Goal: Task Accomplishment & Management: Use online tool/utility

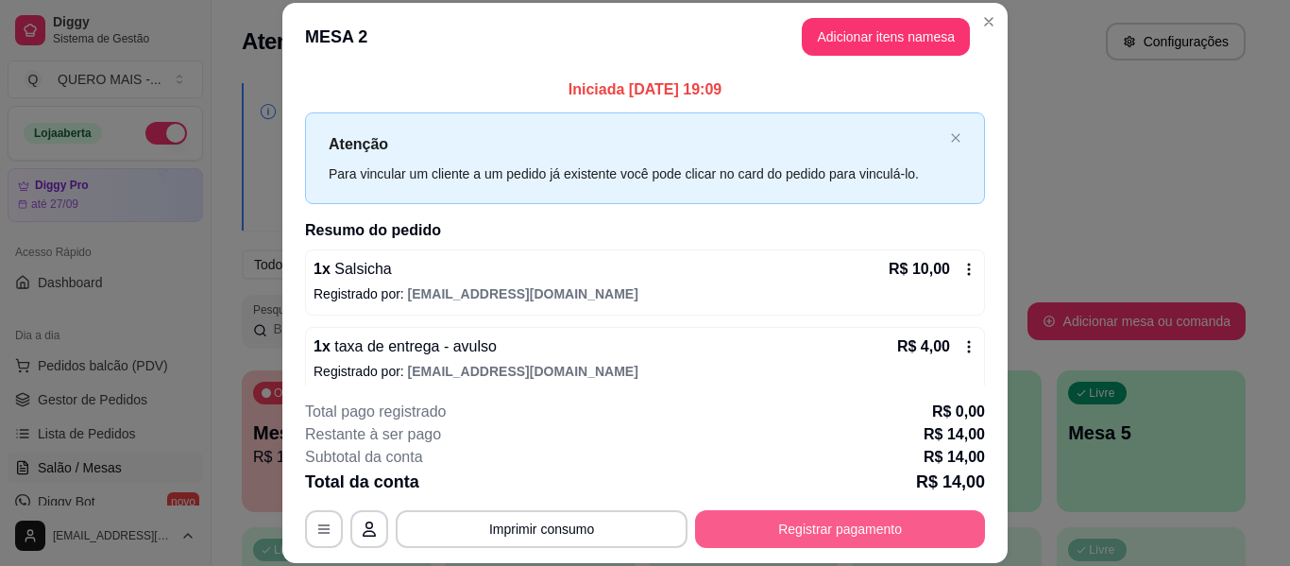
click at [854, 539] on button "Registrar pagamento" at bounding box center [840, 529] width 290 height 38
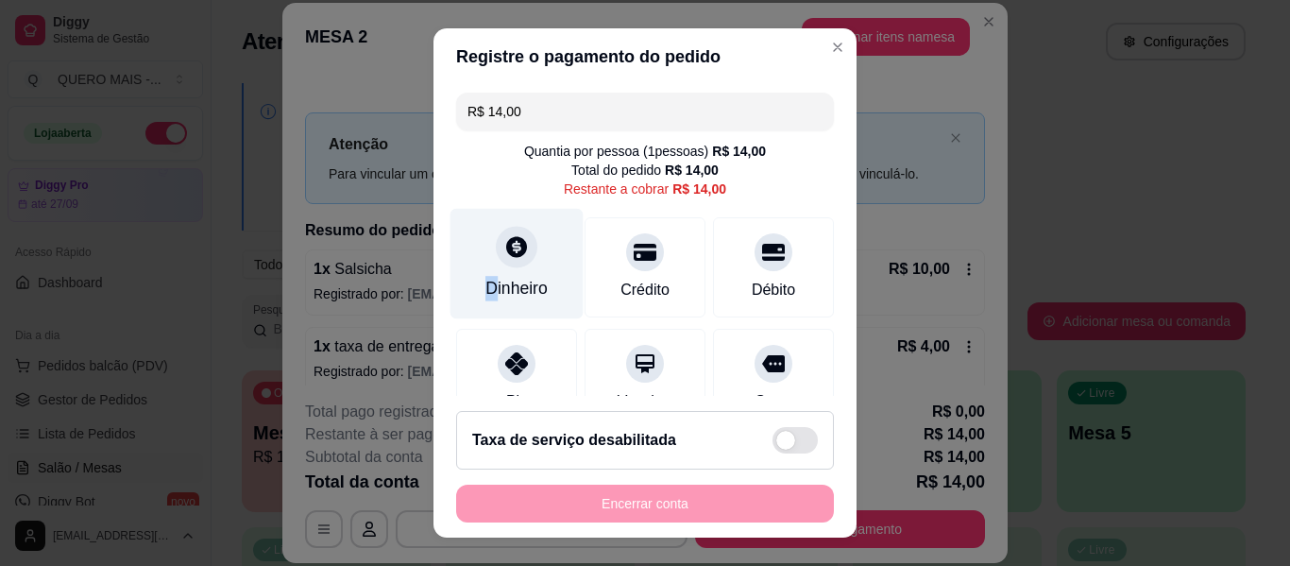
click at [486, 291] on div "Dinheiro" at bounding box center [517, 288] width 62 height 25
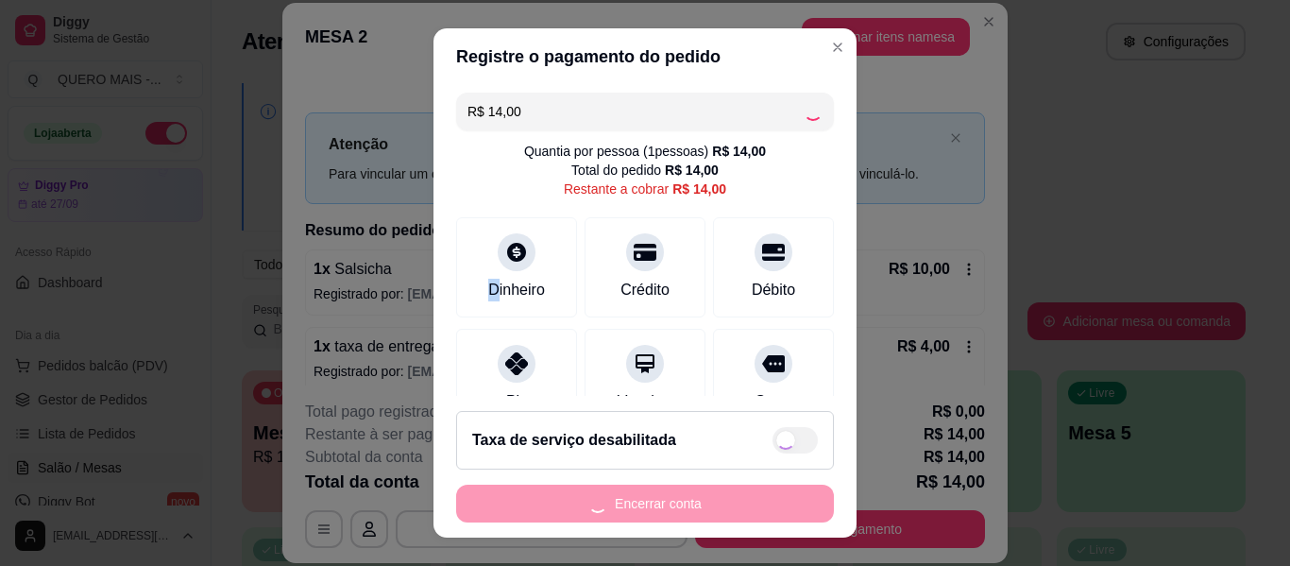
type input "R$ 0,00"
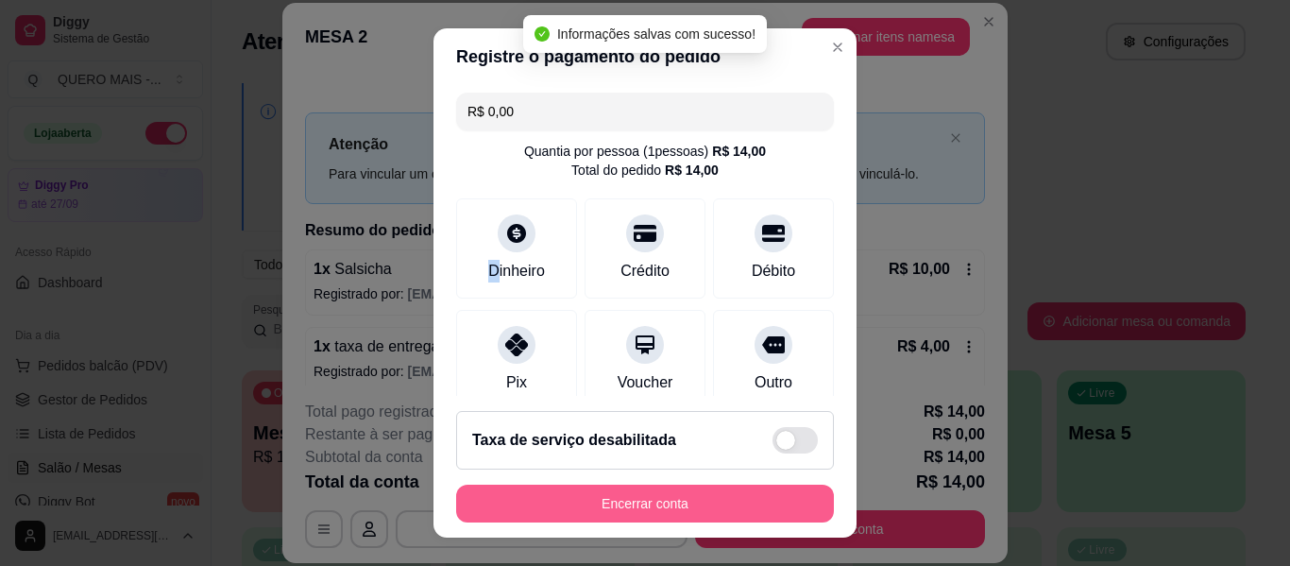
click at [690, 503] on button "Encerrar conta" at bounding box center [645, 504] width 378 height 38
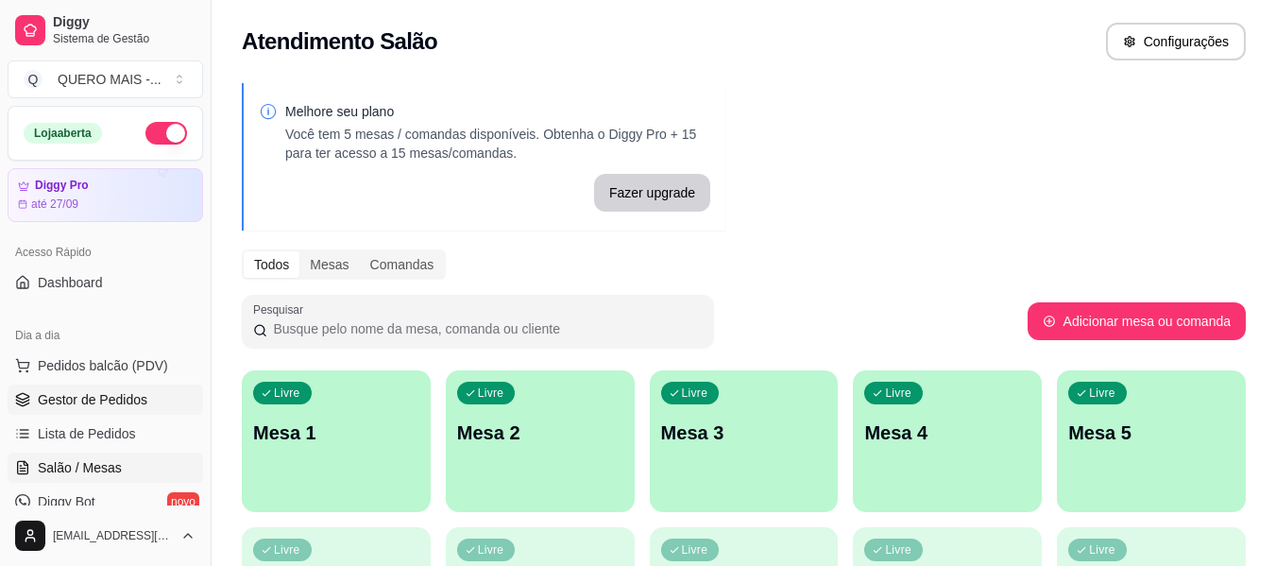
click at [117, 398] on span "Gestor de Pedidos" at bounding box center [93, 399] width 110 height 19
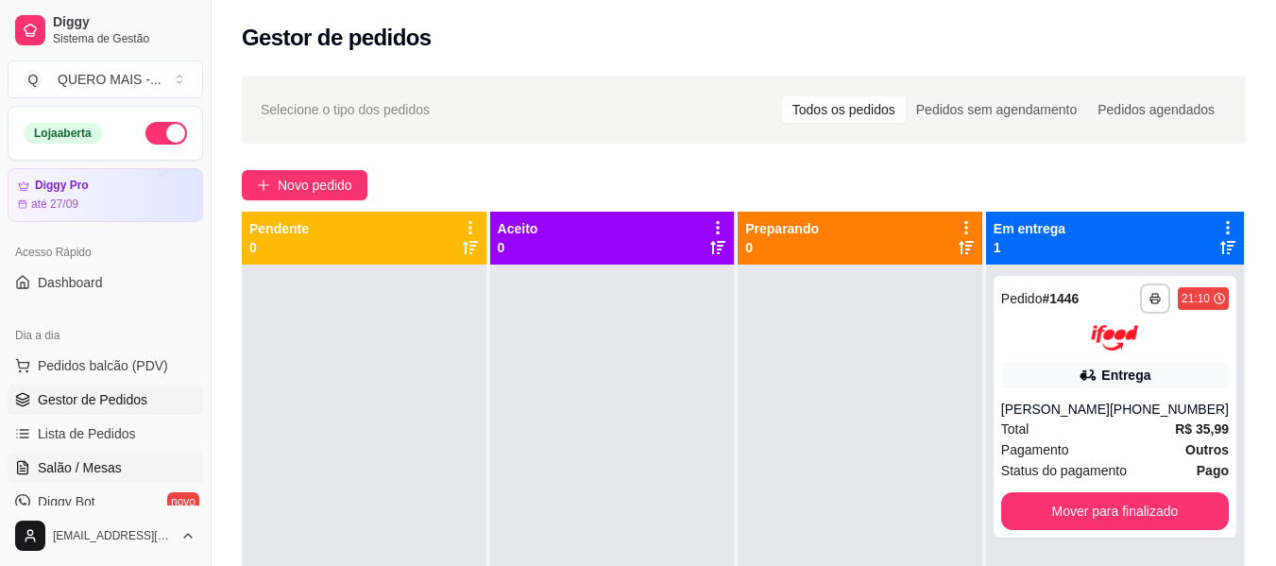
click at [90, 479] on link "Salão / Mesas" at bounding box center [106, 468] width 196 height 30
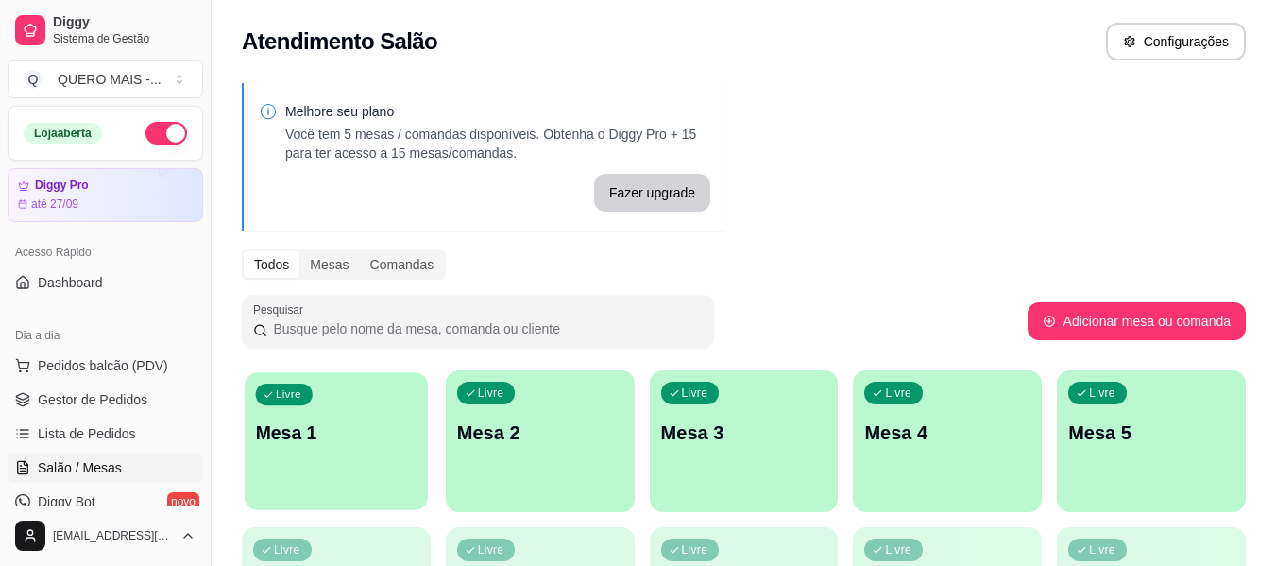
click at [408, 444] on p "Mesa 1" at bounding box center [337, 433] width 162 height 26
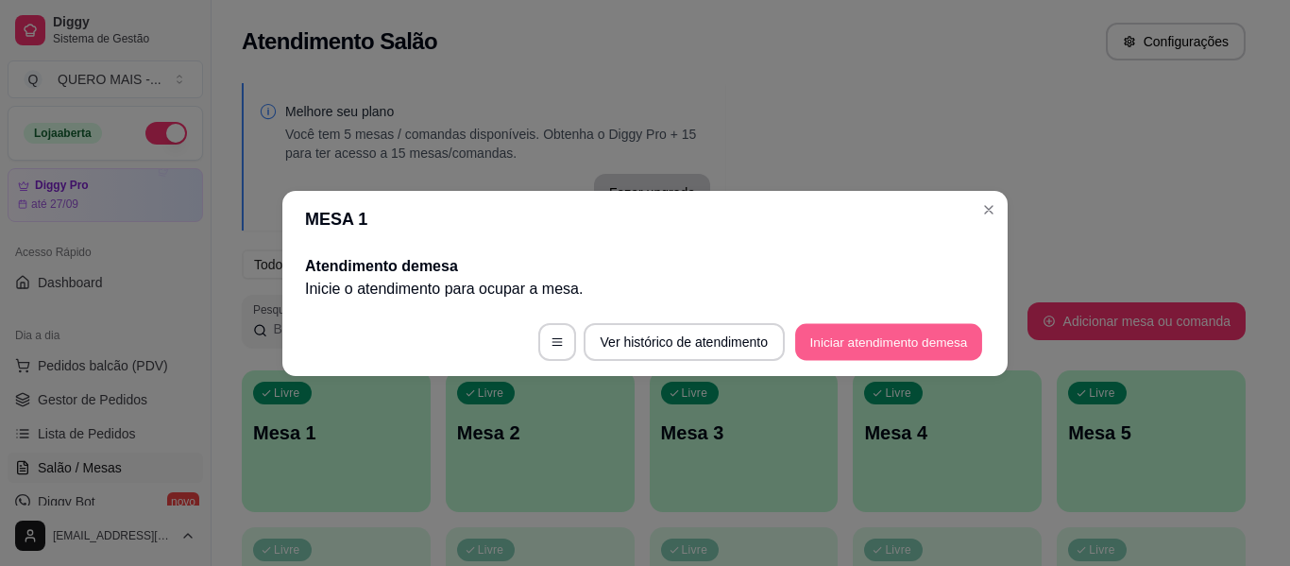
click at [909, 339] on button "Iniciar atendimento de mesa" at bounding box center [888, 341] width 187 height 37
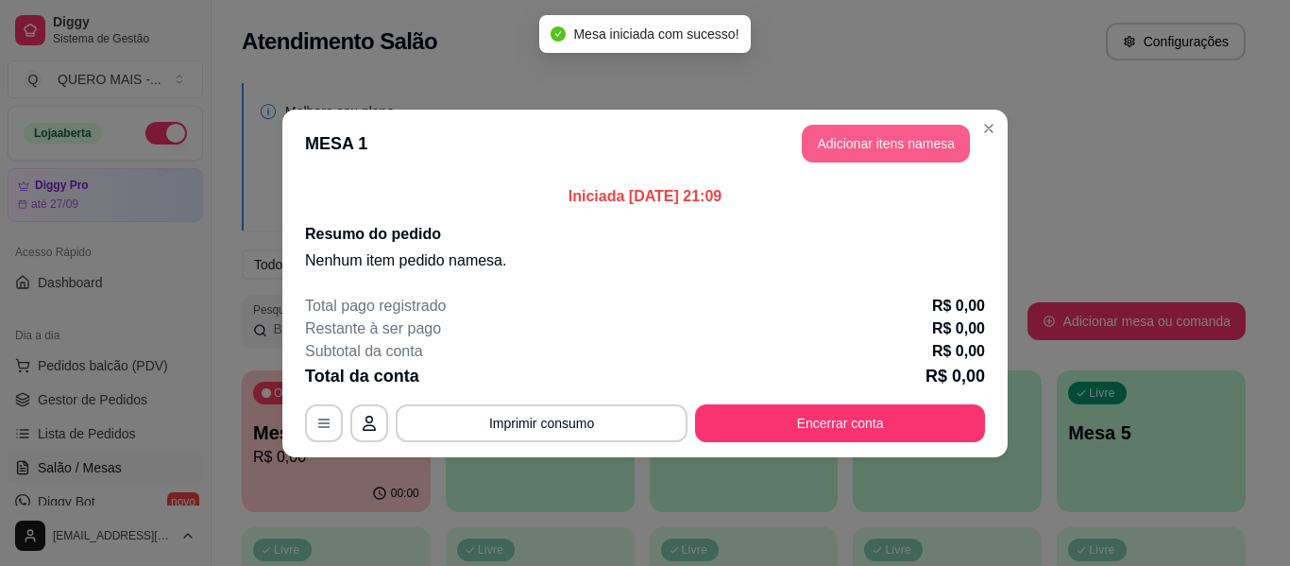
click at [841, 161] on button "Adicionar itens na mesa" at bounding box center [886, 144] width 168 height 38
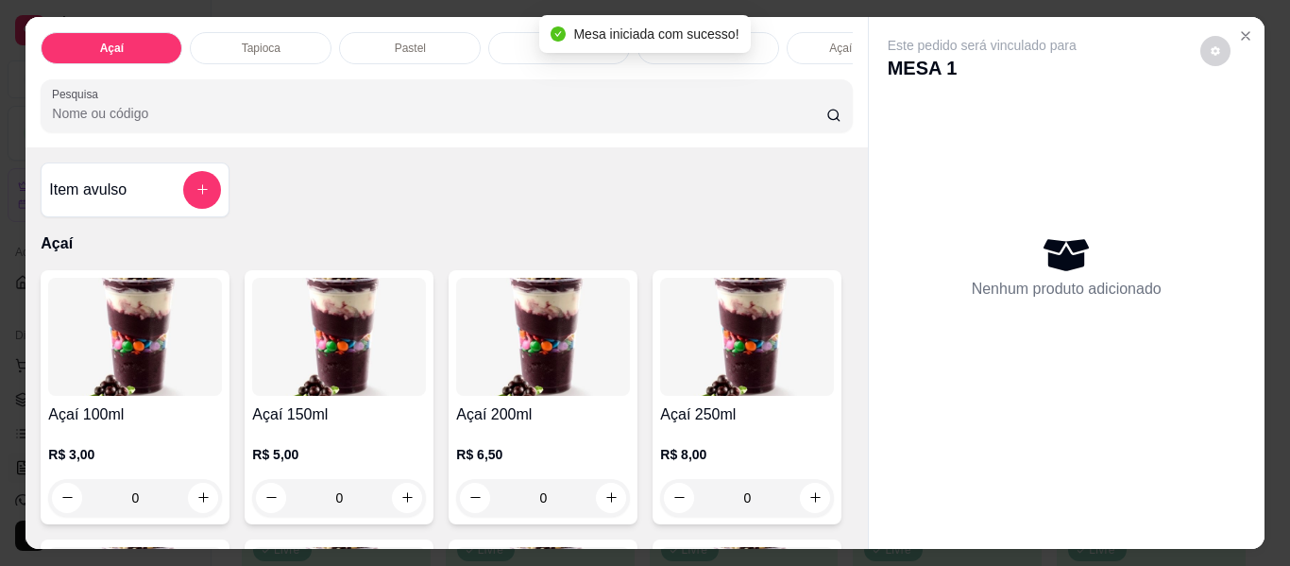
scroll to position [0, 472]
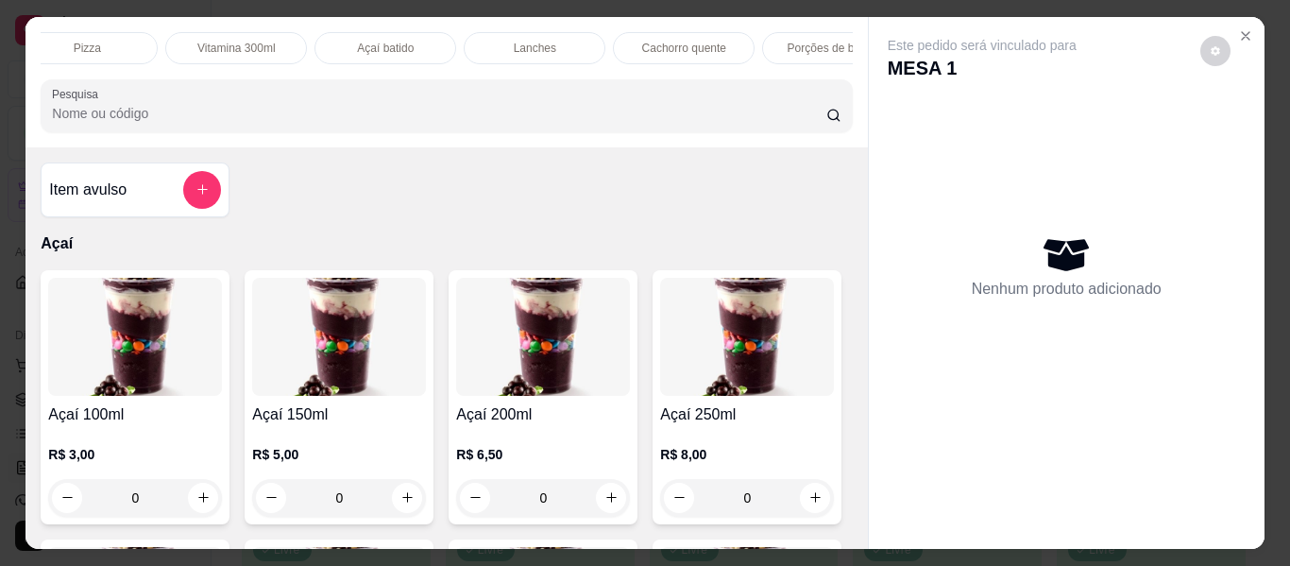
click at [791, 41] on p "Porções de batata" at bounding box center [834, 48] width 92 height 15
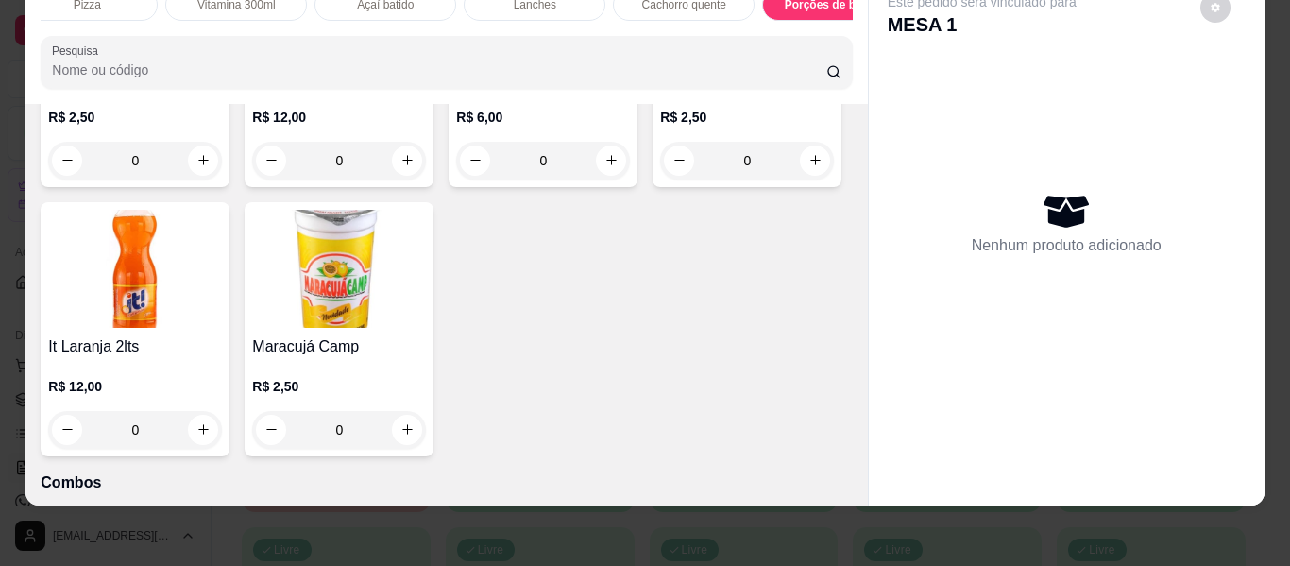
type input "1"
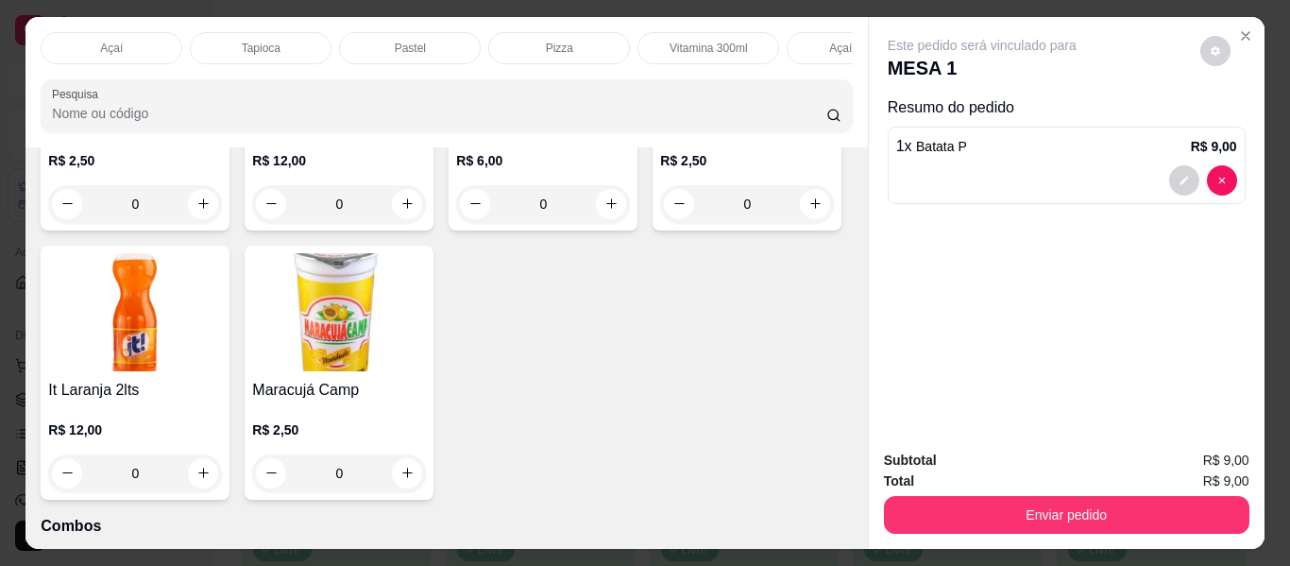
scroll to position [0, 236]
click at [738, 32] on div "Lanches" at bounding box center [771, 48] width 142 height 32
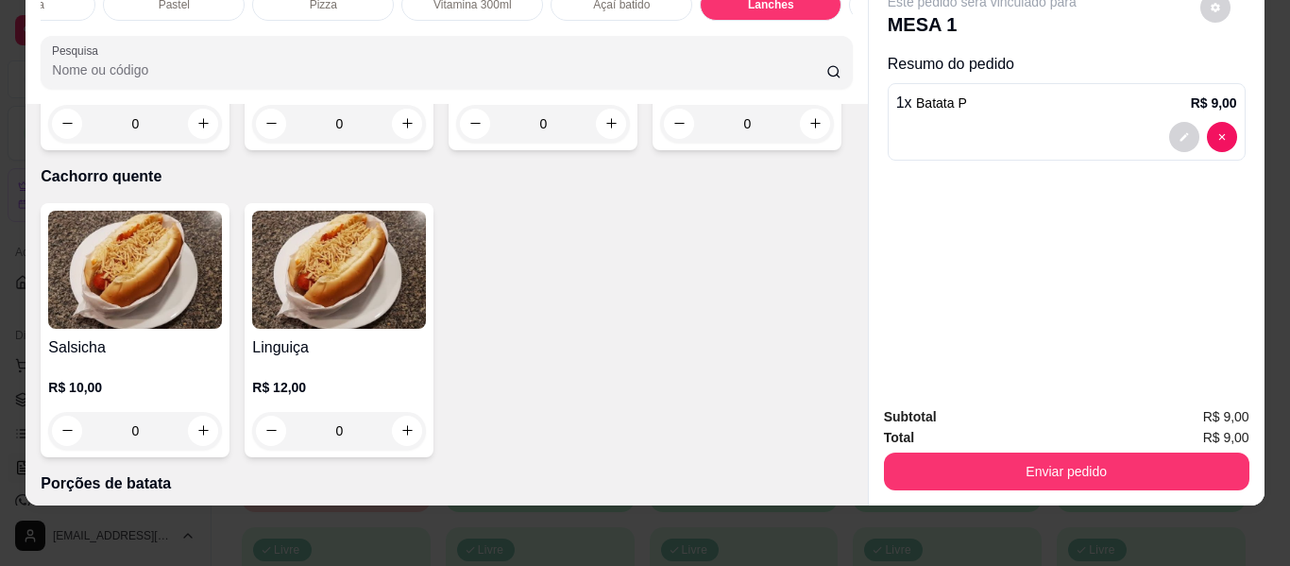
scroll to position [3625, 0]
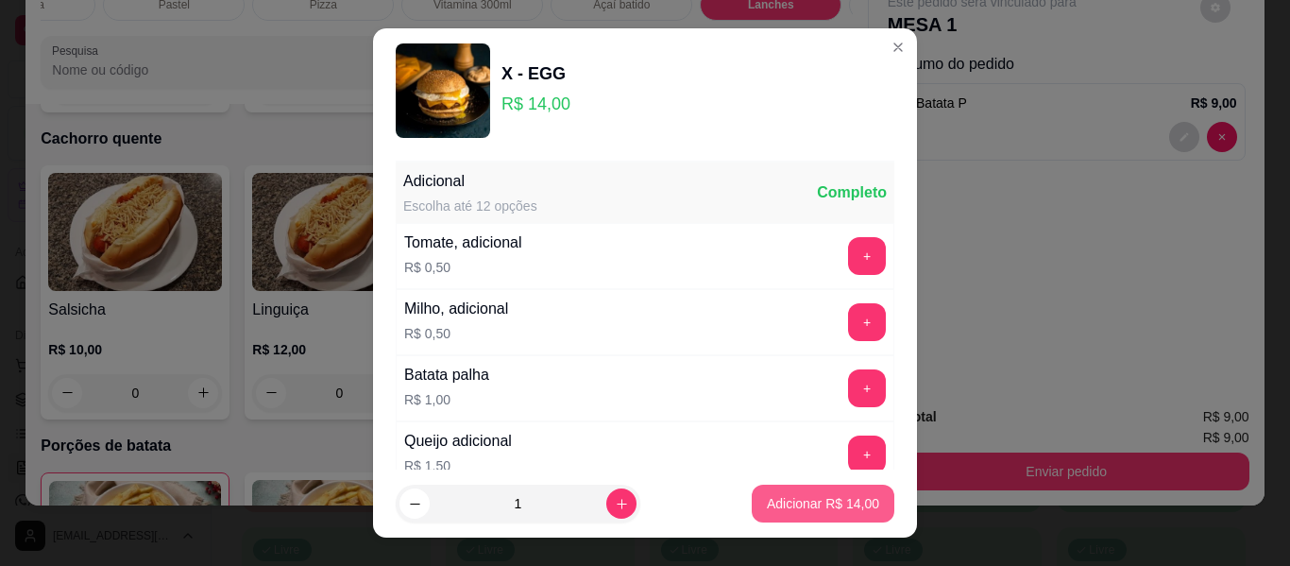
click at [821, 506] on p "Adicionar R$ 14,00" at bounding box center [823, 503] width 112 height 19
type input "1"
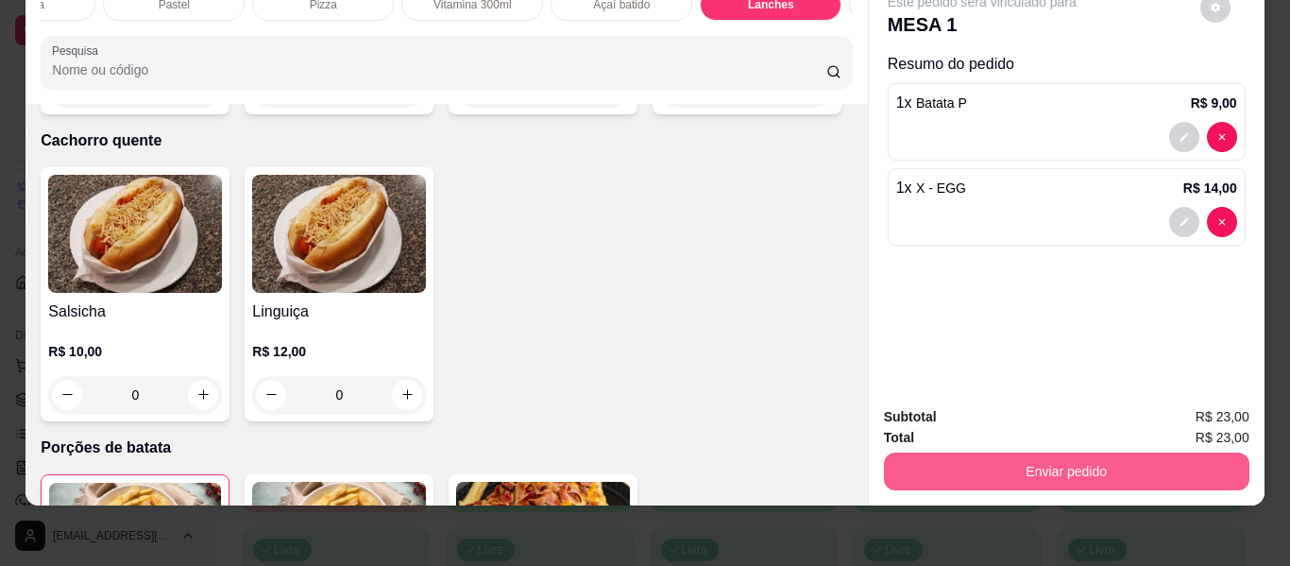
click at [1026, 460] on button "Enviar pedido" at bounding box center [1067, 472] width 366 height 38
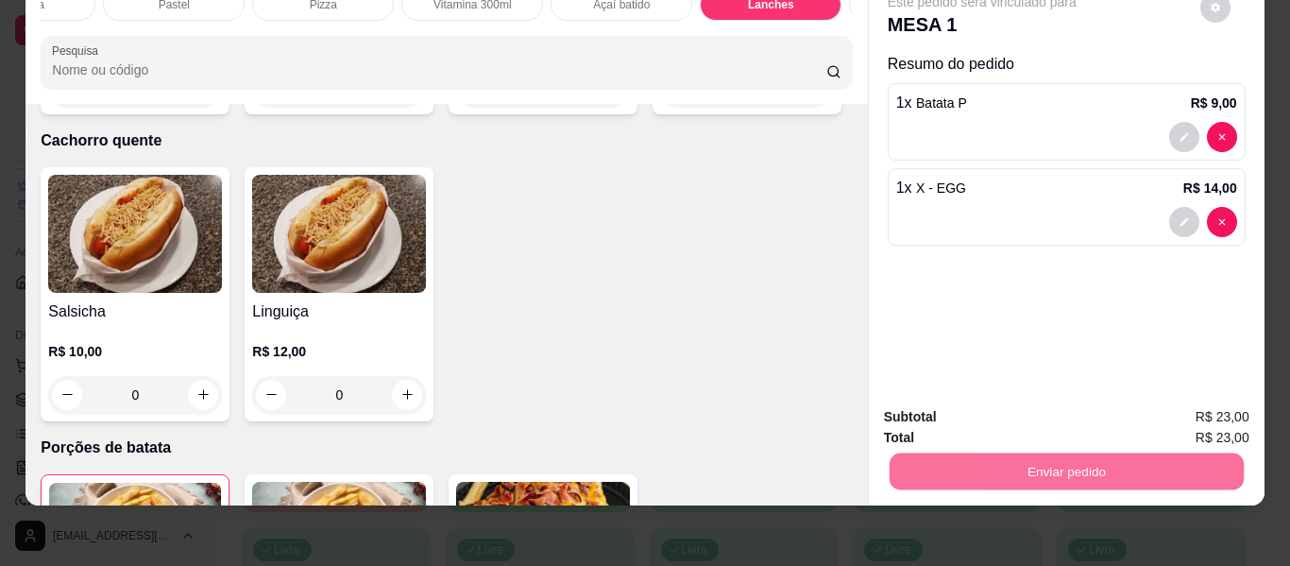
click at [1199, 408] on button "Enviar pedido" at bounding box center [1201, 410] width 104 height 35
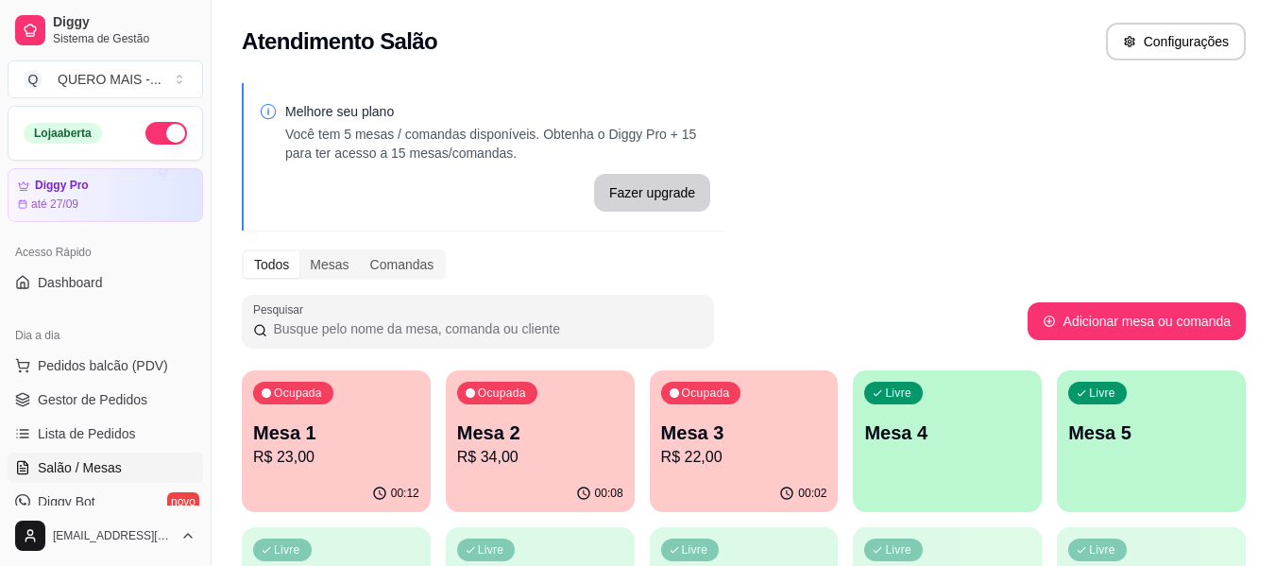
click at [925, 461] on div "Livre Mesa 4" at bounding box center [947, 429] width 189 height 119
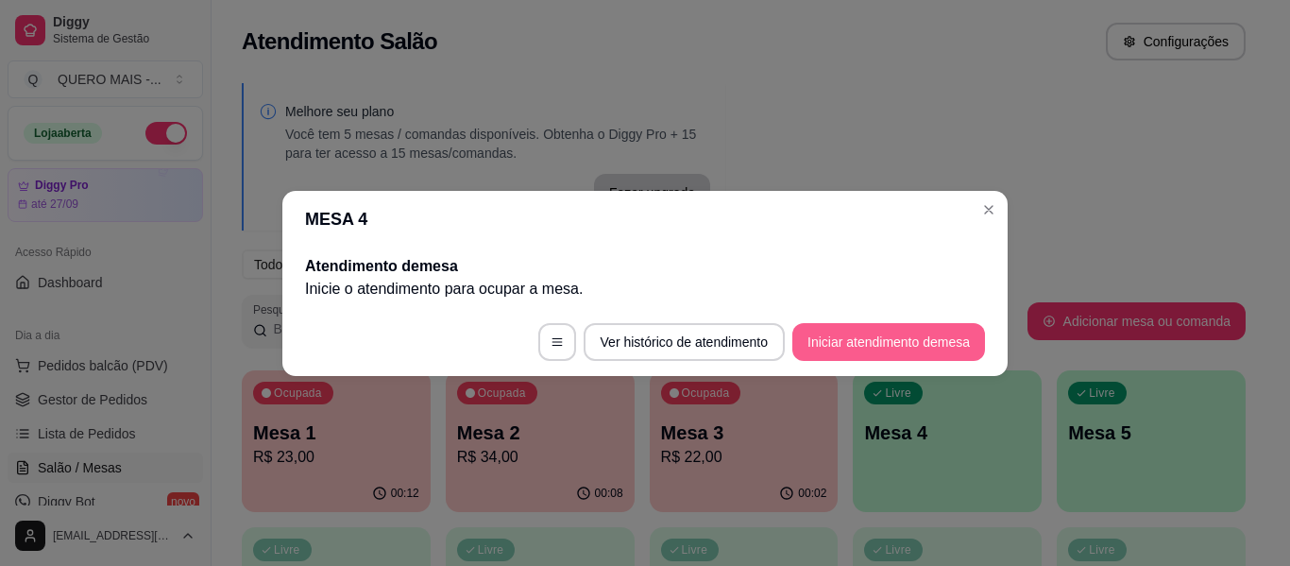
click at [858, 355] on button "Iniciar atendimento de mesa" at bounding box center [889, 342] width 193 height 38
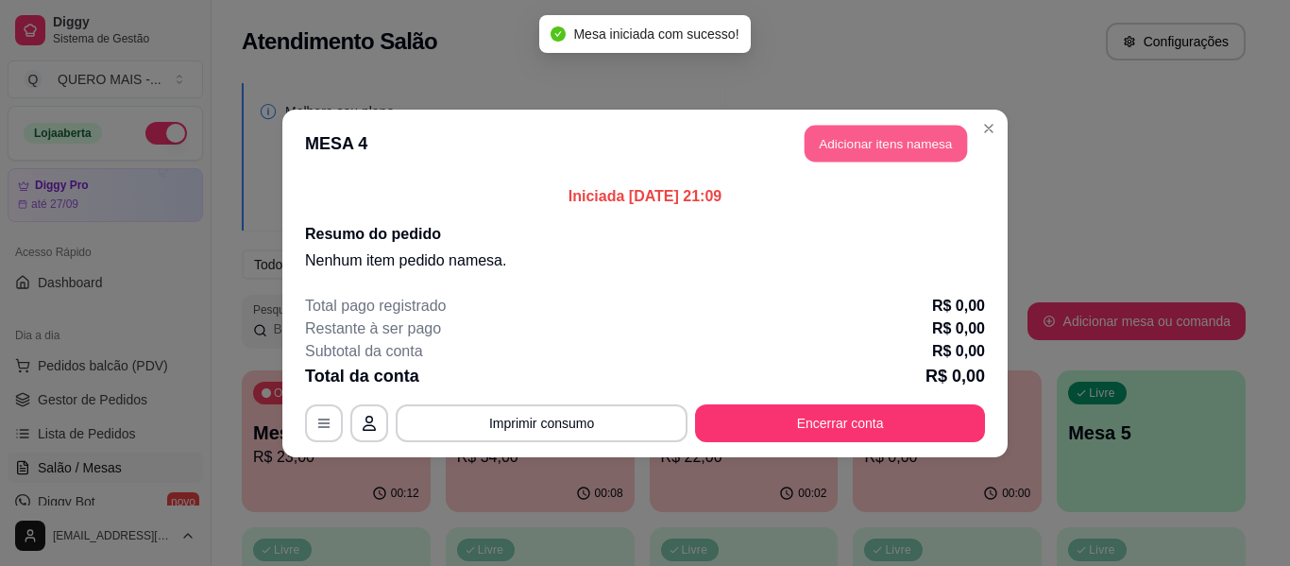
click at [870, 145] on button "Adicionar itens na mesa" at bounding box center [886, 143] width 162 height 37
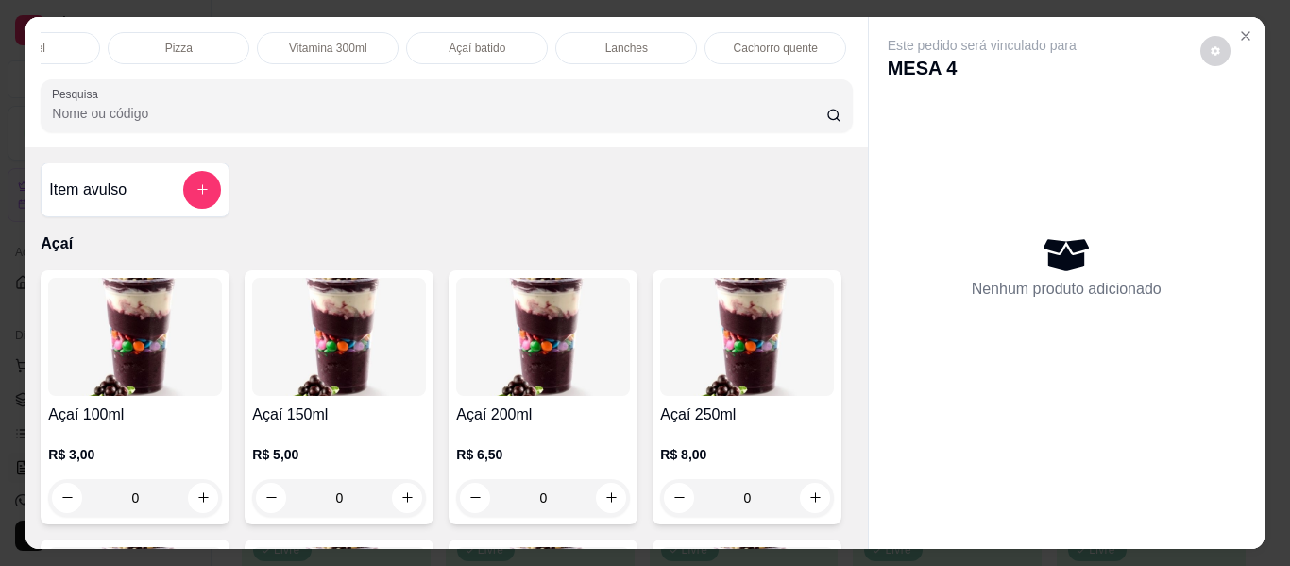
scroll to position [0, 394]
click at [602, 41] on p "Lanches" at bounding box center [613, 48] width 43 height 15
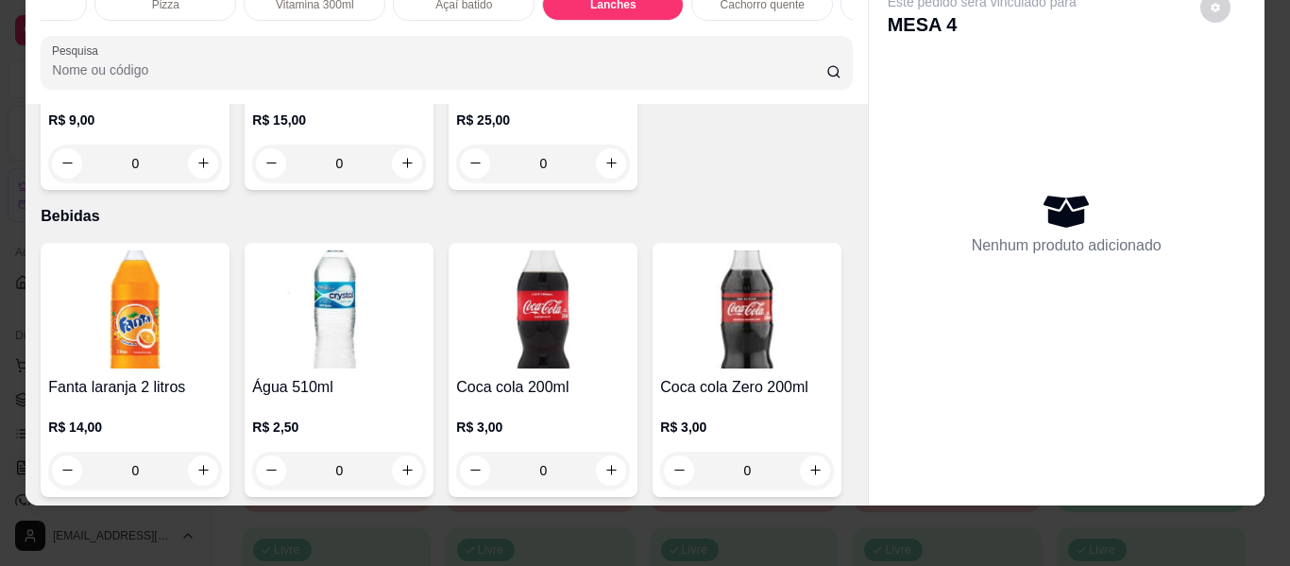
scroll to position [4192, 0]
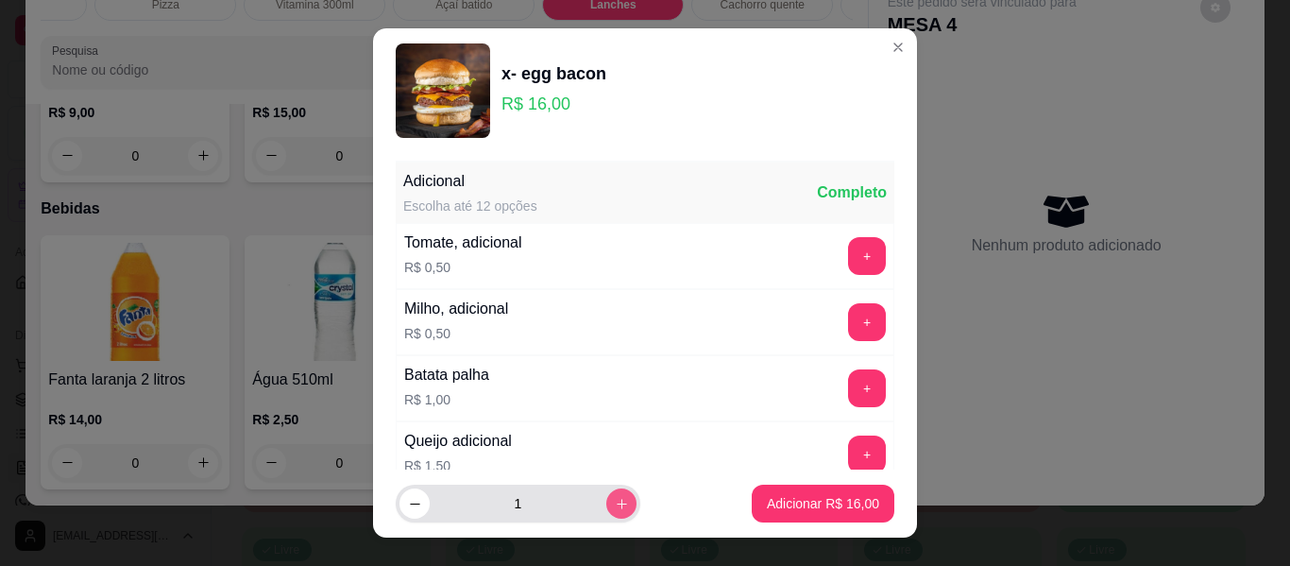
click at [615, 499] on icon "increase-product-quantity" at bounding box center [622, 504] width 14 height 14
type input "3"
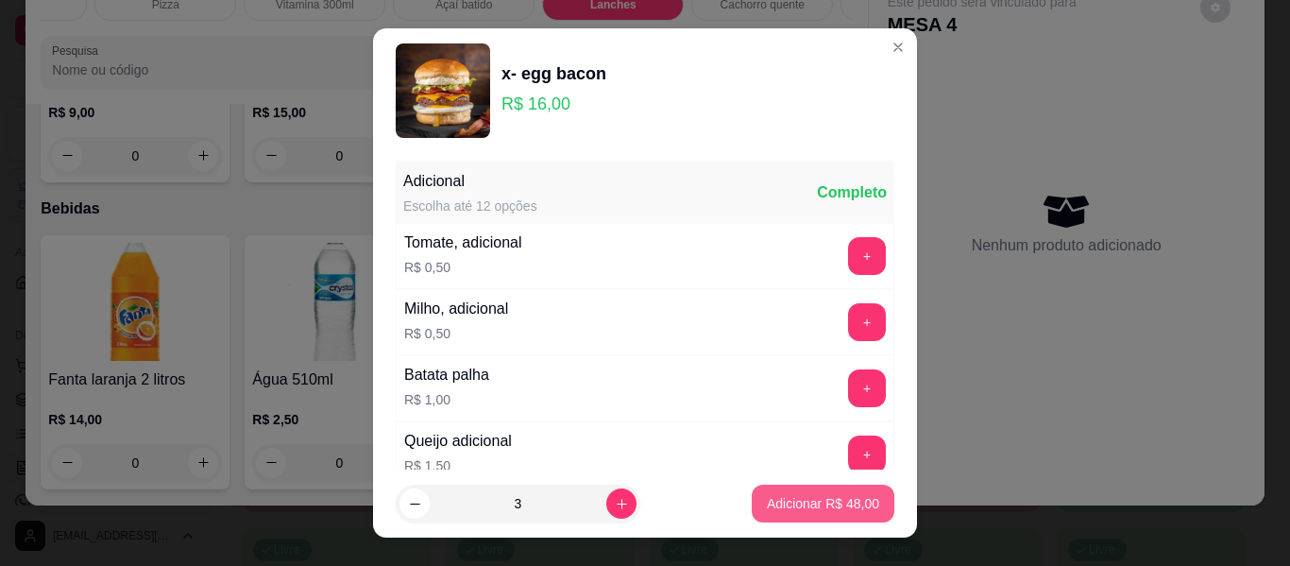
click at [792, 487] on button "Adicionar R$ 48,00" at bounding box center [823, 504] width 143 height 38
type input "3"
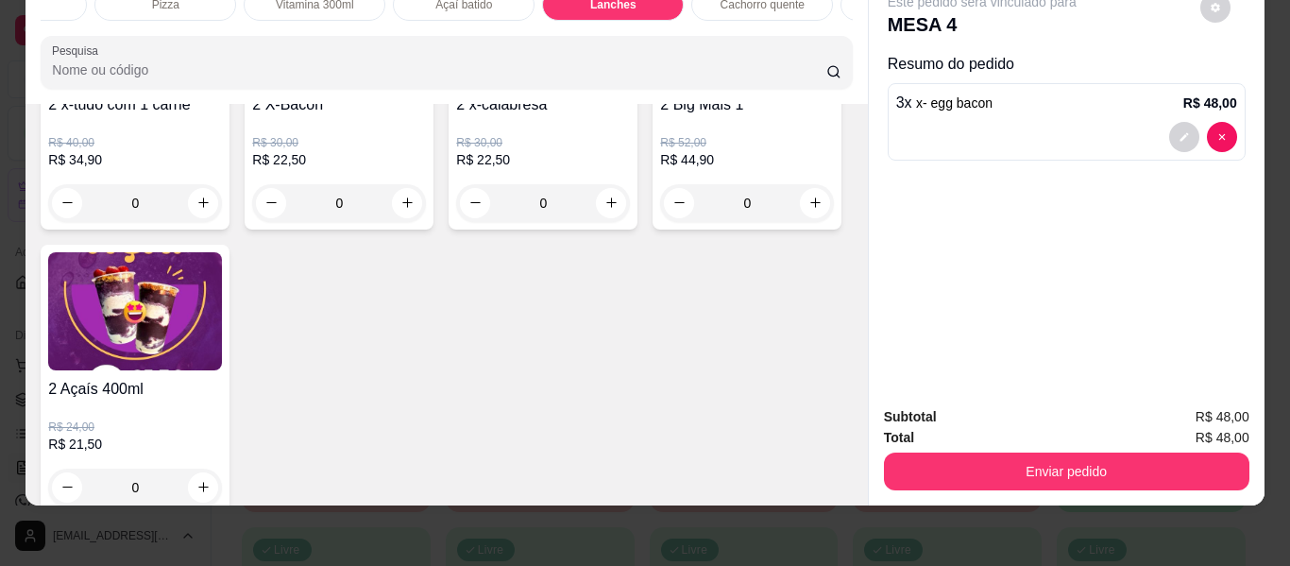
scroll to position [5703, 0]
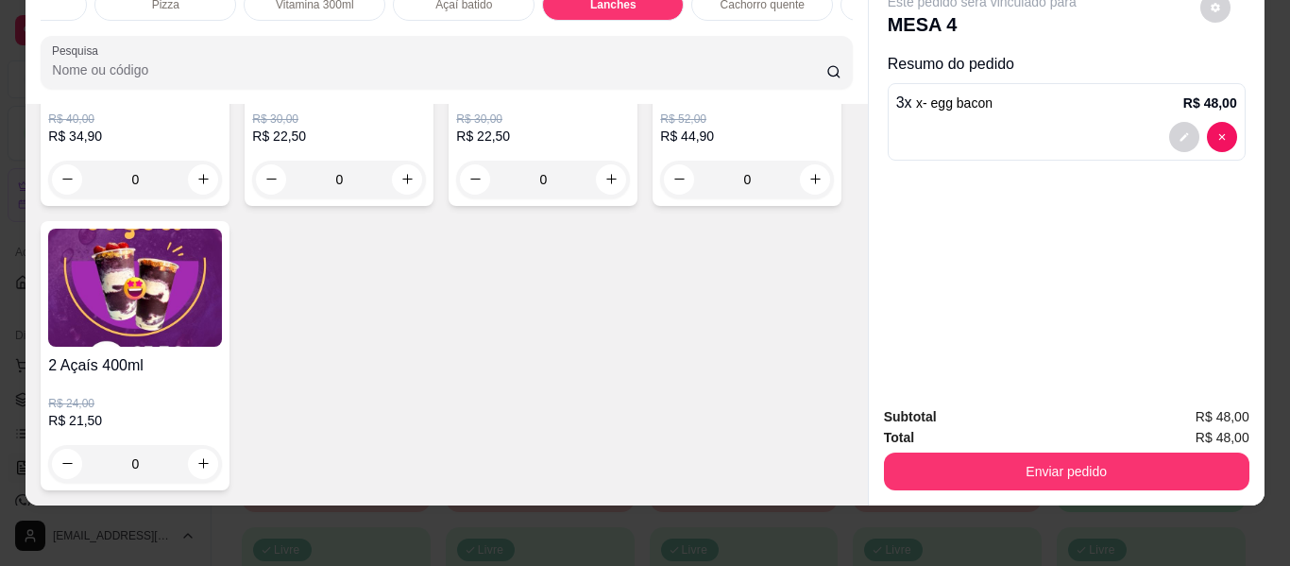
type input "1"
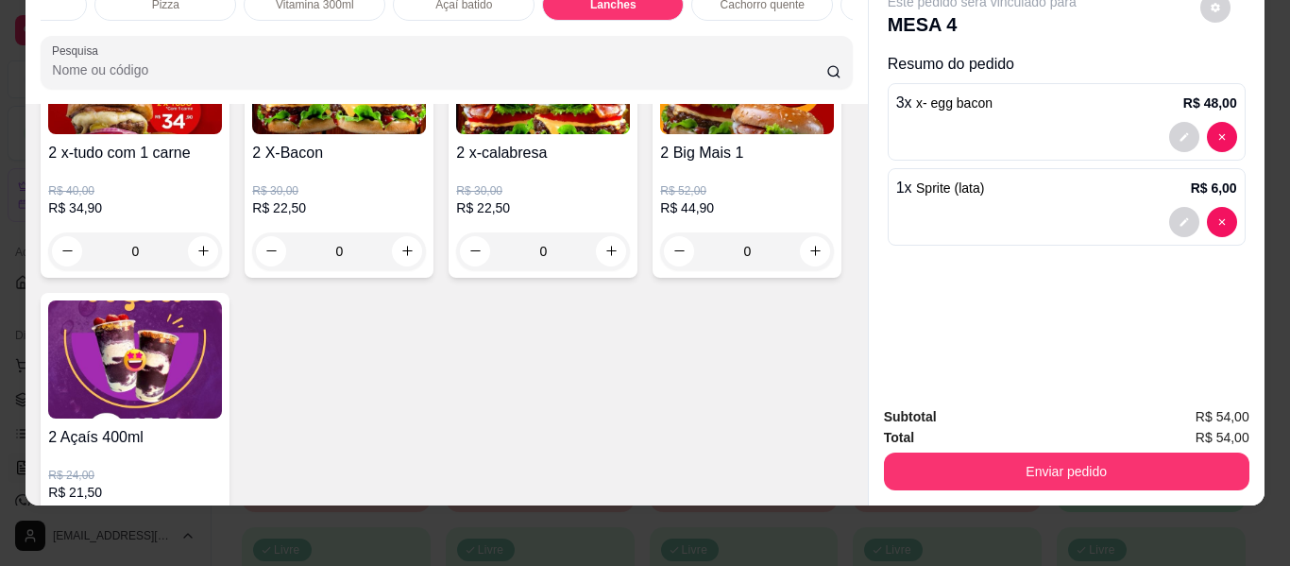
scroll to position [5610, 0]
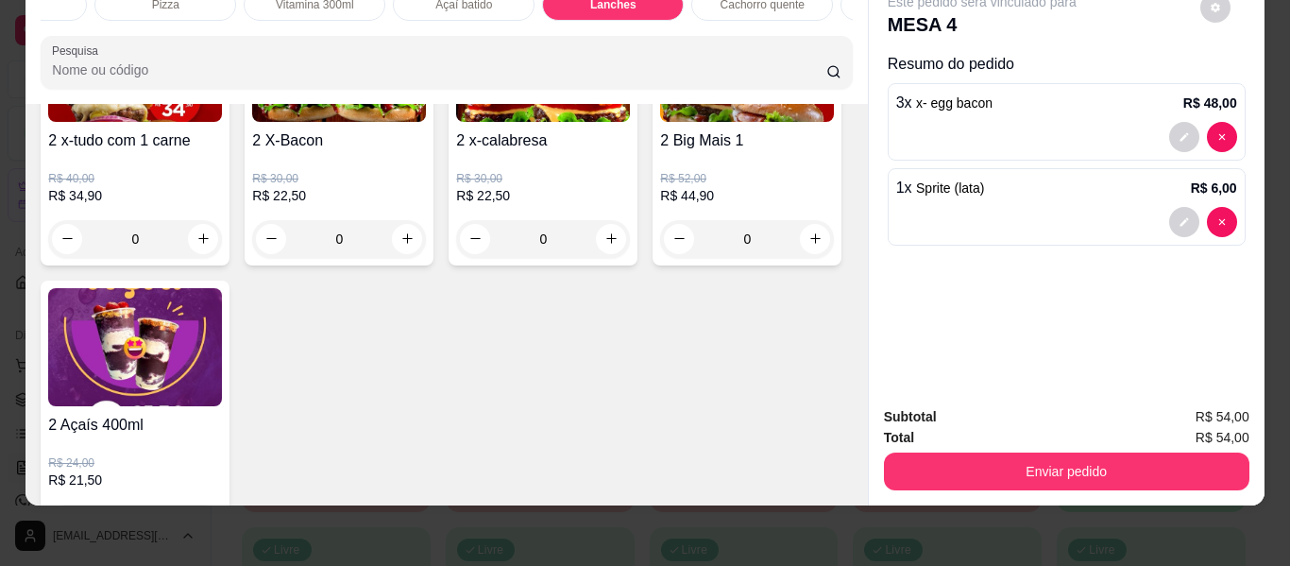
type input "1"
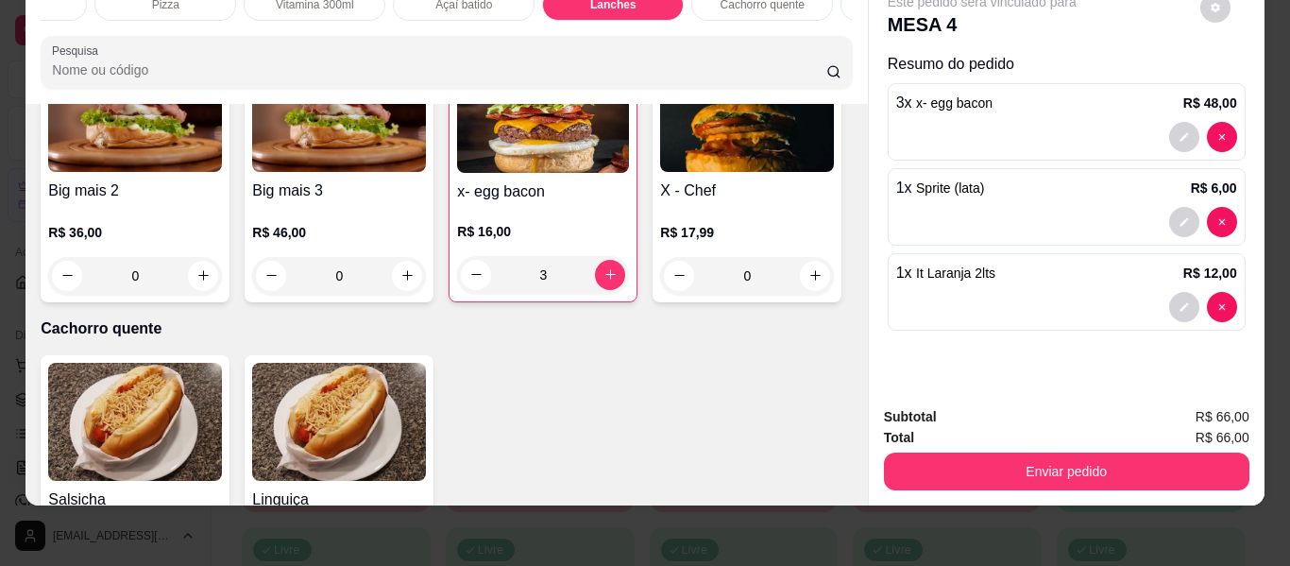
scroll to position [0, 0]
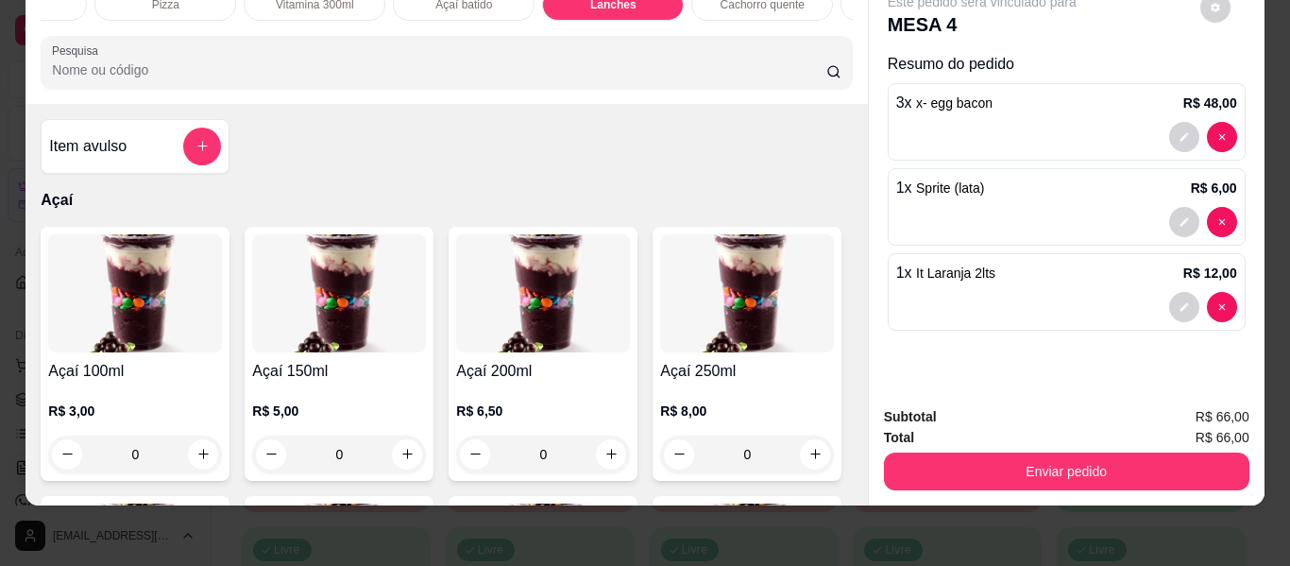
click at [401, 447] on div "0" at bounding box center [339, 455] width 174 height 38
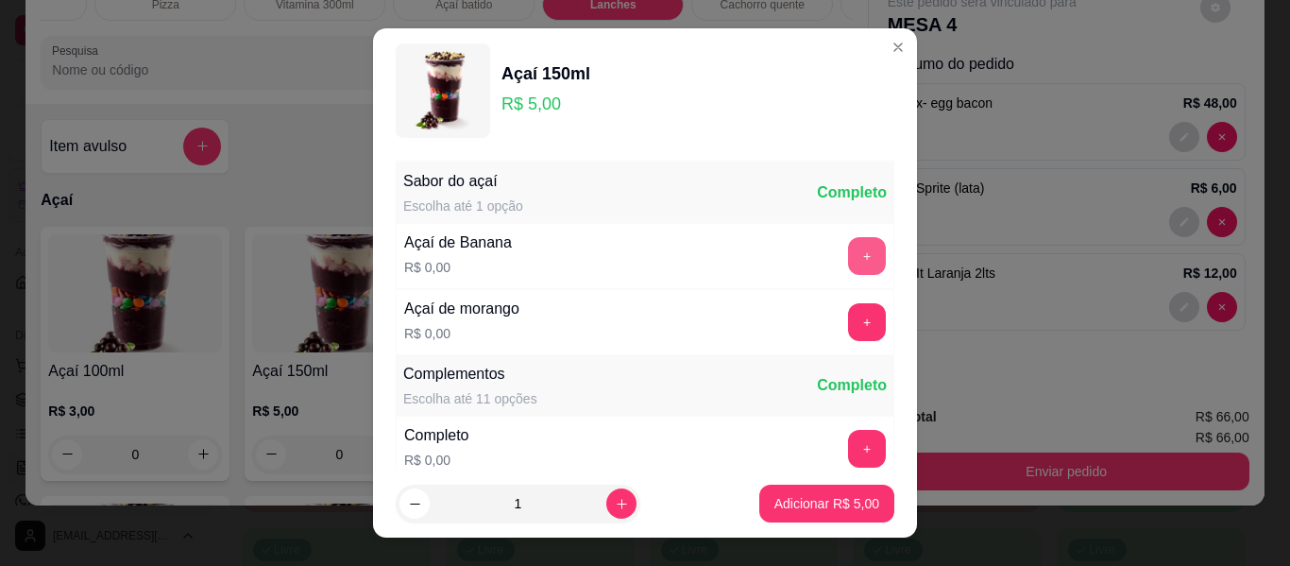
click at [848, 252] on button "+" at bounding box center [867, 256] width 38 height 38
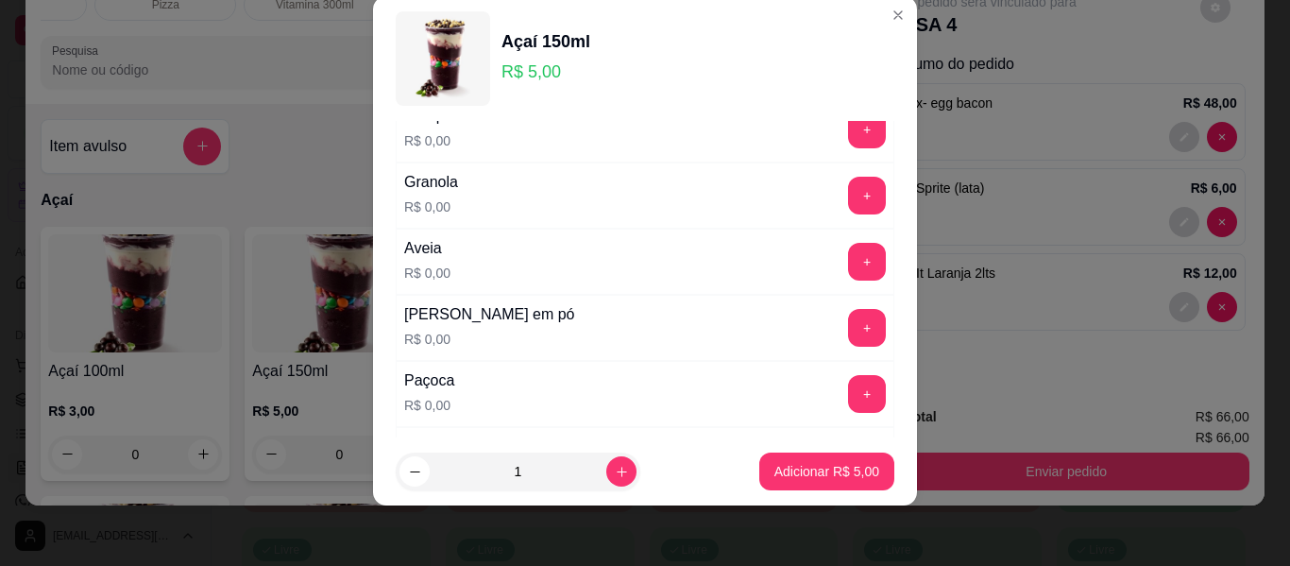
scroll to position [297, 0]
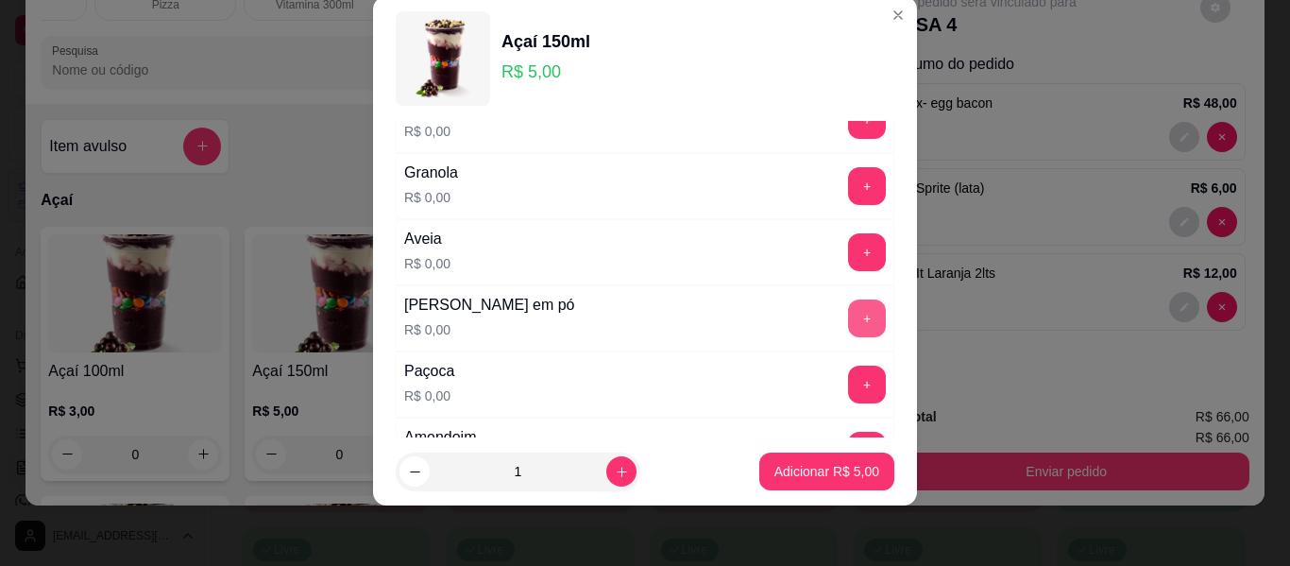
click at [848, 316] on button "+" at bounding box center [867, 318] width 38 height 38
click at [795, 469] on p "Adicionar R$ 5,00" at bounding box center [827, 471] width 105 height 19
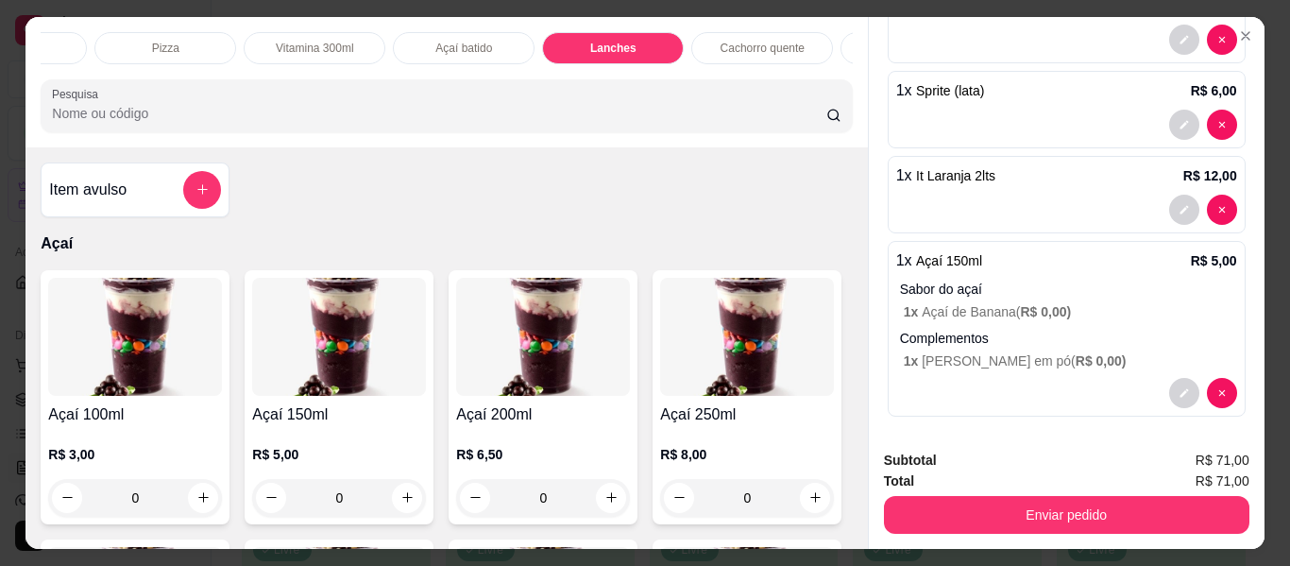
scroll to position [148, 0]
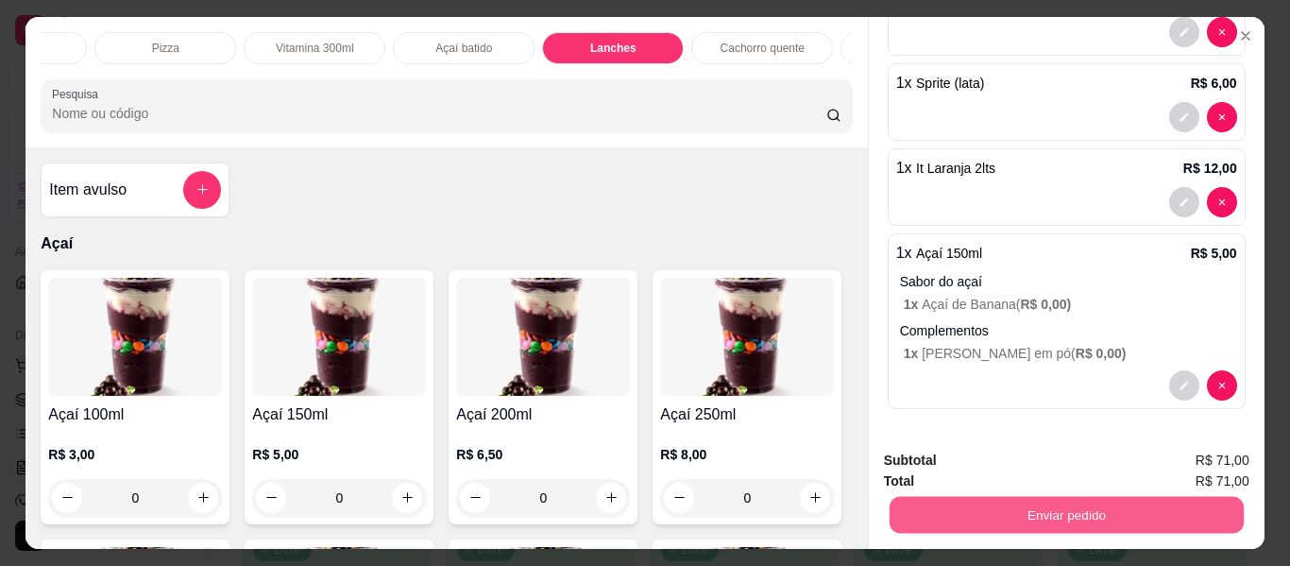
click at [1009, 503] on button "Enviar pedido" at bounding box center [1066, 515] width 354 height 37
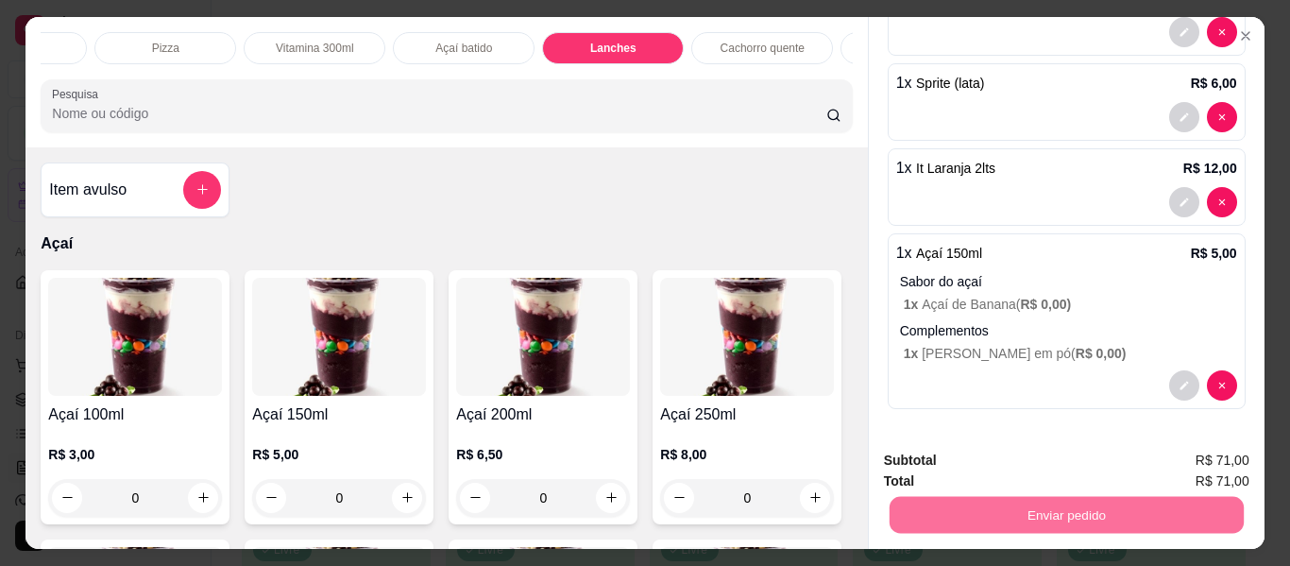
click at [1205, 461] on button "Enviar pedido" at bounding box center [1201, 461] width 104 height 35
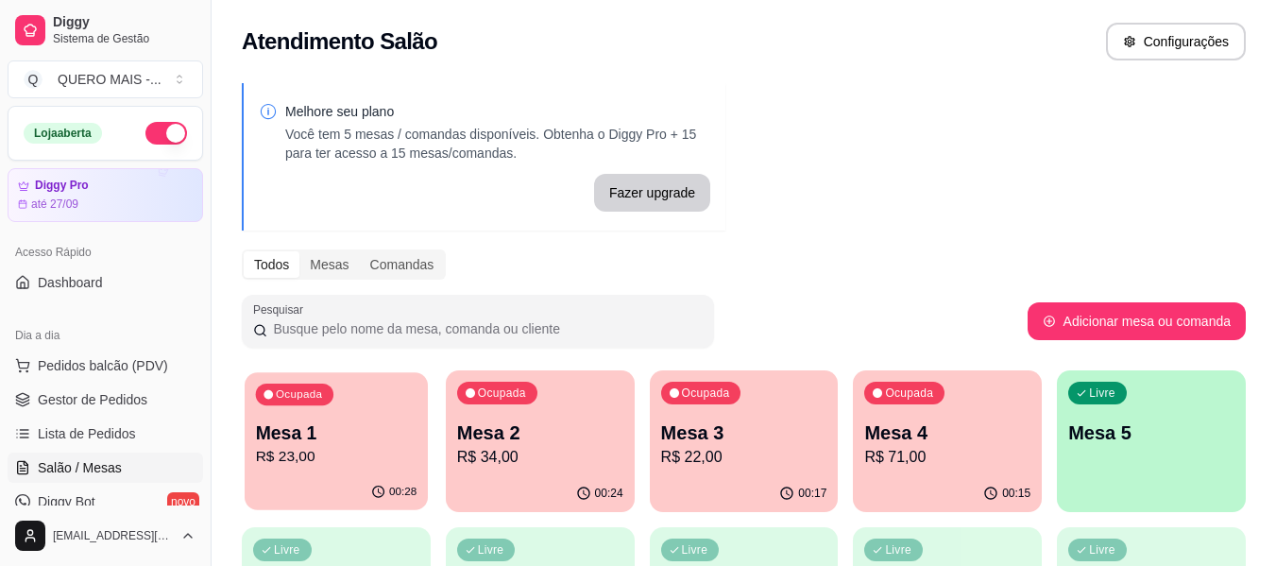
click at [305, 480] on div "00:28" at bounding box center [336, 492] width 183 height 36
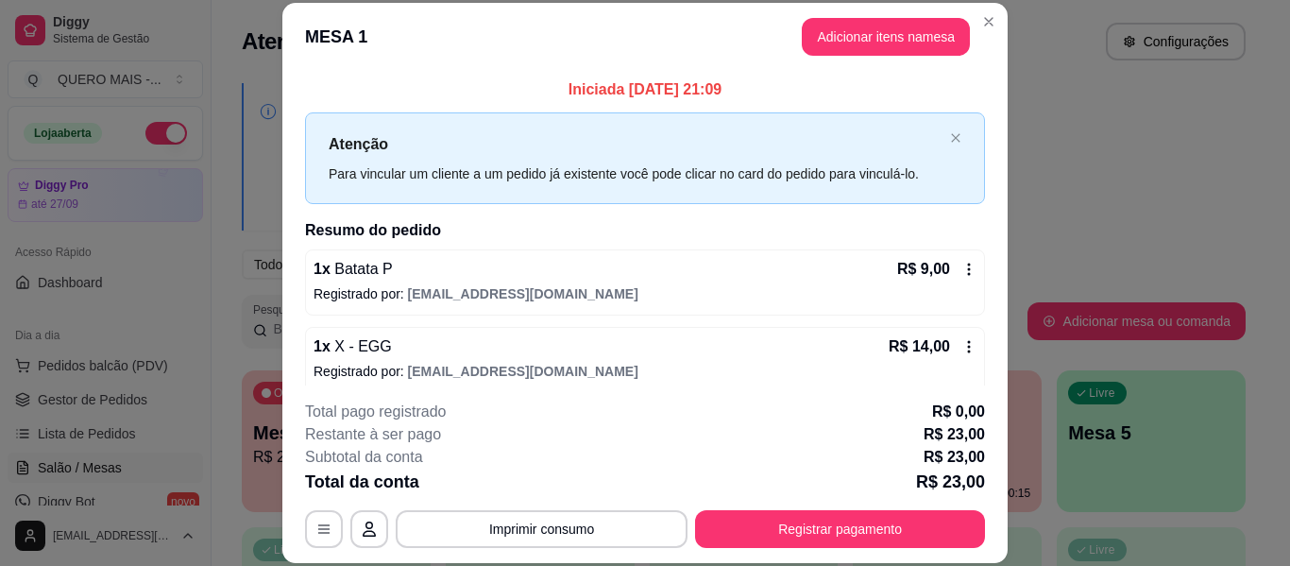
scroll to position [15, 0]
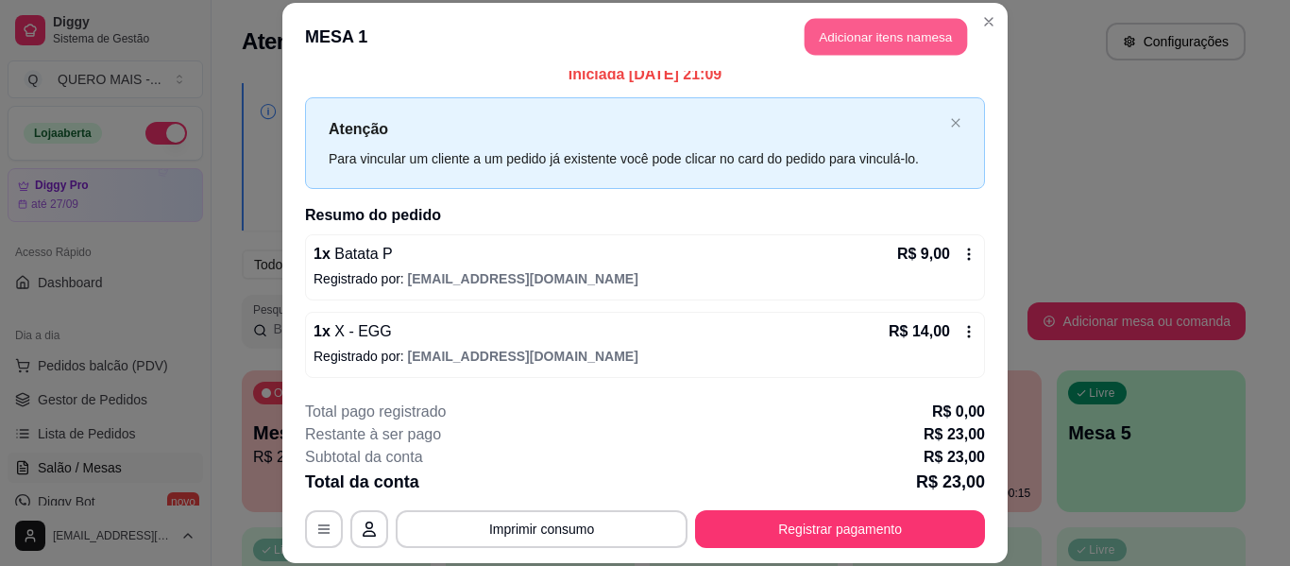
click at [867, 41] on button "Adicionar itens na mesa" at bounding box center [886, 37] width 162 height 37
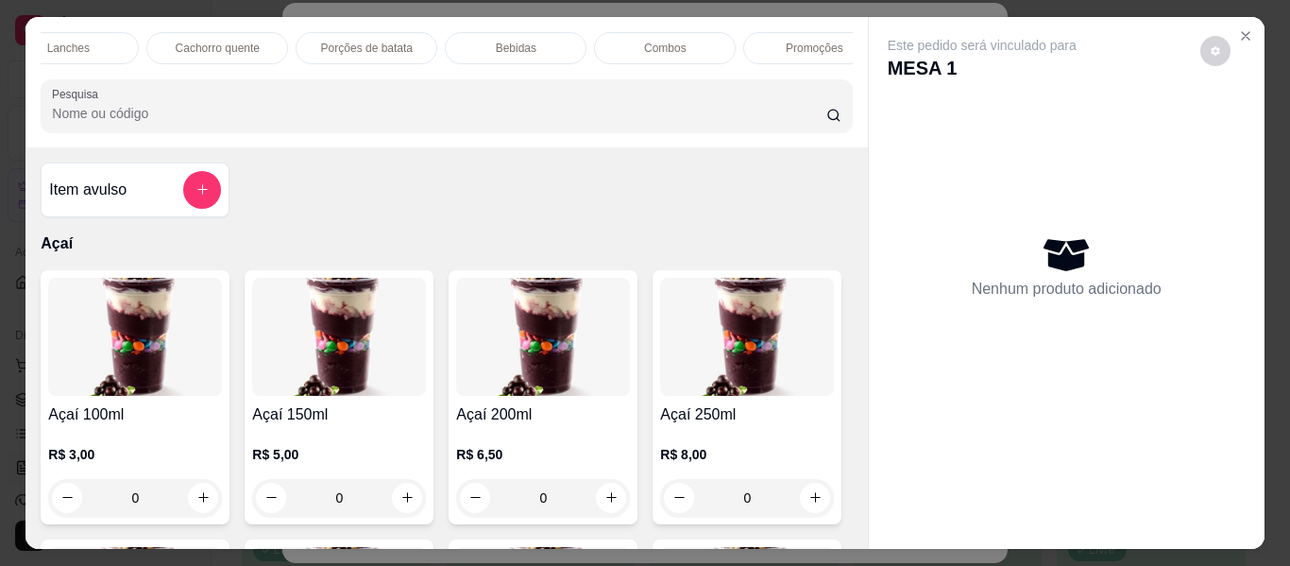
scroll to position [0, 942]
click at [501, 41] on p "Bebidas" at bounding box center [513, 48] width 41 height 15
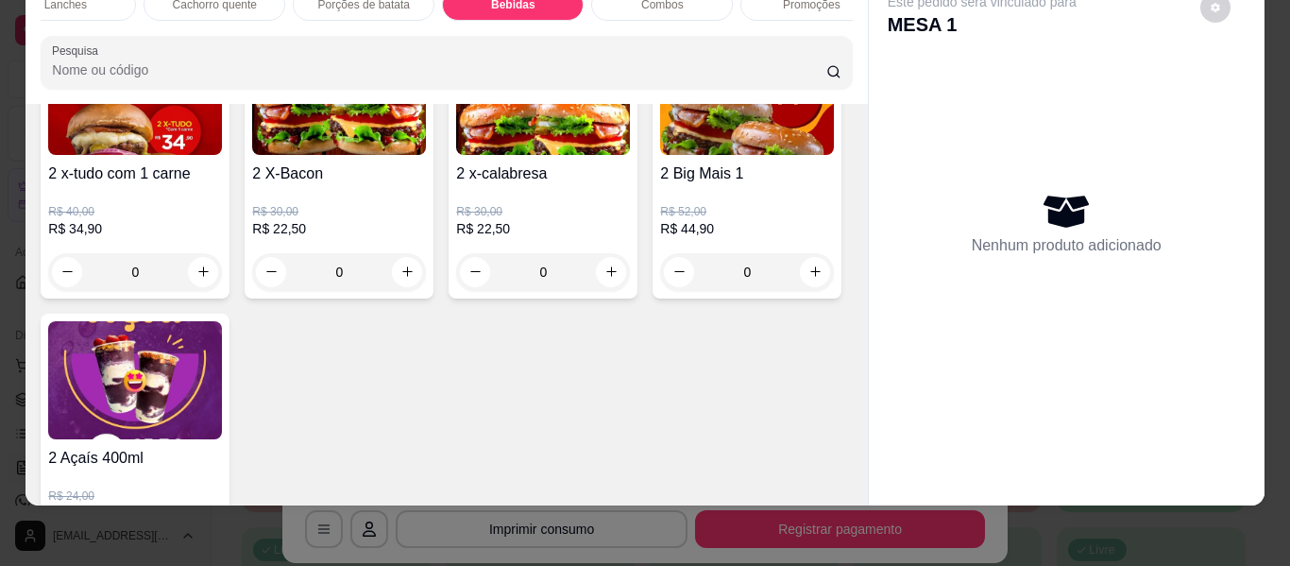
scroll to position [5849, 0]
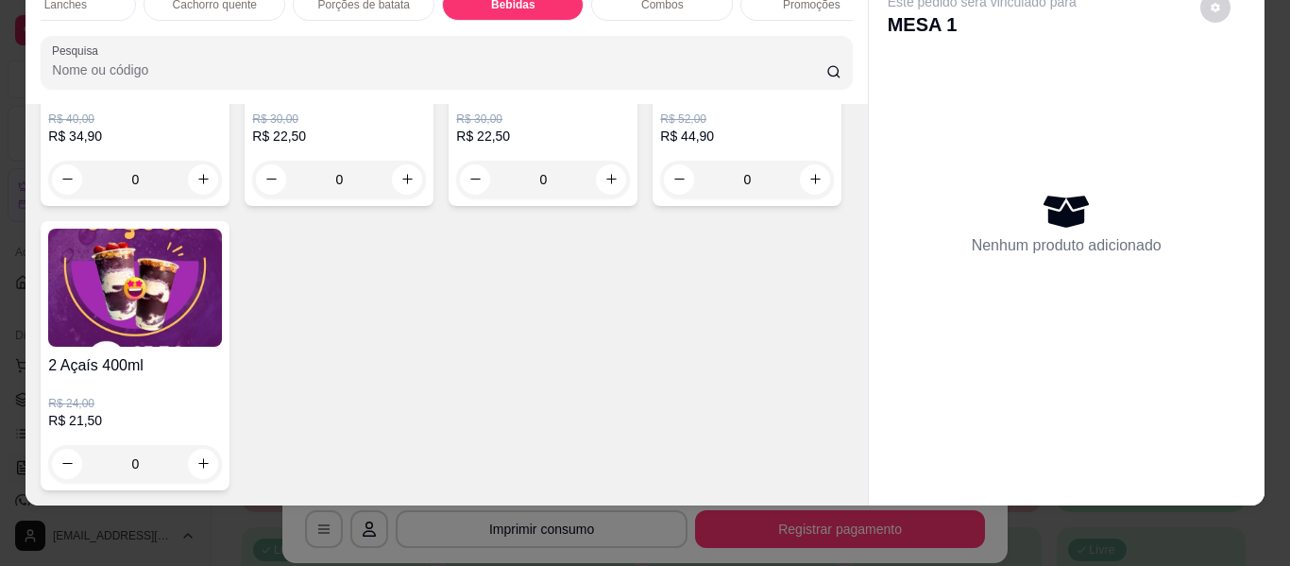
type input "1"
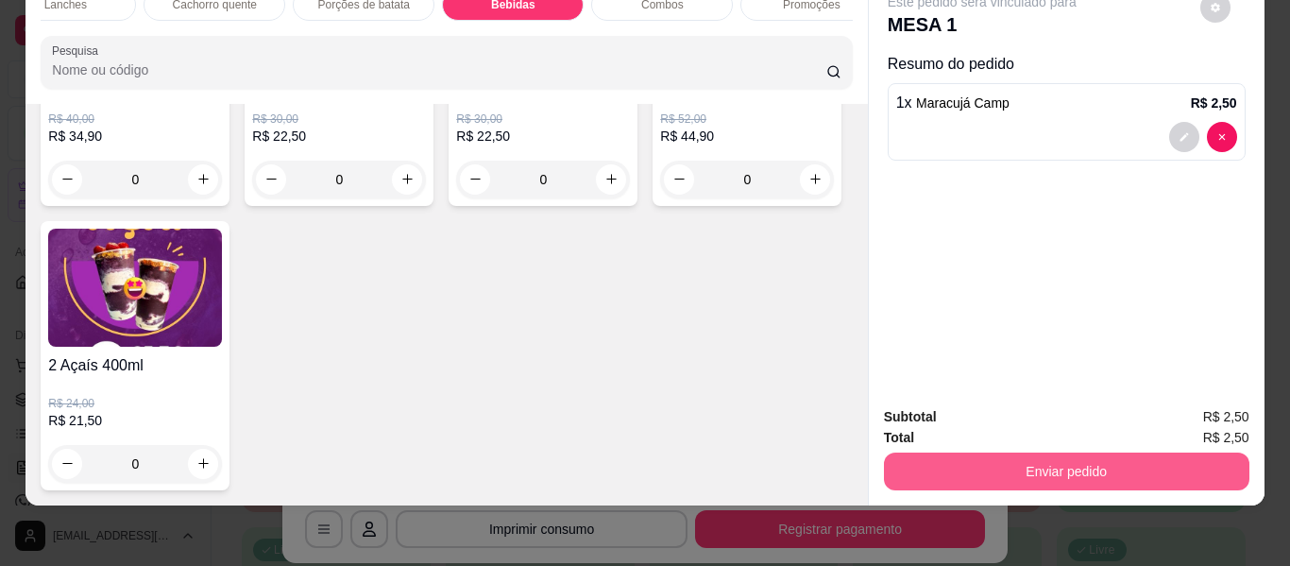
click at [1025, 453] on button "Enviar pedido" at bounding box center [1067, 472] width 366 height 38
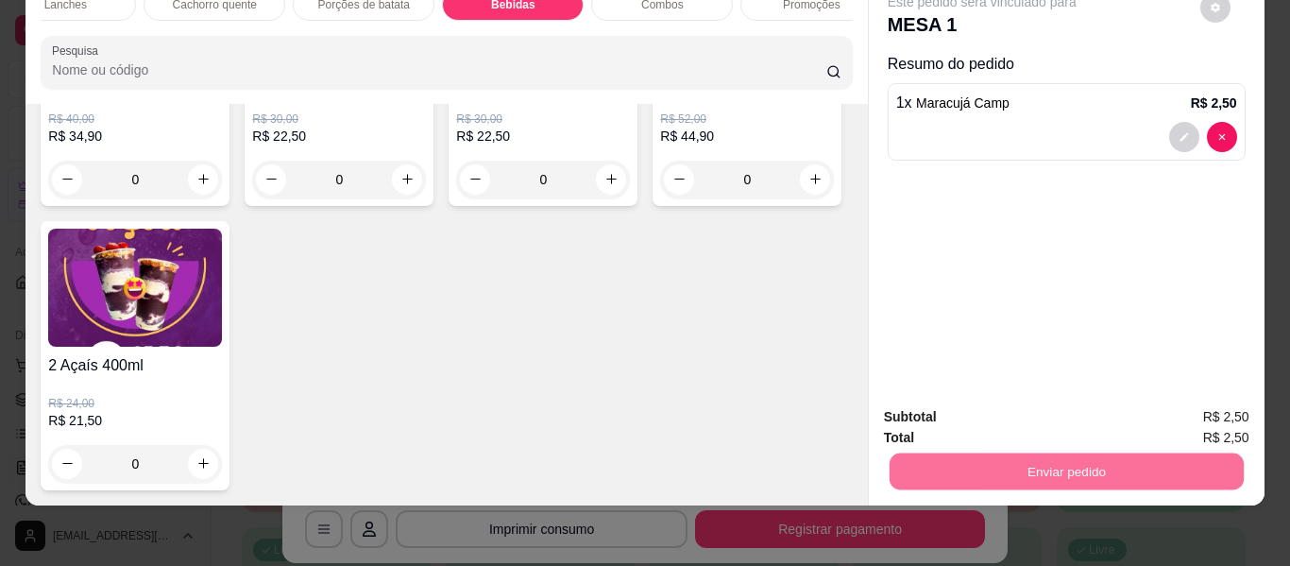
click at [1198, 408] on button "Enviar pedido" at bounding box center [1200, 410] width 107 height 36
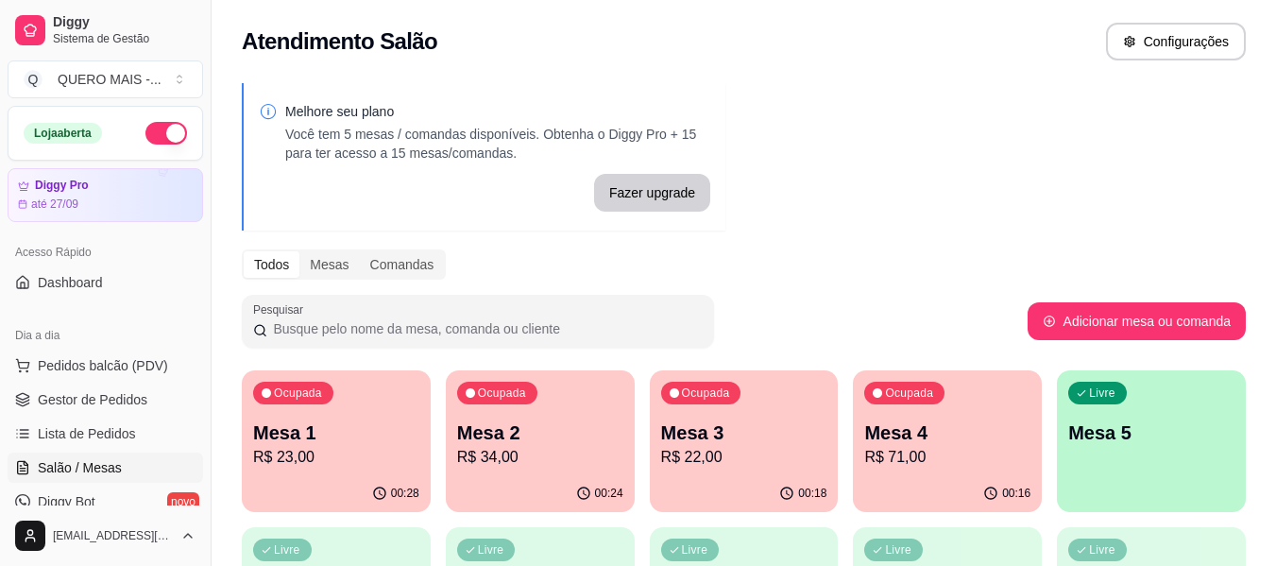
click at [693, 461] on p "R$ 22,00" at bounding box center [744, 457] width 166 height 23
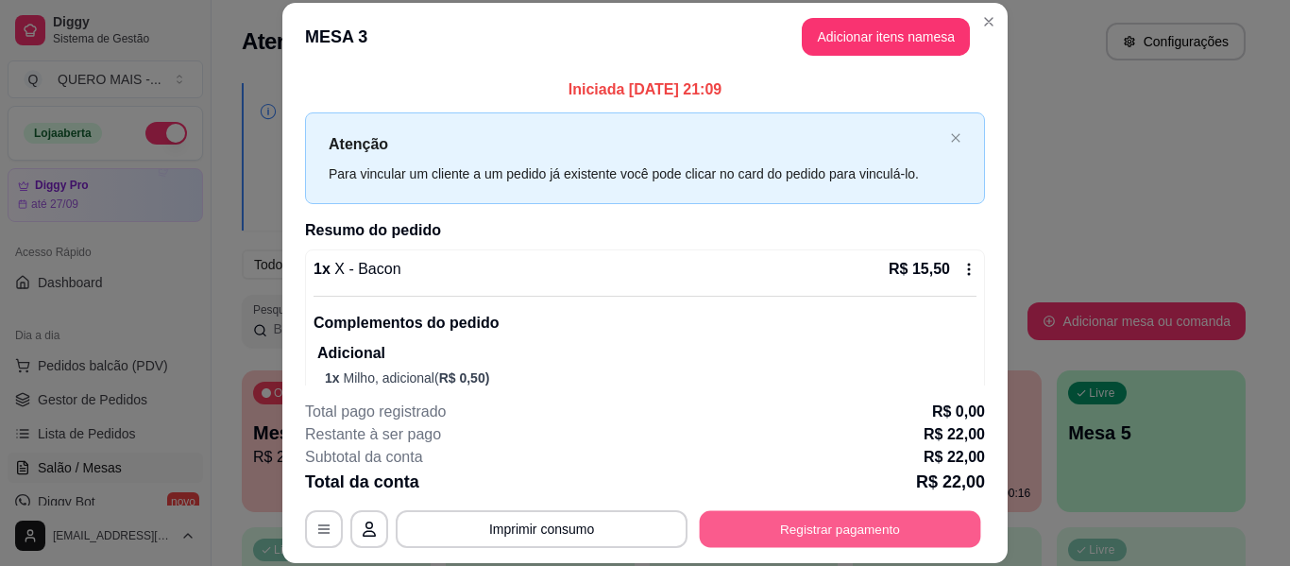
click at [838, 538] on button "Registrar pagamento" at bounding box center [841, 529] width 282 height 37
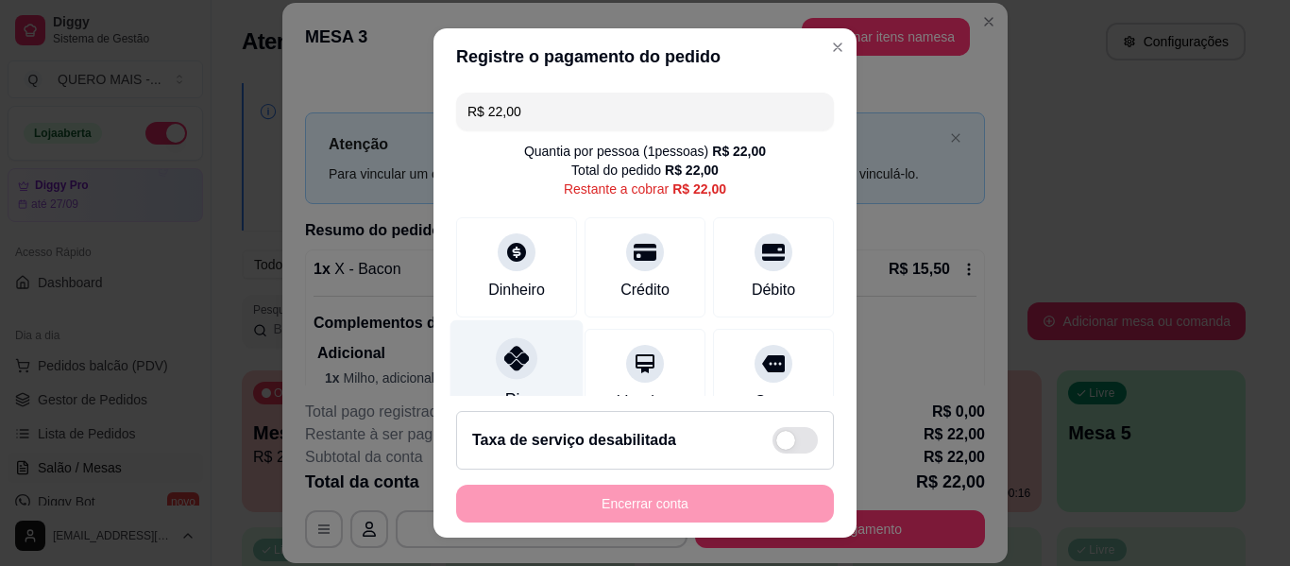
click at [504, 365] on icon at bounding box center [516, 358] width 25 height 25
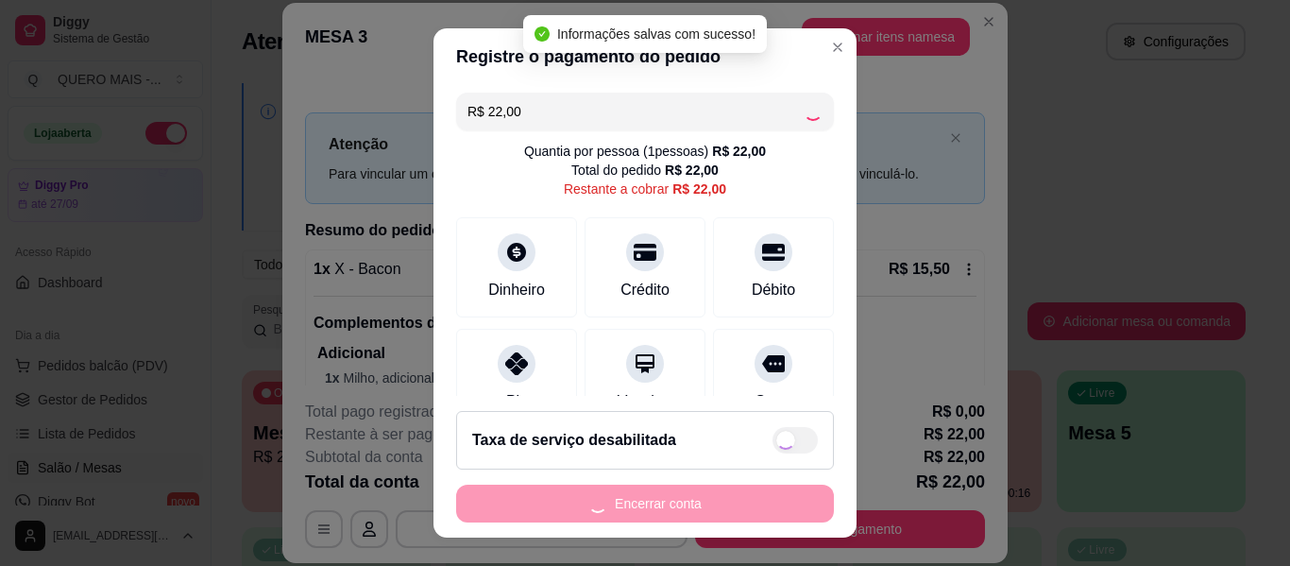
type input "R$ 0,00"
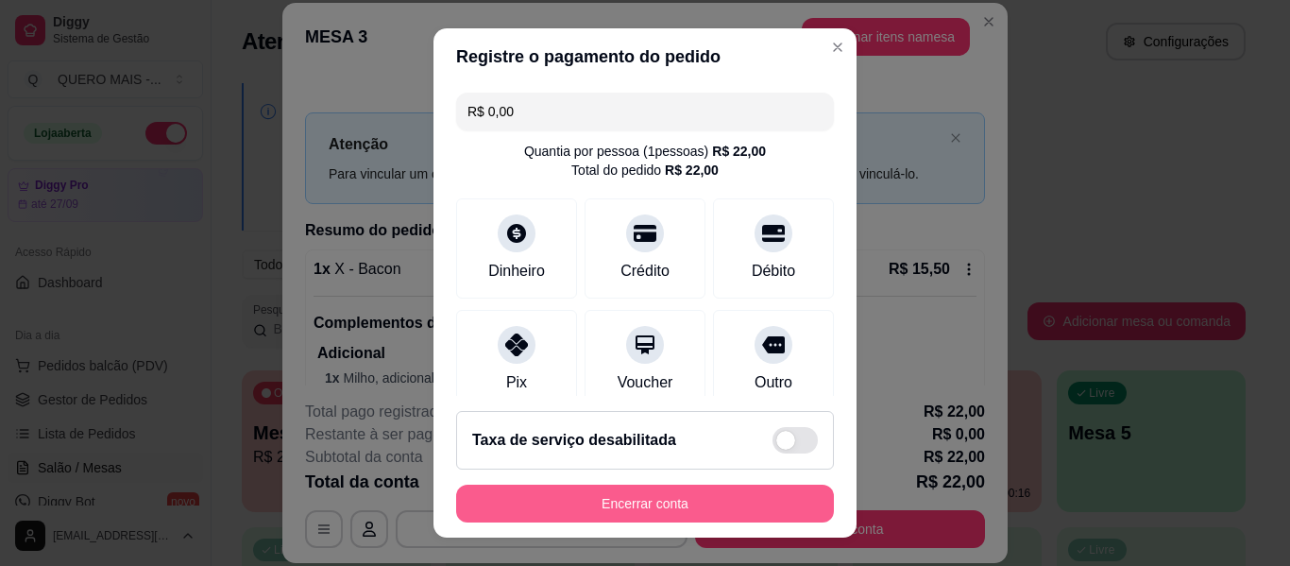
click at [639, 492] on button "Encerrar conta" at bounding box center [645, 504] width 378 height 38
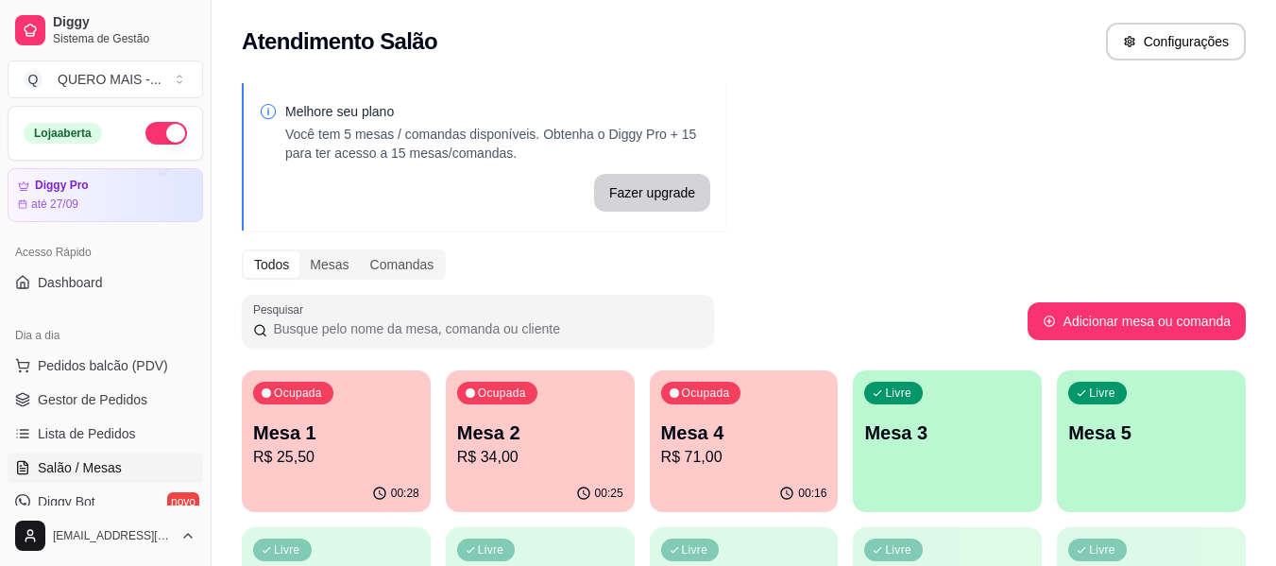
click at [688, 458] on p "R$ 71,00" at bounding box center [744, 457] width 166 height 23
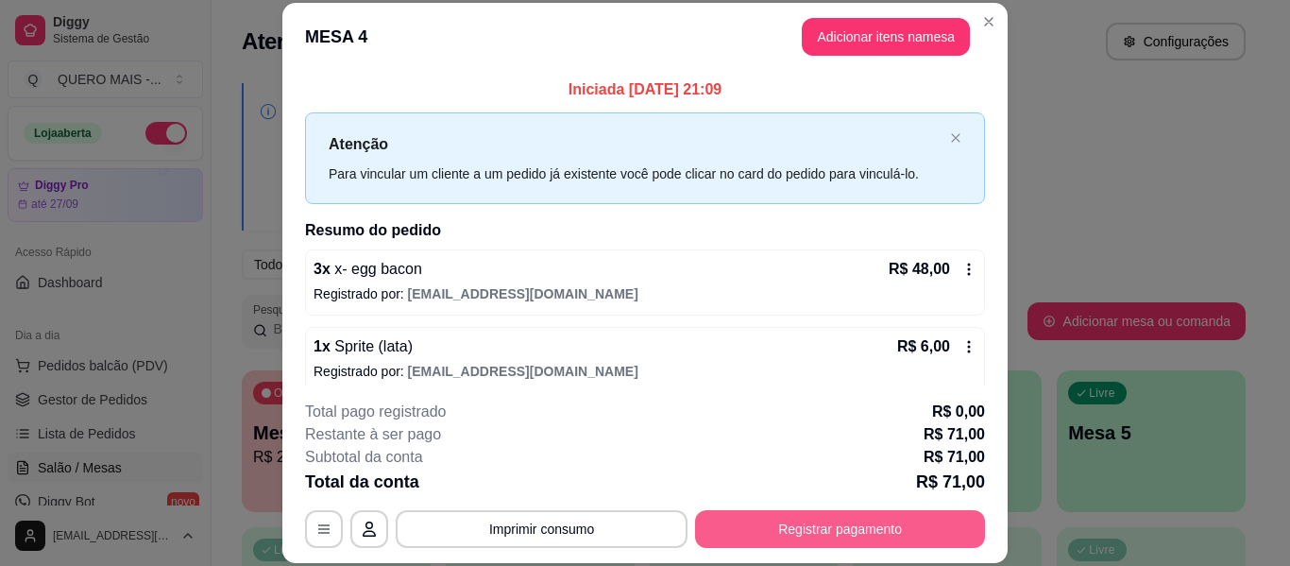
click at [853, 530] on button "Registrar pagamento" at bounding box center [840, 529] width 290 height 38
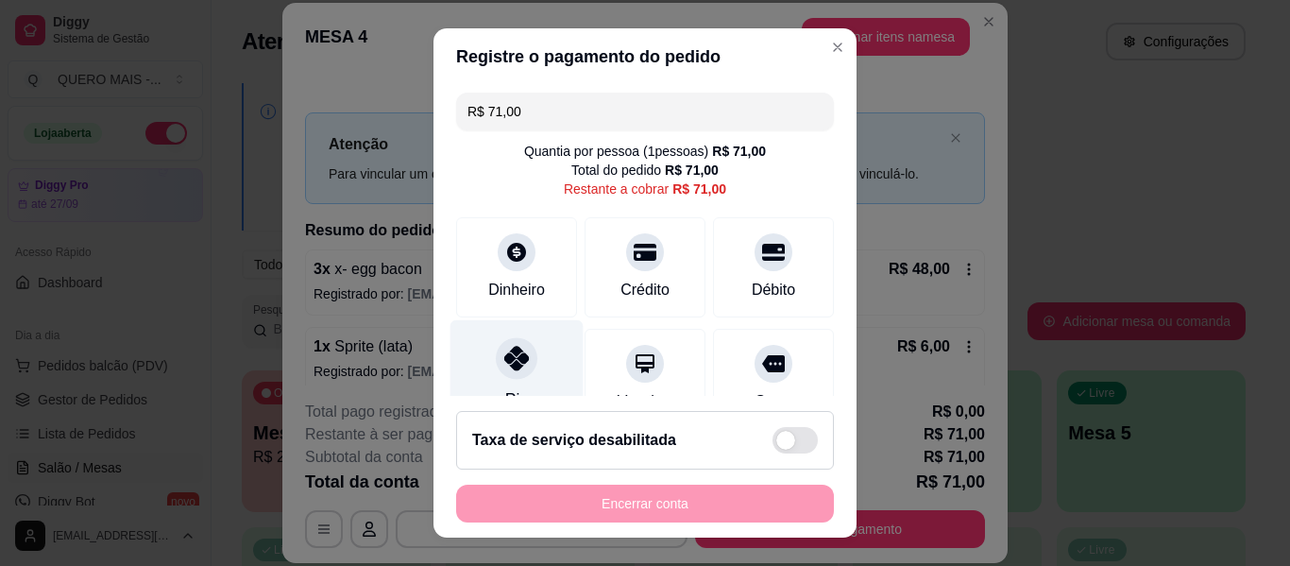
click at [505, 364] on icon at bounding box center [516, 358] width 25 height 25
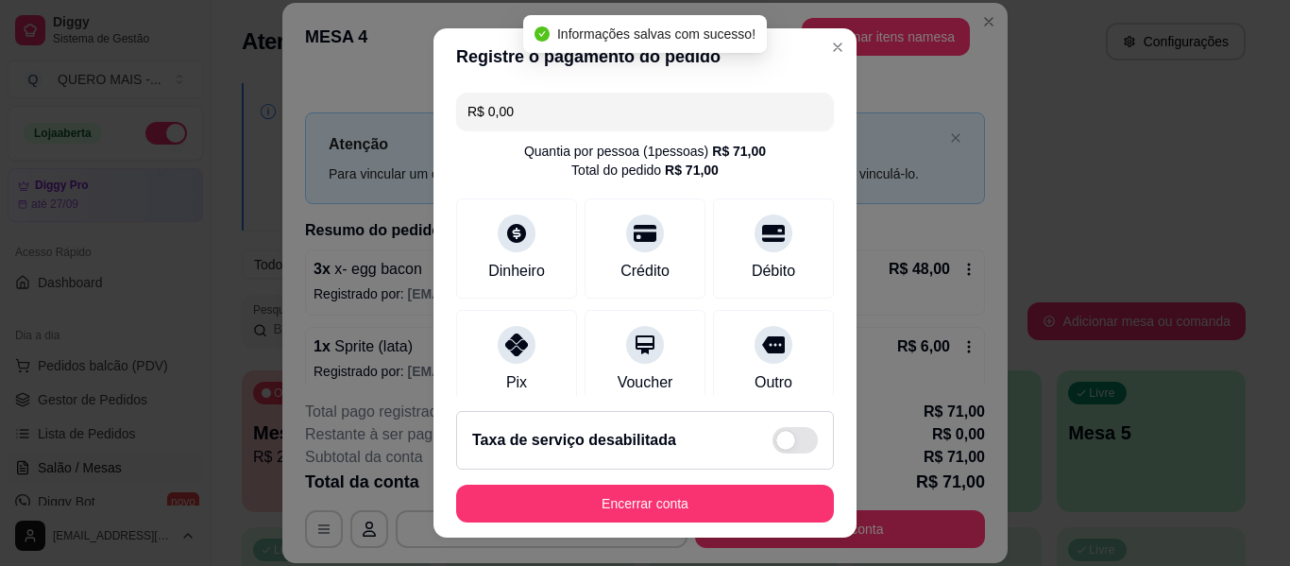
type input "R$ 0,00"
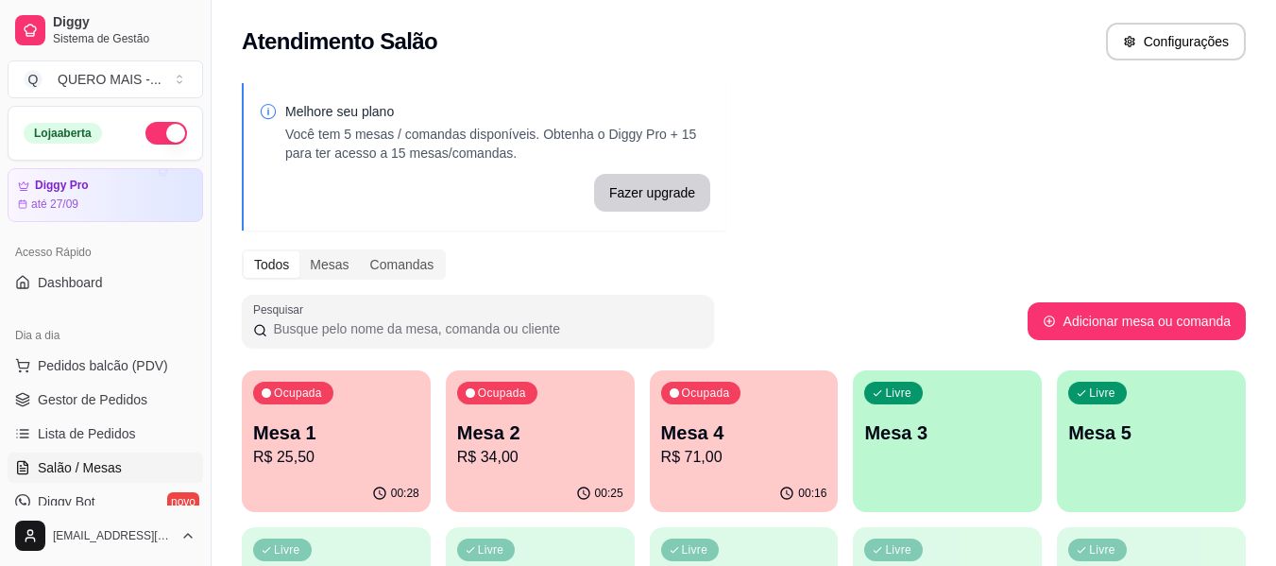
click at [550, 469] on div "Ocupada Mesa 2 R$ 34,00" at bounding box center [540, 422] width 189 height 105
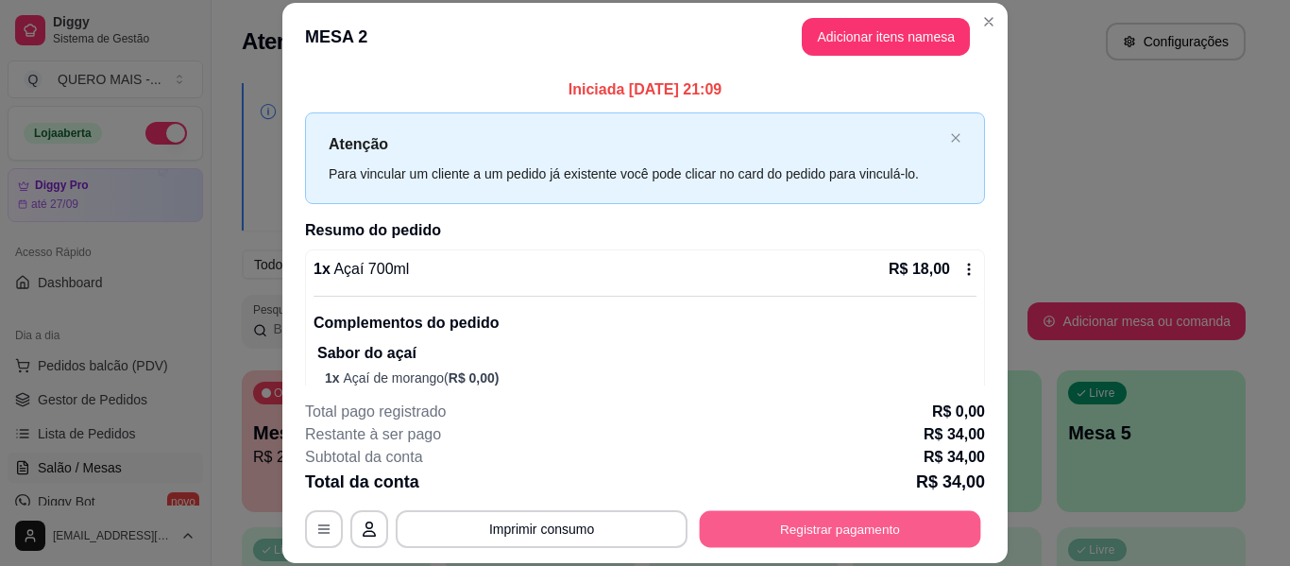
click at [854, 524] on button "Registrar pagamento" at bounding box center [841, 529] width 282 height 37
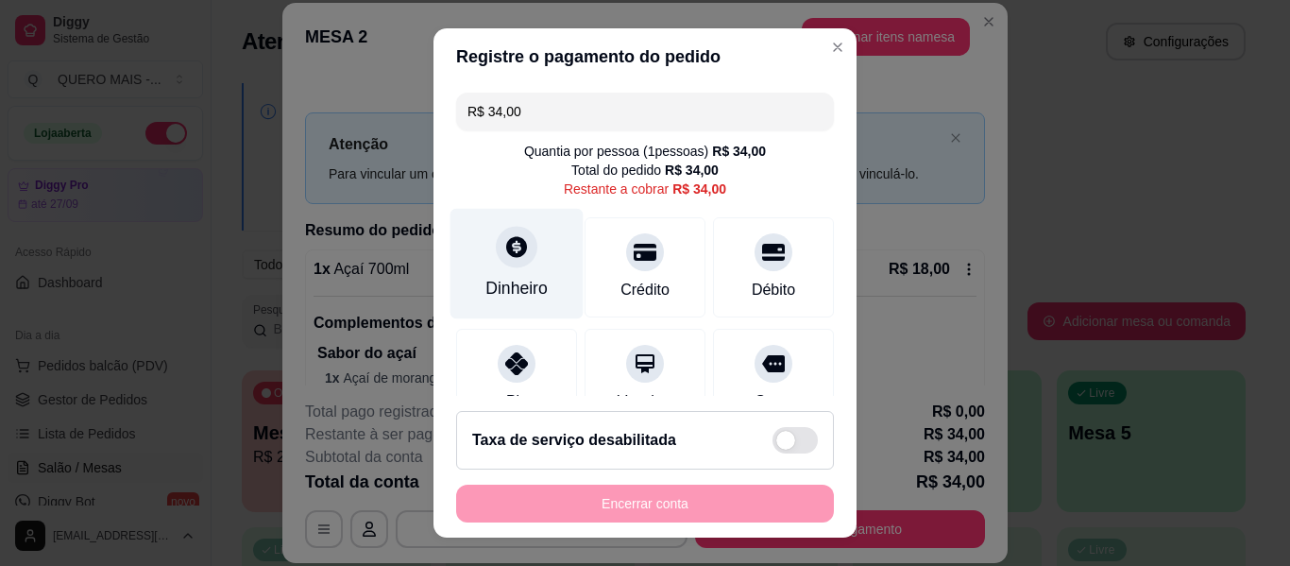
click at [506, 243] on icon at bounding box center [516, 246] width 25 height 25
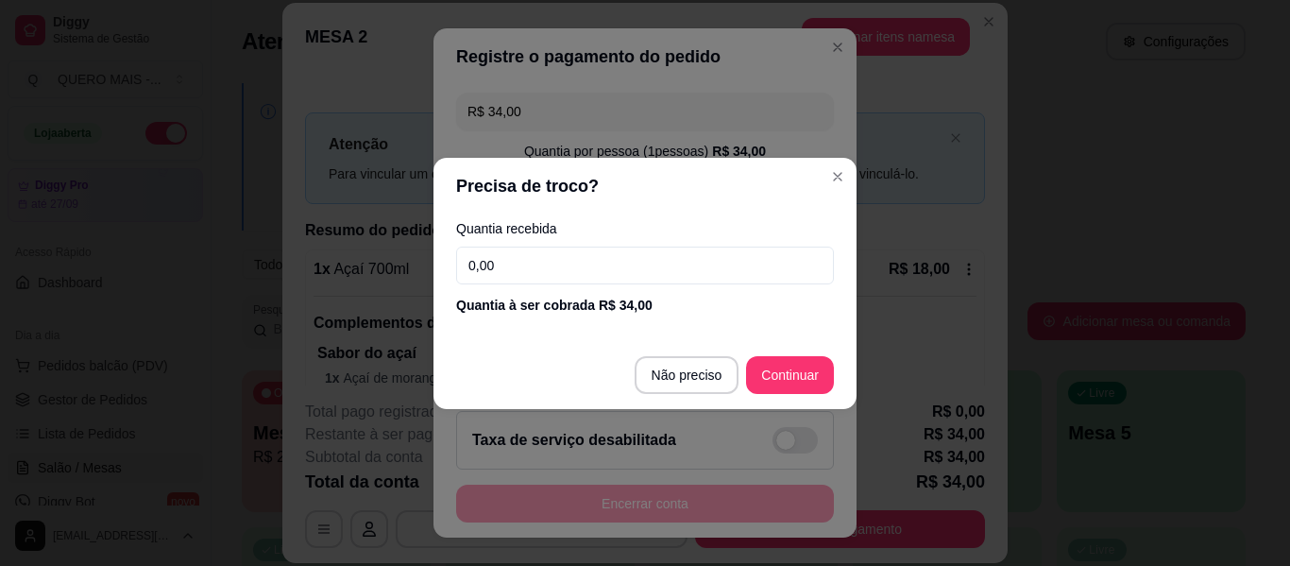
click at [592, 273] on input "0,00" at bounding box center [645, 266] width 378 height 38
type input "54,00"
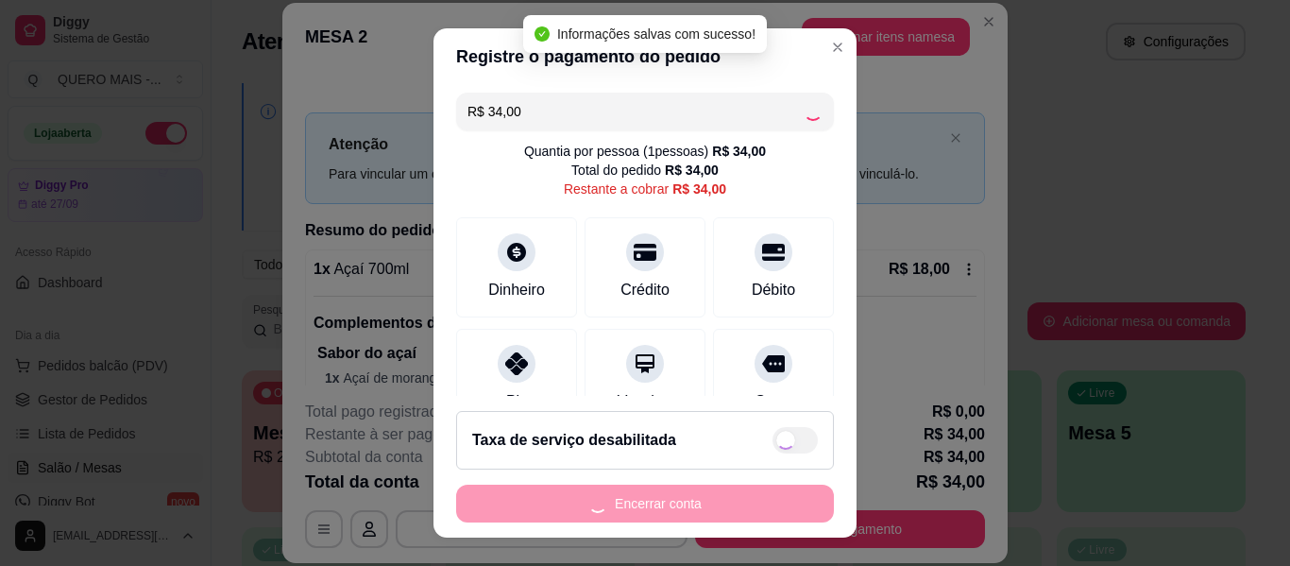
type input "R$ 0,00"
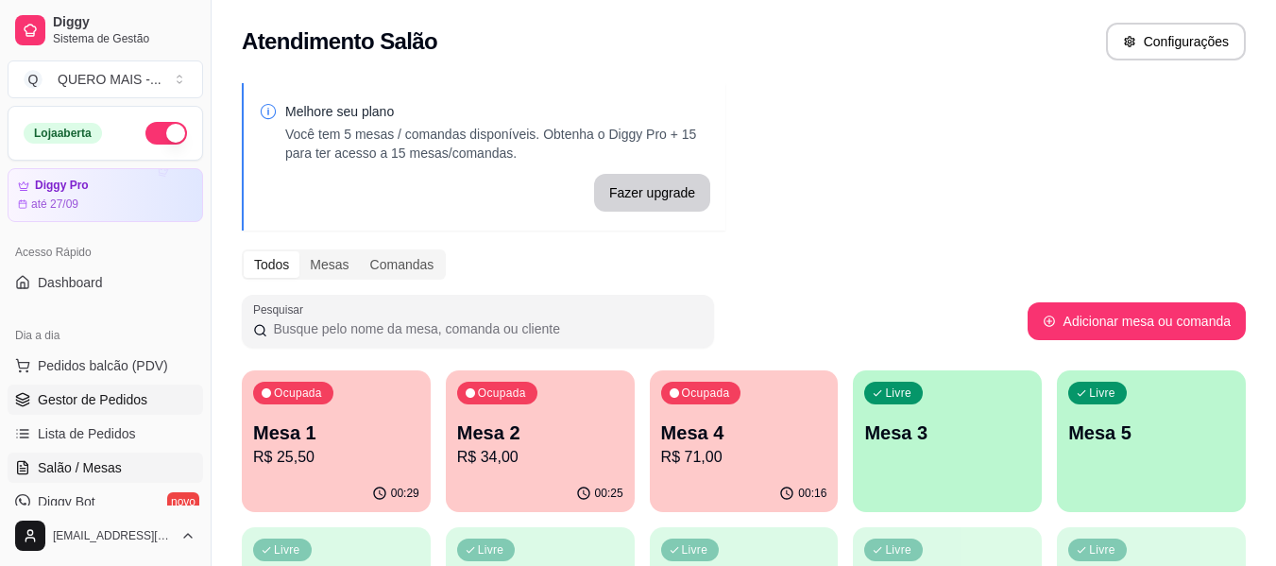
click at [156, 392] on link "Gestor de Pedidos" at bounding box center [106, 400] width 196 height 30
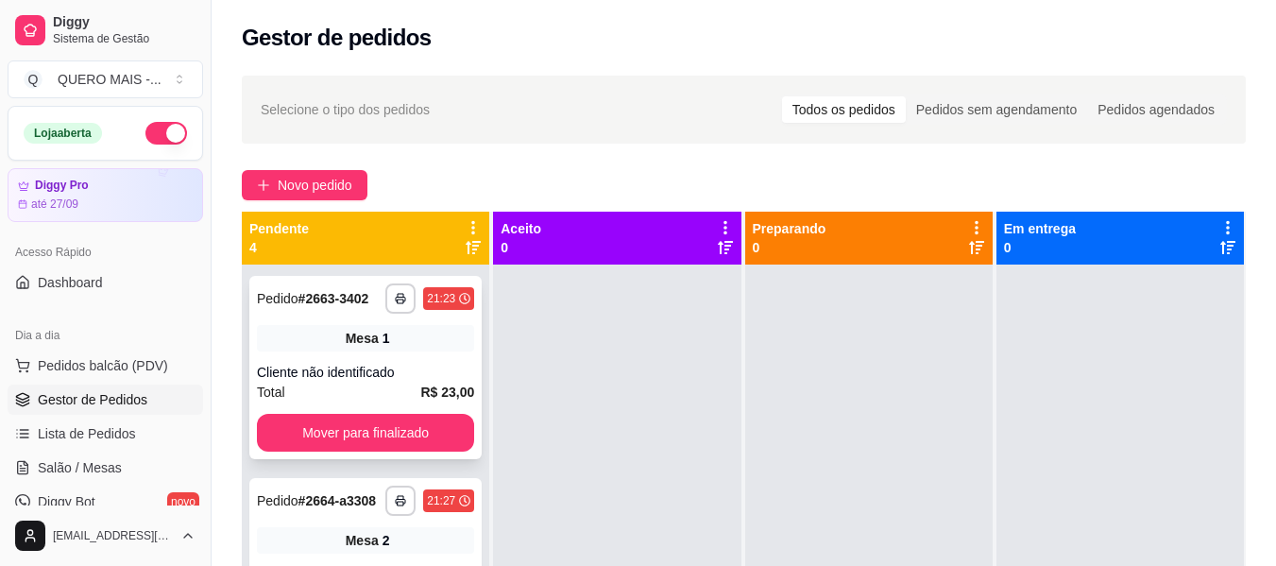
click at [306, 429] on div "**********" at bounding box center [365, 367] width 232 height 183
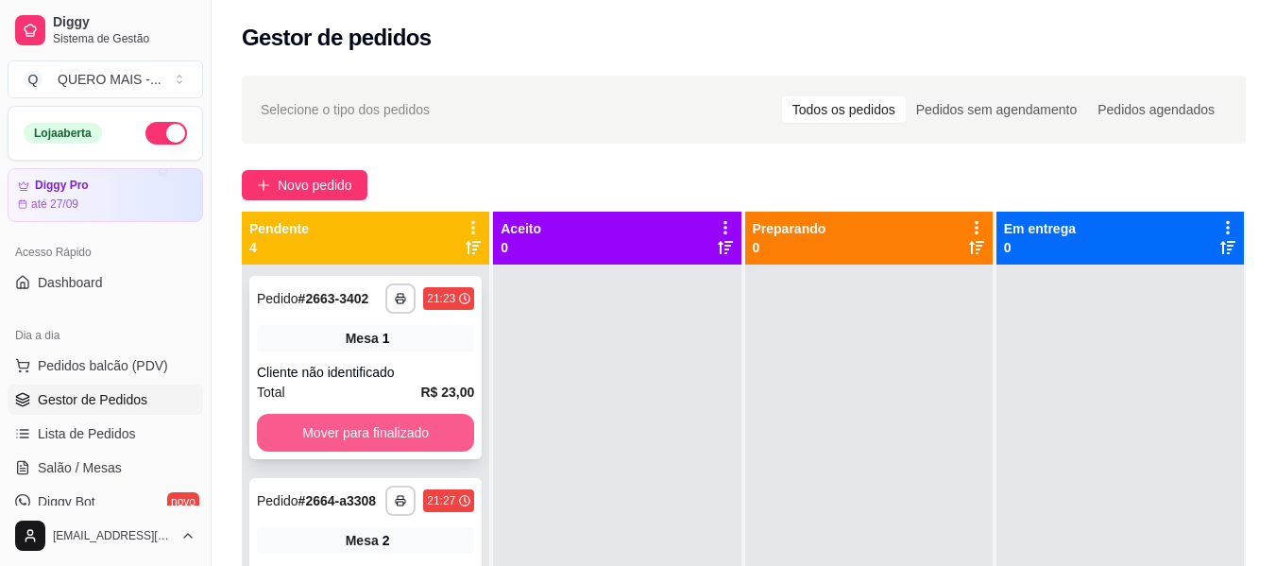
click at [356, 440] on button "Mover para finalizado" at bounding box center [365, 433] width 217 height 38
click at [356, 442] on button "Mover para finalizado" at bounding box center [365, 433] width 217 height 38
click at [358, 445] on button "Mover para finalizado" at bounding box center [365, 433] width 217 height 38
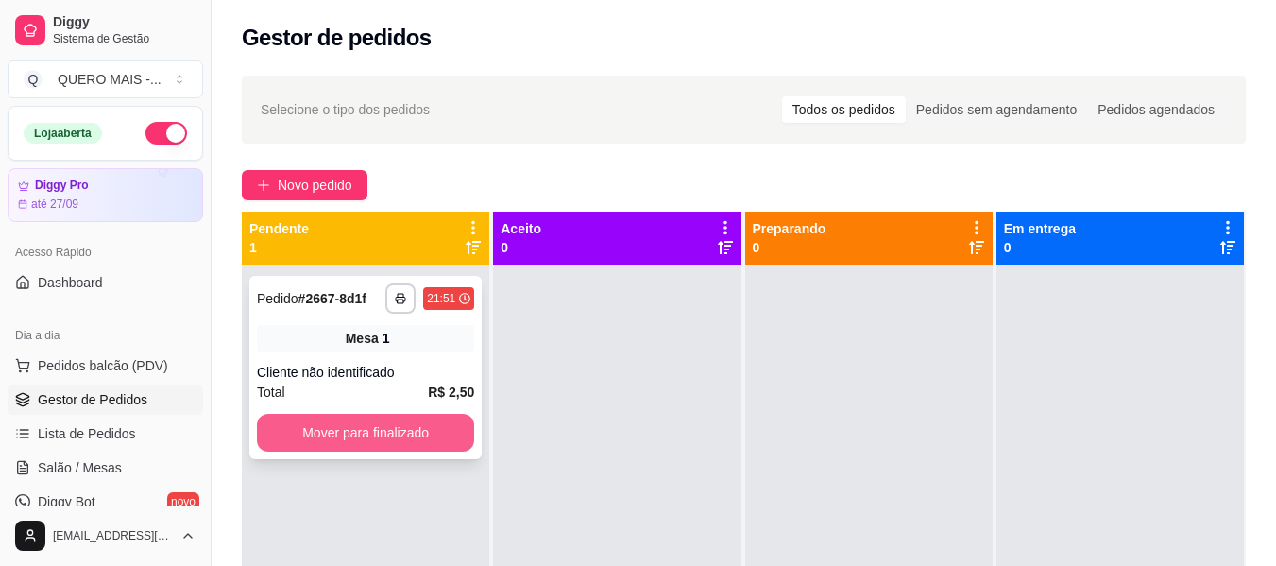
click at [357, 423] on button "Mover para finalizado" at bounding box center [365, 433] width 217 height 38
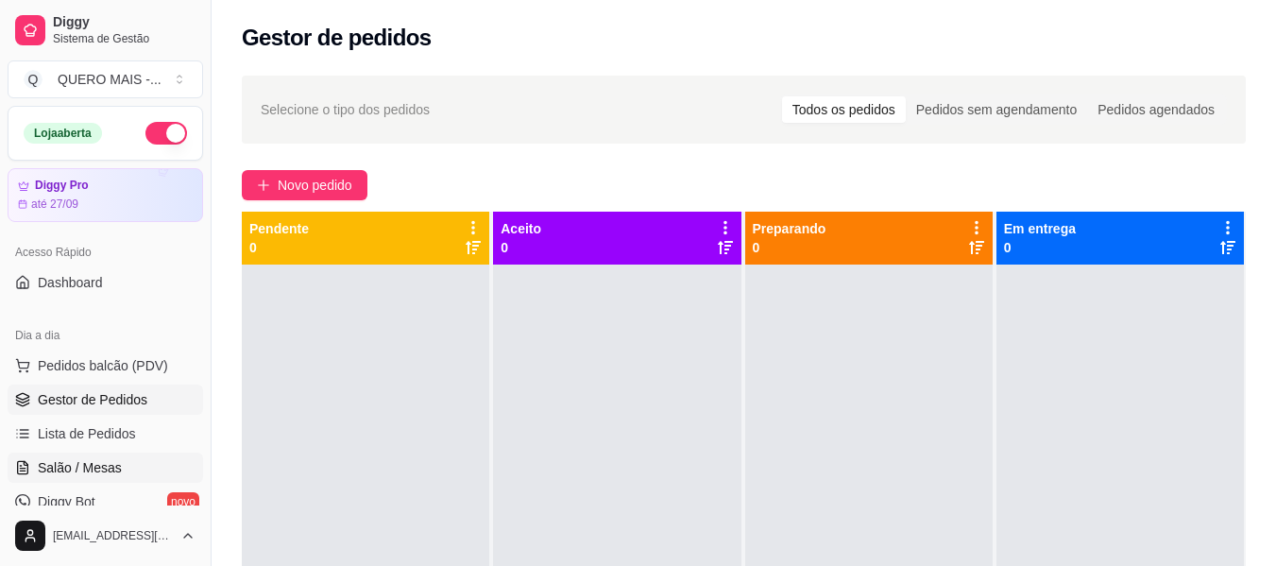
click at [141, 461] on link "Salão / Mesas" at bounding box center [106, 468] width 196 height 30
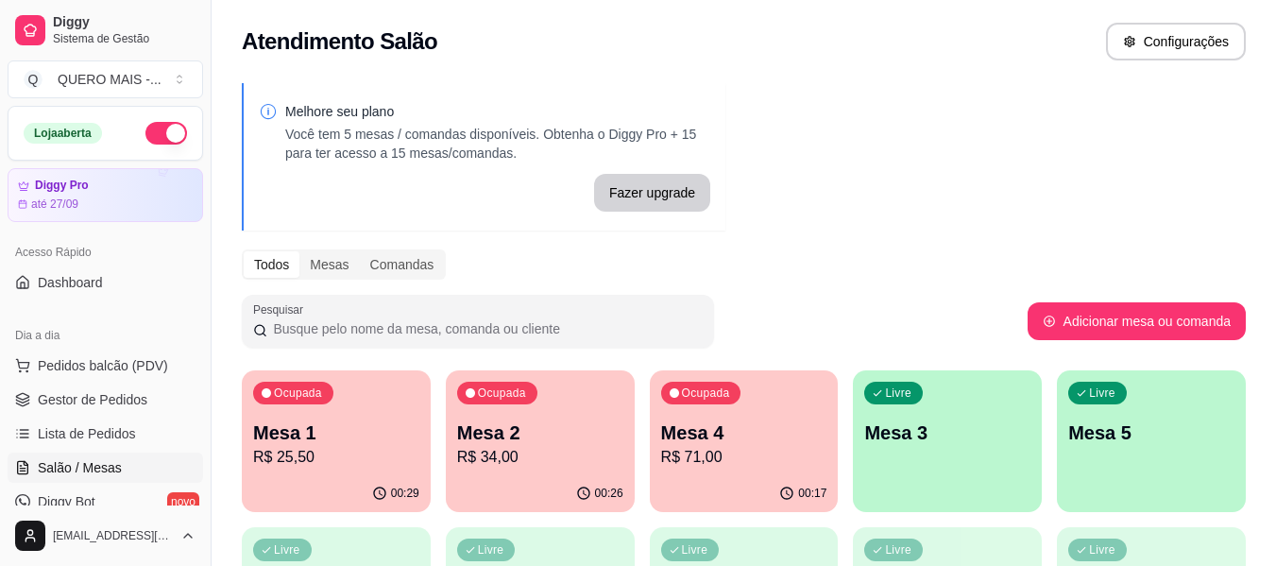
click at [981, 498] on div "button" at bounding box center [947, 500] width 189 height 23
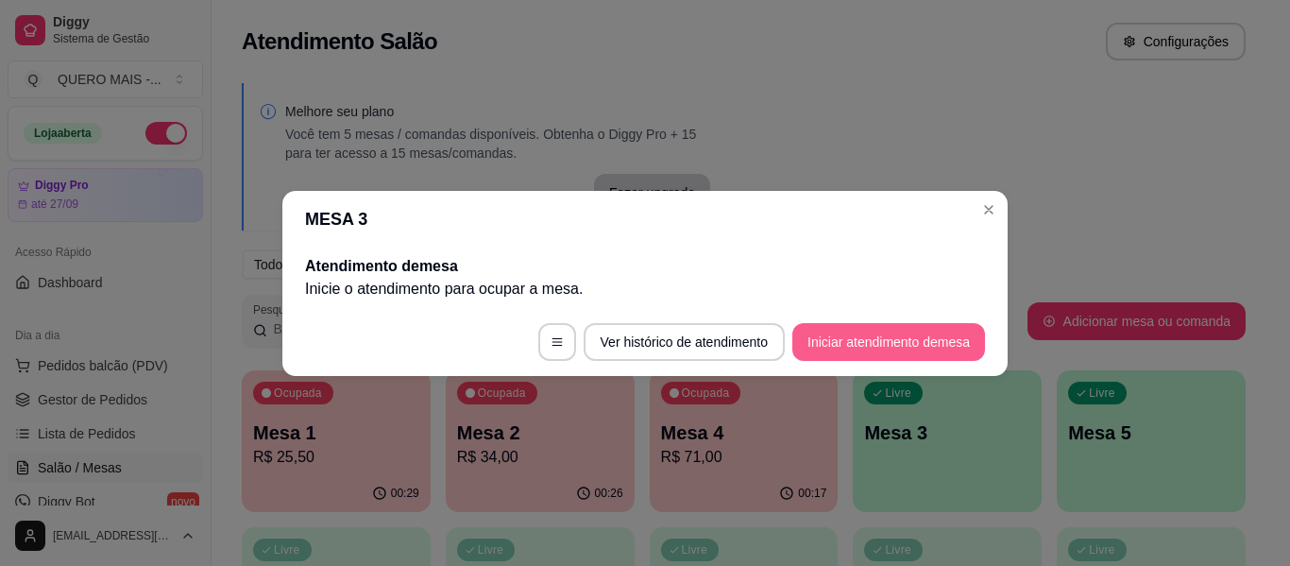
click at [894, 338] on button "Iniciar atendimento de mesa" at bounding box center [889, 342] width 193 height 38
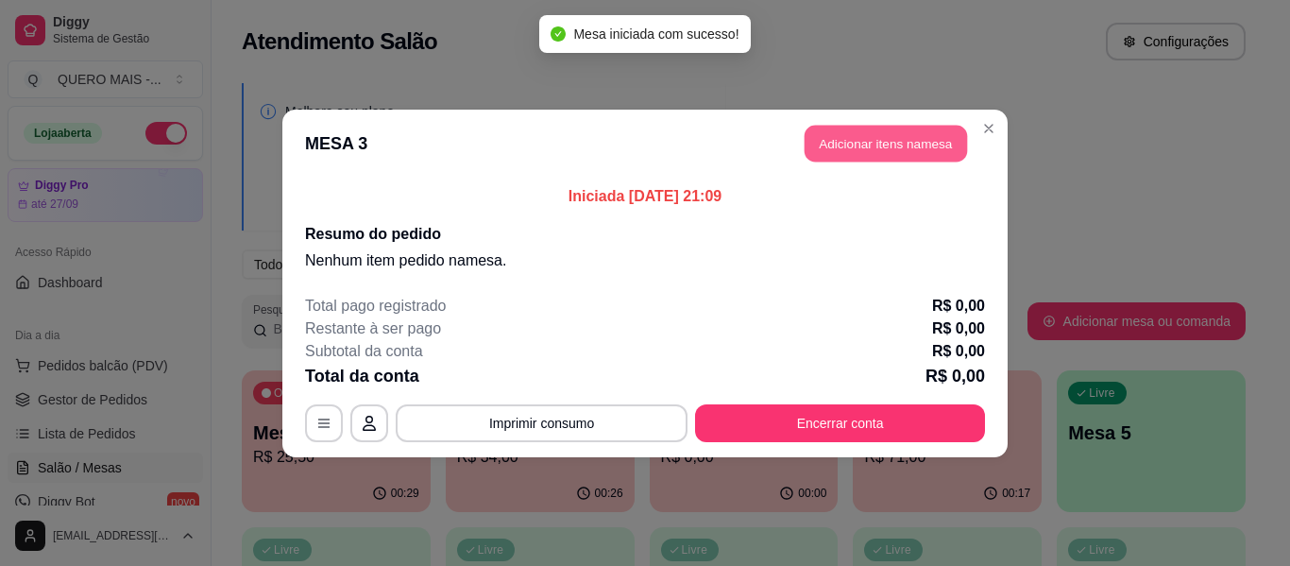
click at [870, 140] on button "Adicionar itens na mesa" at bounding box center [886, 143] width 162 height 37
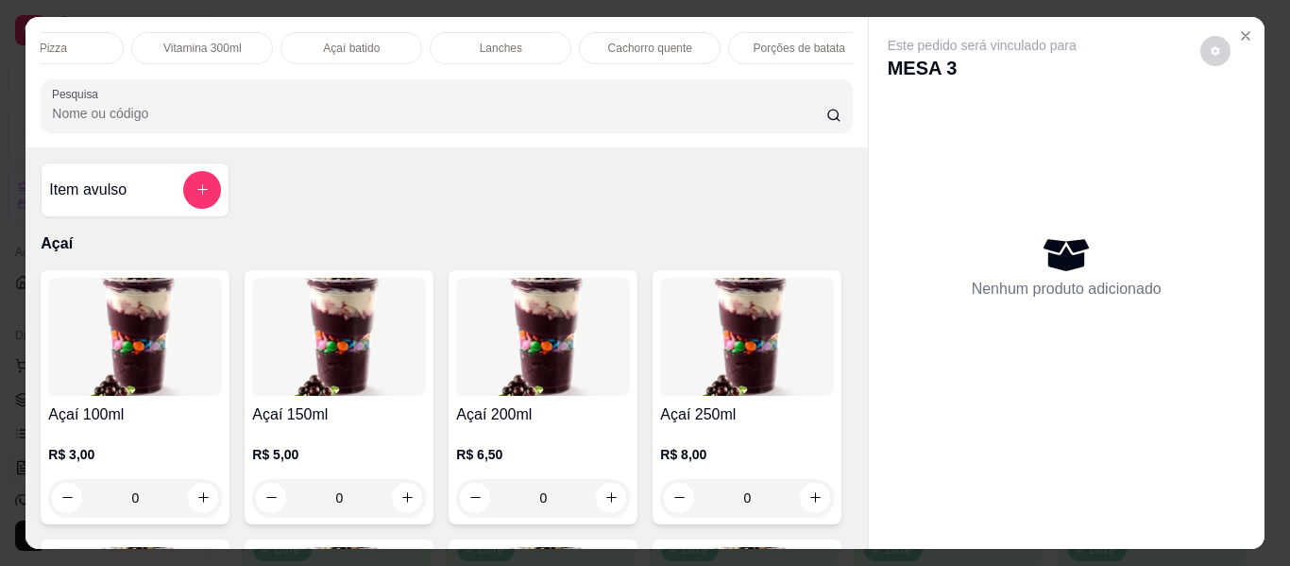
scroll to position [0, 693]
click at [463, 32] on div "Cachorro quente" at bounding box center [463, 48] width 142 height 32
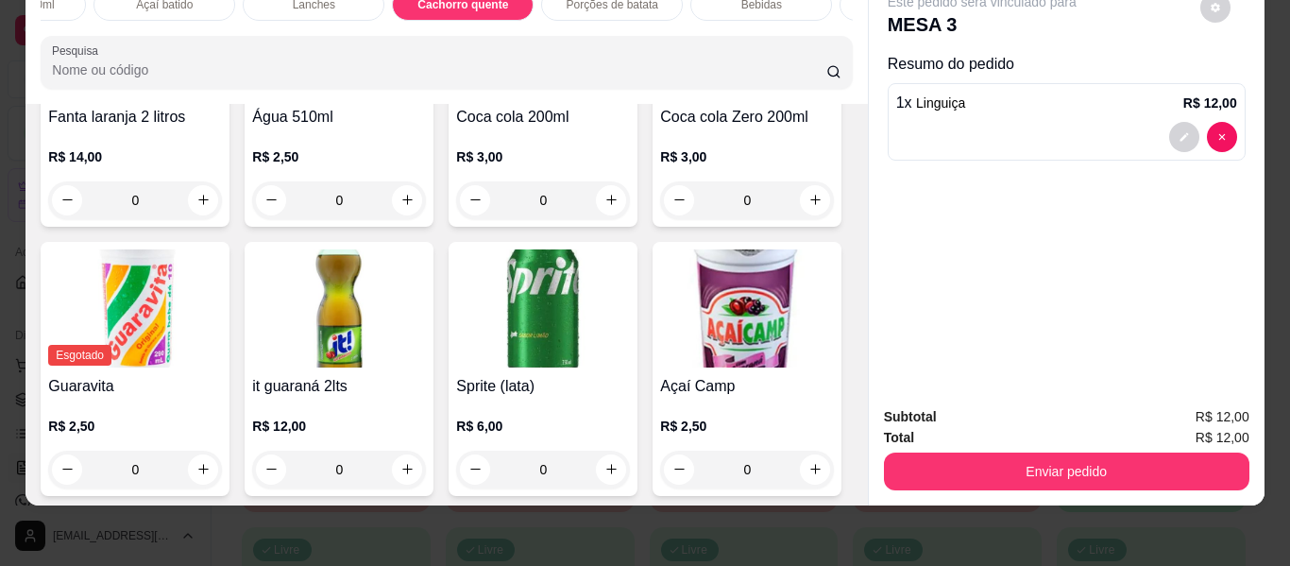
type input "2"
type input "1"
click at [1181, 216] on icon "decrease-product-quantity" at bounding box center [1184, 221] width 11 height 11
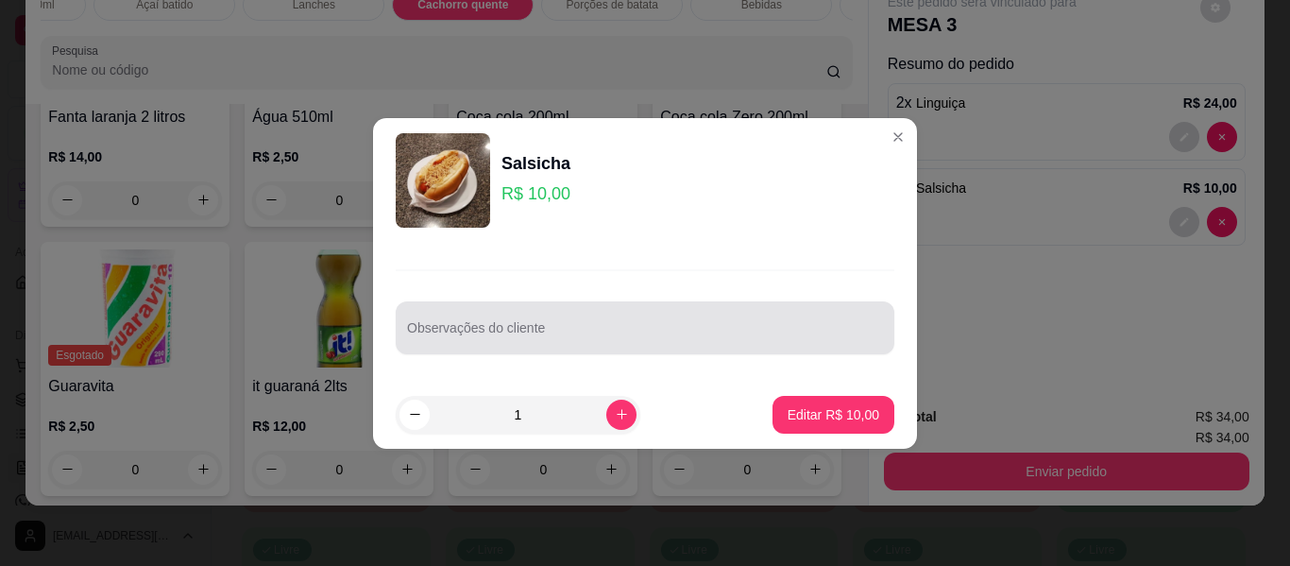
click at [623, 348] on div "Observações do cliente" at bounding box center [645, 327] width 499 height 53
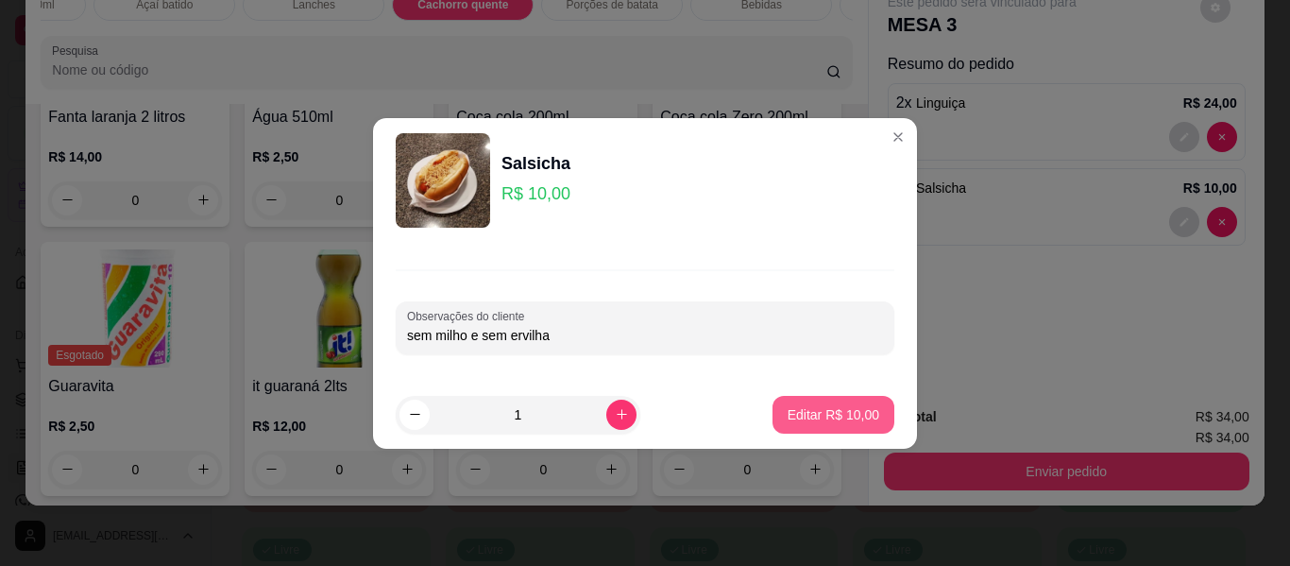
type input "sem milho e sem ervilha"
click at [853, 404] on button "Editar R$ 10,00" at bounding box center [834, 414] width 118 height 37
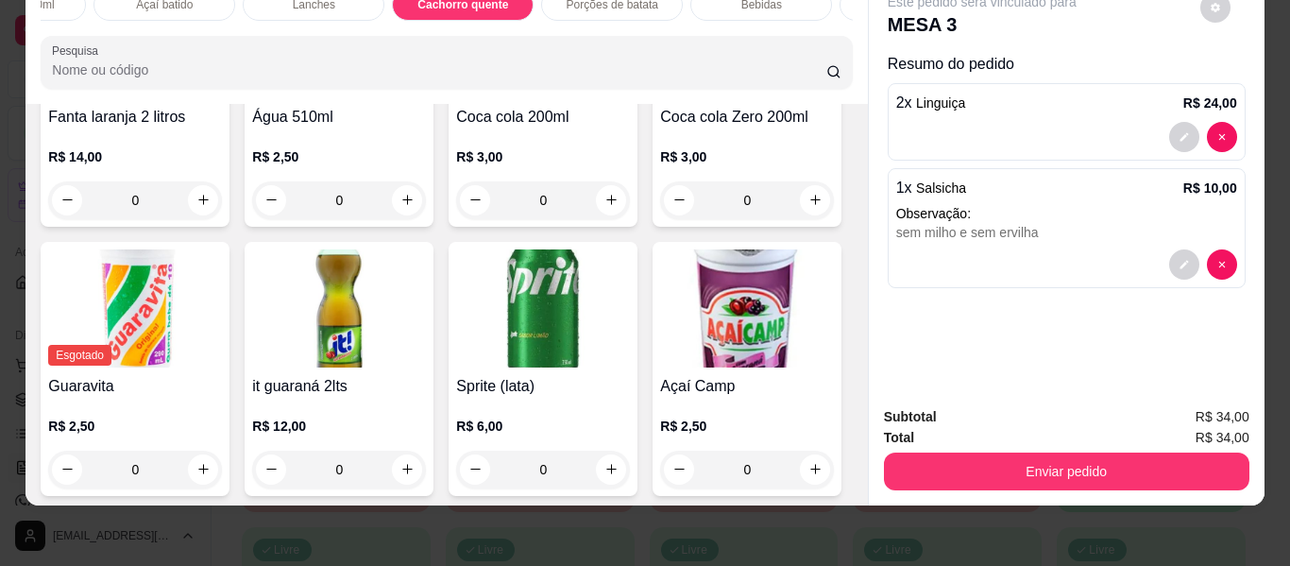
type input "1"
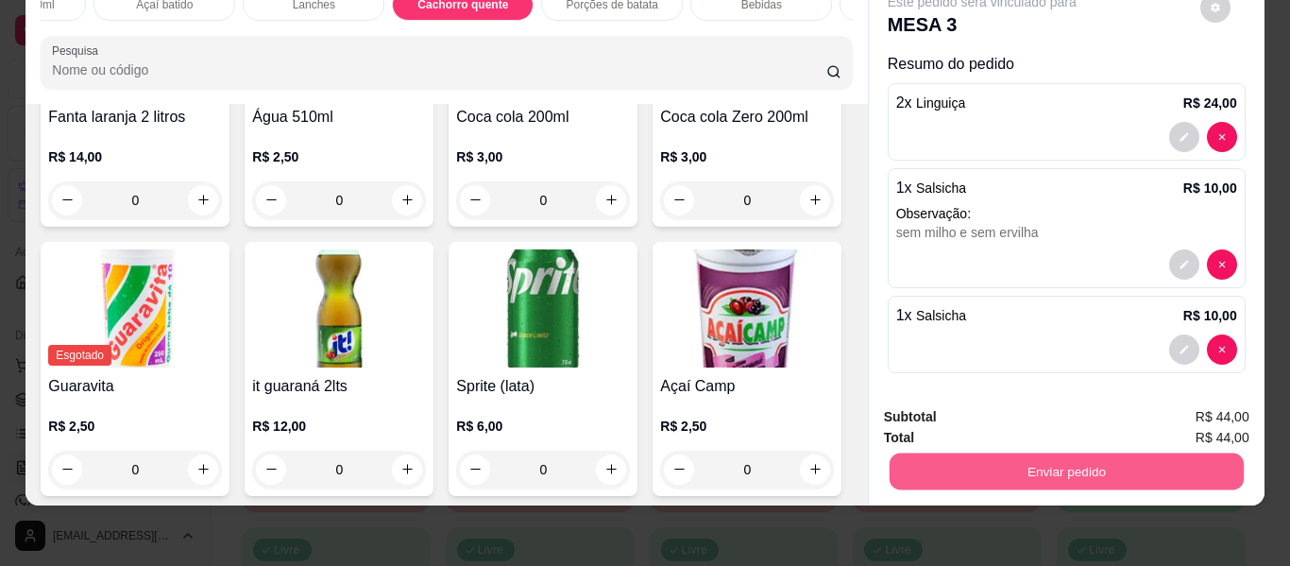
click at [955, 455] on button "Enviar pedido" at bounding box center [1066, 471] width 354 height 37
click at [1182, 403] on button "Enviar pedido" at bounding box center [1200, 410] width 107 height 36
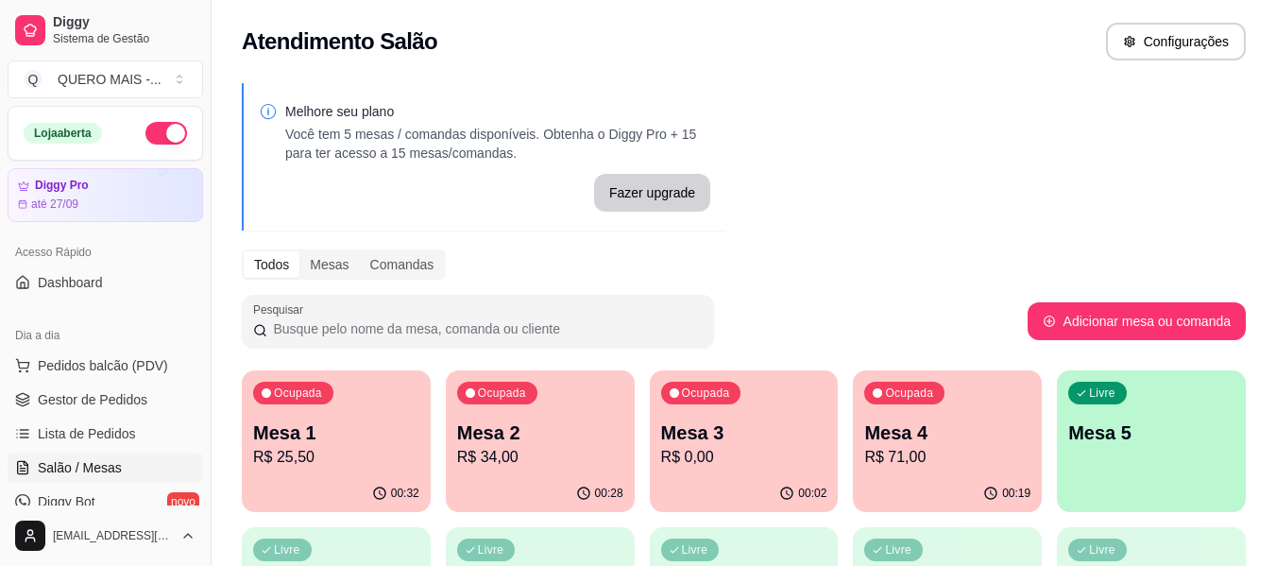
click at [294, 472] on div "Ocupada Mesa 1 R$ 25,50" at bounding box center [336, 422] width 189 height 105
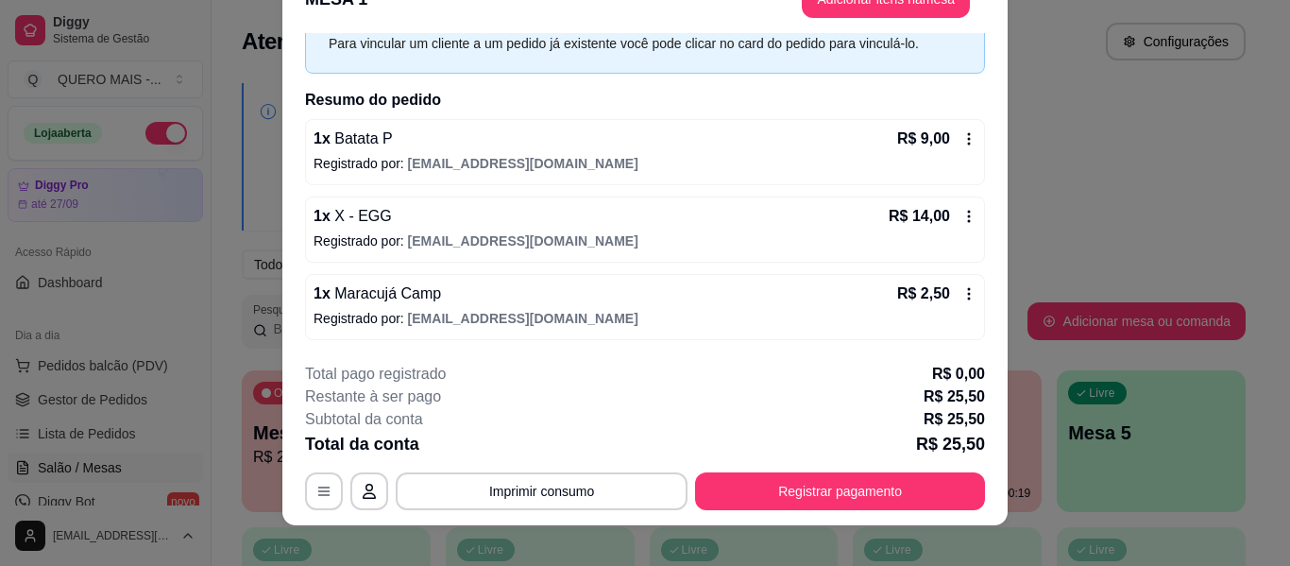
scroll to position [58, 0]
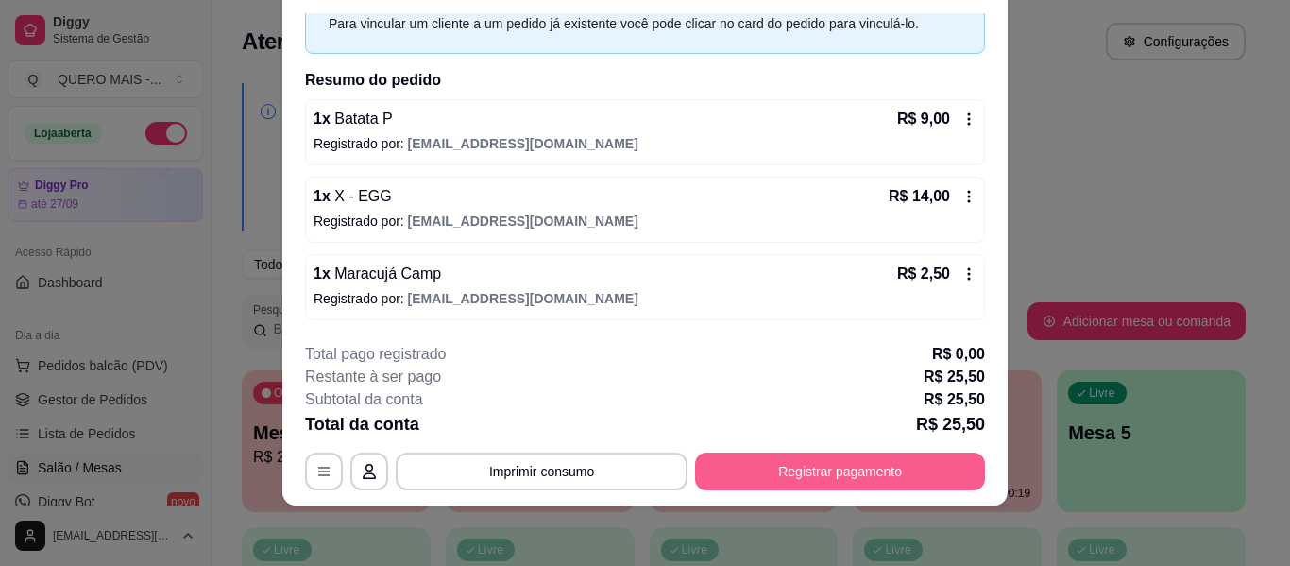
click at [811, 470] on button "Registrar pagamento" at bounding box center [840, 472] width 290 height 38
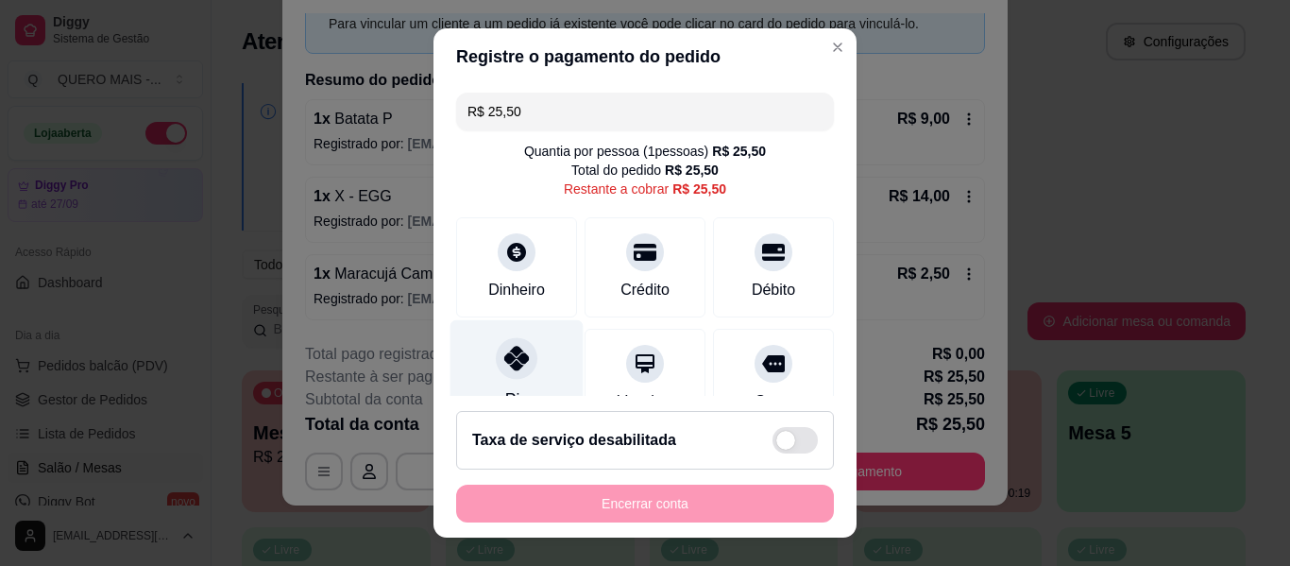
click at [514, 359] on icon at bounding box center [516, 358] width 25 height 25
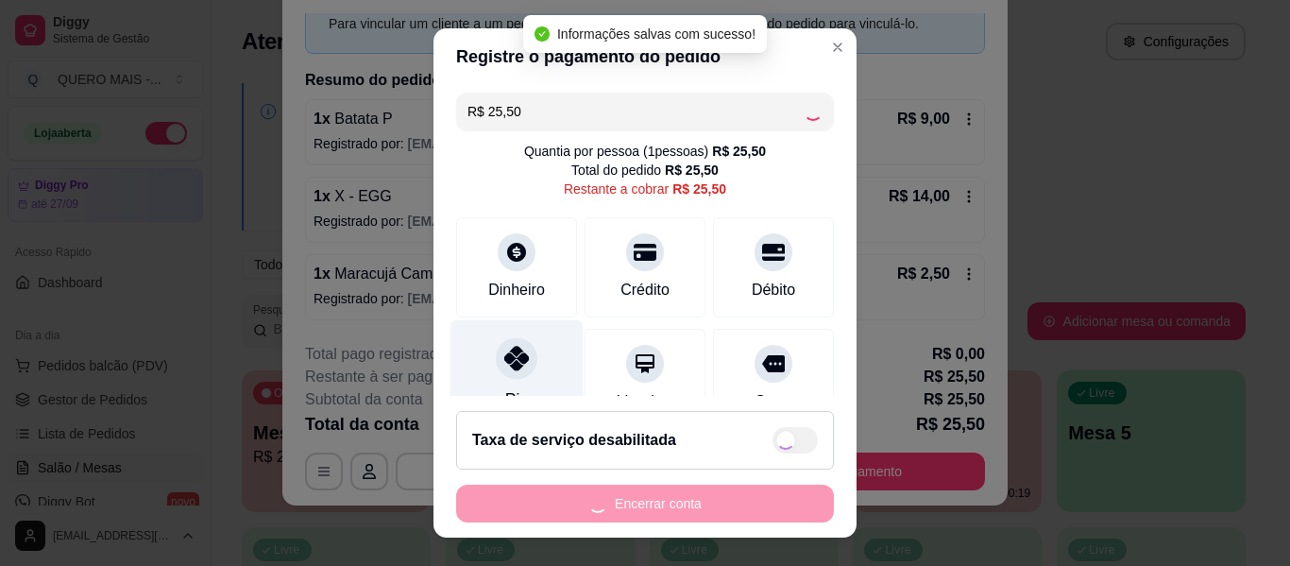
type input "R$ 0,00"
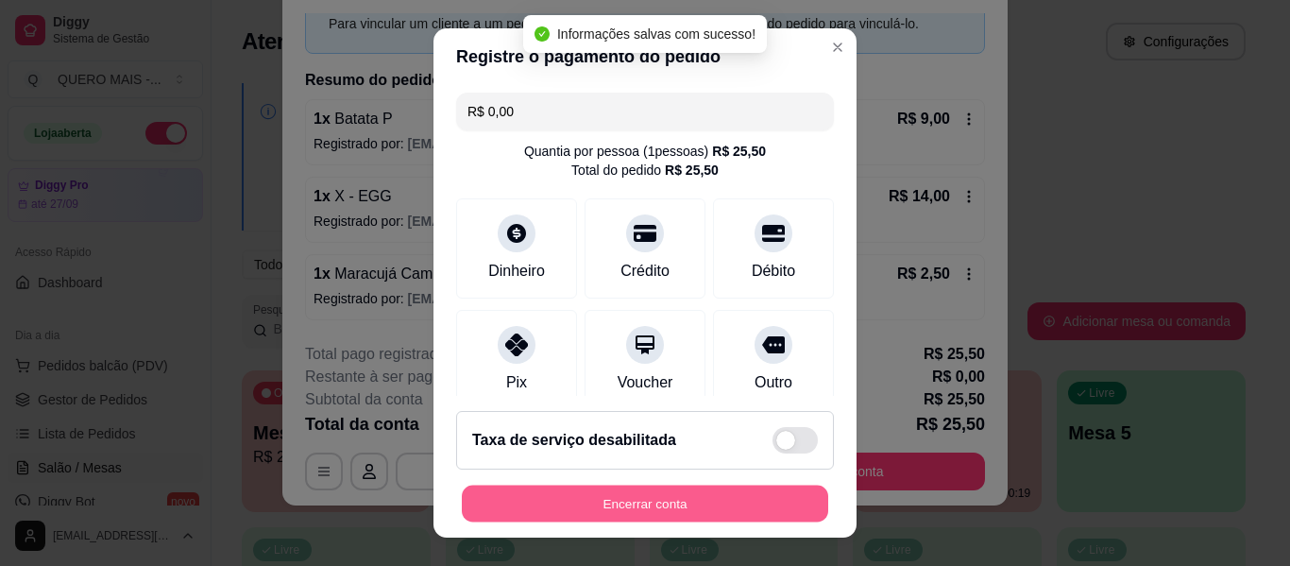
click at [606, 510] on button "Encerrar conta" at bounding box center [645, 504] width 367 height 37
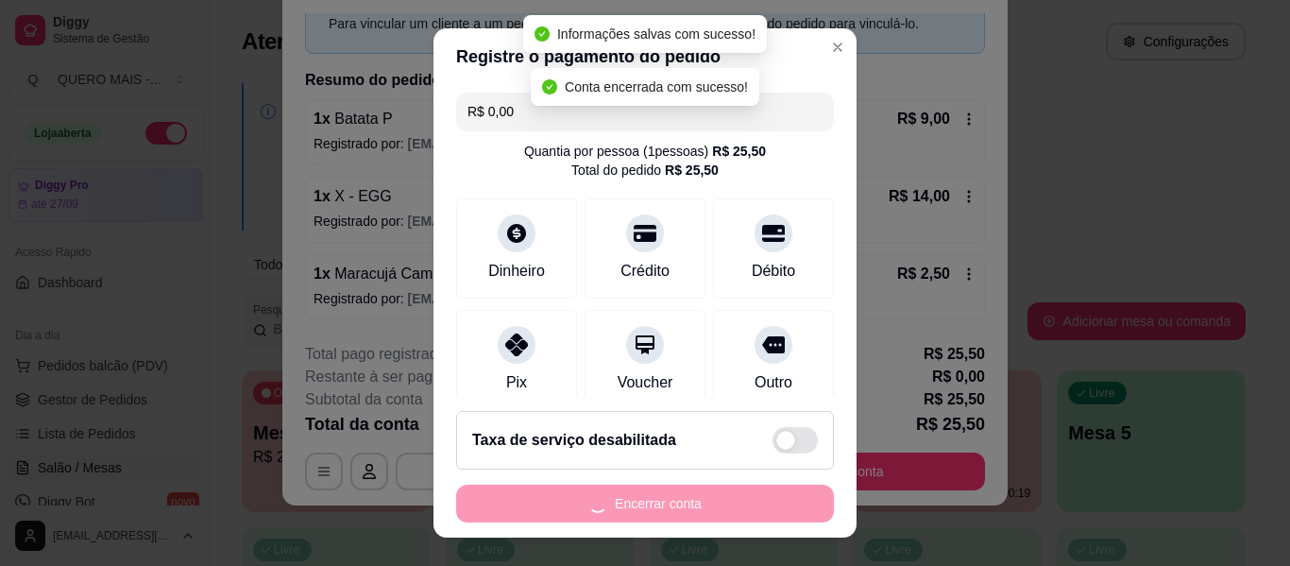
scroll to position [0, 0]
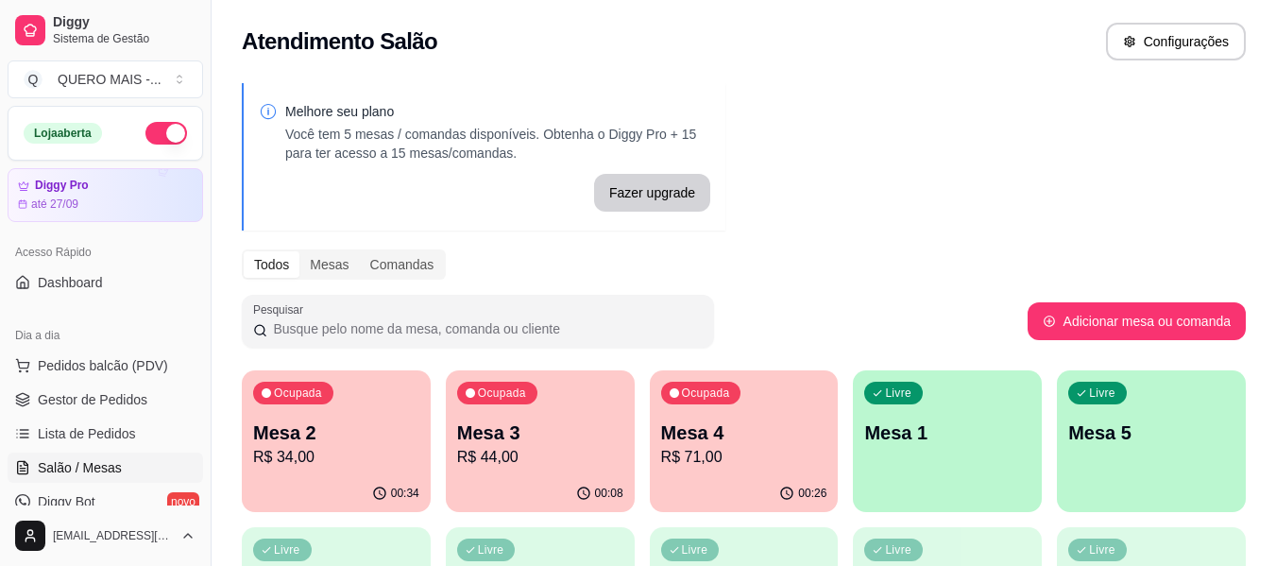
click at [936, 453] on div "Livre Mesa 1" at bounding box center [947, 429] width 189 height 119
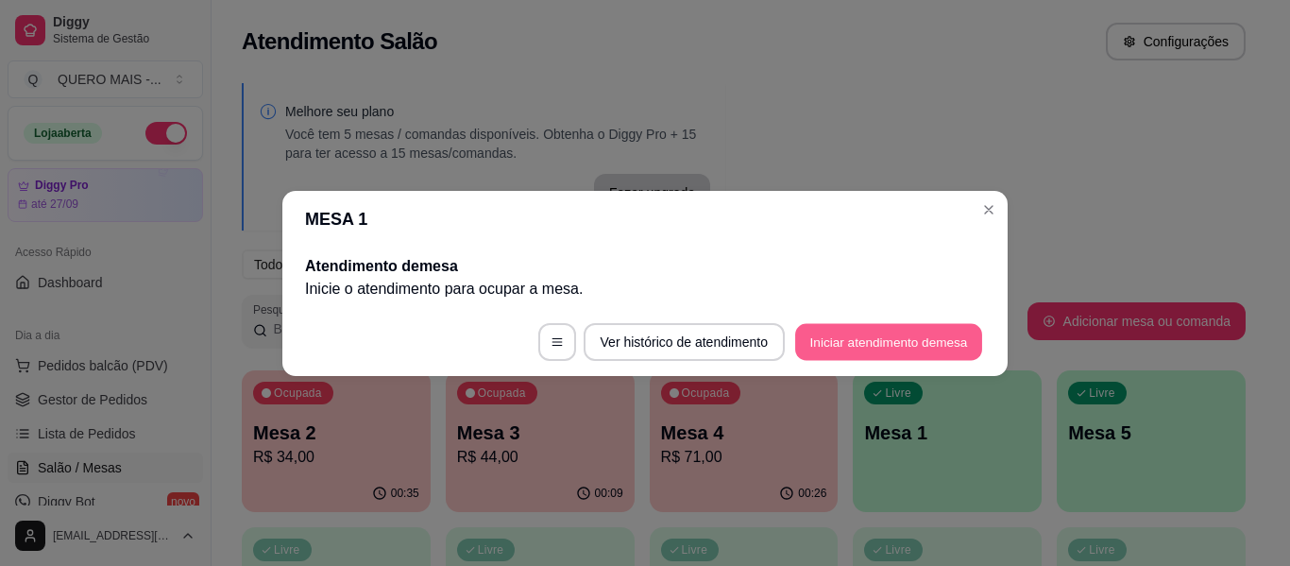
click at [902, 341] on button "Iniciar atendimento de mesa" at bounding box center [888, 341] width 187 height 37
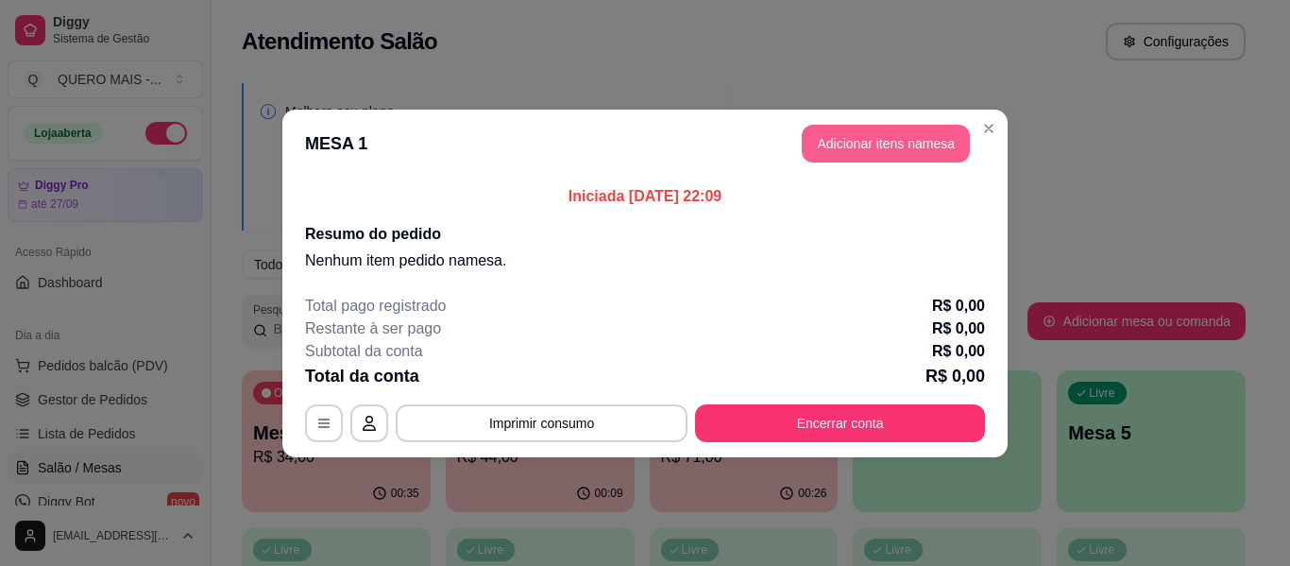
click at [888, 145] on button "Adicionar itens na mesa" at bounding box center [886, 144] width 168 height 38
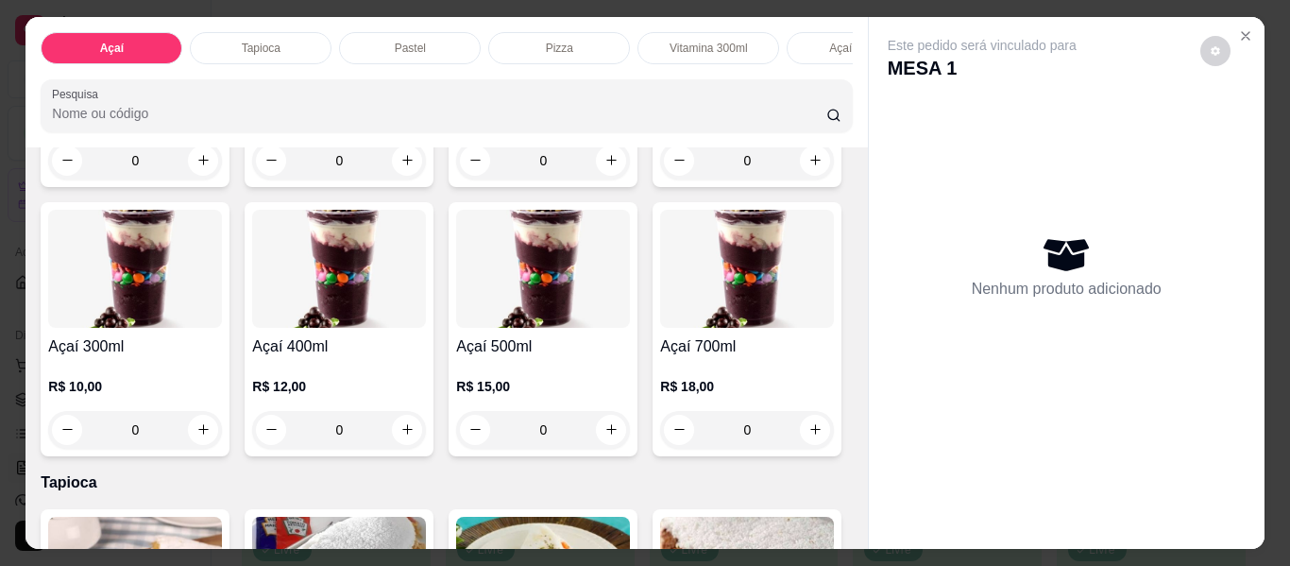
scroll to position [378, 0]
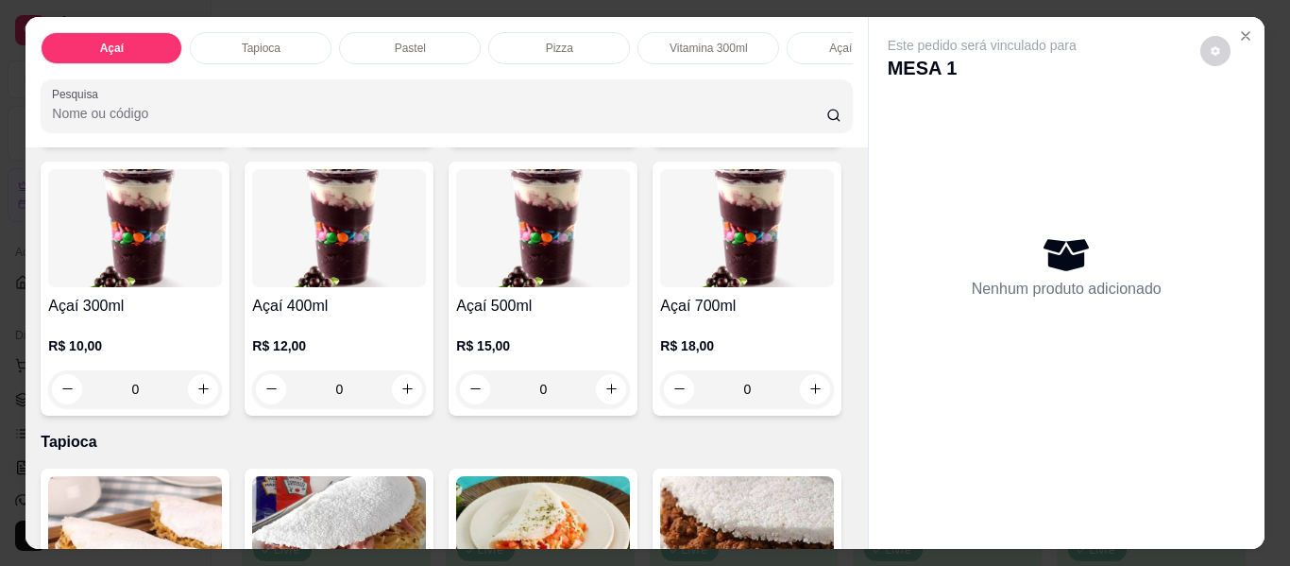
click at [222, 398] on div "0" at bounding box center [135, 389] width 174 height 38
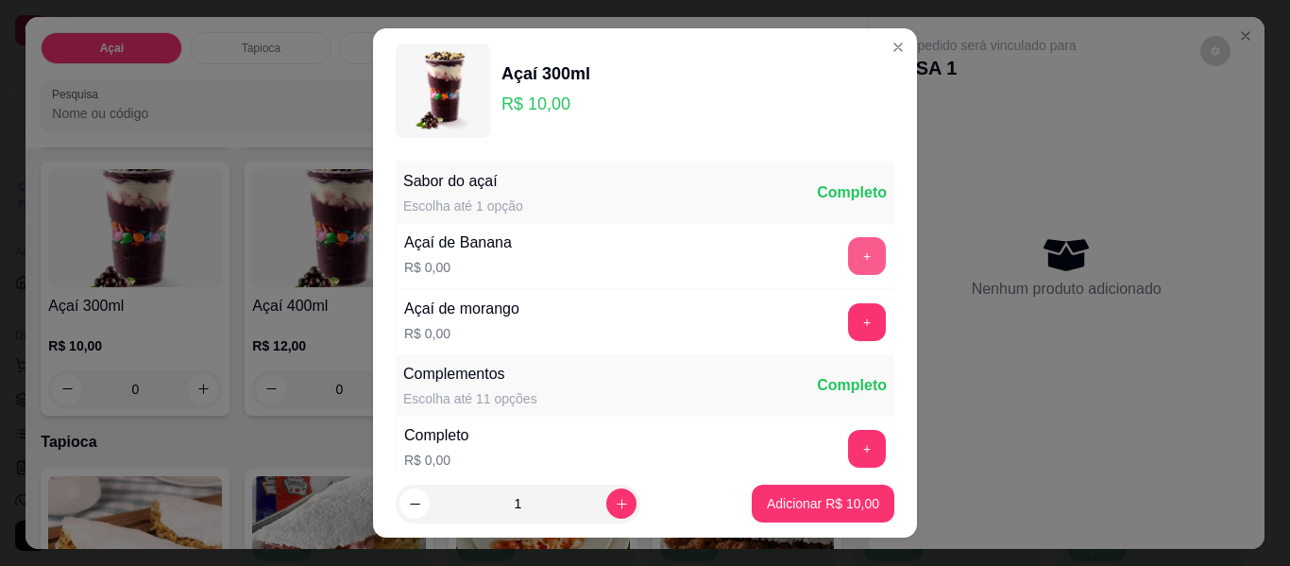
click at [848, 247] on button "+" at bounding box center [867, 256] width 38 height 38
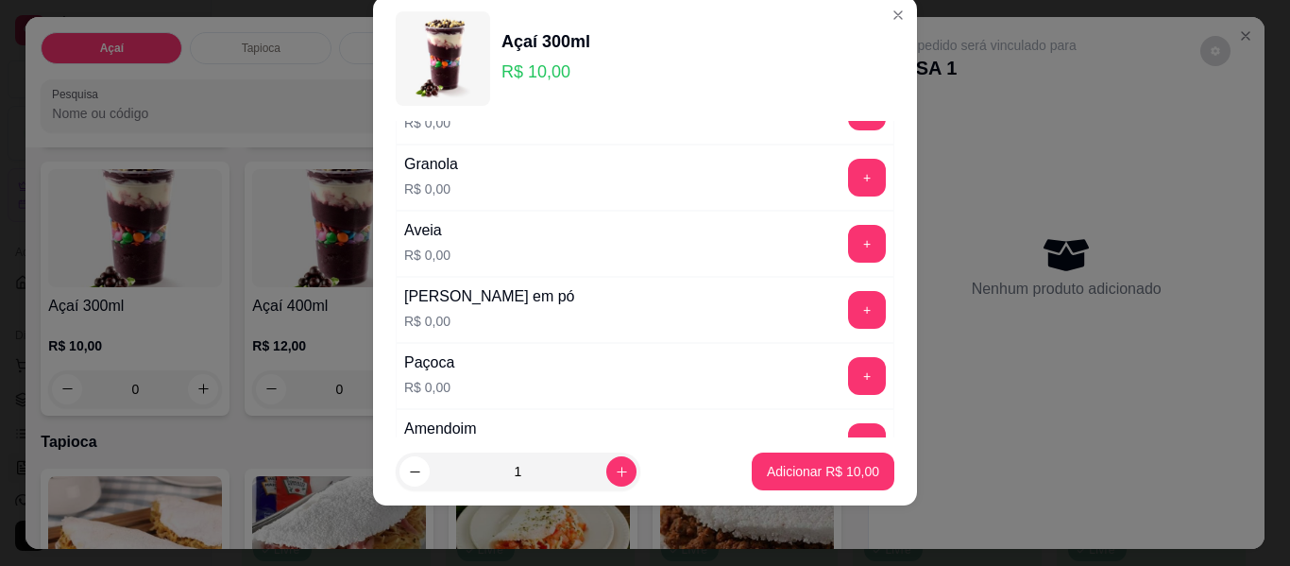
scroll to position [391, 0]
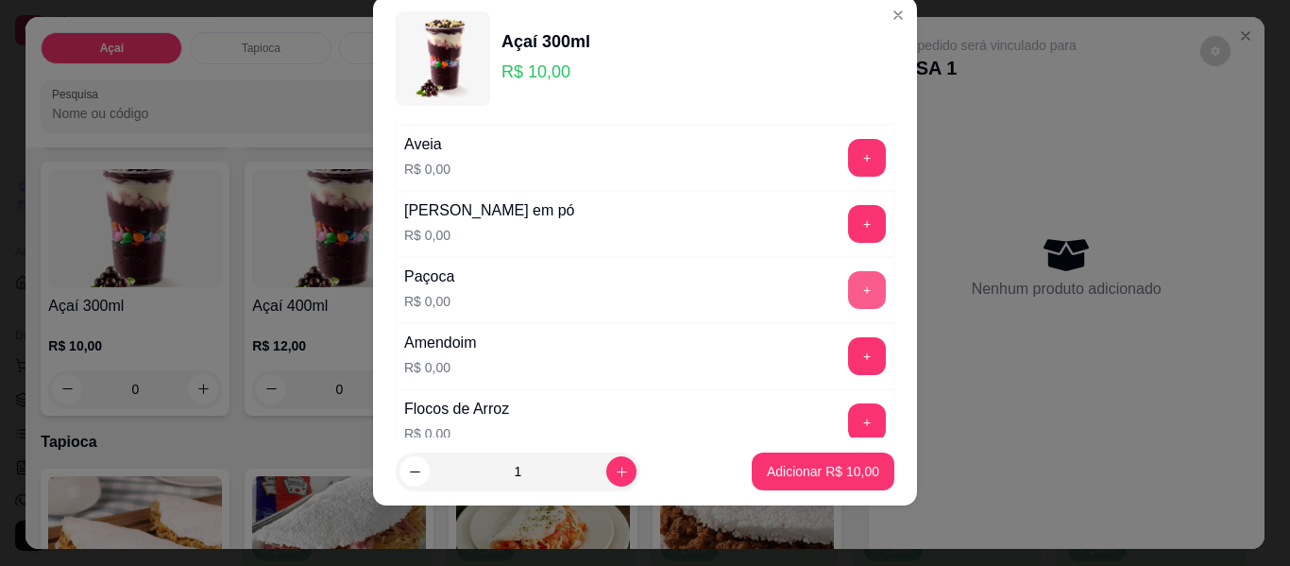
click at [848, 288] on button "+" at bounding box center [867, 290] width 38 height 38
click at [848, 366] on button "+" at bounding box center [867, 356] width 38 height 38
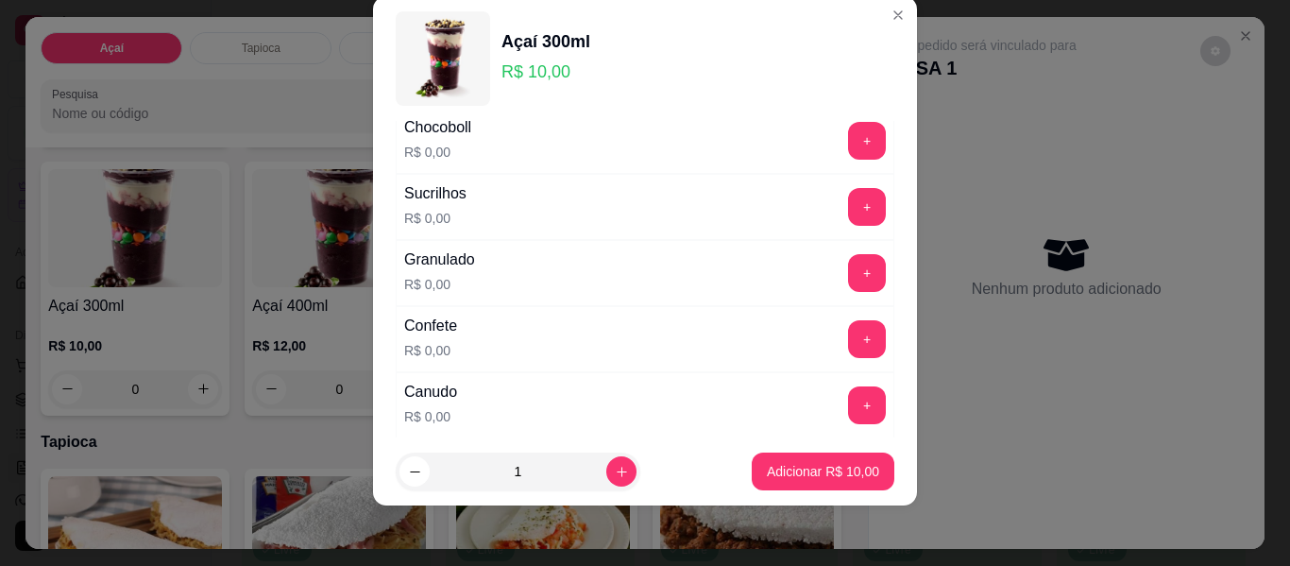
scroll to position [769, 0]
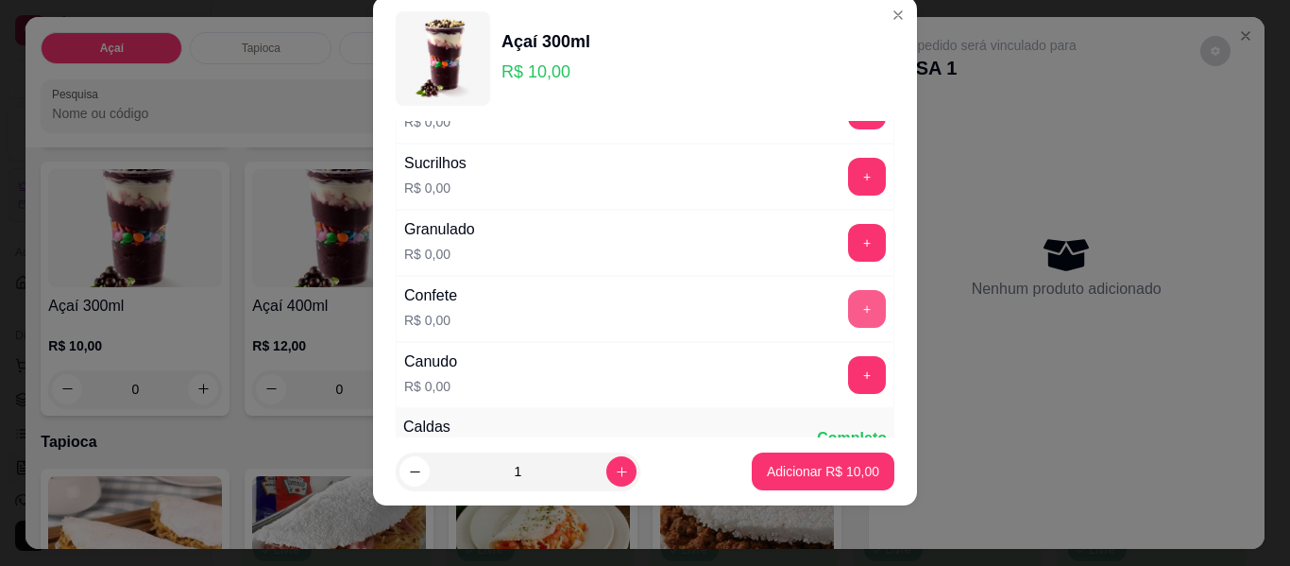
click at [848, 301] on button "+" at bounding box center [867, 309] width 38 height 38
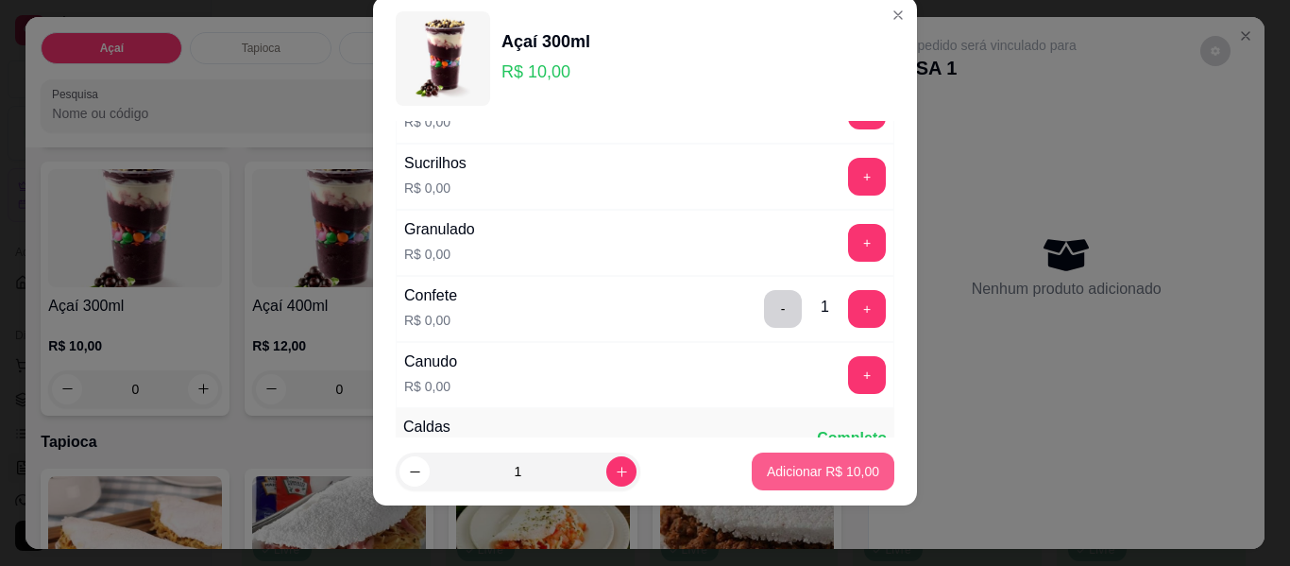
click at [775, 468] on p "Adicionar R$ 10,00" at bounding box center [823, 471] width 112 height 19
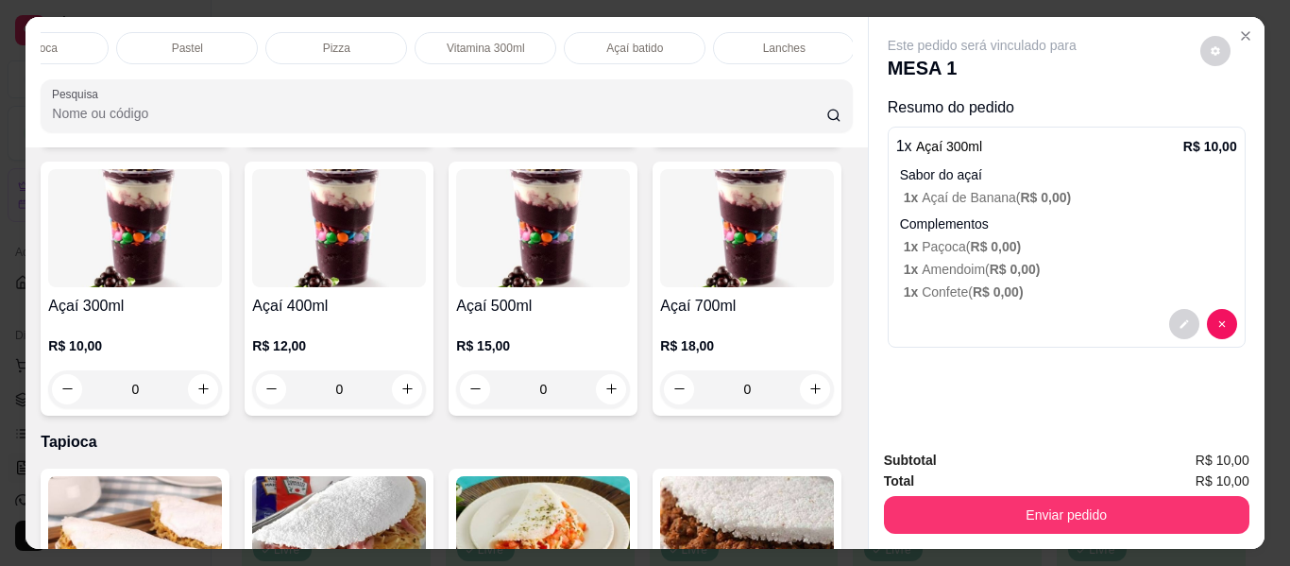
scroll to position [0, 407]
click at [587, 45] on p "Lanches" at bounding box center [600, 48] width 43 height 15
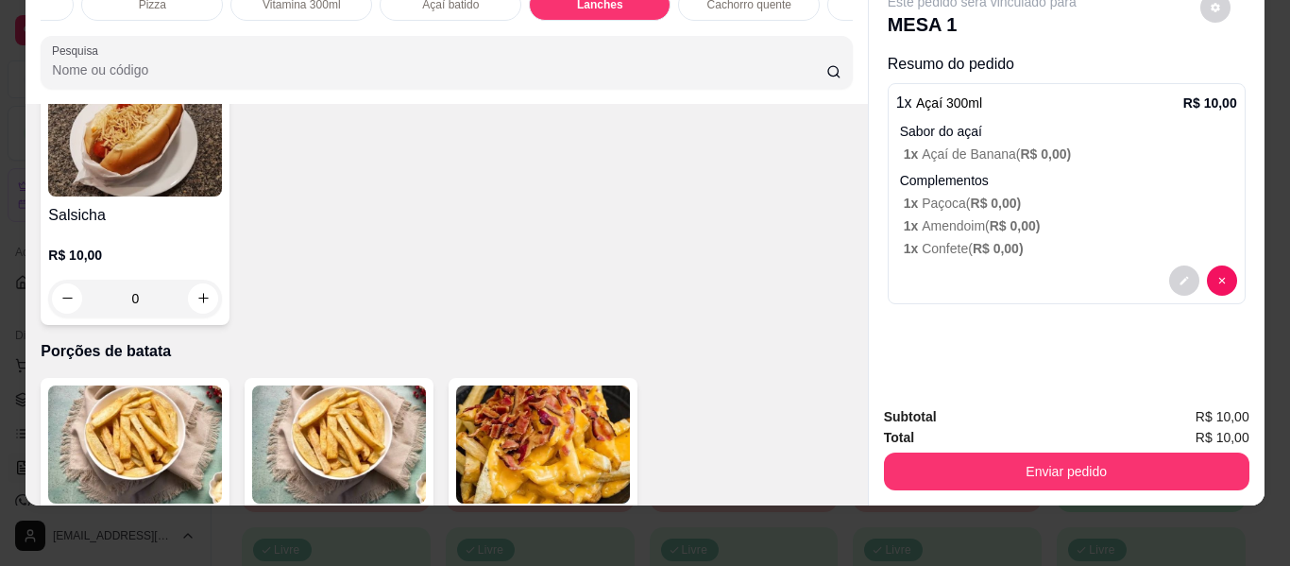
scroll to position [3908, 0]
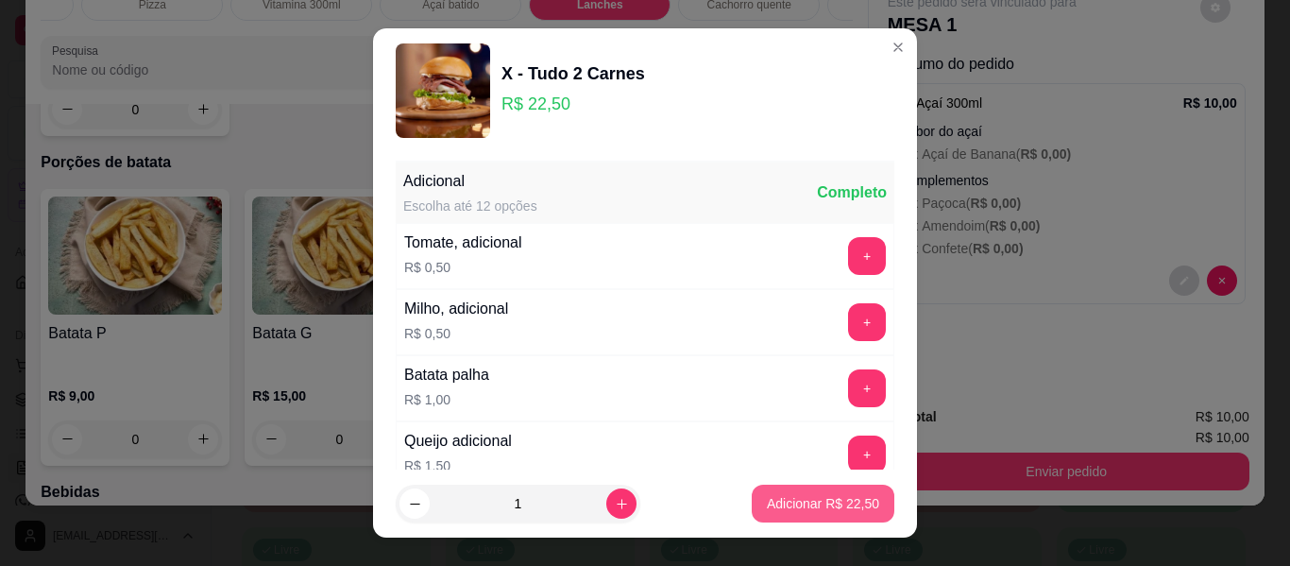
click at [779, 497] on p "Adicionar R$ 22,50" at bounding box center [823, 503] width 112 height 19
type input "1"
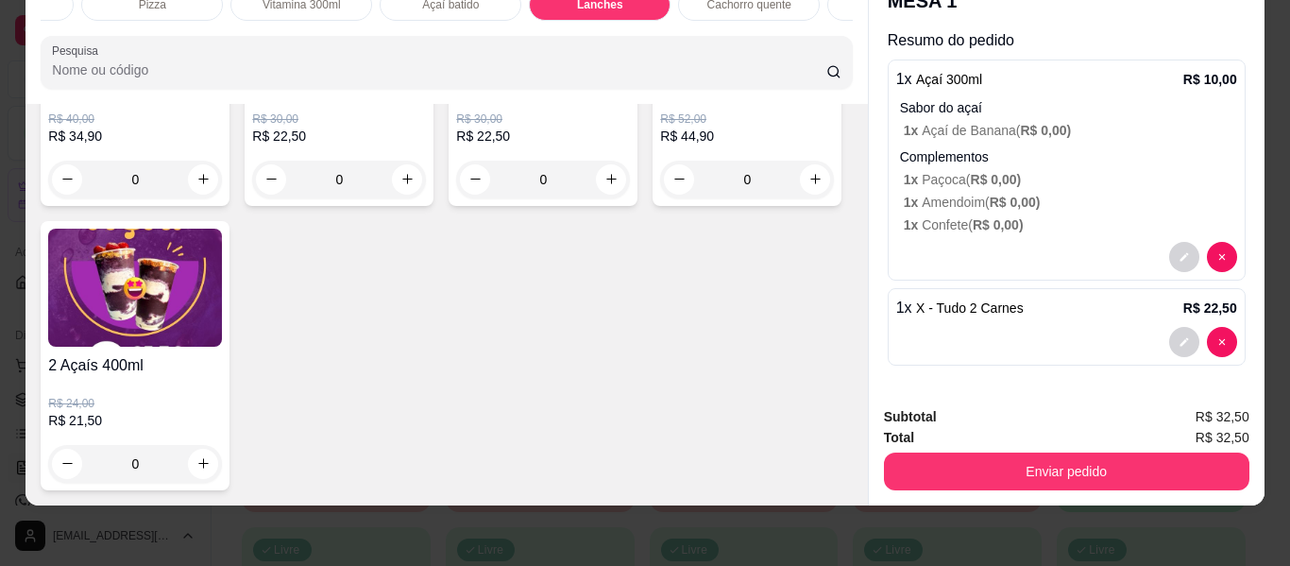
scroll to position [5823, 0]
type input "1"
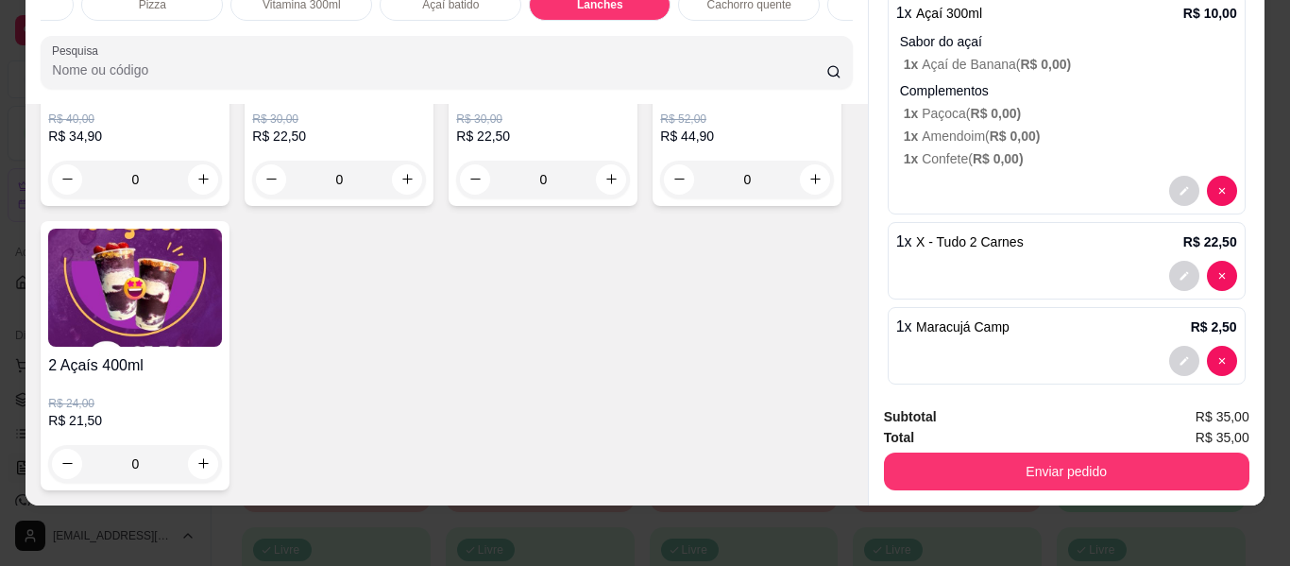
scroll to position [109, 0]
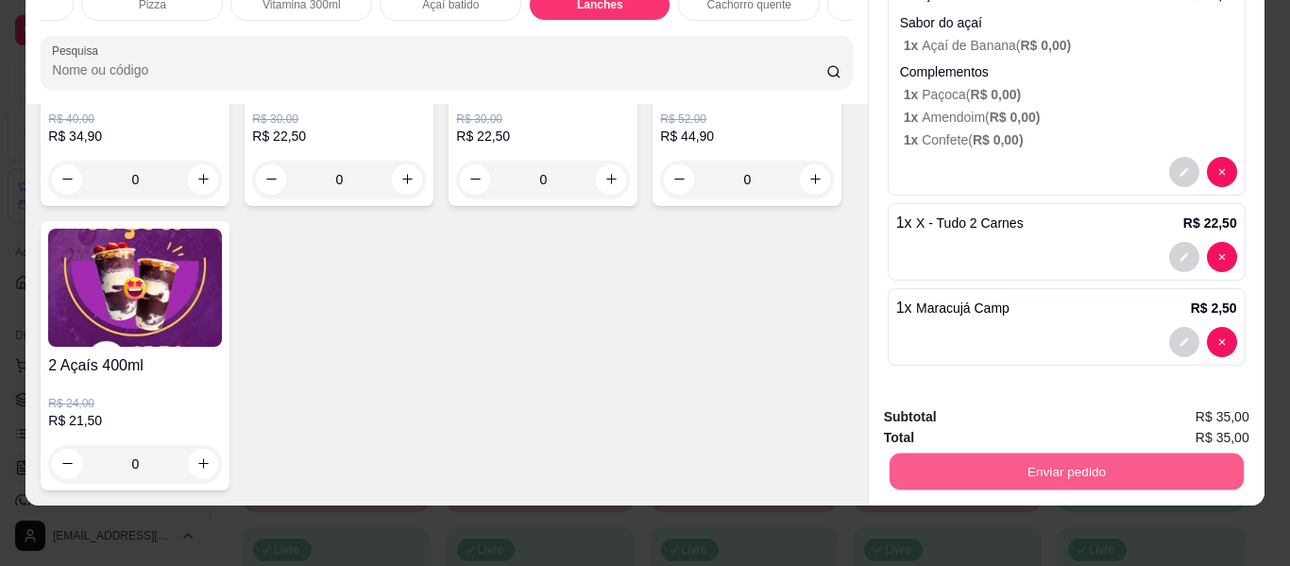
click at [1034, 453] on button "Enviar pedido" at bounding box center [1066, 471] width 354 height 37
click at [1191, 402] on button "Enviar pedido" at bounding box center [1201, 409] width 104 height 35
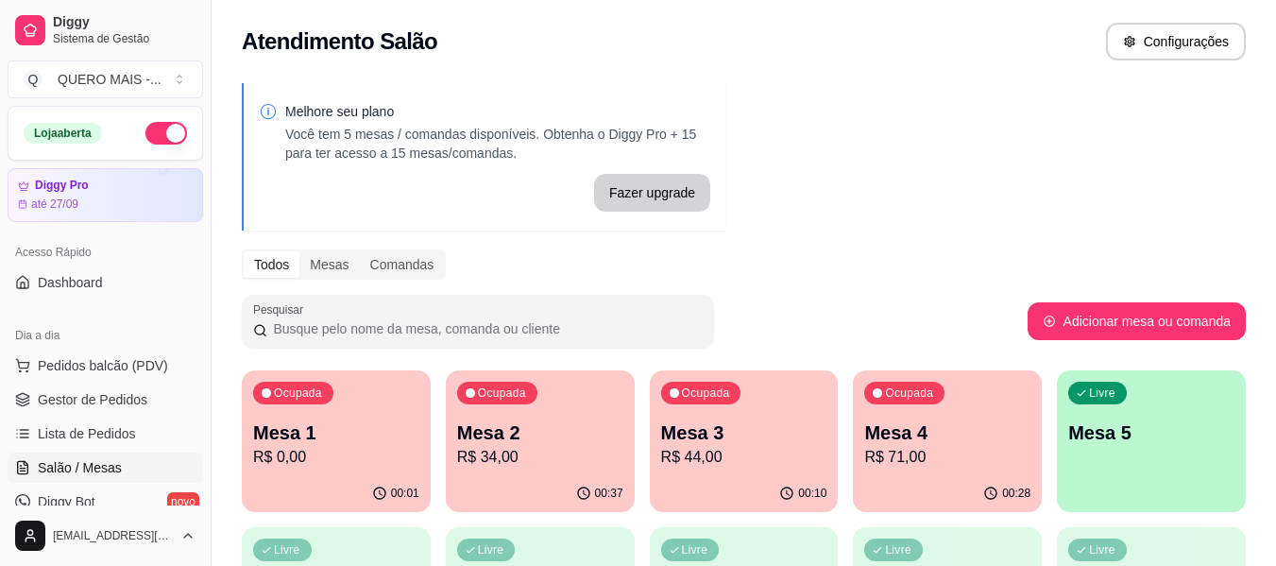
click at [1163, 452] on div "Livre Mesa 5" at bounding box center [1151, 429] width 189 height 119
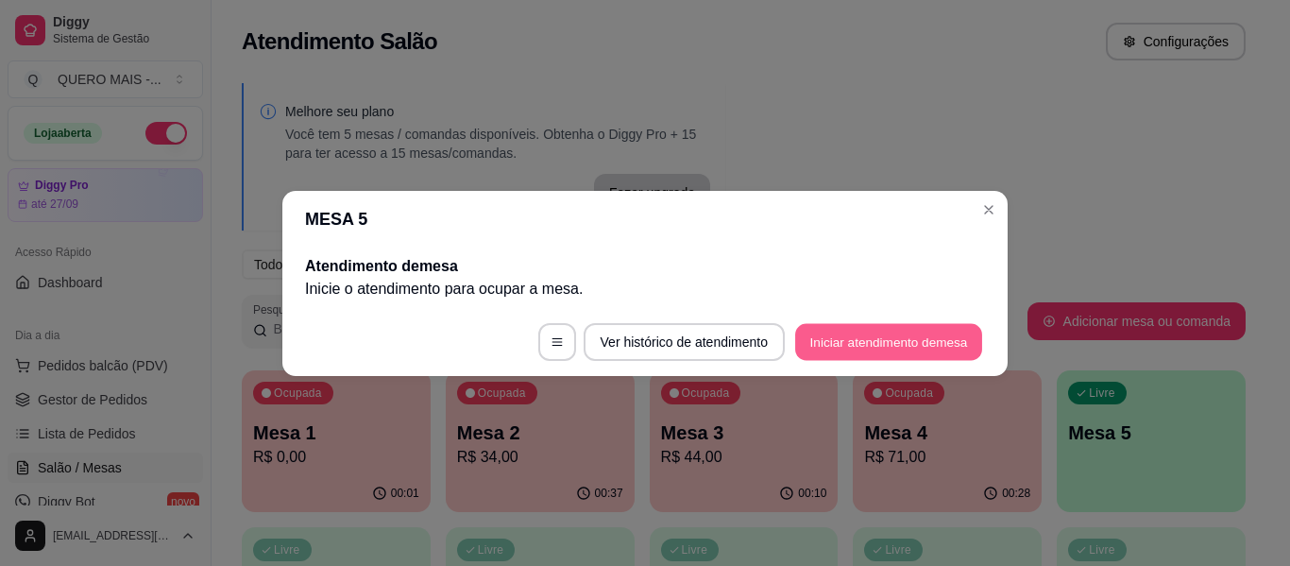
click at [895, 335] on button "Iniciar atendimento de mesa" at bounding box center [888, 341] width 187 height 37
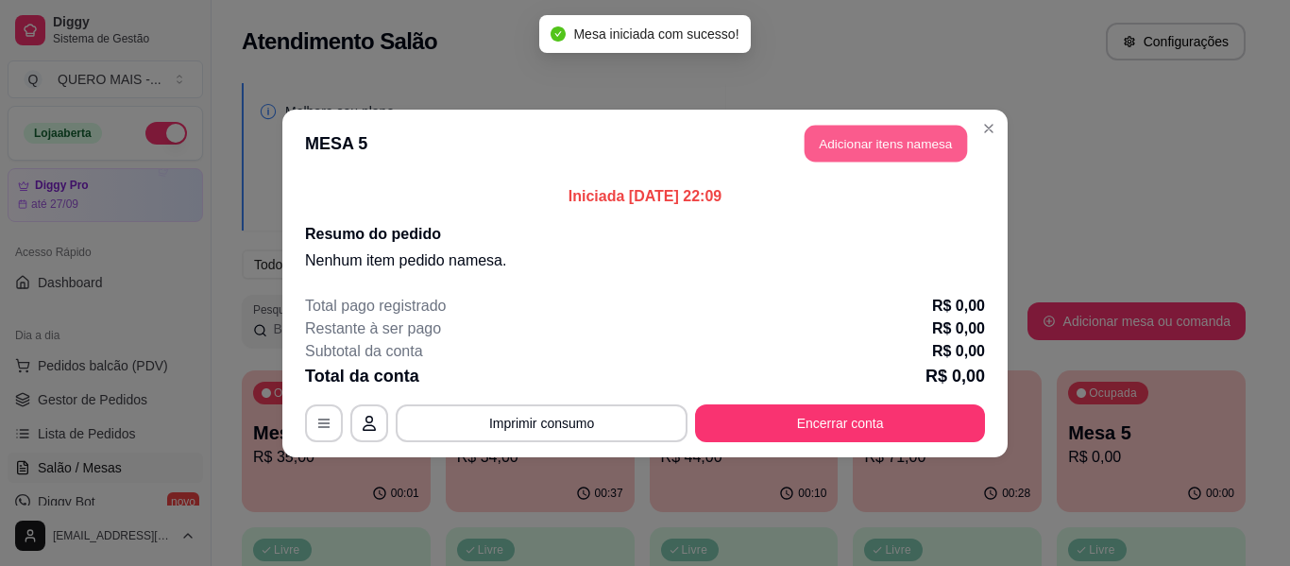
click at [940, 148] on button "Adicionar itens na mesa" at bounding box center [886, 143] width 162 height 37
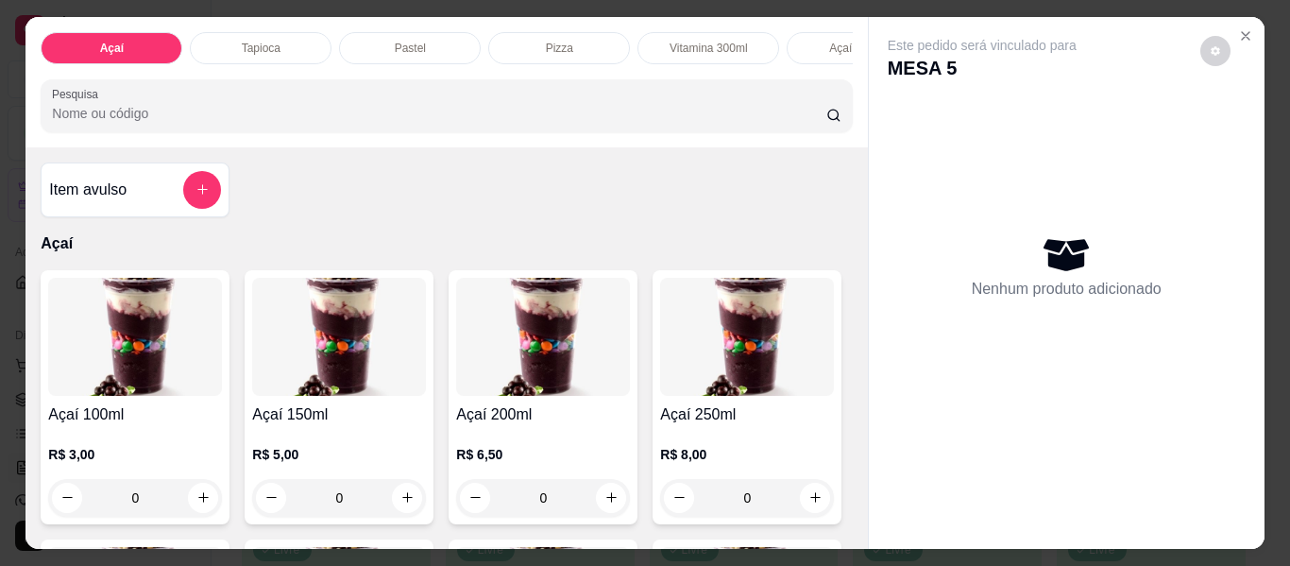
scroll to position [0, 972]
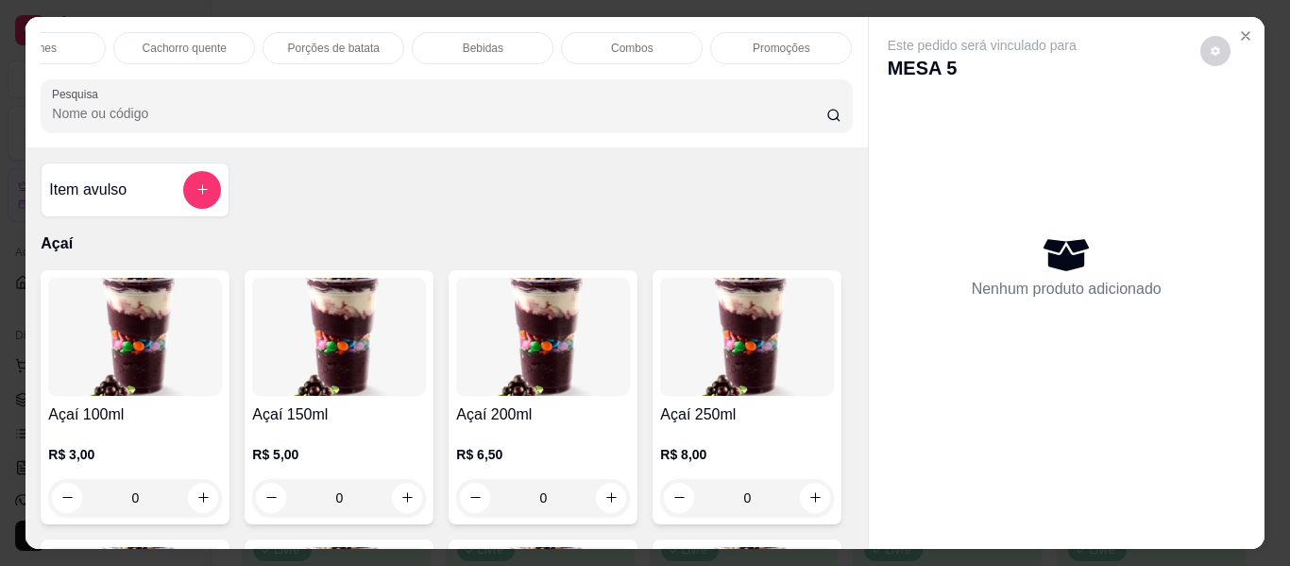
click at [189, 32] on div "Cachorro quente" at bounding box center [184, 48] width 142 height 32
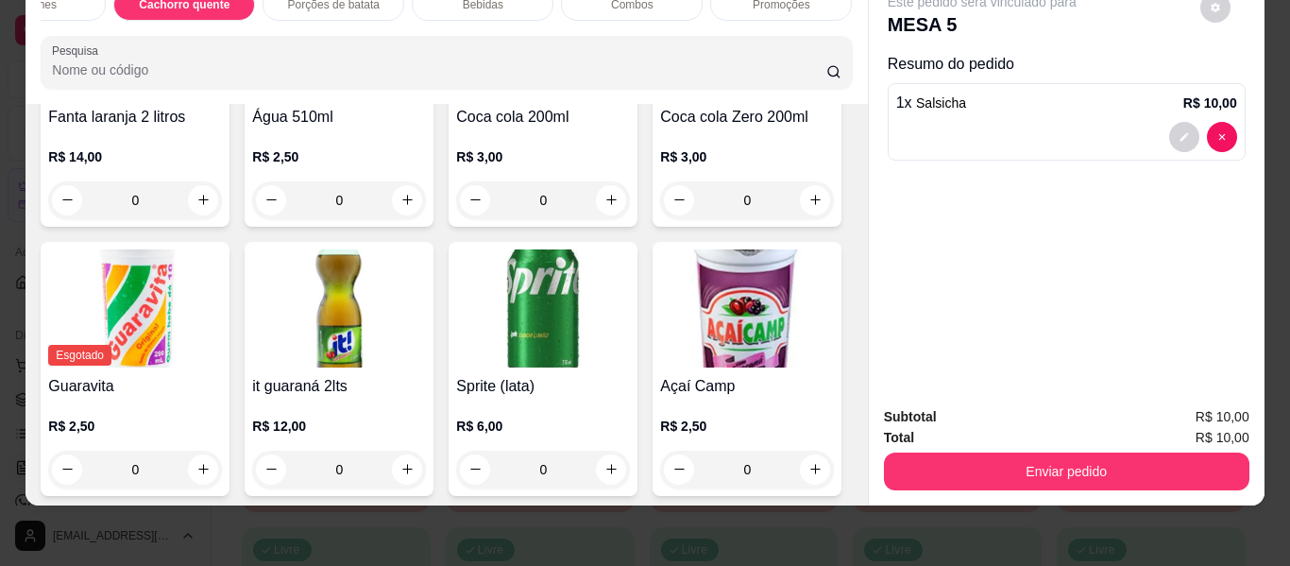
type input "2"
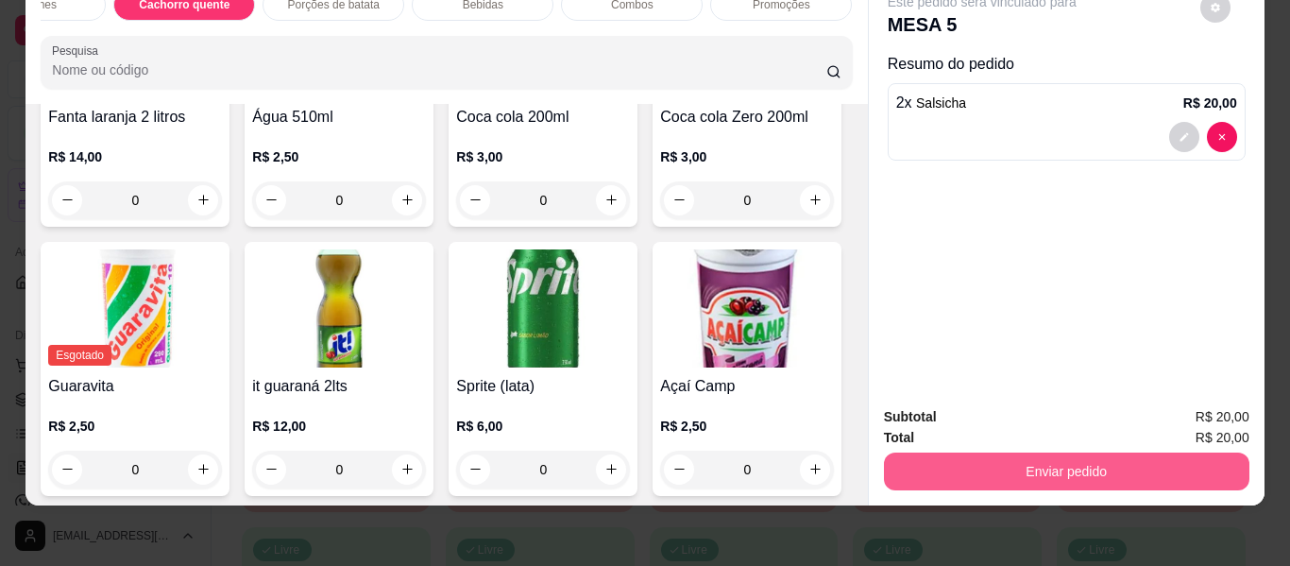
click at [1112, 459] on button "Enviar pedido" at bounding box center [1067, 472] width 366 height 38
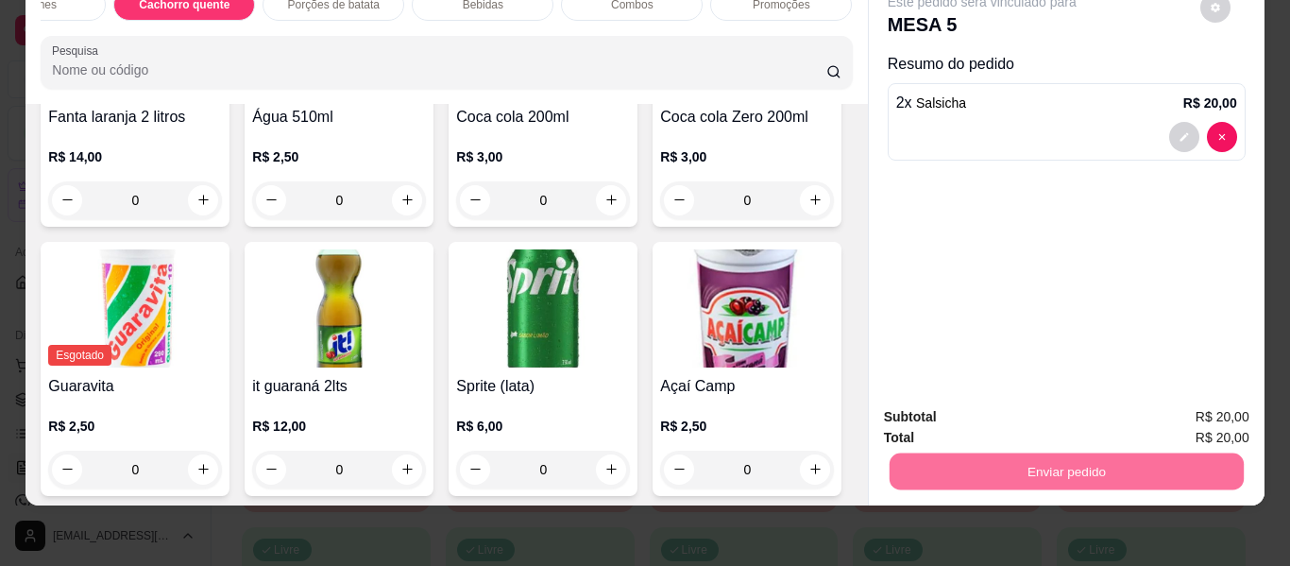
click at [1189, 412] on button "Enviar pedido" at bounding box center [1200, 410] width 107 height 36
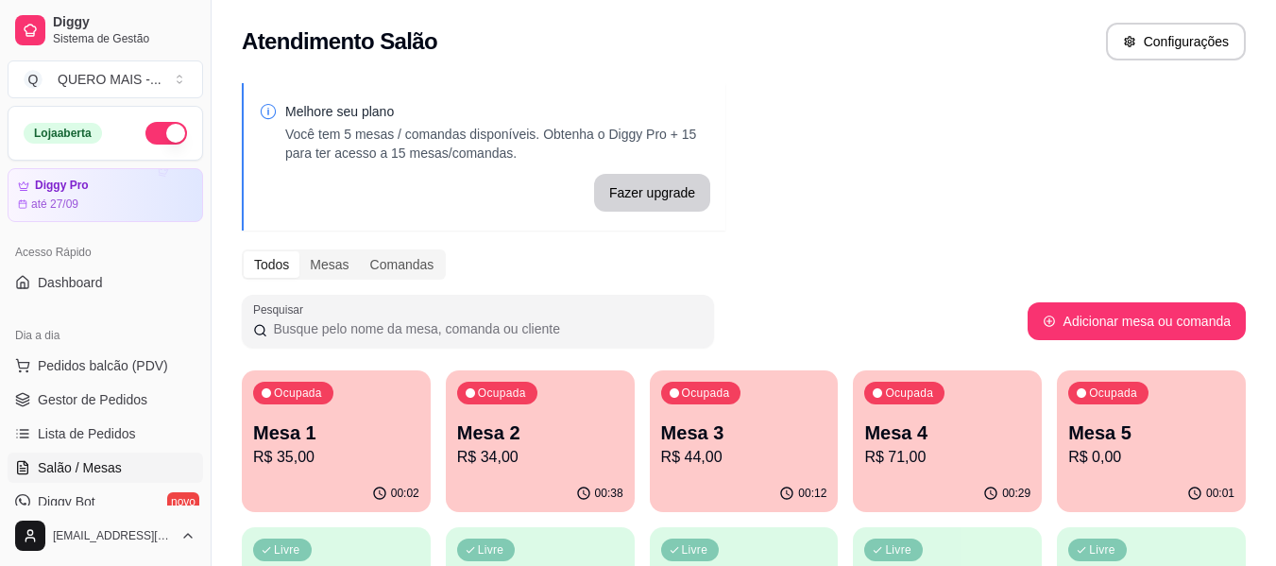
click at [991, 170] on div "Melhore seu plano Você tem 5 mesas / comandas disponíveis. Obtenha o Diggy Pro …" at bounding box center [744, 460] width 1065 height 777
click at [1116, 462] on p "R$ 0,00" at bounding box center [1151, 457] width 166 height 23
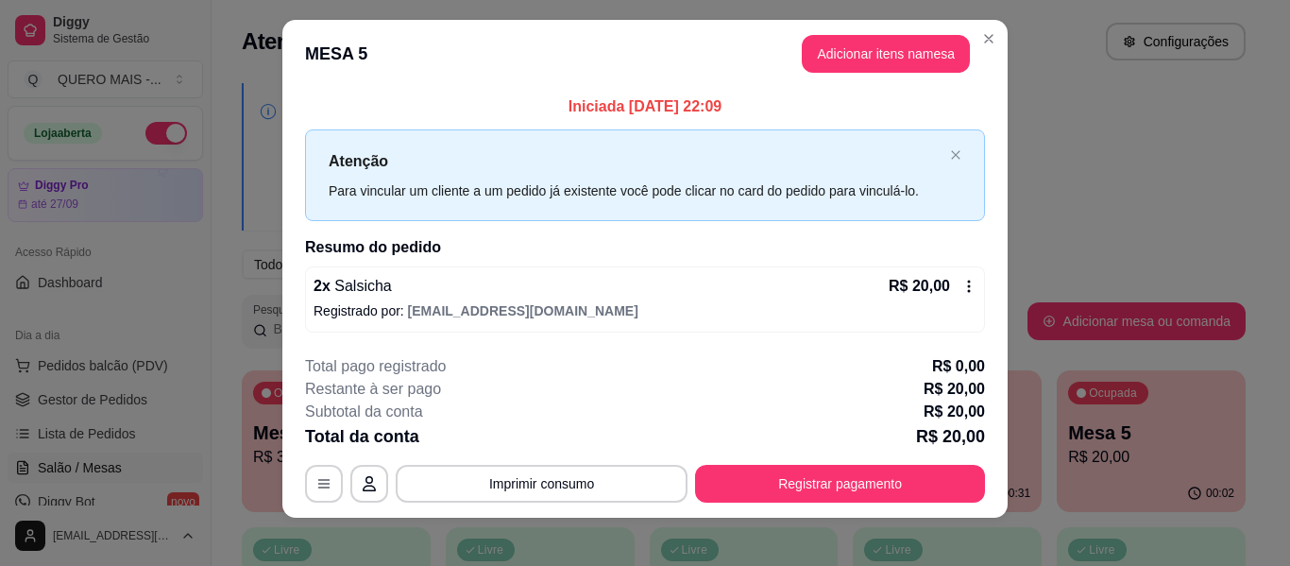
scroll to position [26, 0]
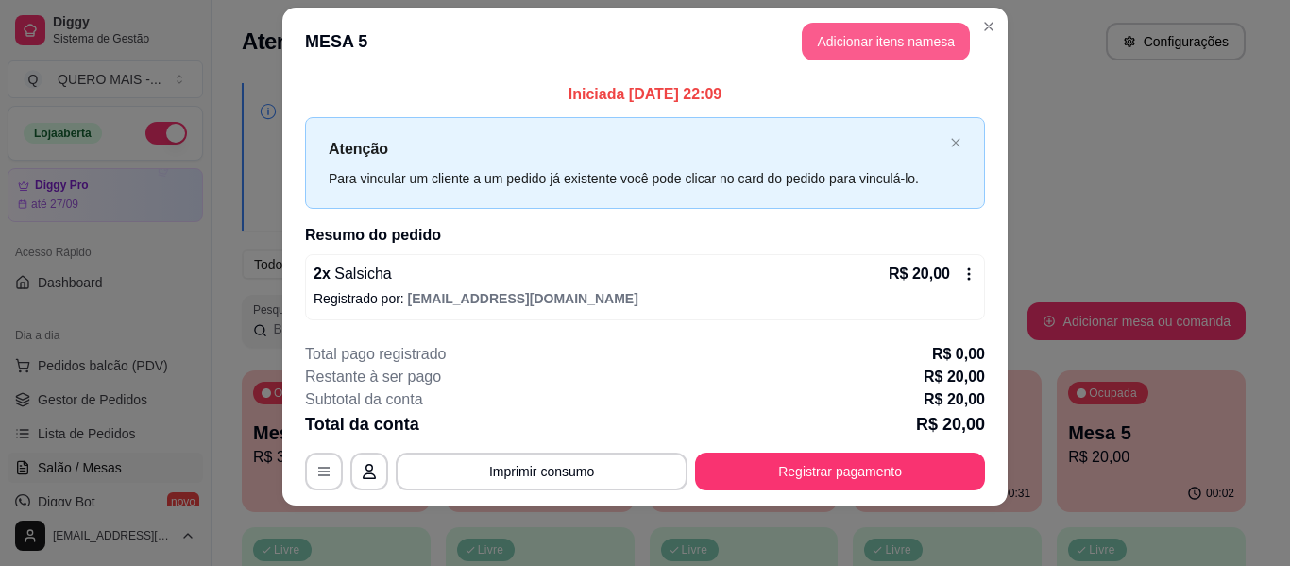
click at [850, 51] on button "Adicionar itens na mesa" at bounding box center [886, 42] width 168 height 38
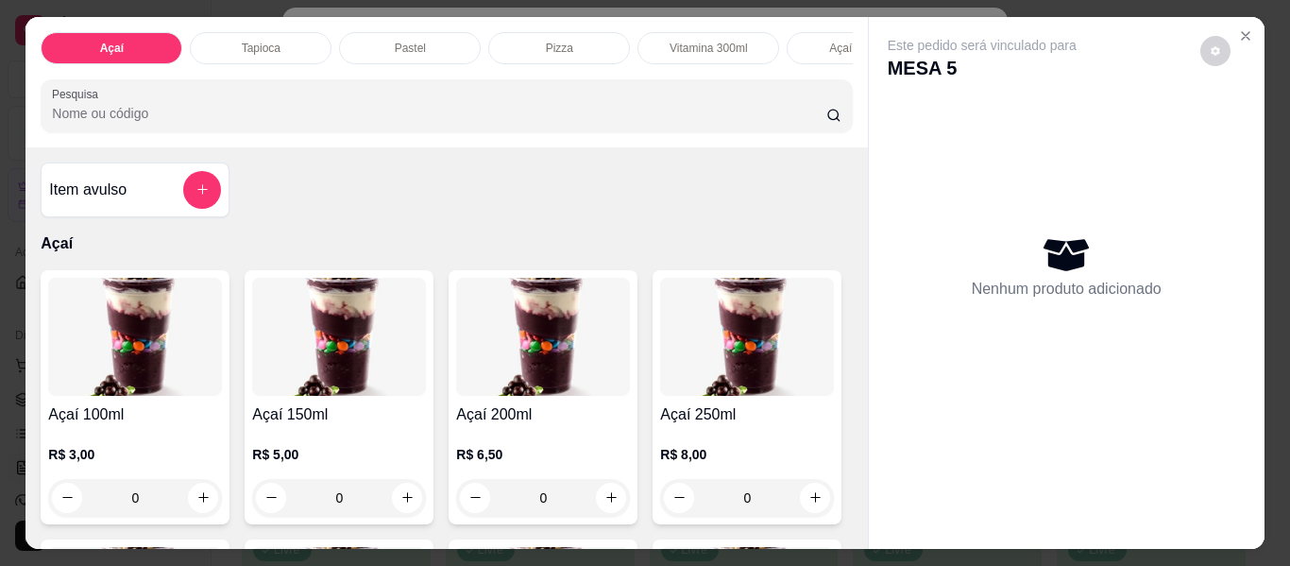
scroll to position [0, 972]
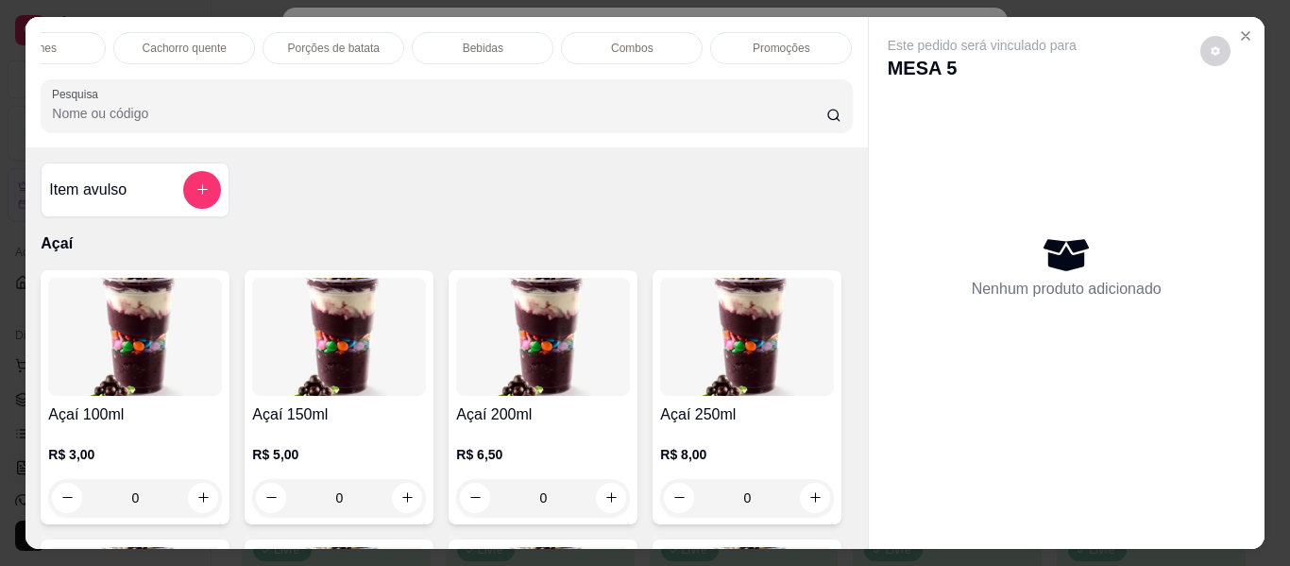
click at [466, 41] on p "Bebidas" at bounding box center [483, 48] width 41 height 15
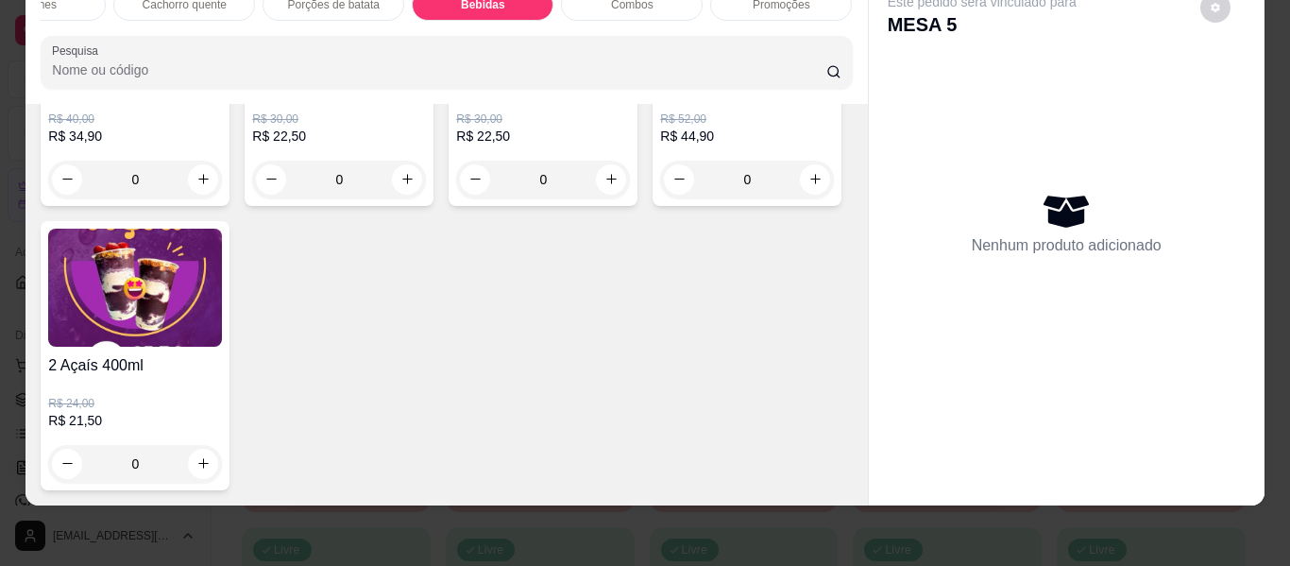
scroll to position [6038, 0]
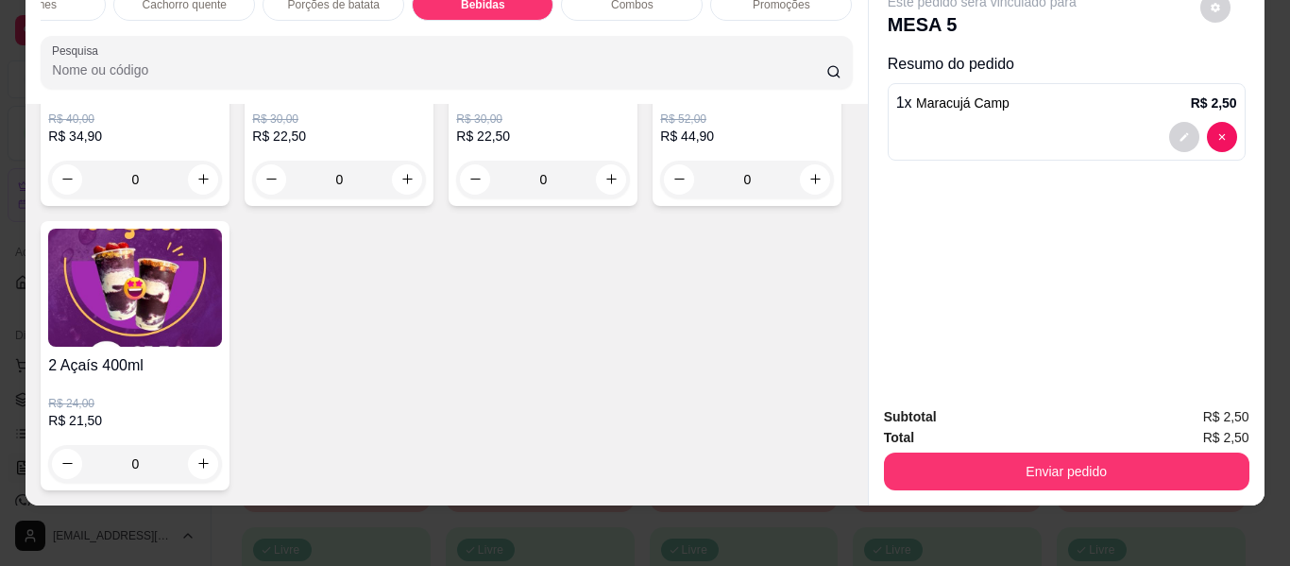
scroll to position [6039, 0]
type input "2"
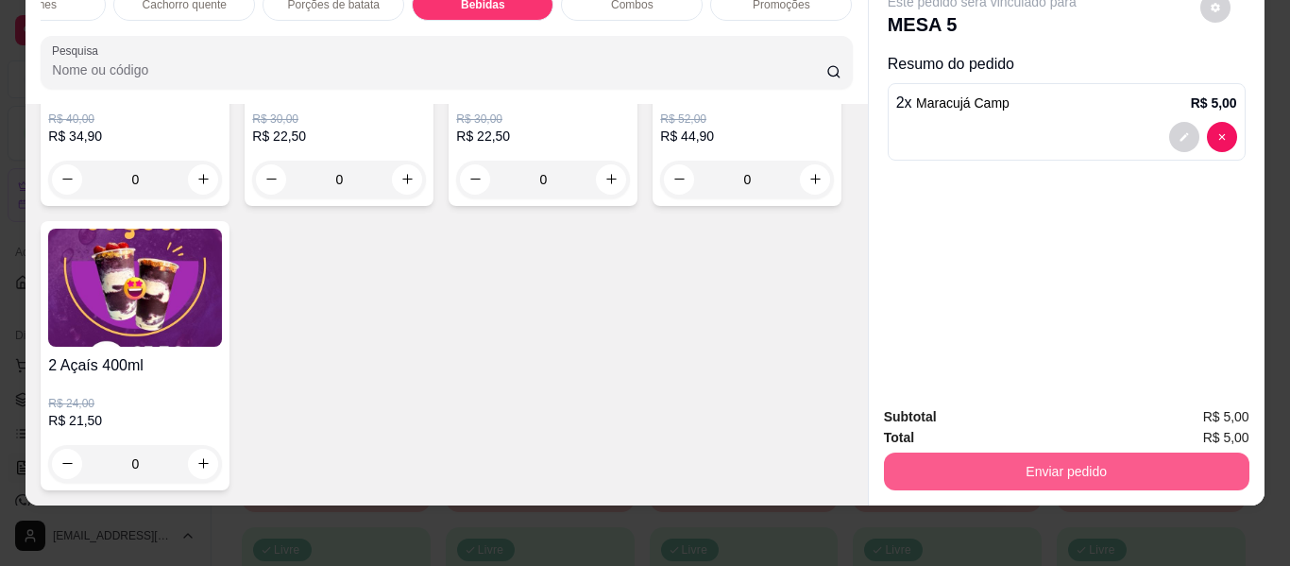
click at [1054, 453] on button "Enviar pedido" at bounding box center [1067, 472] width 366 height 38
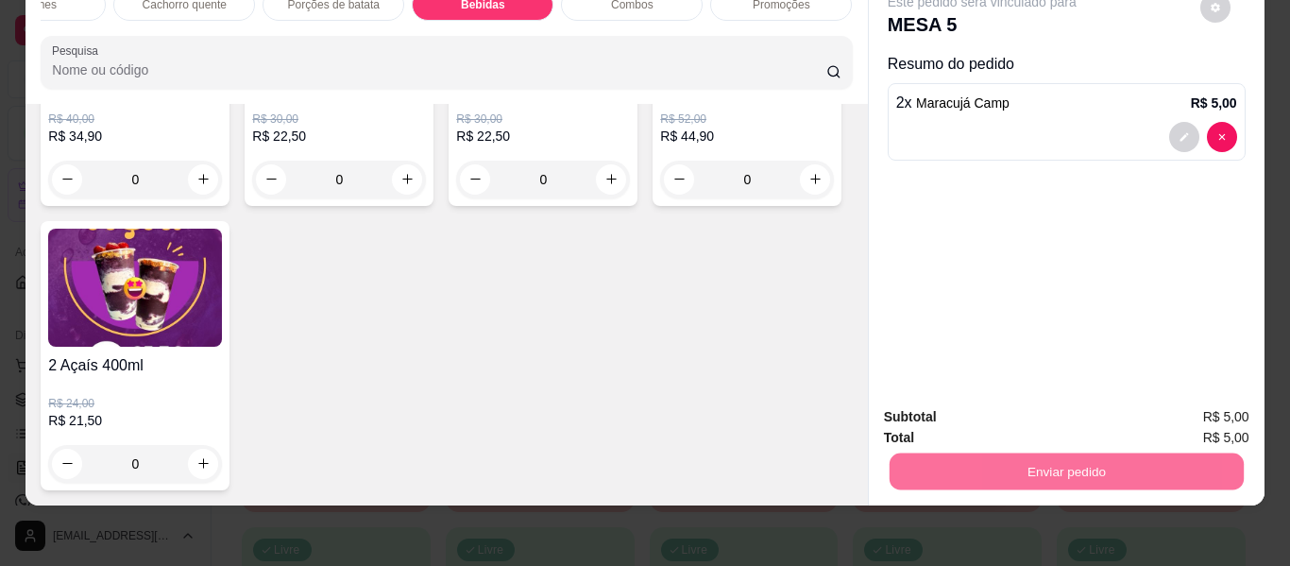
click at [1204, 409] on button "Enviar pedido" at bounding box center [1201, 410] width 104 height 35
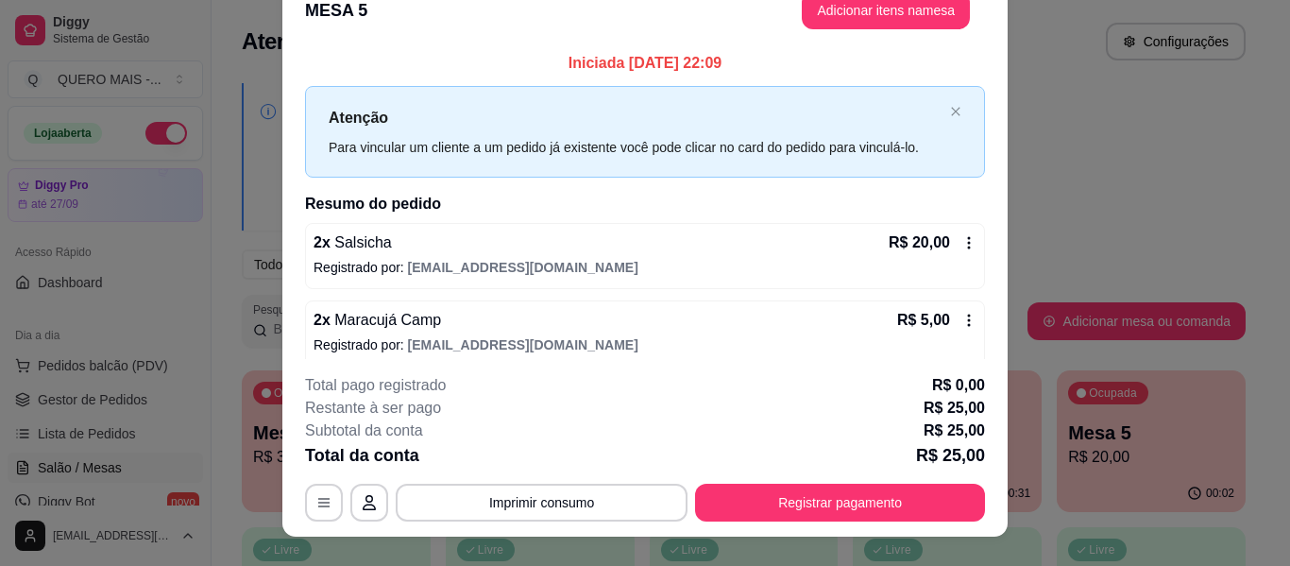
scroll to position [0, 0]
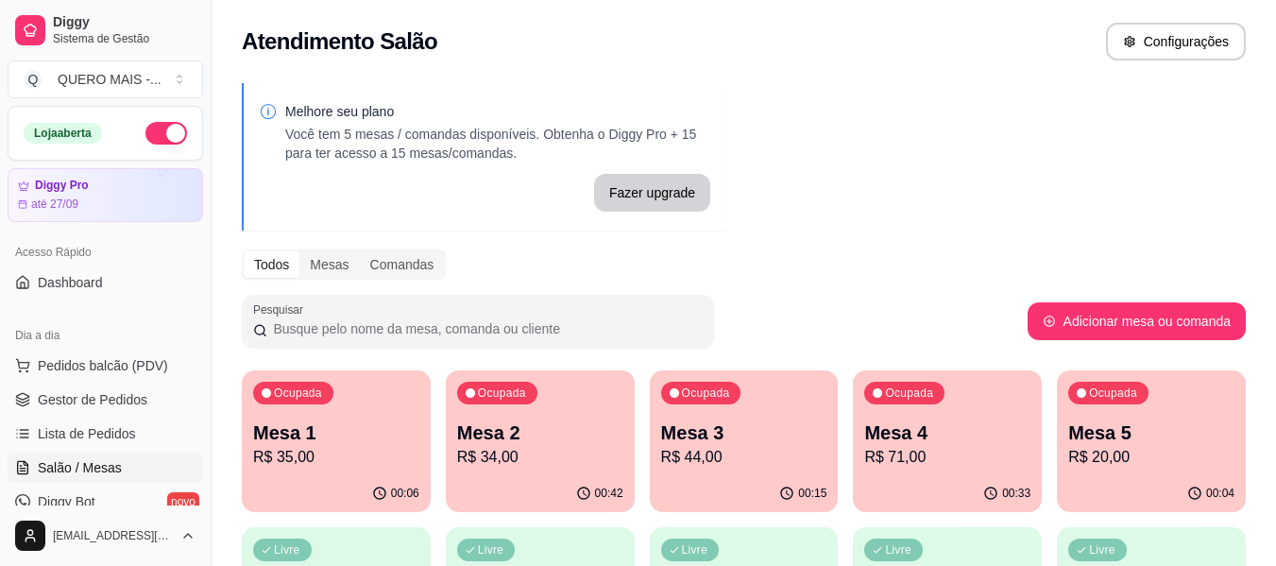
click at [268, 462] on p "R$ 35,00" at bounding box center [336, 457] width 166 height 23
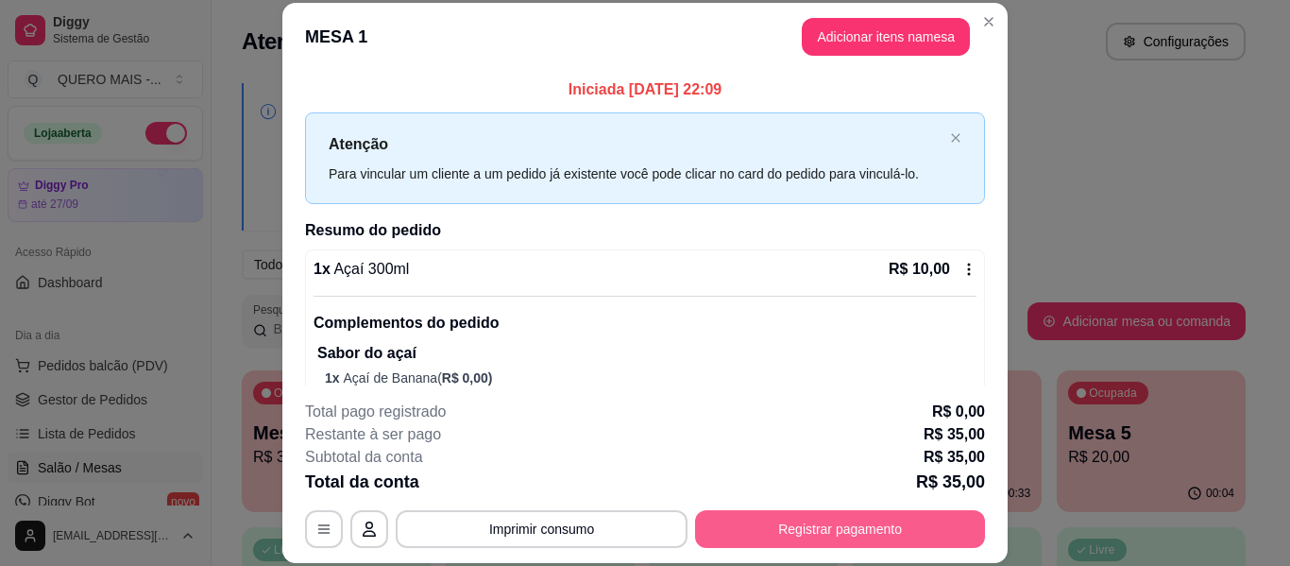
click at [757, 520] on button "Registrar pagamento" at bounding box center [840, 529] width 290 height 38
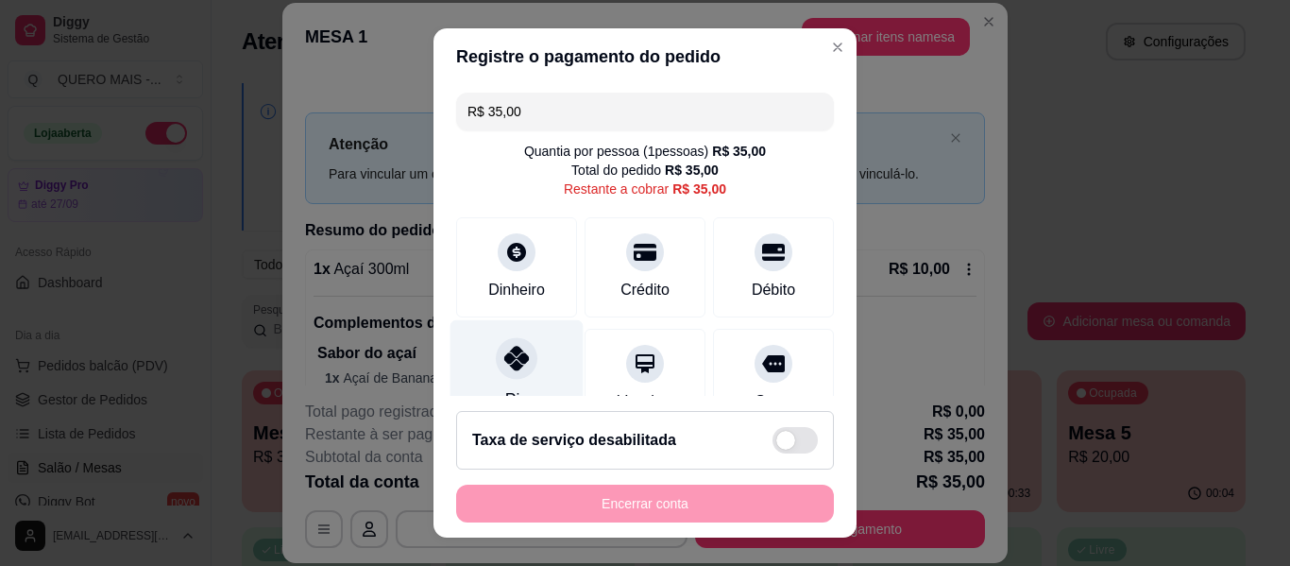
click at [511, 358] on icon at bounding box center [516, 358] width 25 height 25
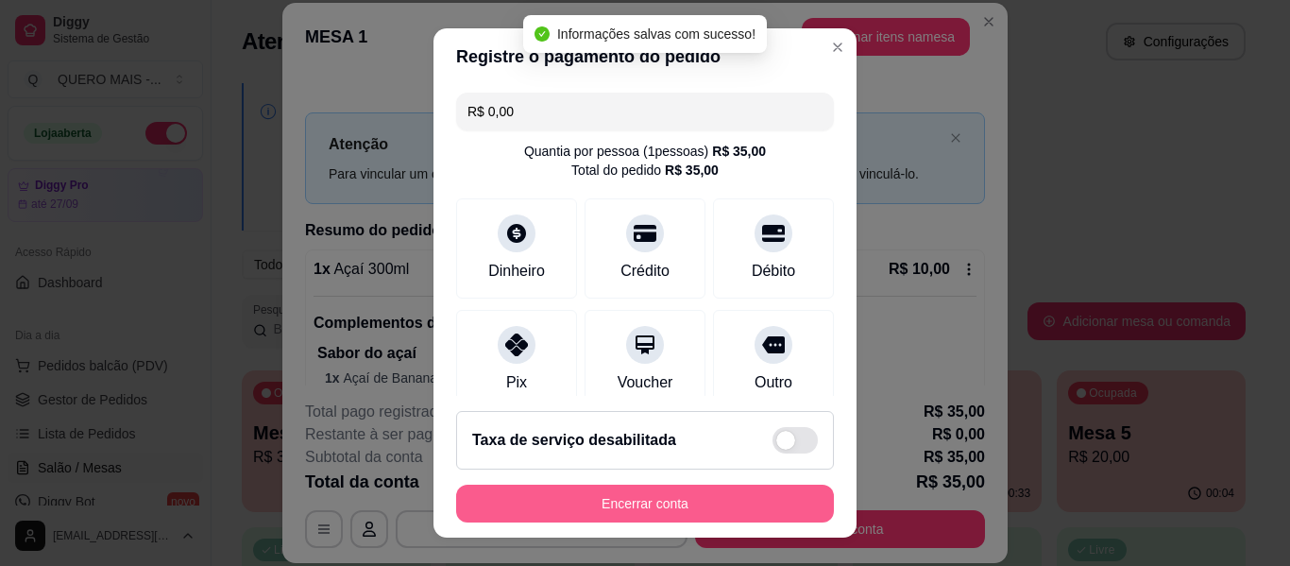
type input "R$ 0,00"
click at [707, 511] on button "Encerrar conta" at bounding box center [645, 504] width 378 height 38
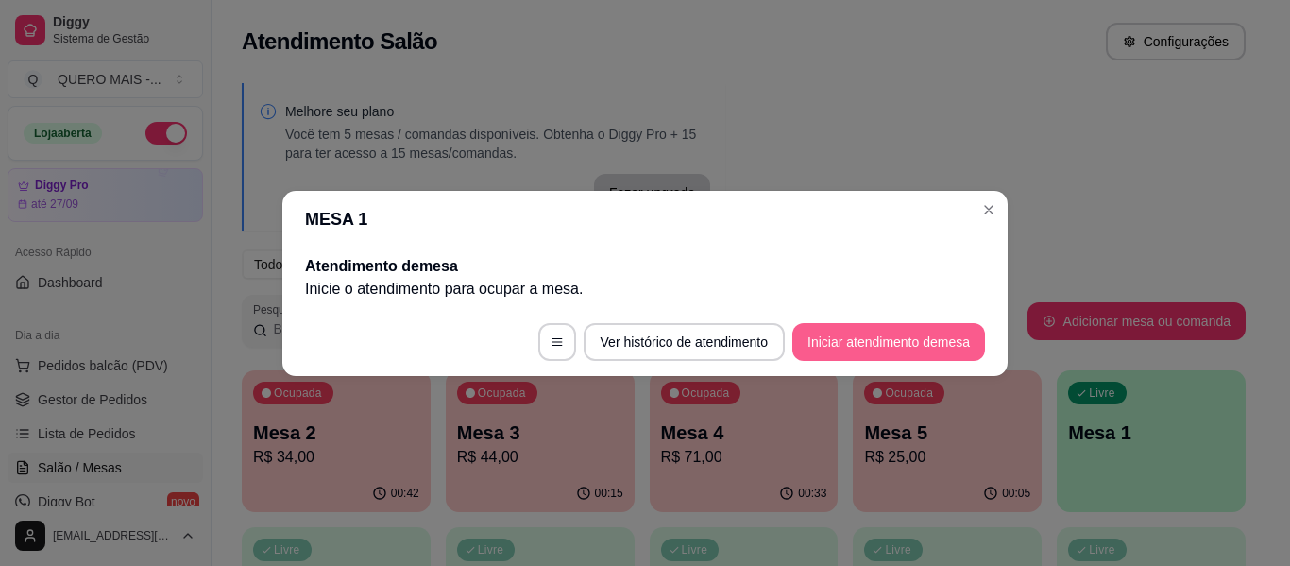
click at [873, 344] on button "Iniciar atendimento de mesa" at bounding box center [889, 342] width 193 height 38
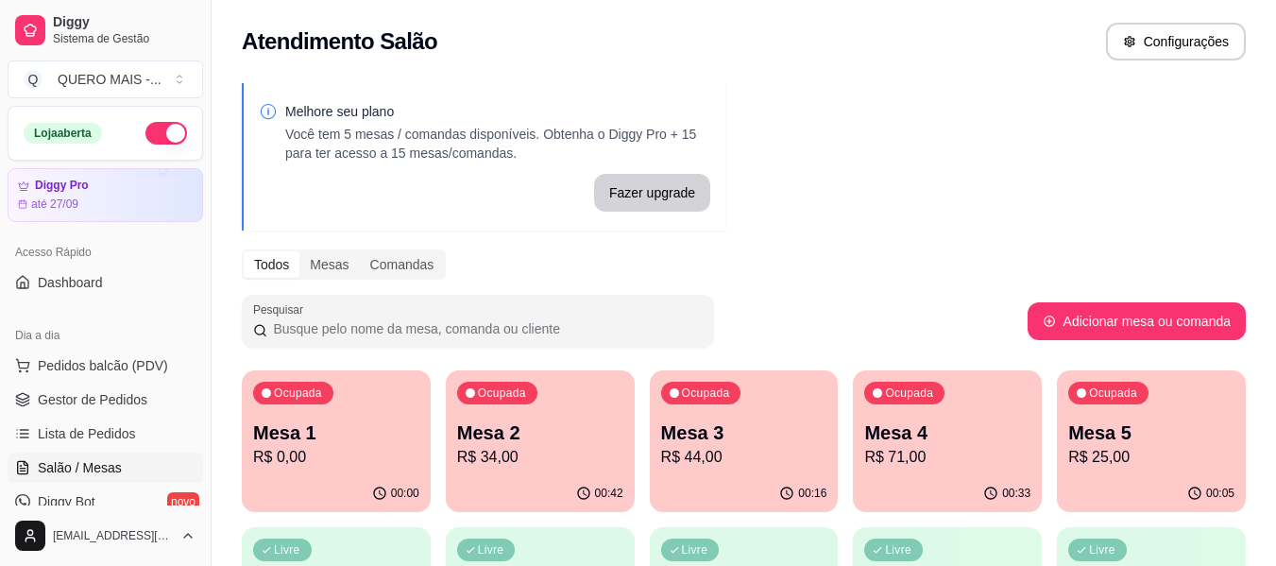
click at [691, 474] on div "Ocupada Mesa 3 R$ 44,00" at bounding box center [744, 422] width 189 height 105
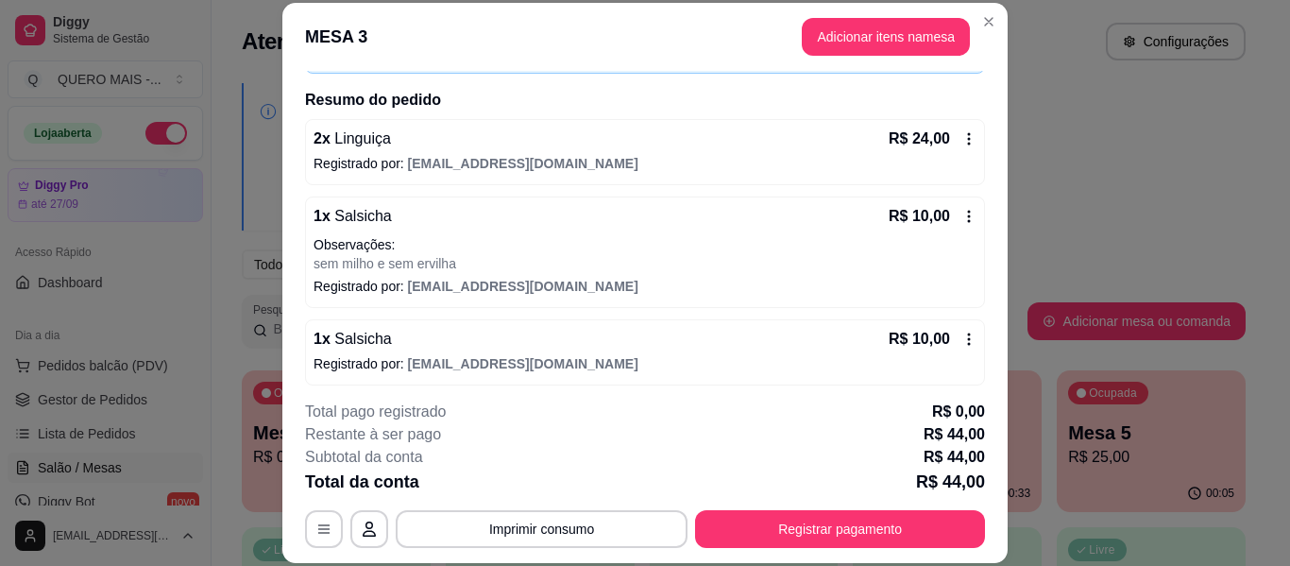
scroll to position [138, 0]
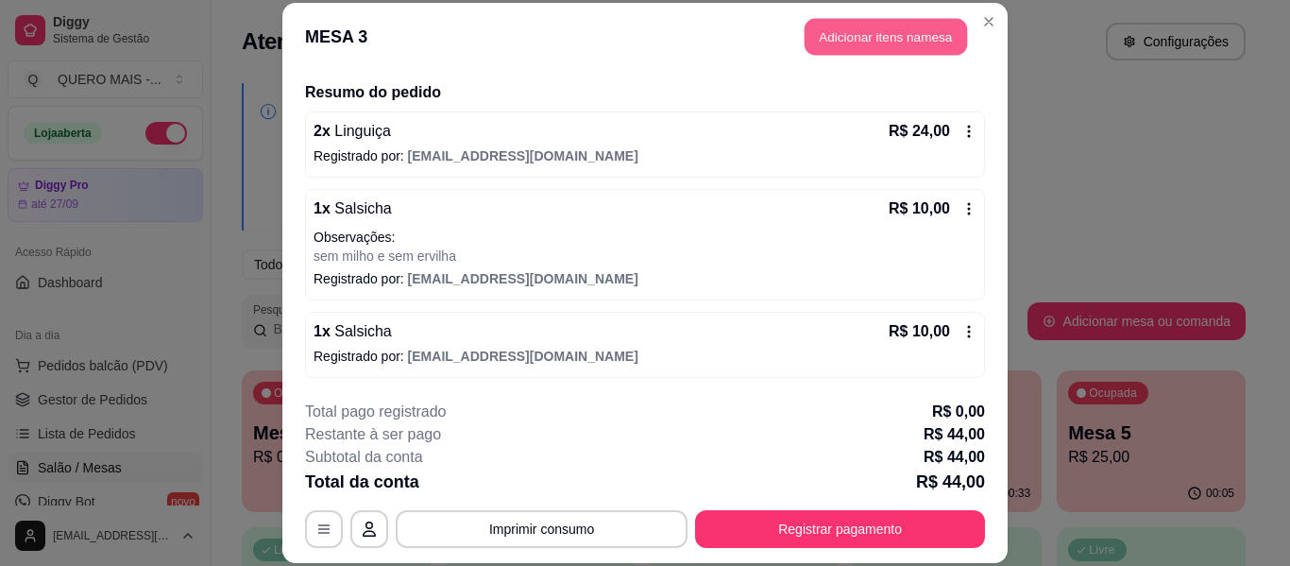
click at [857, 34] on button "Adicionar itens na mesa" at bounding box center [886, 37] width 162 height 37
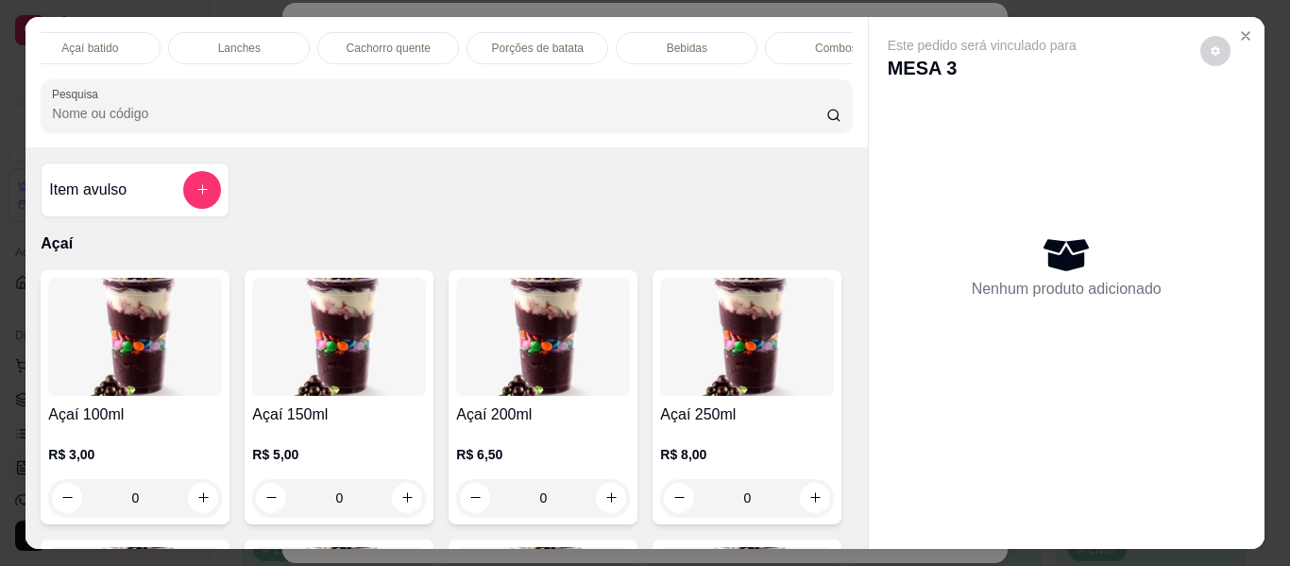
scroll to position [0, 771]
click at [656, 41] on div "Bebidas" at bounding box center [684, 48] width 142 height 32
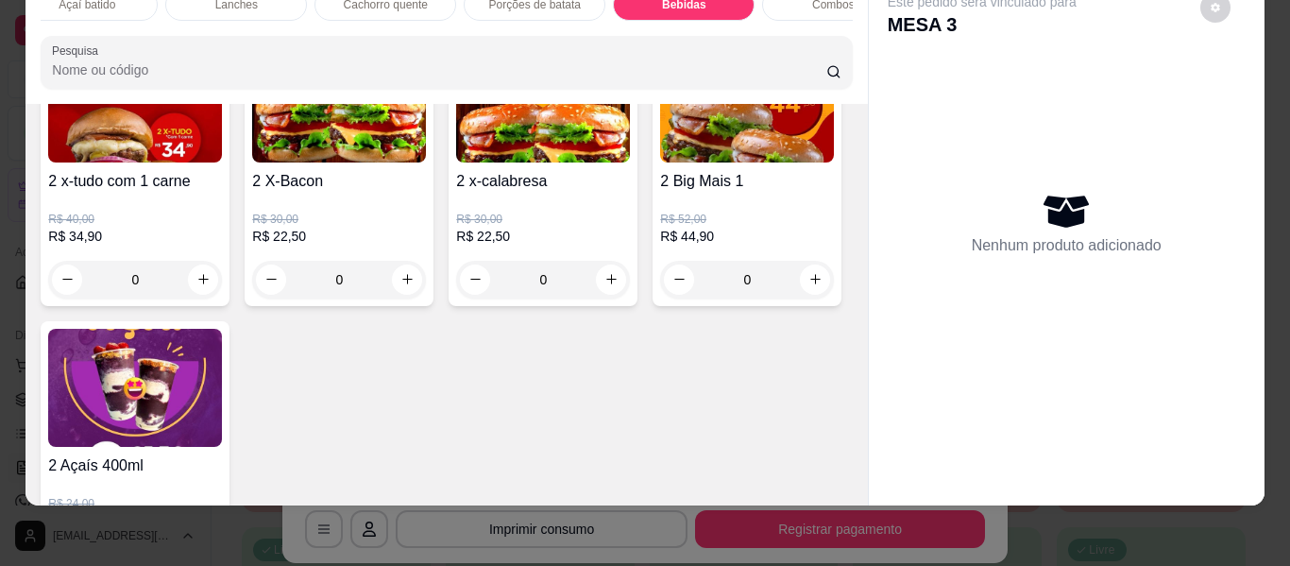
scroll to position [5093, 0]
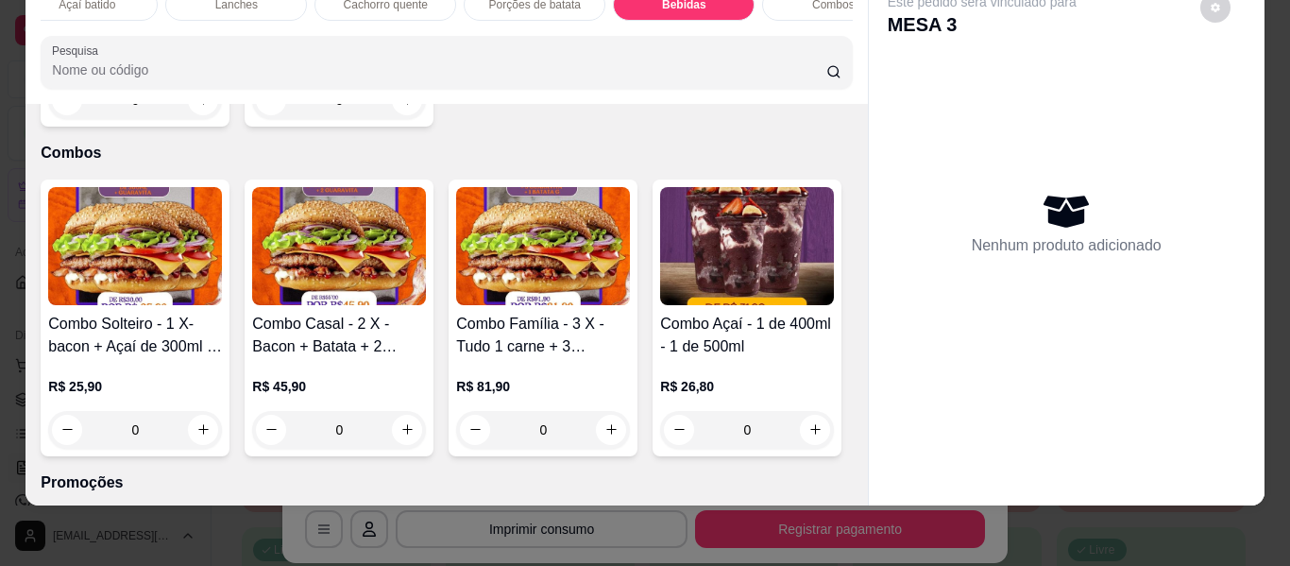
type input "1"
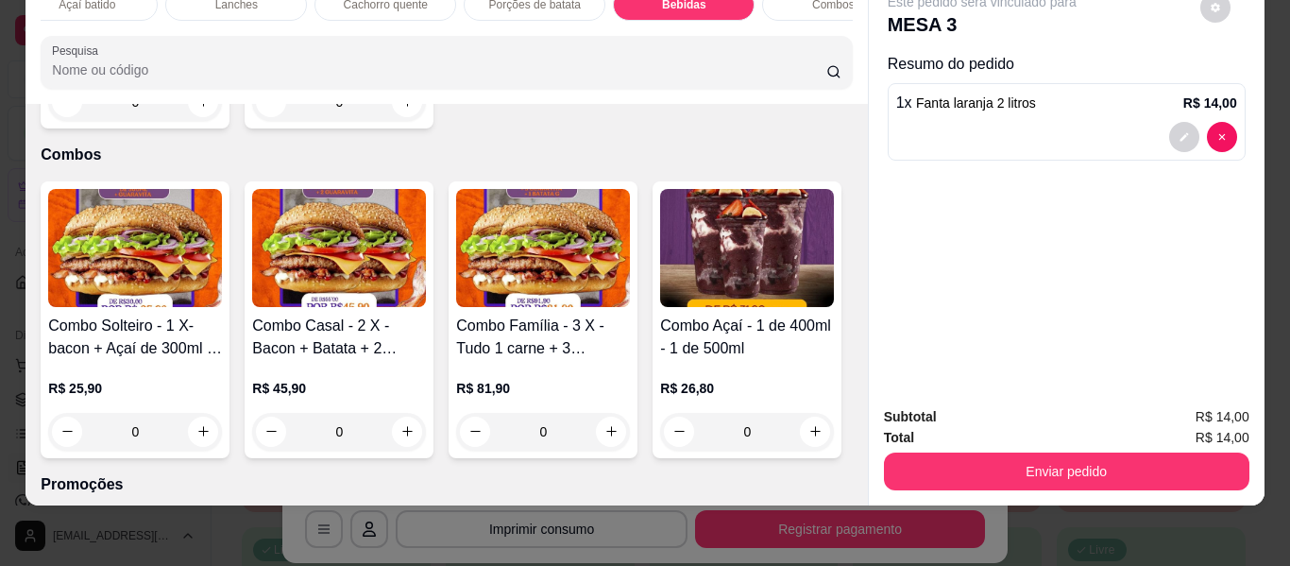
click at [927, 466] on button "Enviar pedido" at bounding box center [1067, 472] width 366 height 38
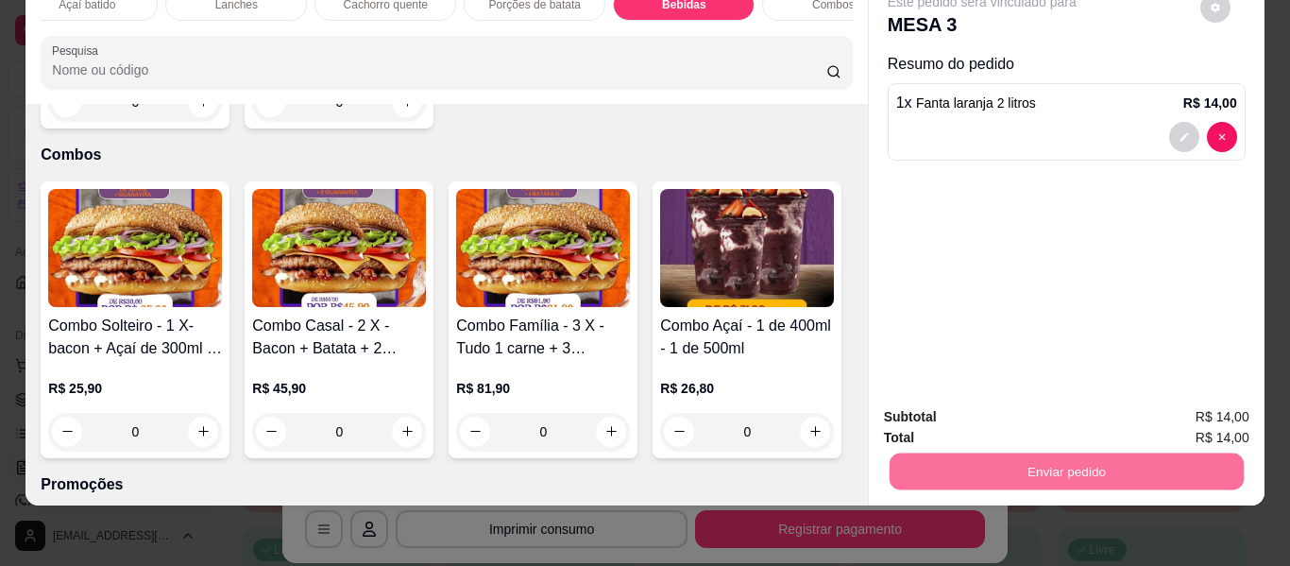
click at [1188, 409] on button "Enviar pedido" at bounding box center [1200, 410] width 107 height 36
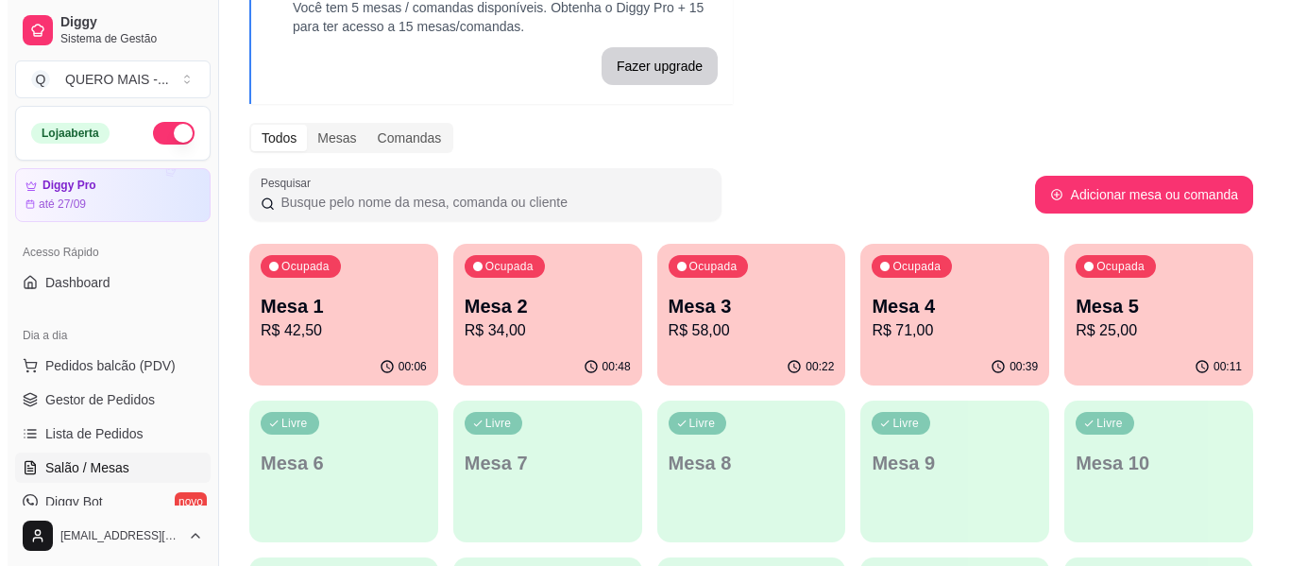
scroll to position [283, 0]
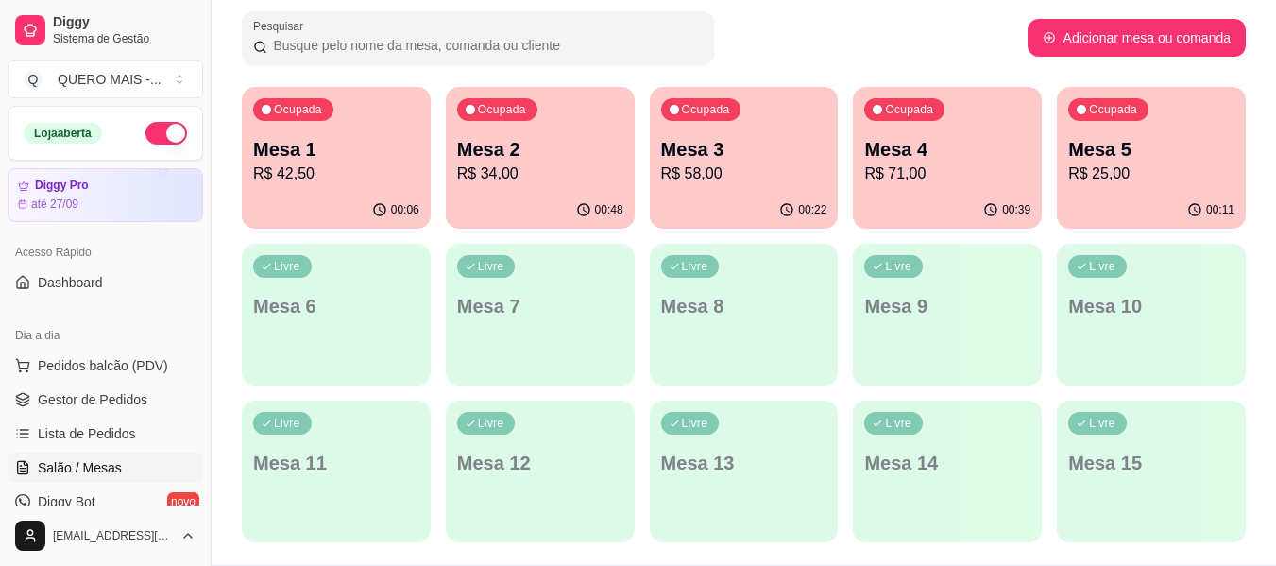
click at [885, 177] on p "R$ 71,00" at bounding box center [947, 173] width 166 height 23
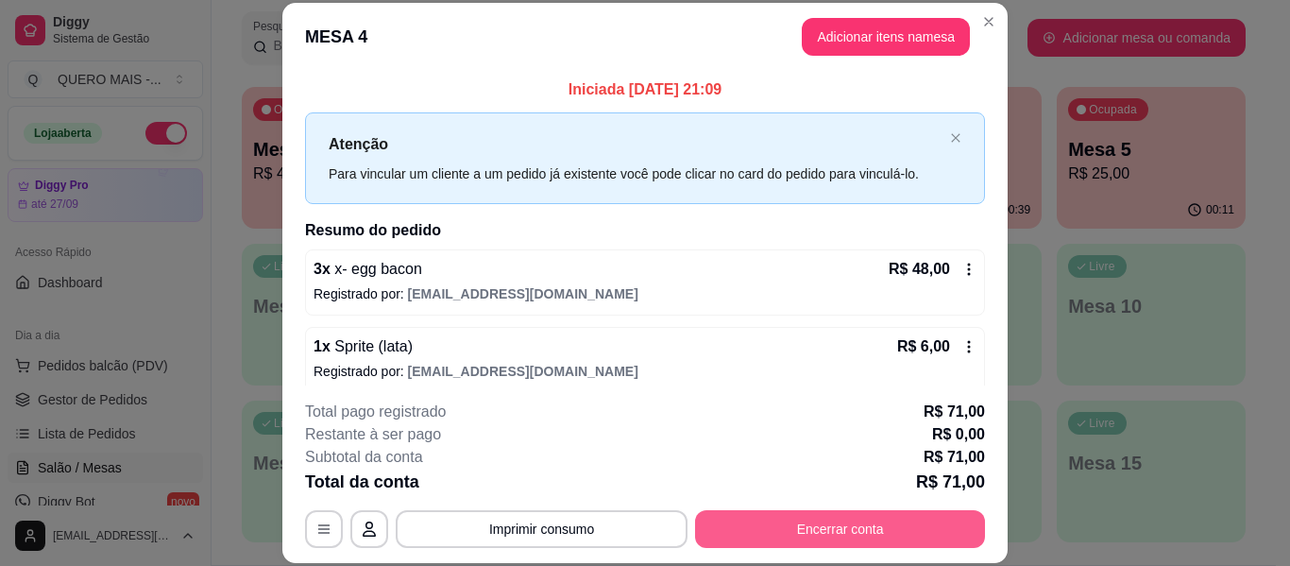
click at [829, 524] on button "Encerrar conta" at bounding box center [840, 529] width 290 height 38
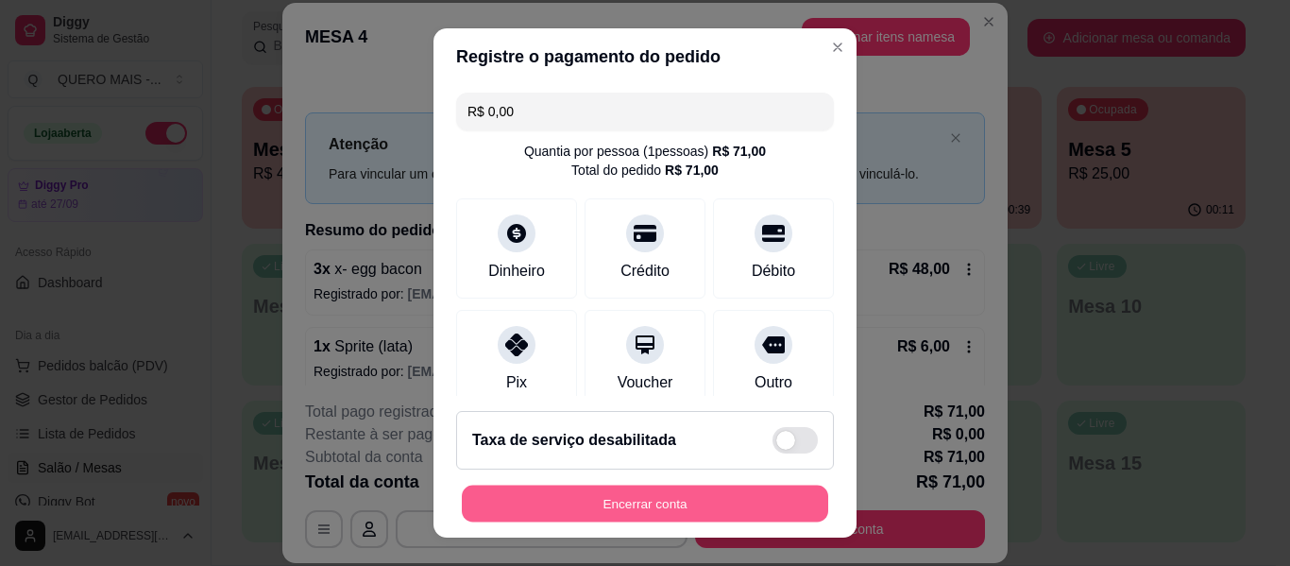
click at [543, 494] on button "Encerrar conta" at bounding box center [645, 504] width 367 height 37
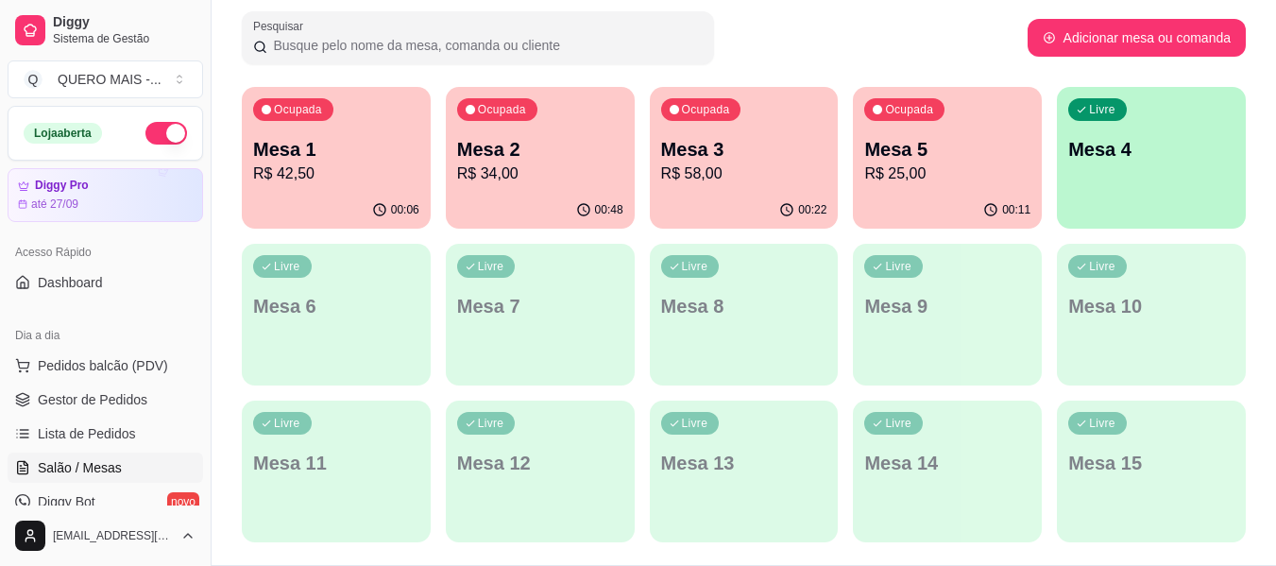
click at [1101, 186] on div "Livre Mesa 4" at bounding box center [1151, 146] width 189 height 119
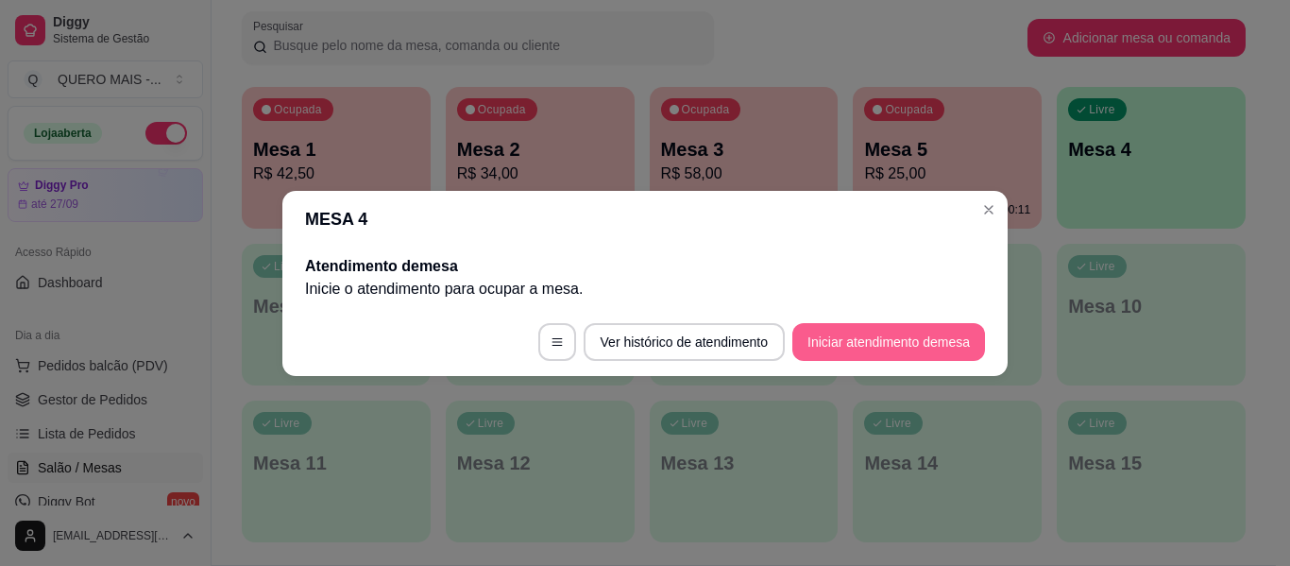
click at [917, 337] on button "Iniciar atendimento de mesa" at bounding box center [889, 342] width 193 height 38
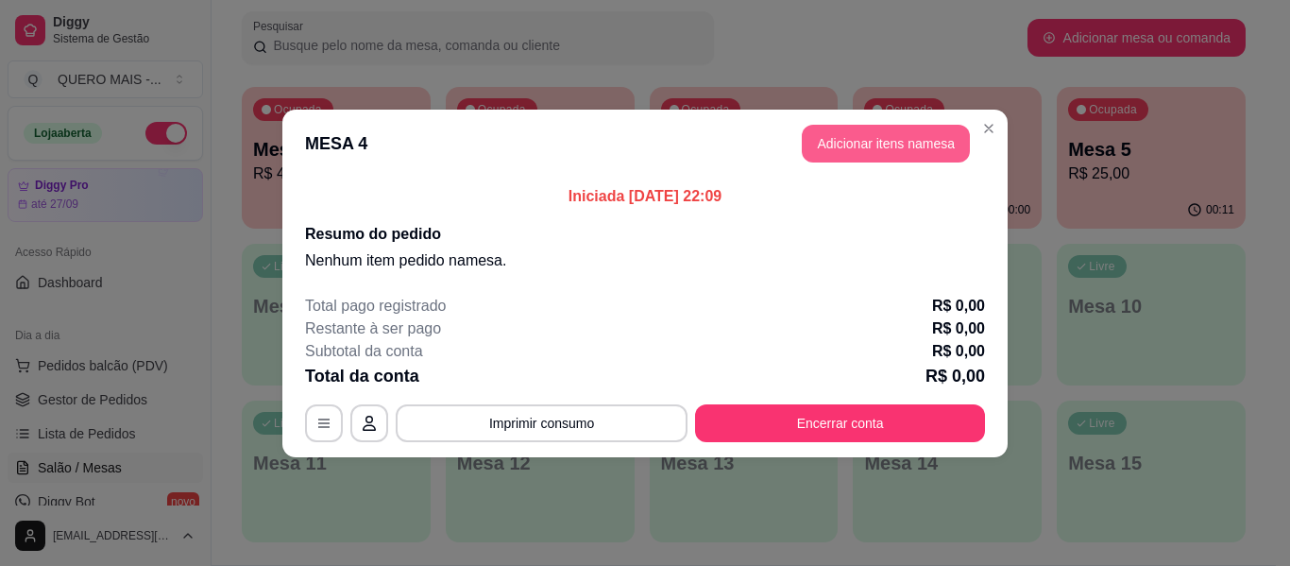
click at [917, 131] on button "Adicionar itens na mesa" at bounding box center [886, 144] width 168 height 38
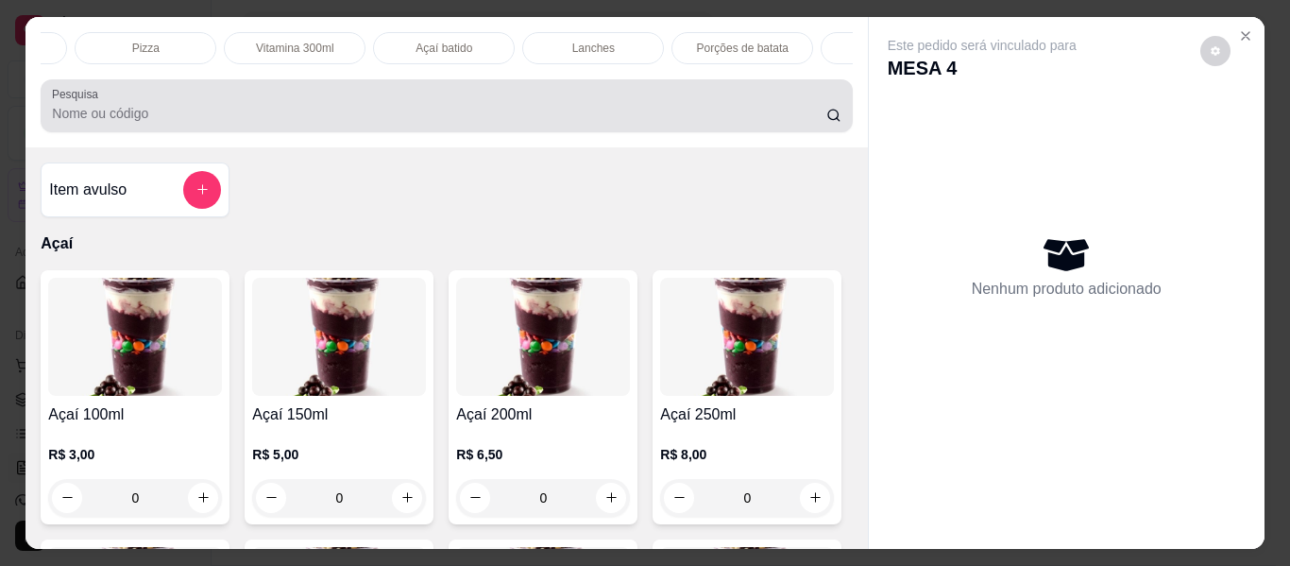
scroll to position [0, 418]
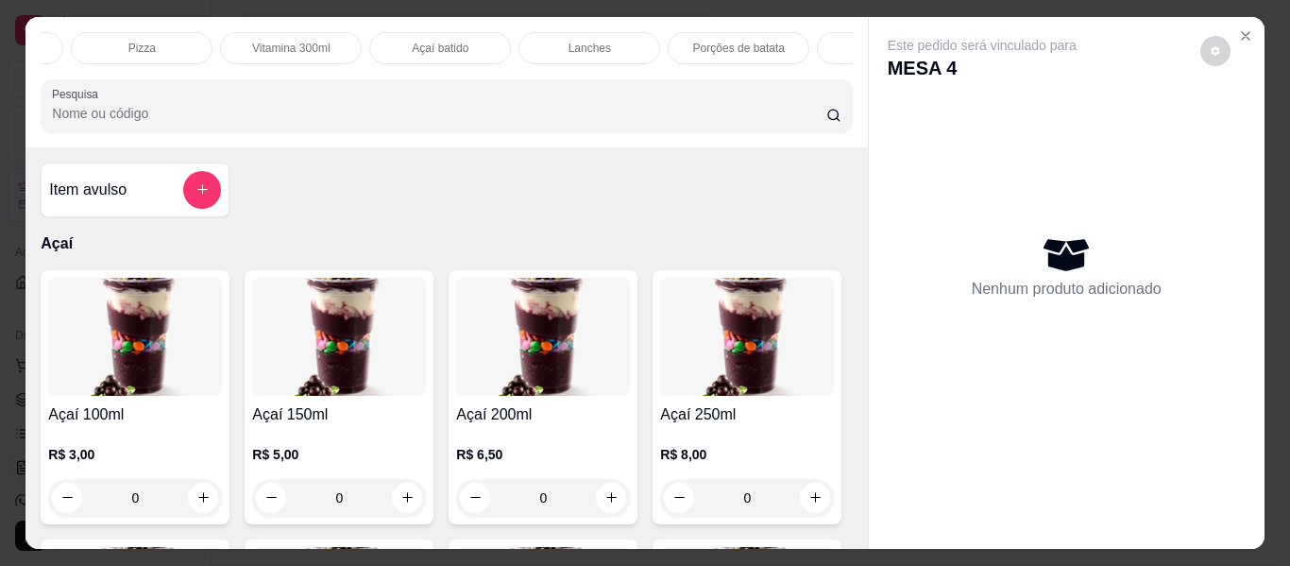
click at [569, 43] on p "Lanches" at bounding box center [590, 48] width 43 height 15
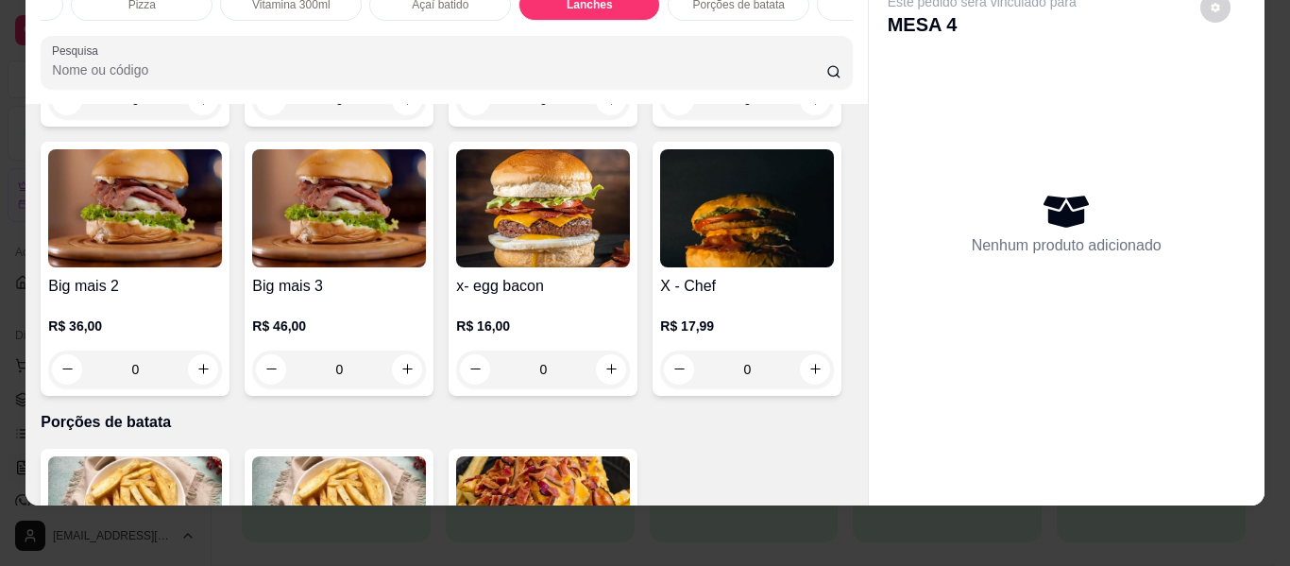
scroll to position [3625, 0]
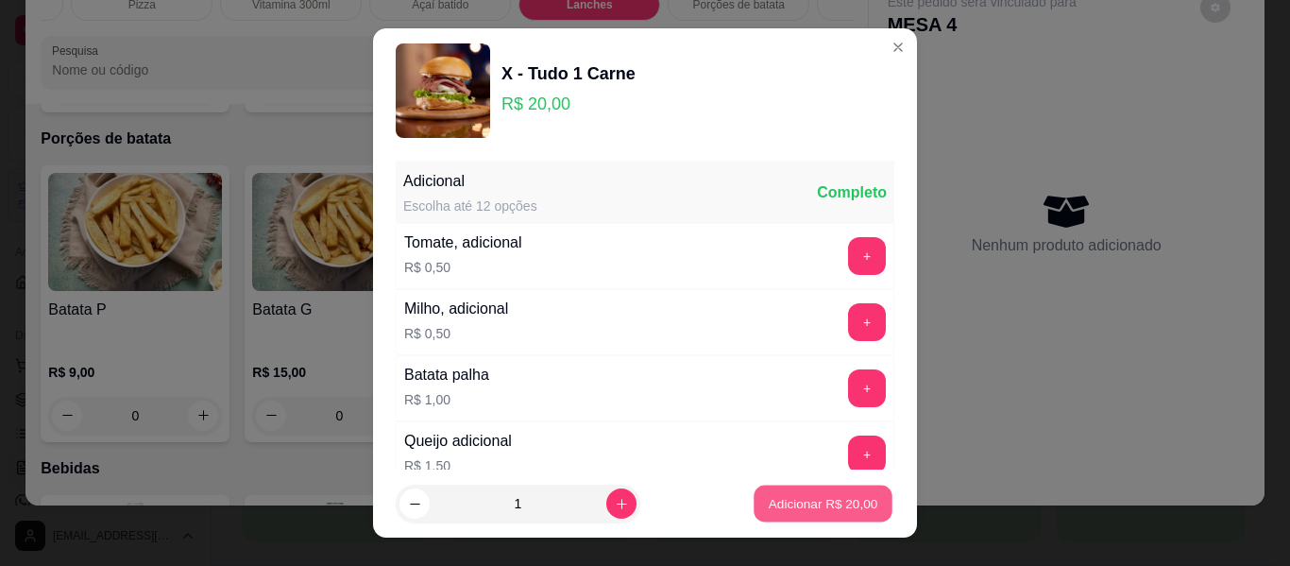
click at [829, 503] on p "Adicionar R$ 20,00" at bounding box center [824, 503] width 110 height 18
type input "1"
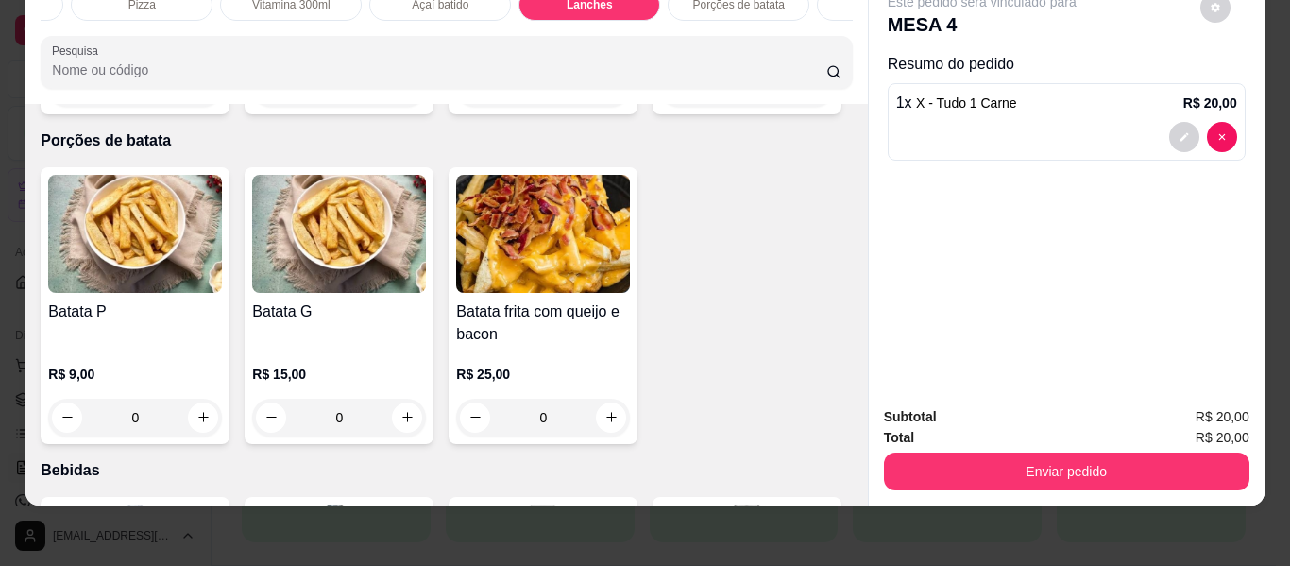
scroll to position [3908, 0]
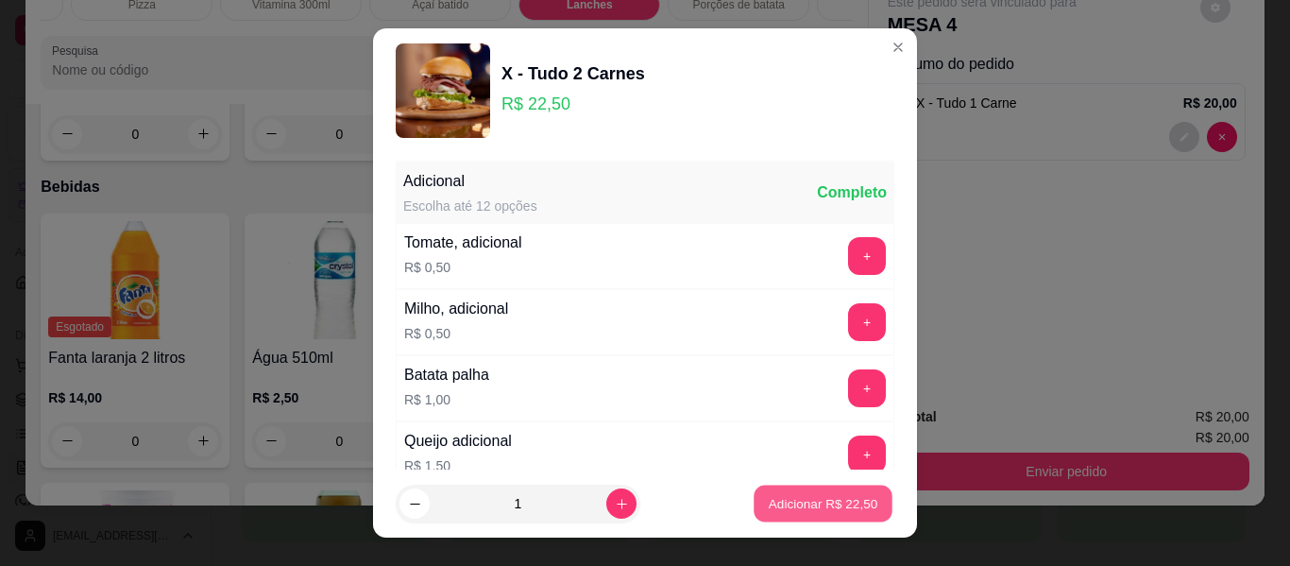
click at [794, 495] on p "Adicionar R$ 22,50" at bounding box center [824, 503] width 110 height 18
type input "1"
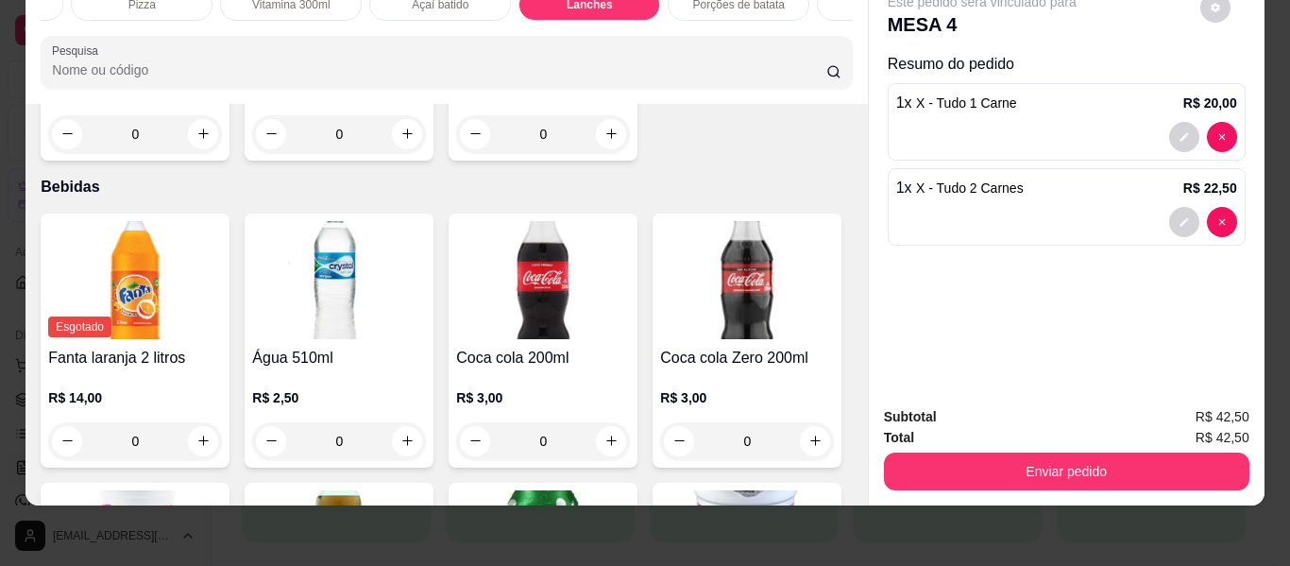
click at [1049, 461] on button "Enviar pedido" at bounding box center [1067, 472] width 366 height 38
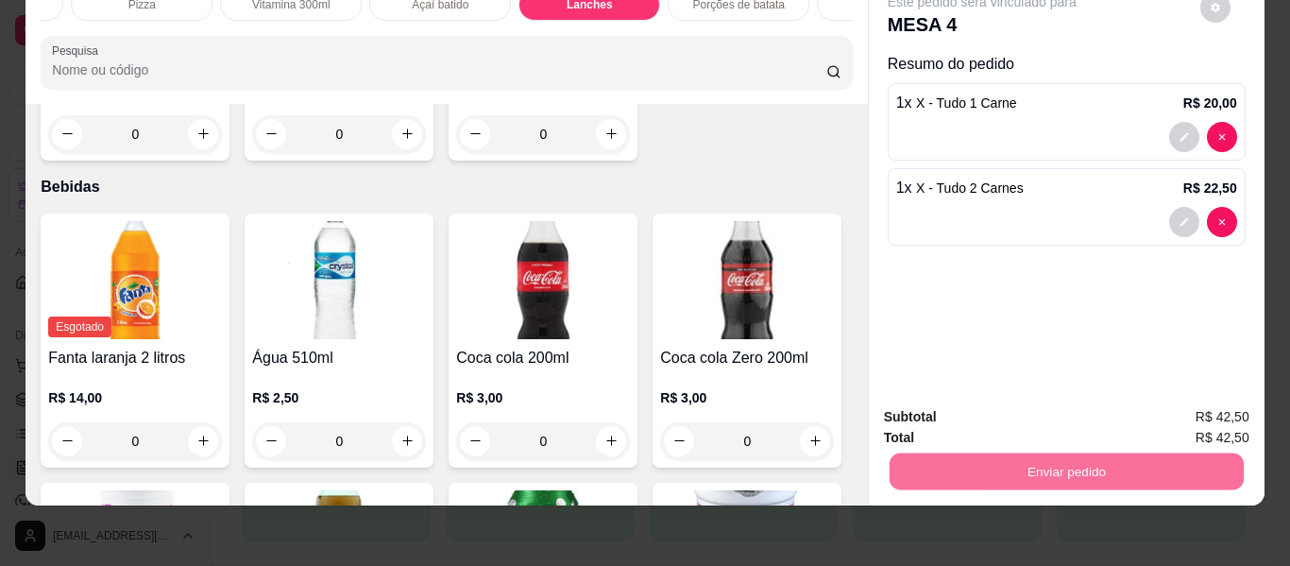
click at [1186, 427] on button "Enviar pedido" at bounding box center [1200, 411] width 107 height 36
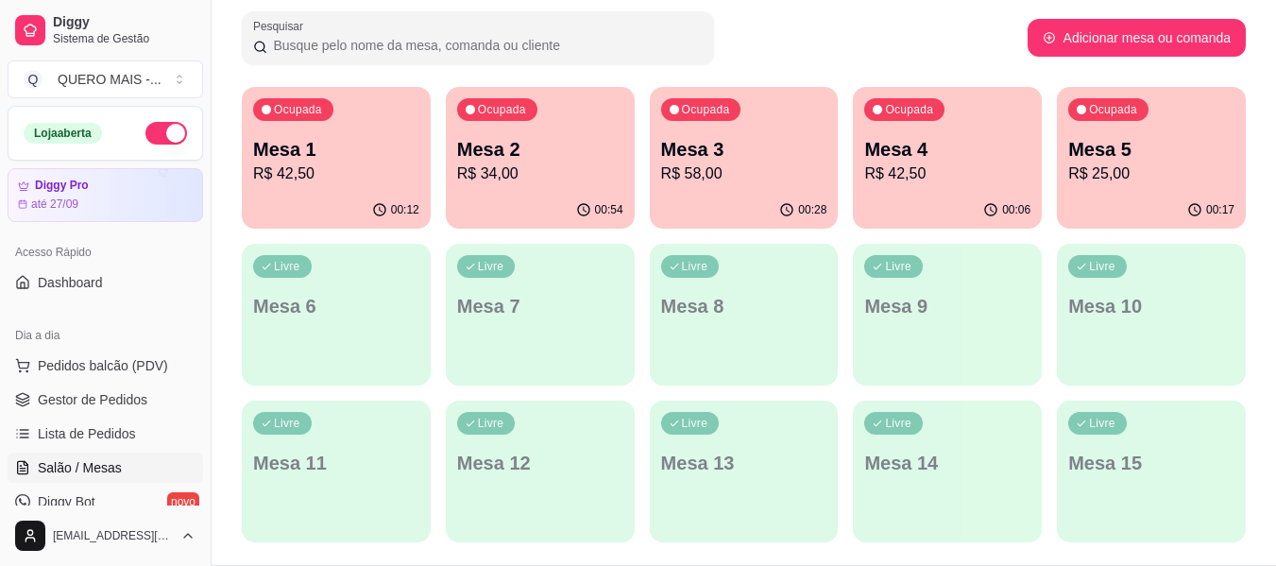
click at [311, 185] on div "Ocupada Mesa 1 R$ 42,50" at bounding box center [336, 139] width 189 height 105
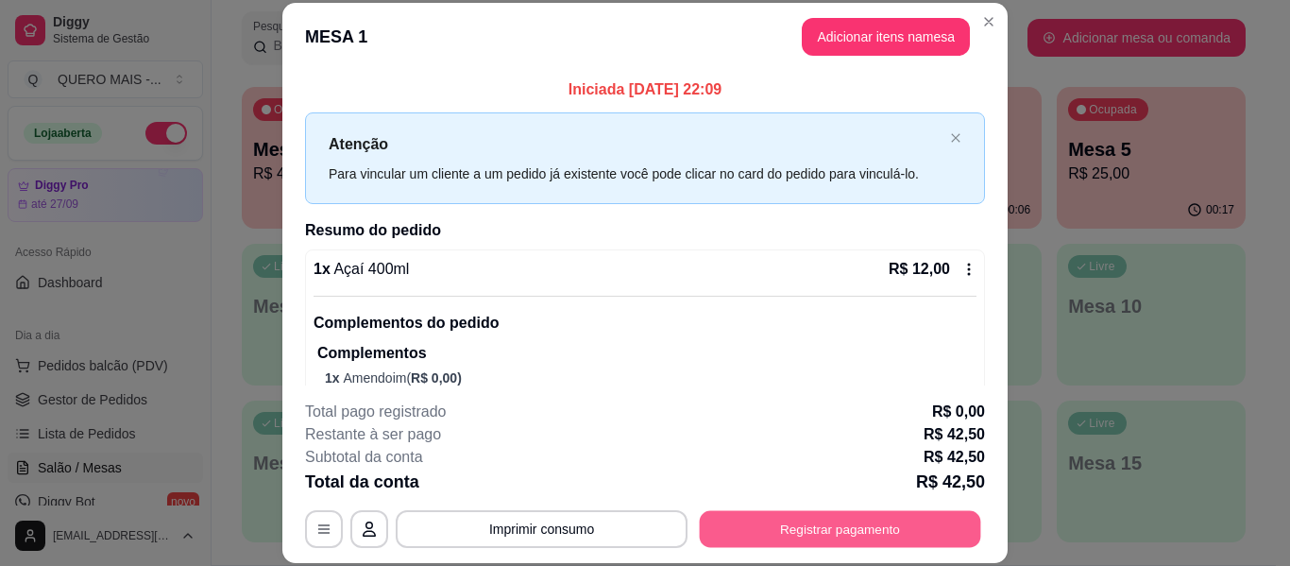
click at [797, 520] on button "Registrar pagamento" at bounding box center [841, 529] width 282 height 37
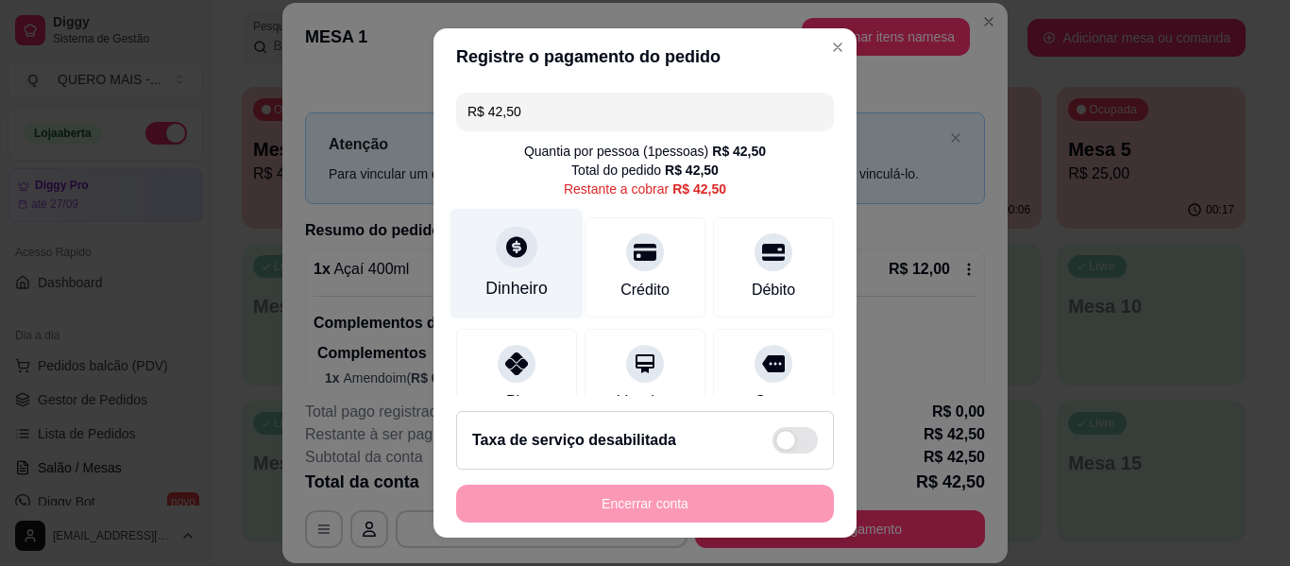
click at [486, 267] on div "Dinheiro" at bounding box center [517, 264] width 133 height 111
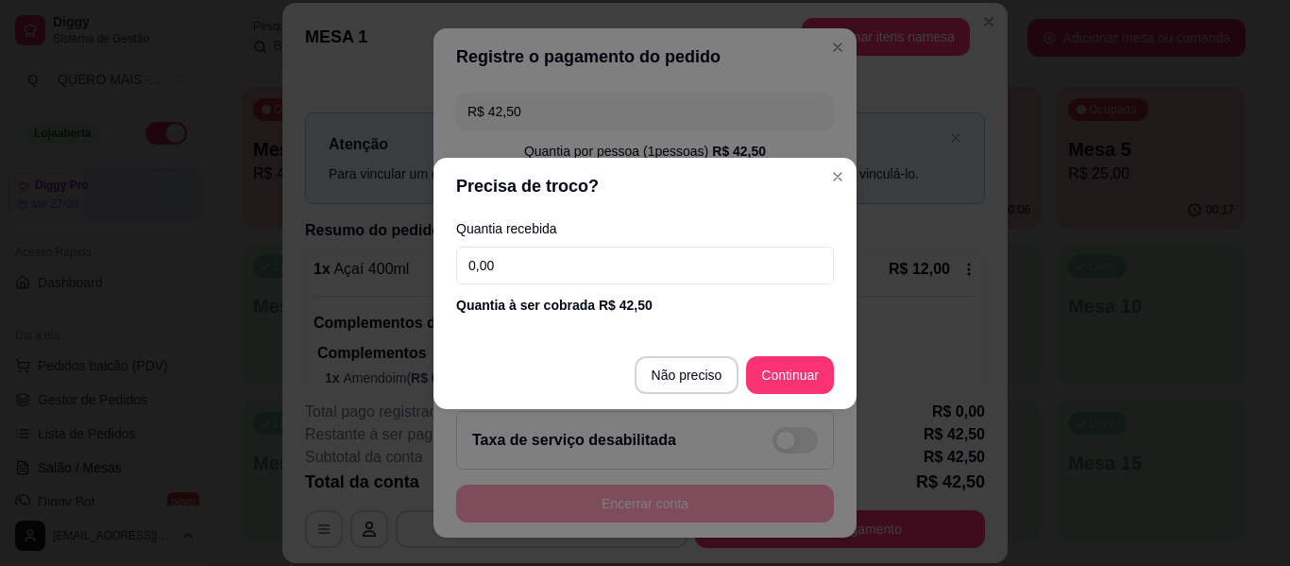
click at [557, 258] on input "0,00" at bounding box center [645, 266] width 378 height 38
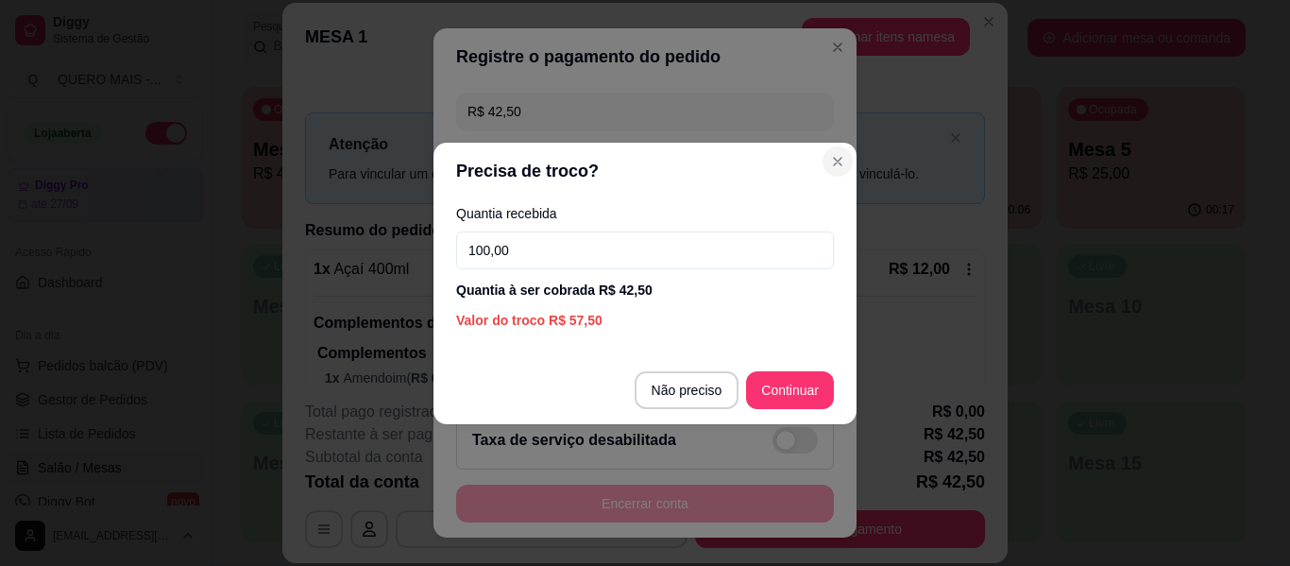
type input "100,00"
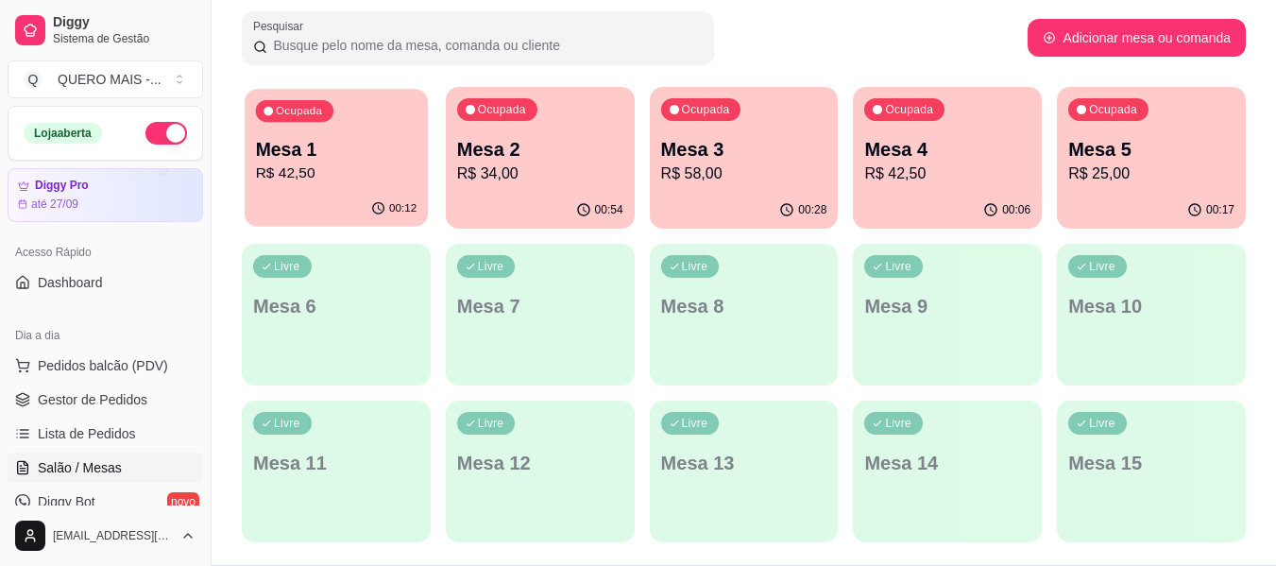
click at [314, 205] on div "00:12" at bounding box center [336, 209] width 183 height 36
click at [544, 174] on p "R$ 34,00" at bounding box center [540, 173] width 166 height 23
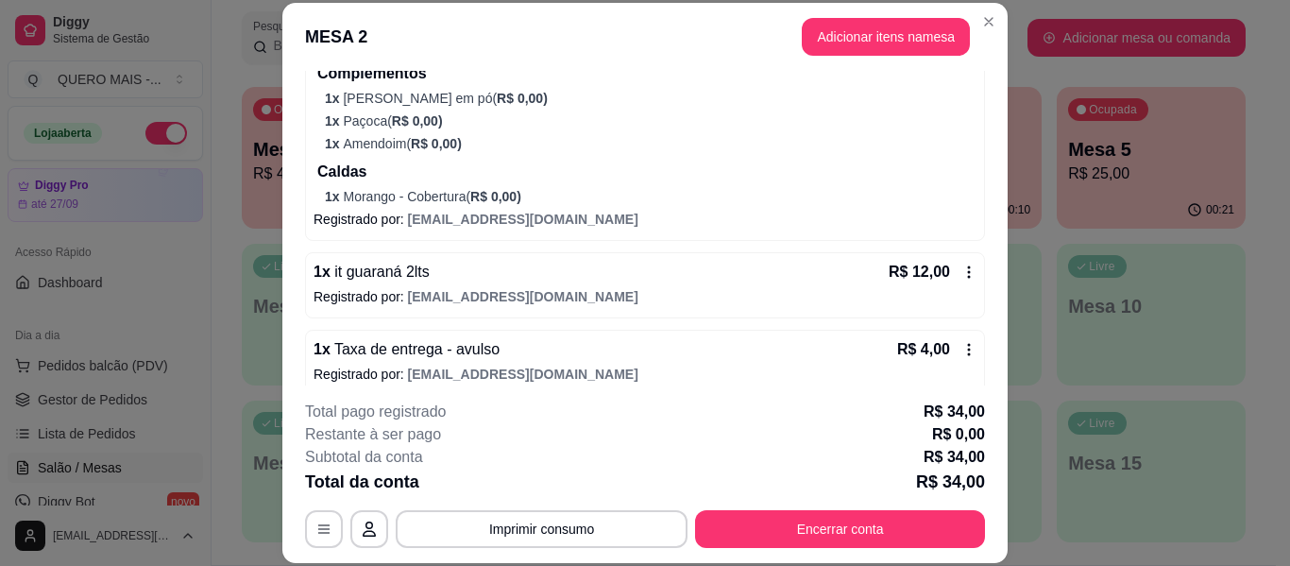
scroll to position [350, 0]
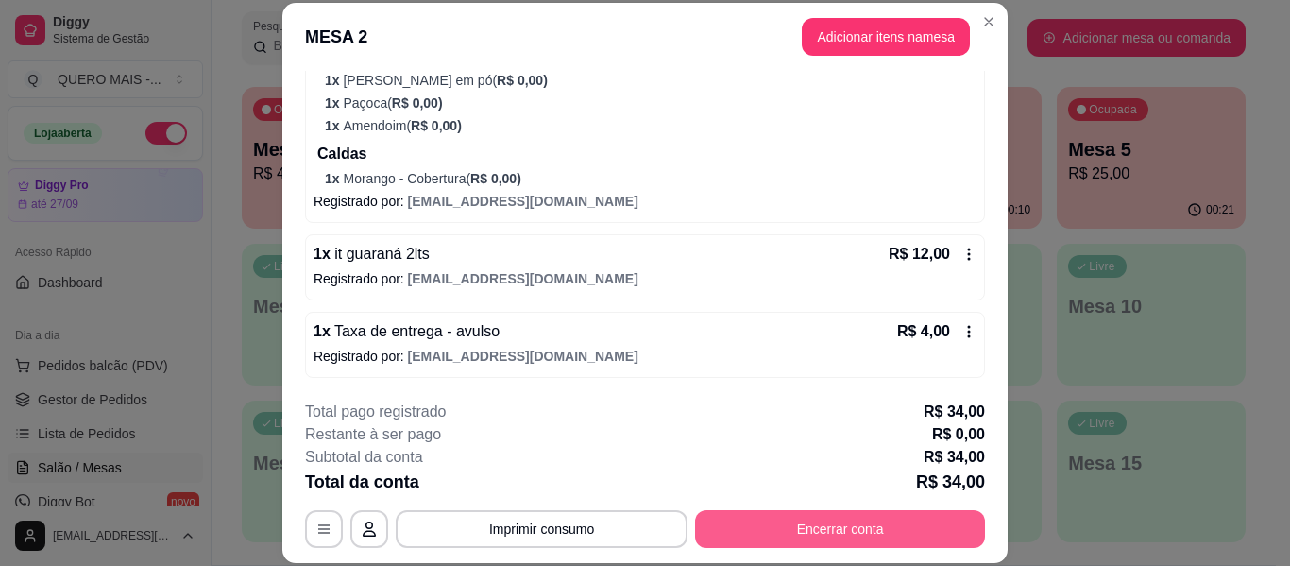
click at [761, 521] on button "Encerrar conta" at bounding box center [840, 529] width 290 height 38
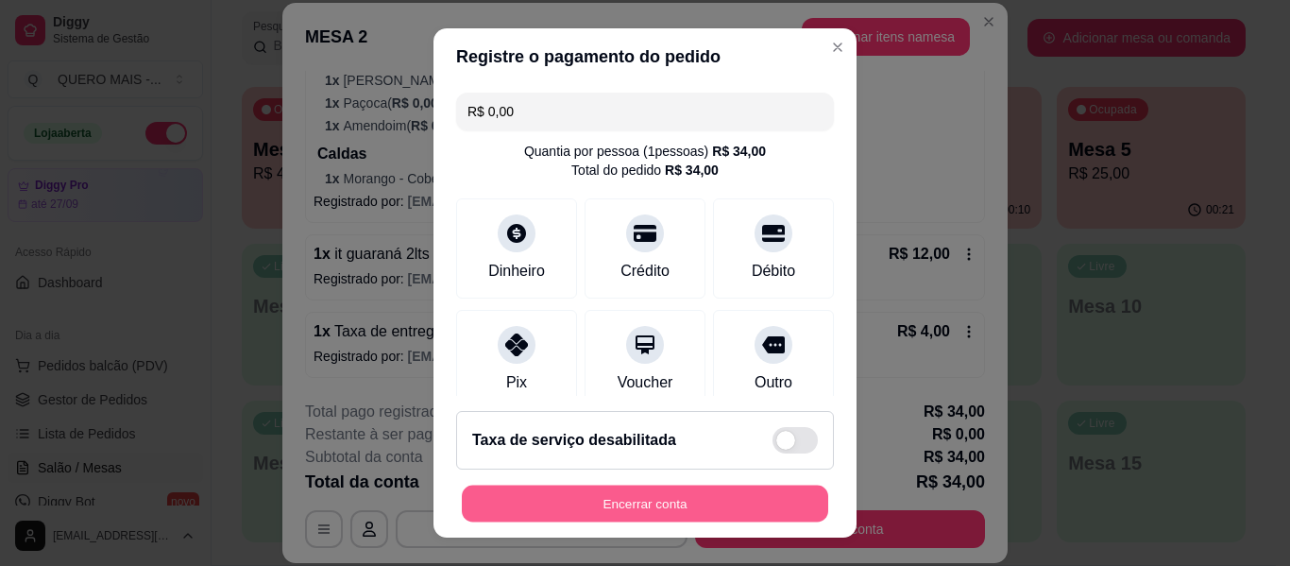
click at [682, 502] on button "Encerrar conta" at bounding box center [645, 504] width 367 height 37
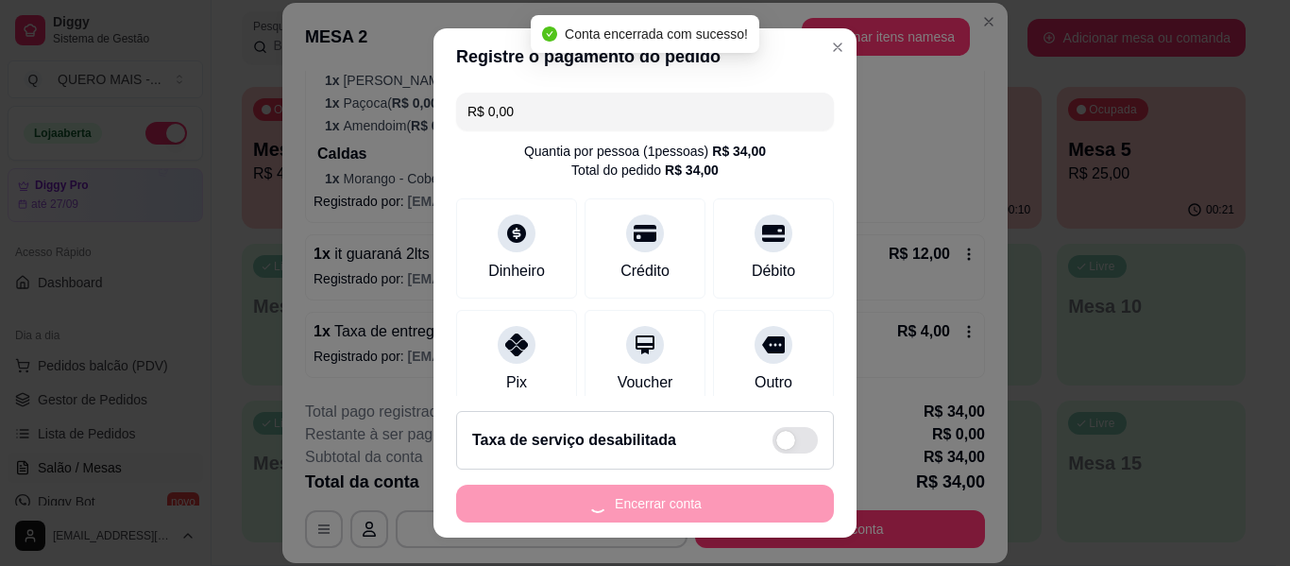
scroll to position [0, 0]
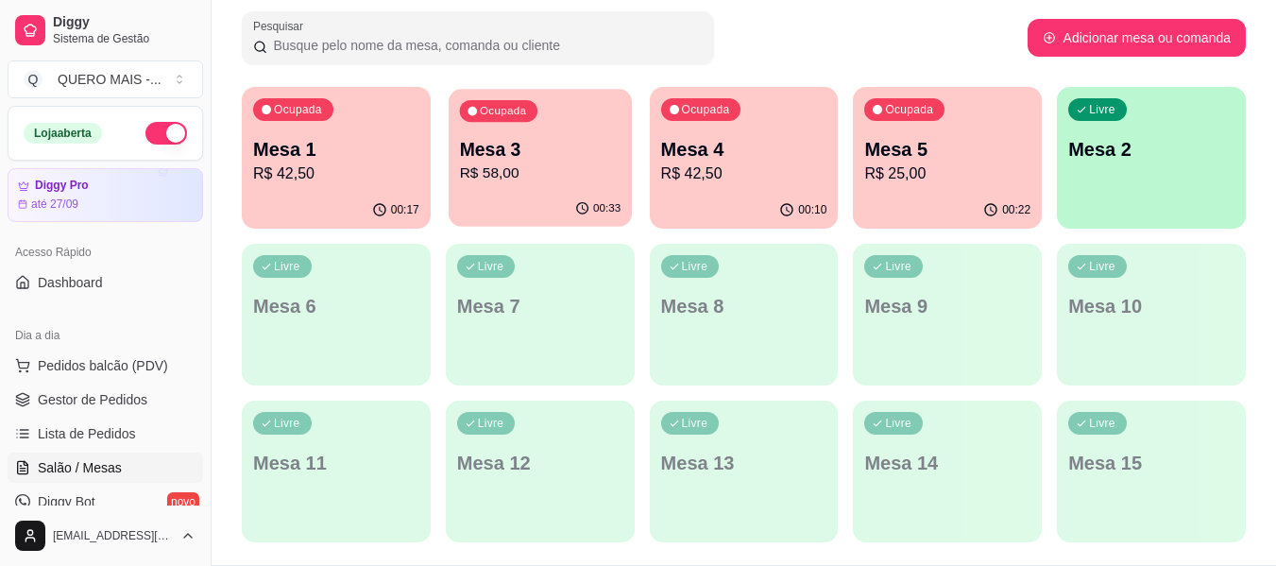
click at [513, 170] on p "R$ 58,00" at bounding box center [540, 173] width 162 height 22
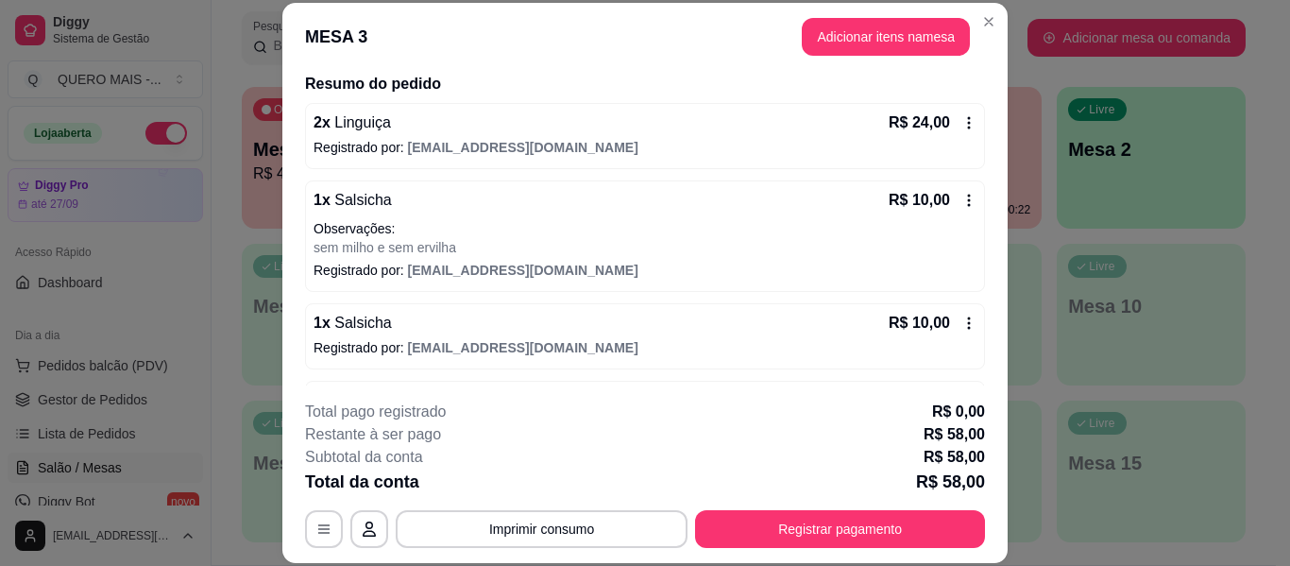
scroll to position [215, 0]
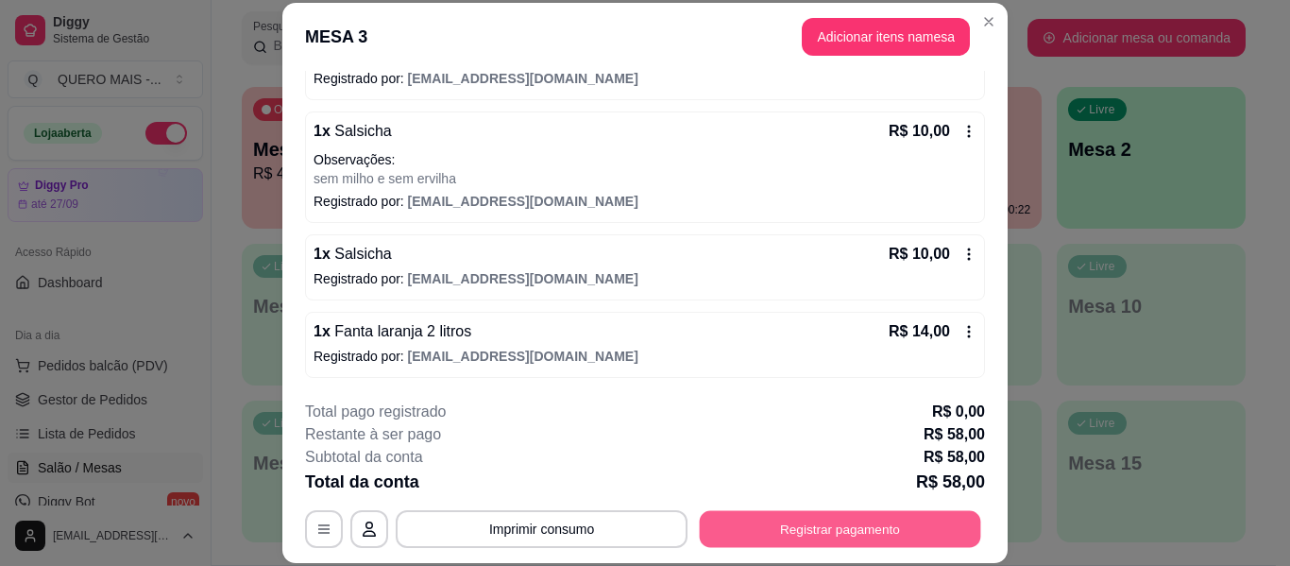
click at [758, 525] on button "Registrar pagamento" at bounding box center [841, 529] width 282 height 37
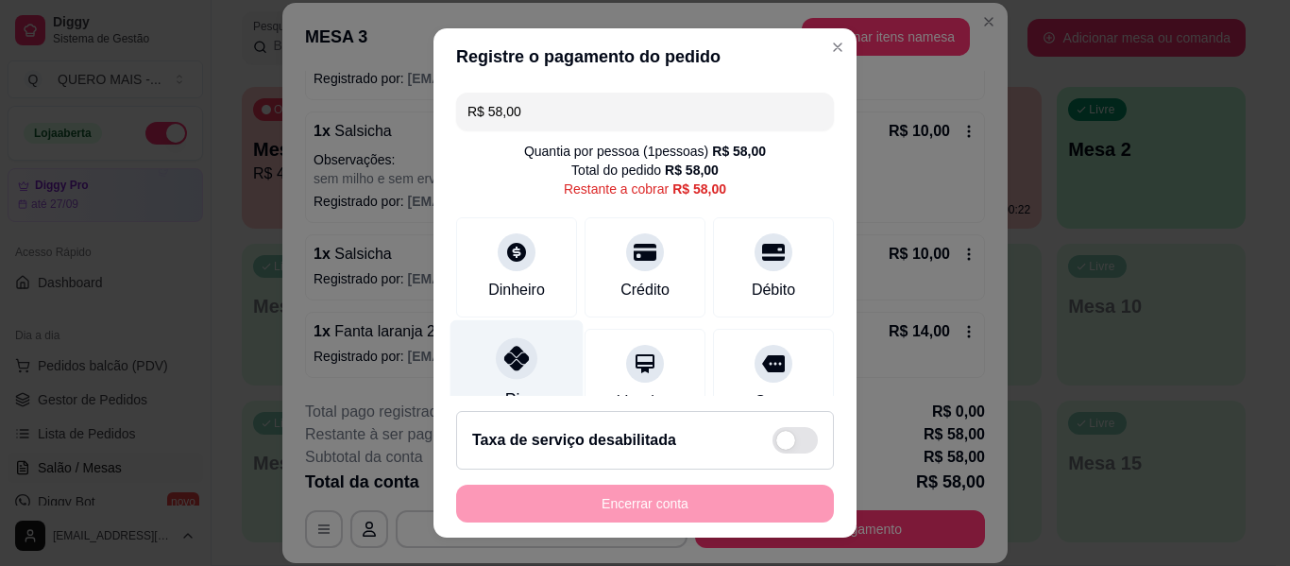
click at [511, 367] on icon at bounding box center [516, 358] width 25 height 25
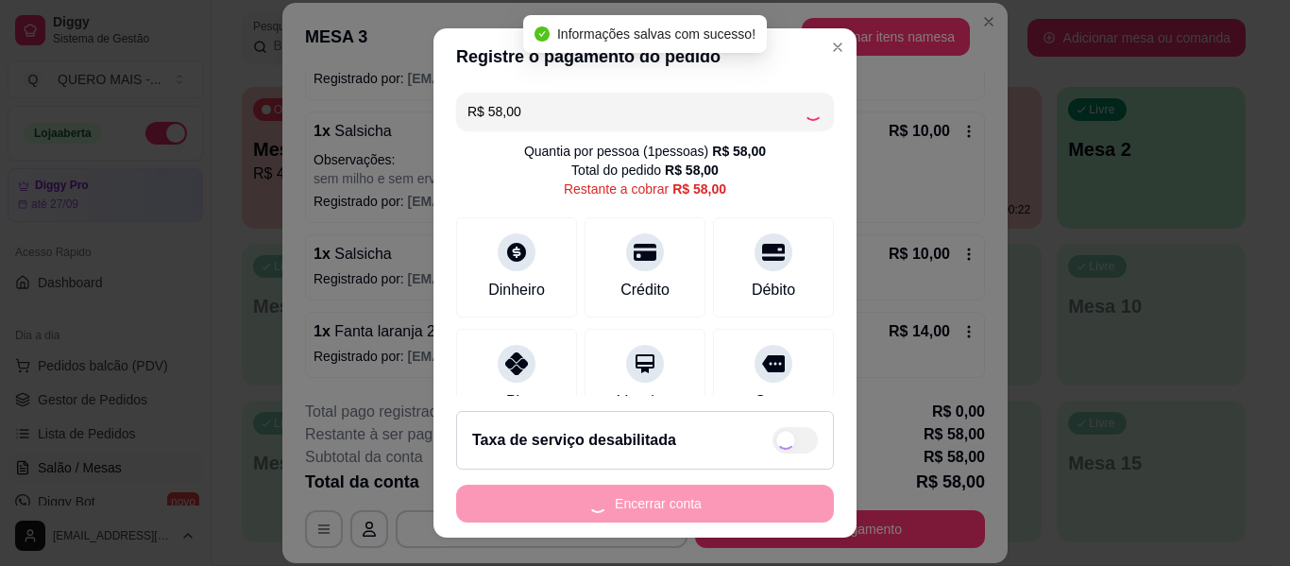
type input "R$ 0,00"
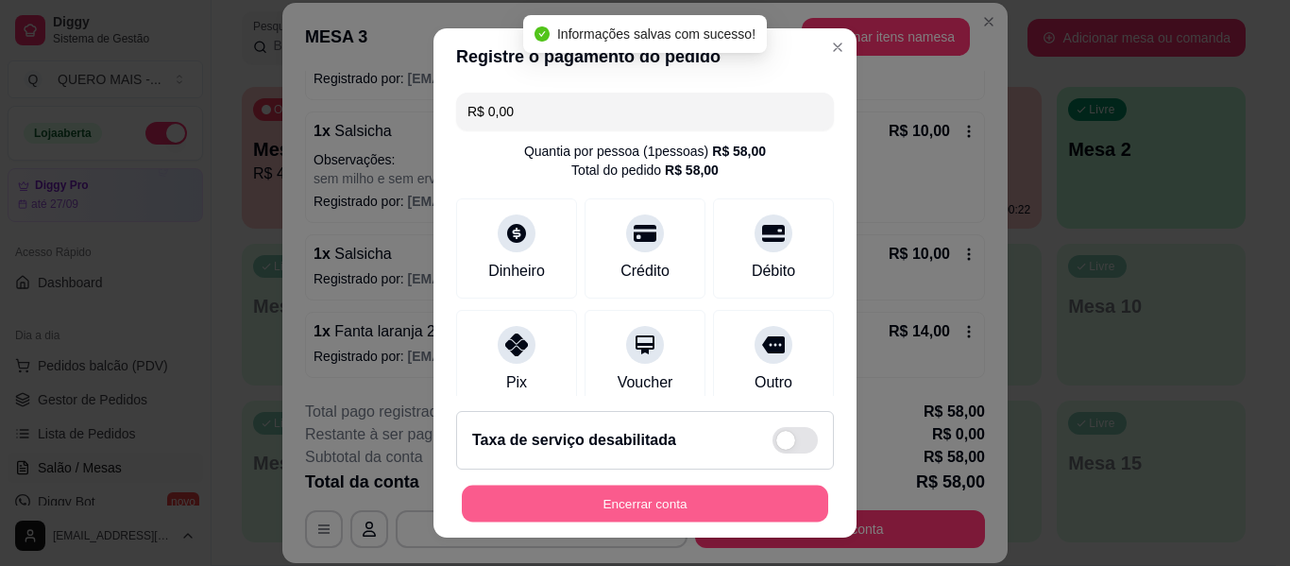
click at [611, 501] on button "Encerrar conta" at bounding box center [645, 504] width 367 height 37
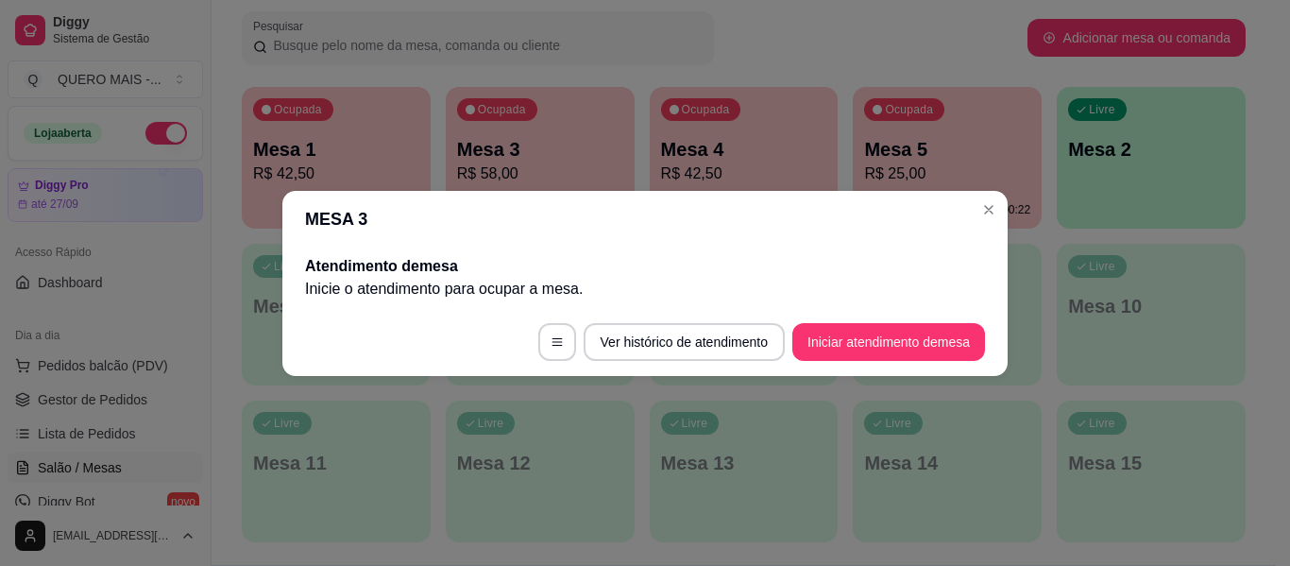
scroll to position [0, 0]
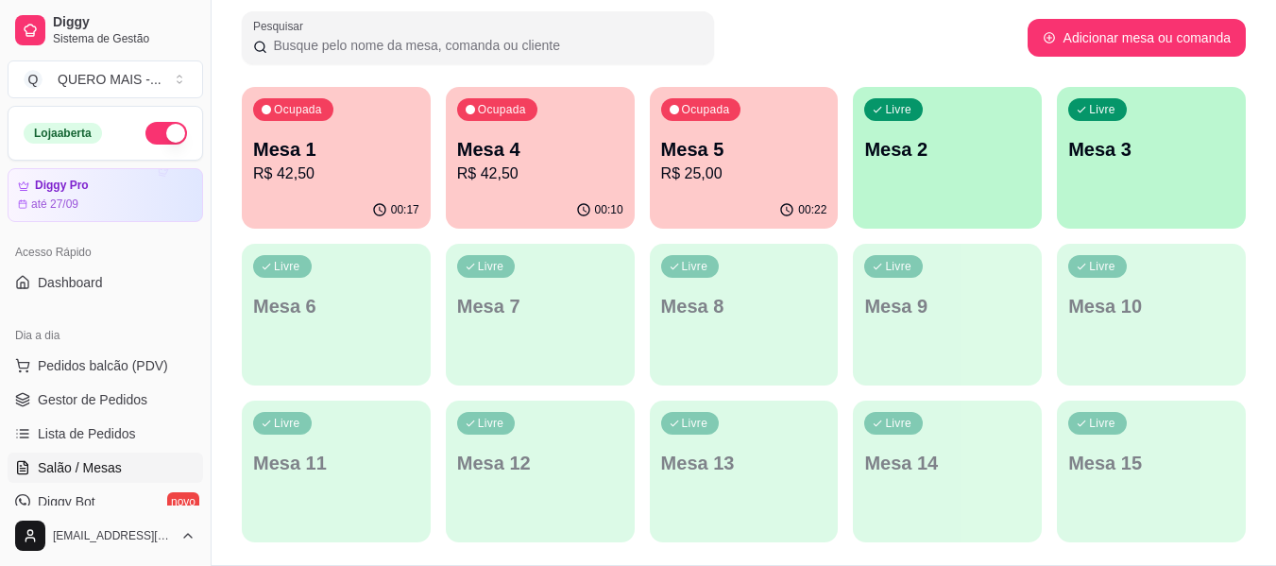
click at [715, 170] on p "R$ 25,00" at bounding box center [744, 173] width 166 height 23
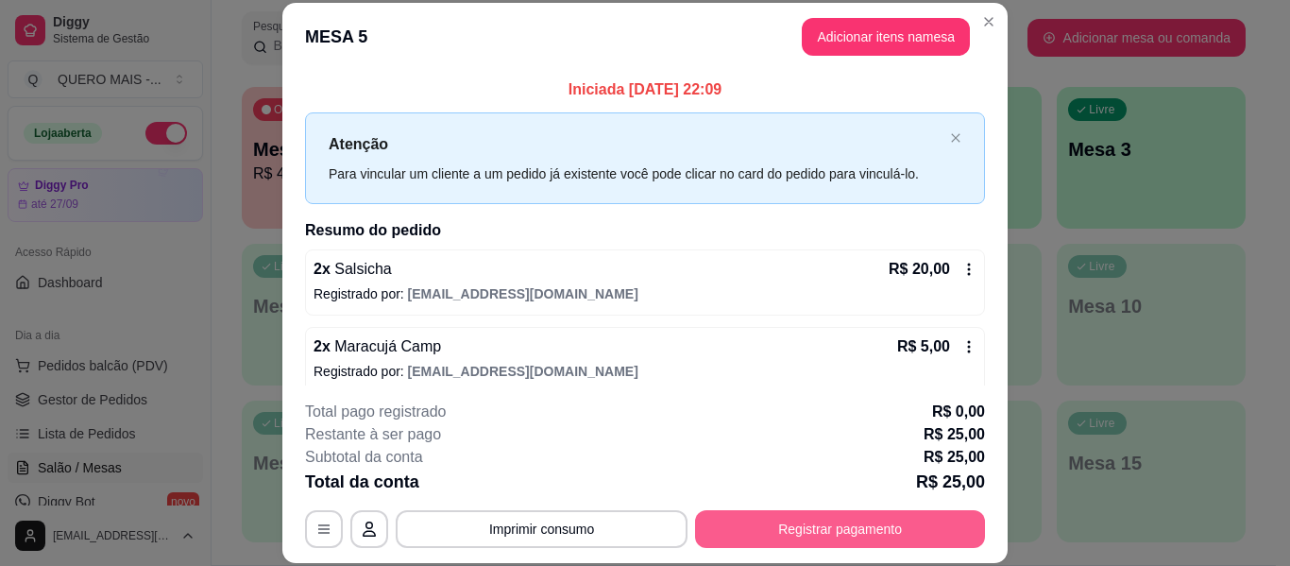
click at [821, 525] on button "Registrar pagamento" at bounding box center [840, 529] width 290 height 38
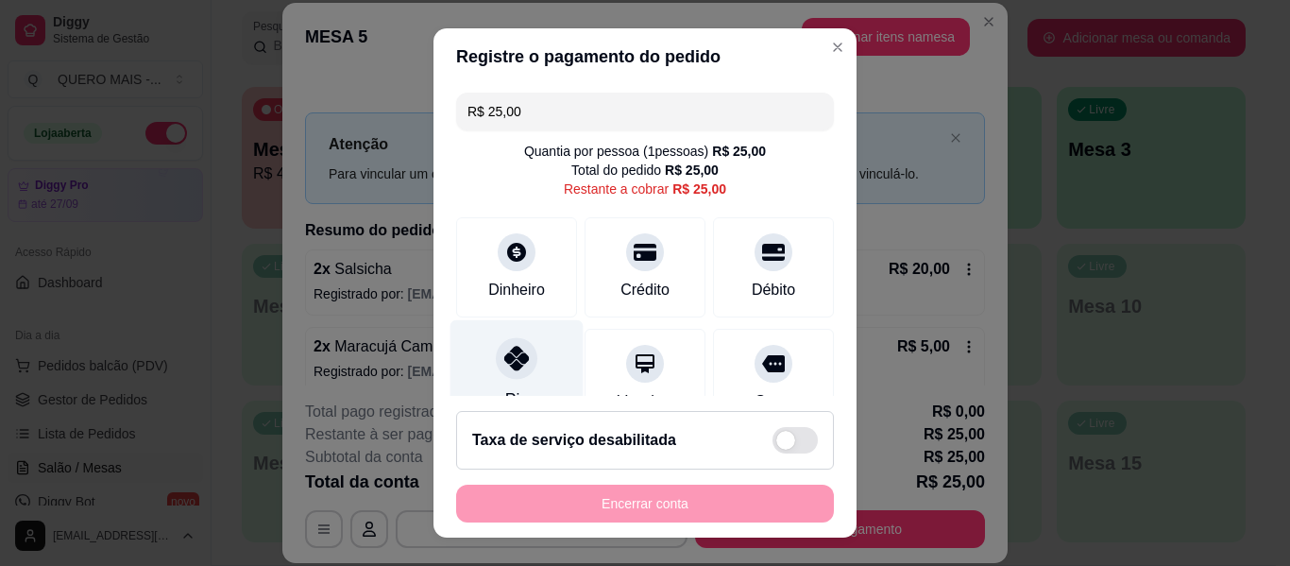
click at [505, 351] on icon at bounding box center [516, 358] width 25 height 25
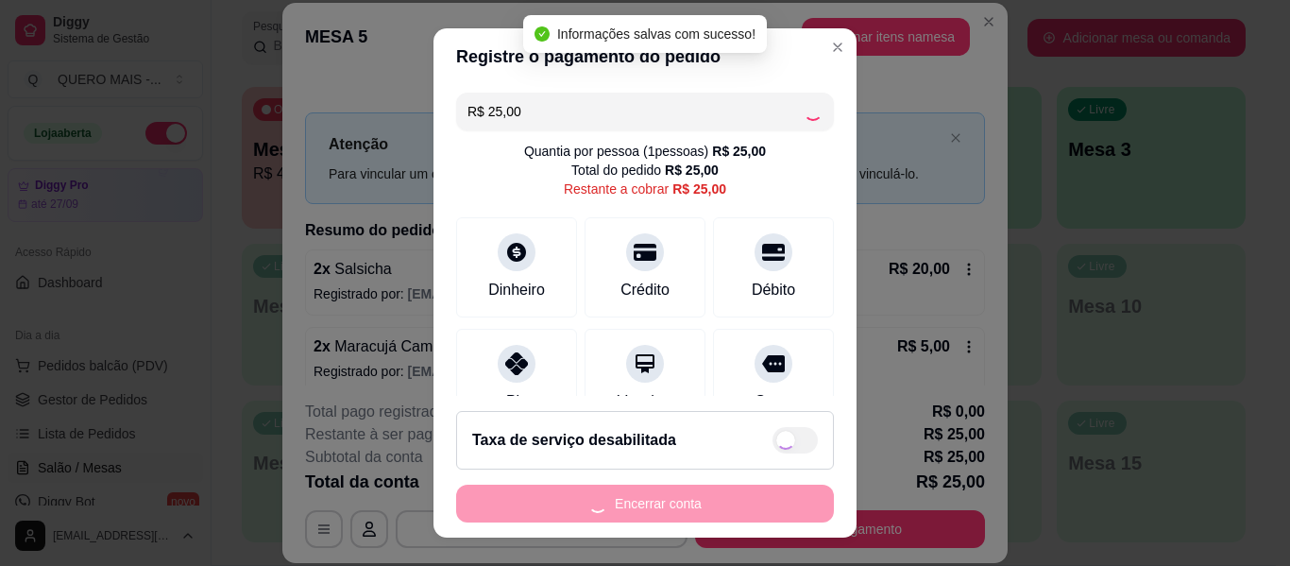
type input "R$ 0,00"
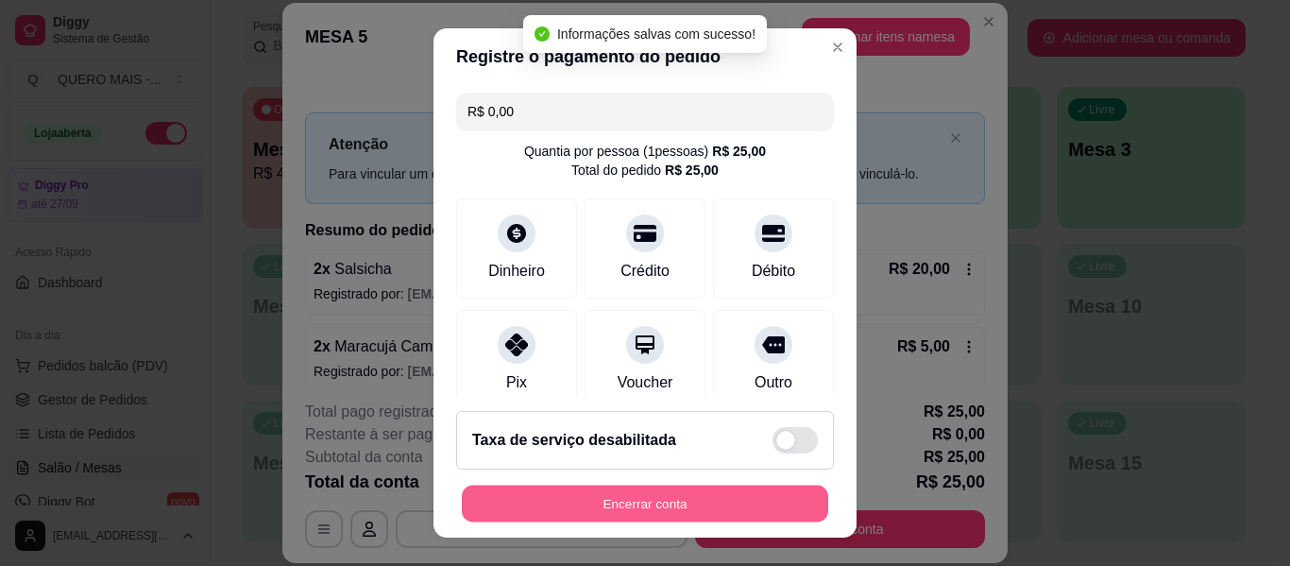
click at [657, 501] on button "Encerrar conta" at bounding box center [645, 504] width 367 height 37
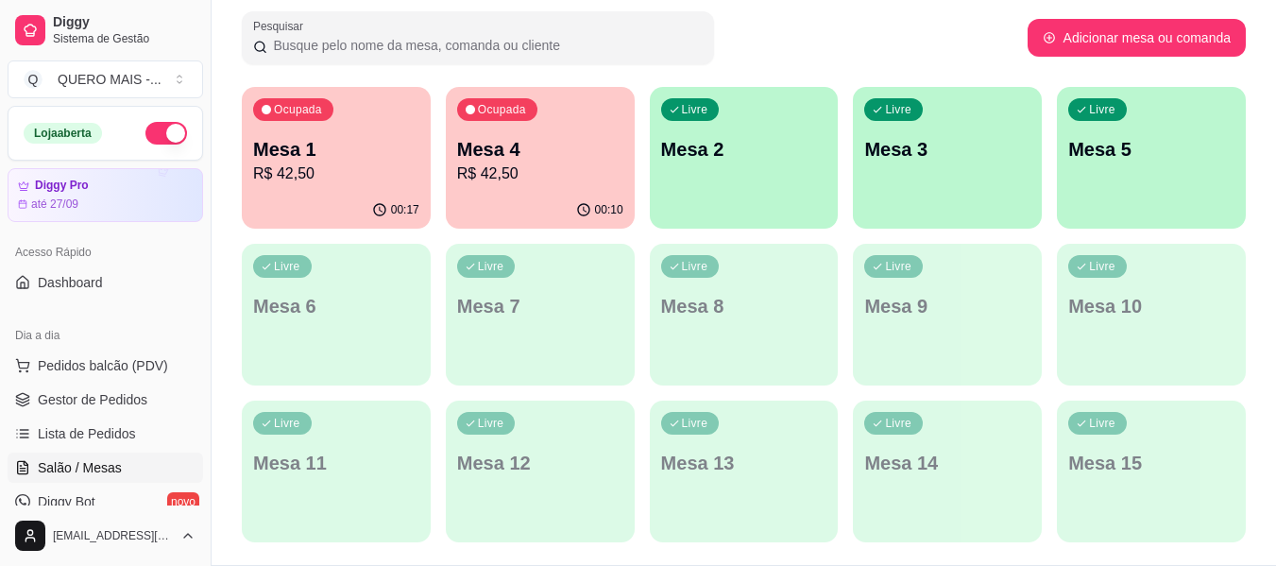
click at [279, 165] on p "R$ 42,50" at bounding box center [336, 173] width 166 height 23
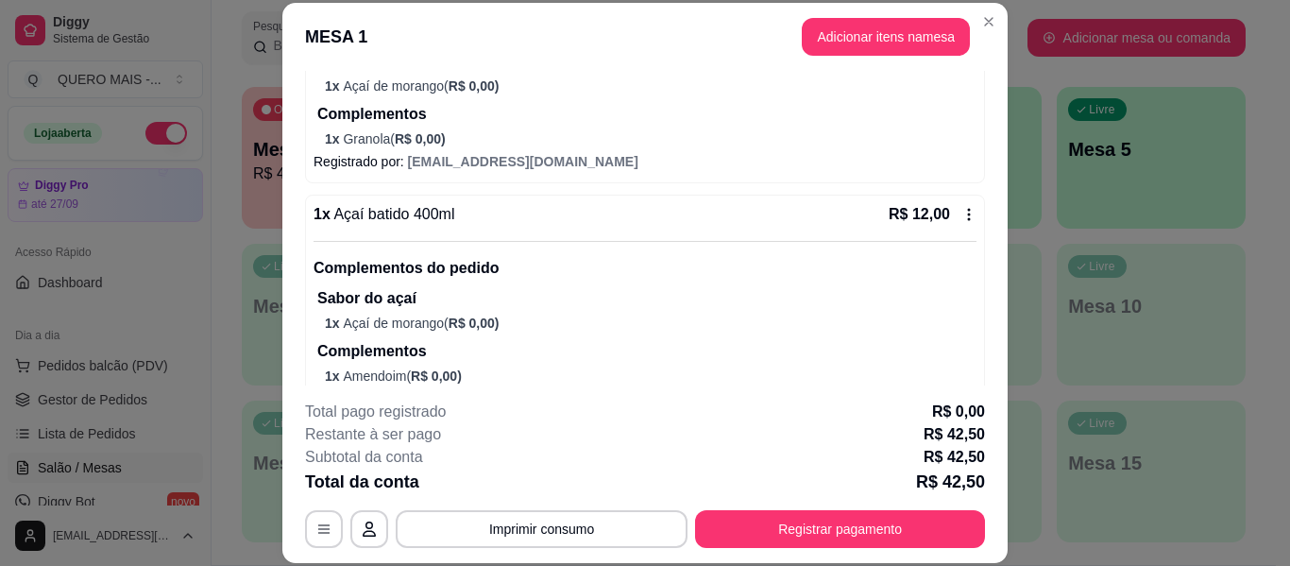
scroll to position [661, 0]
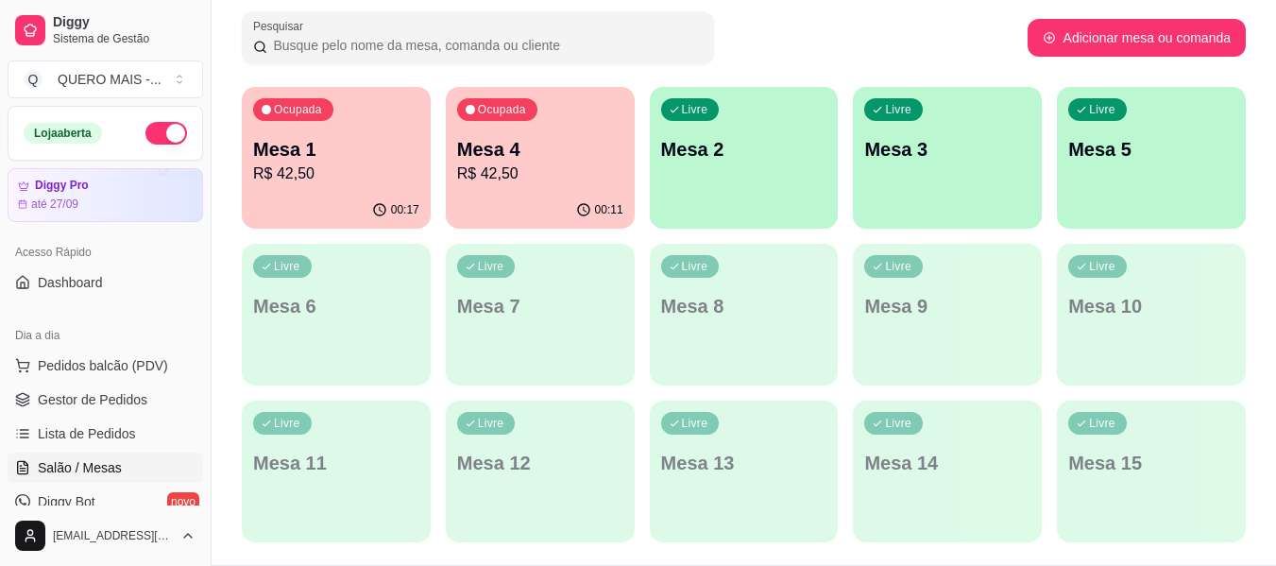
click at [579, 160] on p "Mesa 4" at bounding box center [540, 149] width 166 height 26
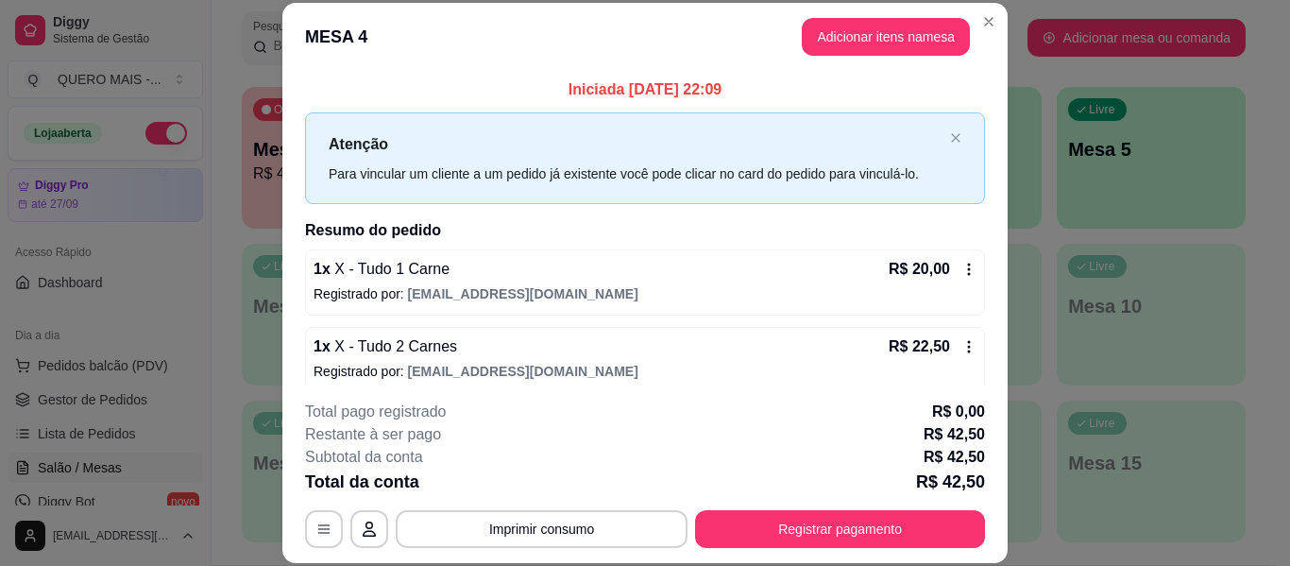
scroll to position [15, 0]
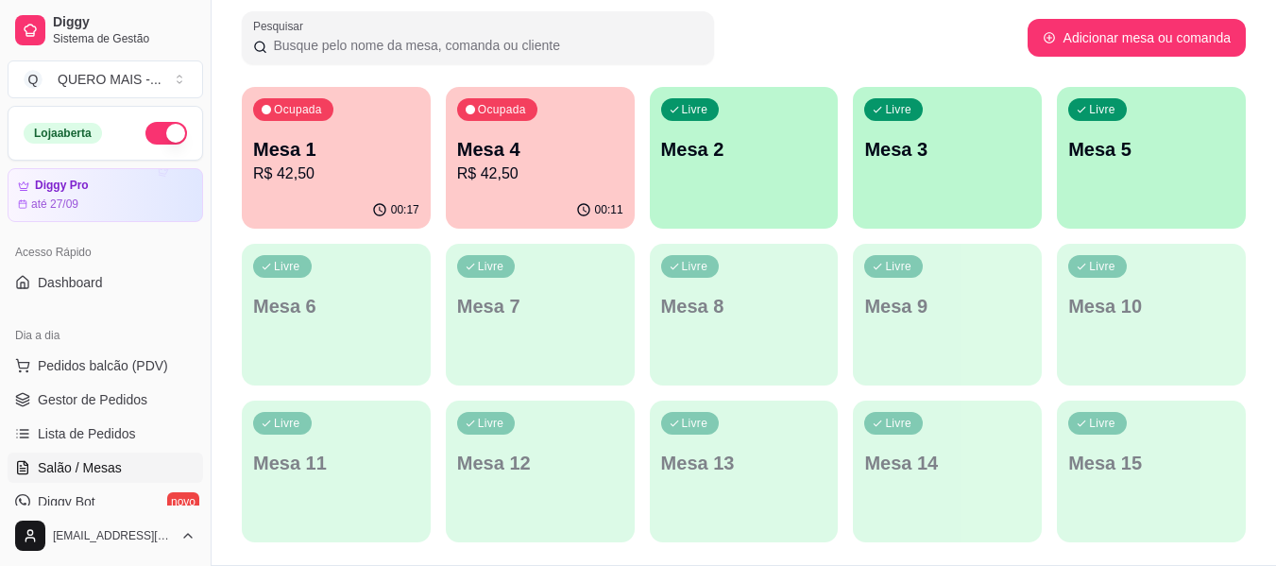
click at [523, 205] on div "00:11" at bounding box center [540, 210] width 189 height 37
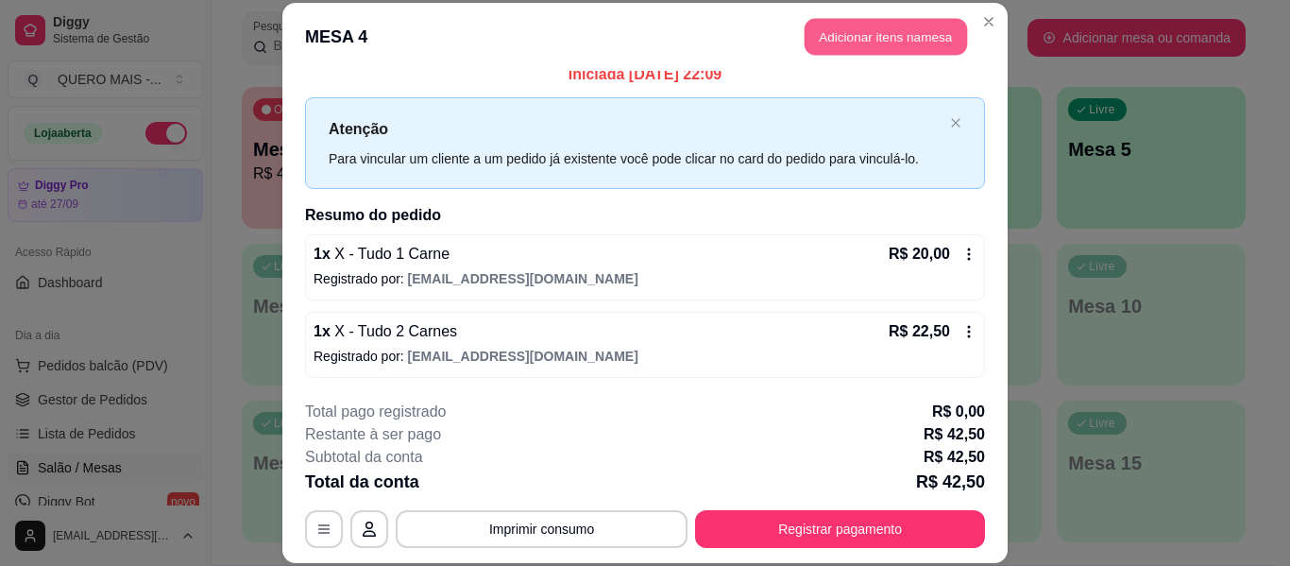
click at [906, 39] on button "Adicionar itens na mesa" at bounding box center [886, 37] width 162 height 37
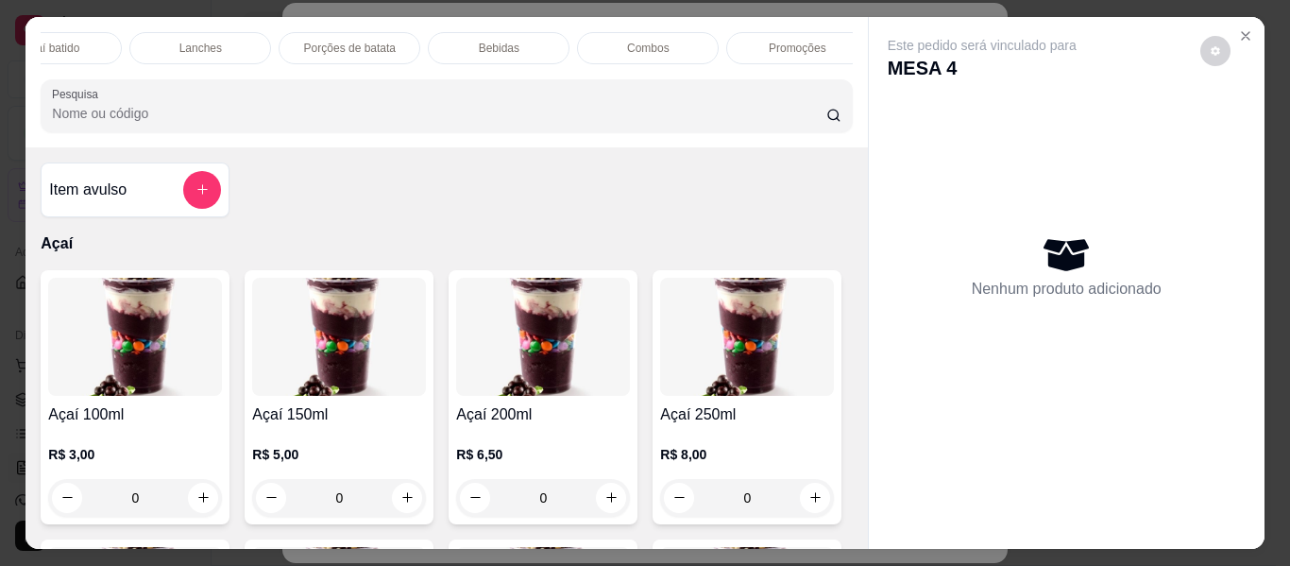
scroll to position [0, 809]
click at [467, 36] on div "Bebidas" at bounding box center [497, 48] width 142 height 32
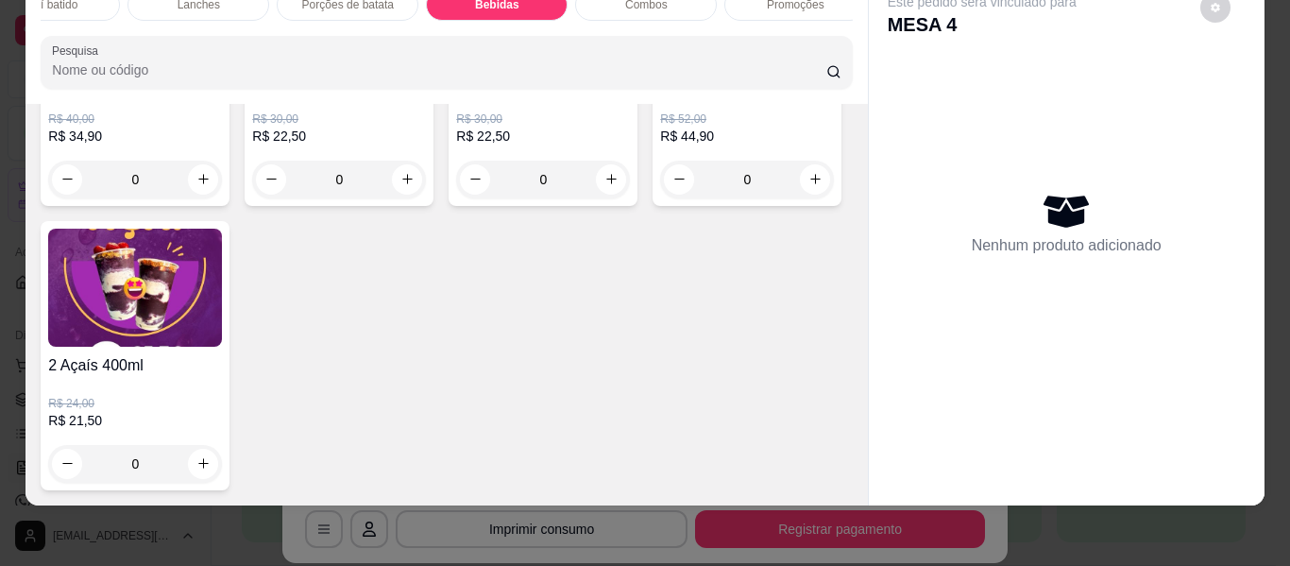
scroll to position [5731, 0]
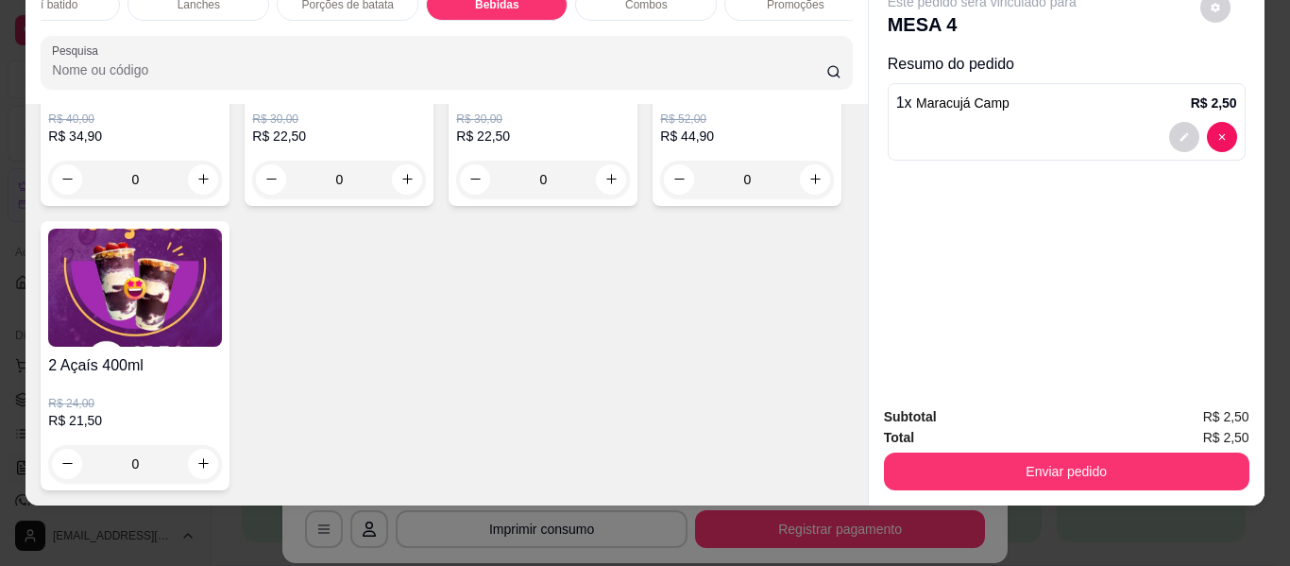
scroll to position [5732, 0]
type input "2"
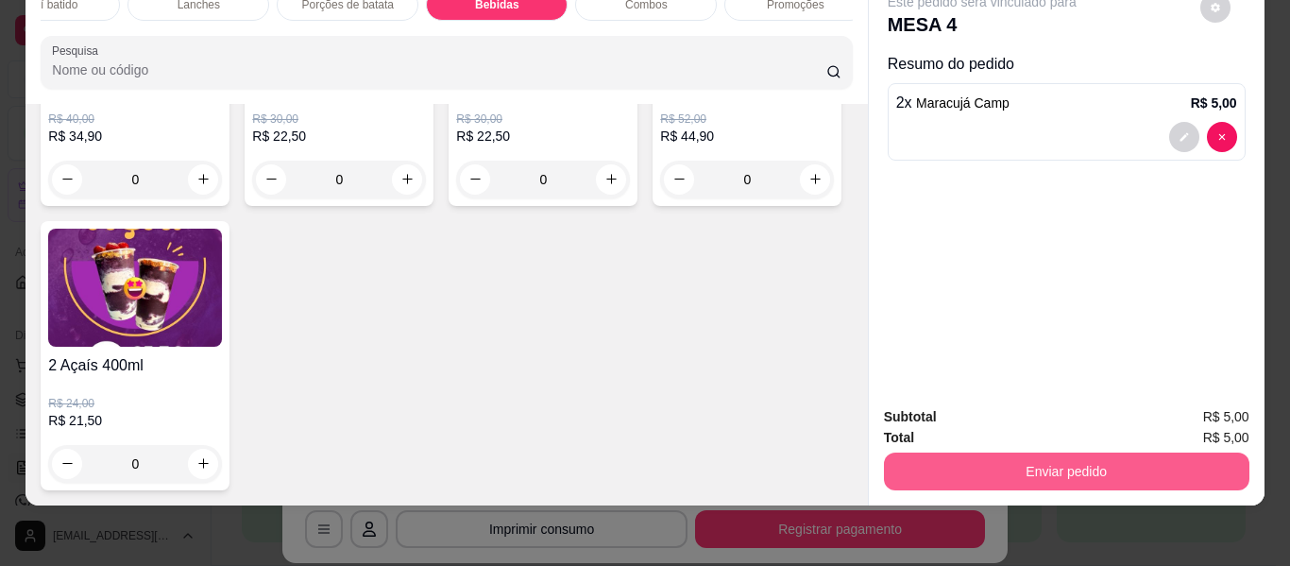
click at [1121, 473] on button "Enviar pedido" at bounding box center [1067, 472] width 366 height 38
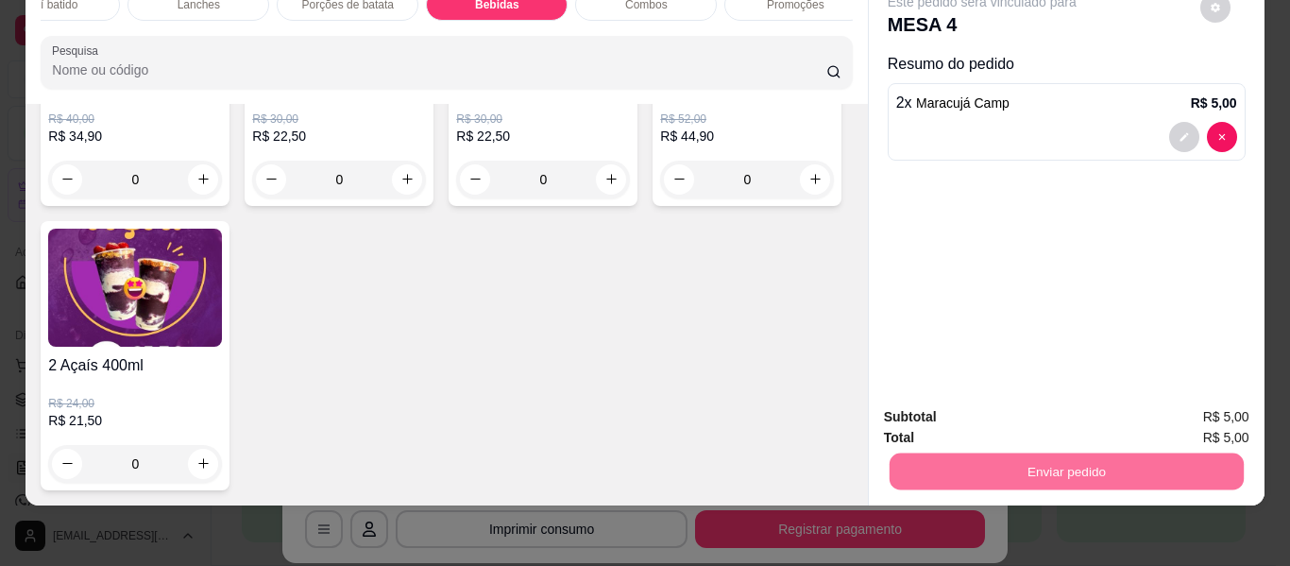
click at [1196, 405] on button "Enviar pedido" at bounding box center [1200, 410] width 107 height 36
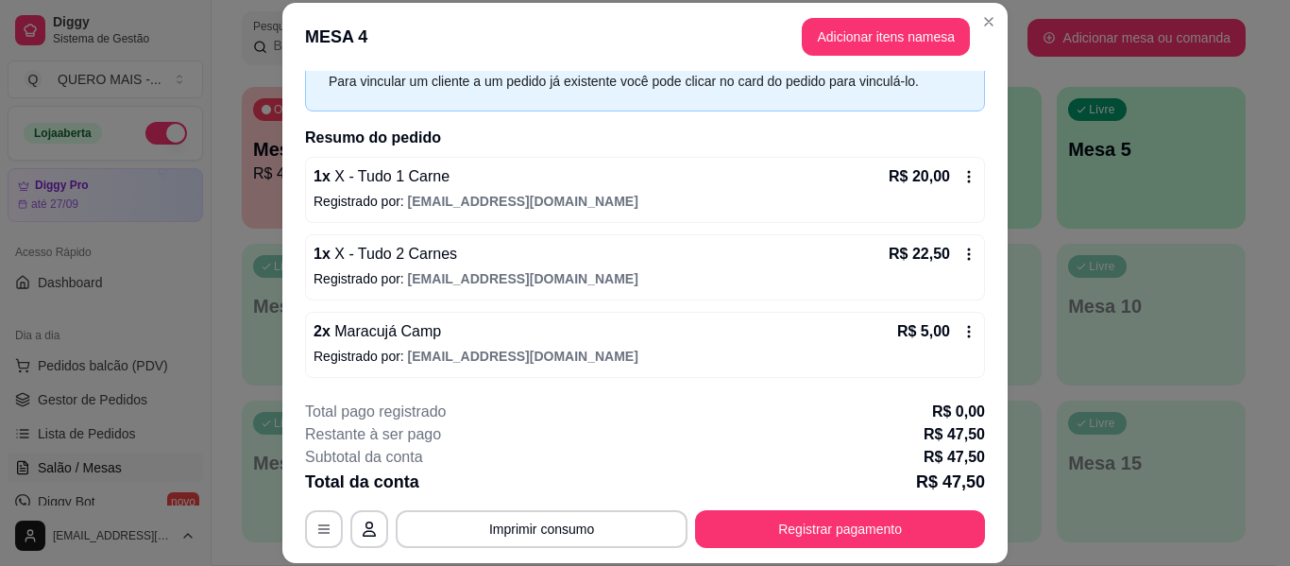
scroll to position [58, 0]
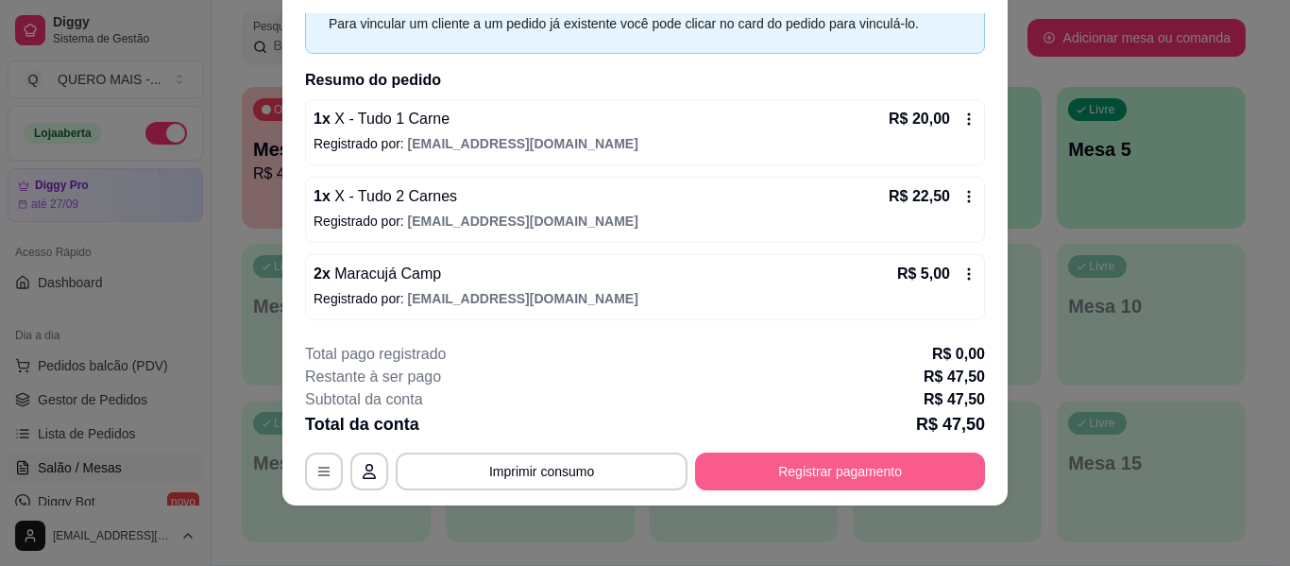
click at [763, 471] on button "Registrar pagamento" at bounding box center [840, 472] width 290 height 38
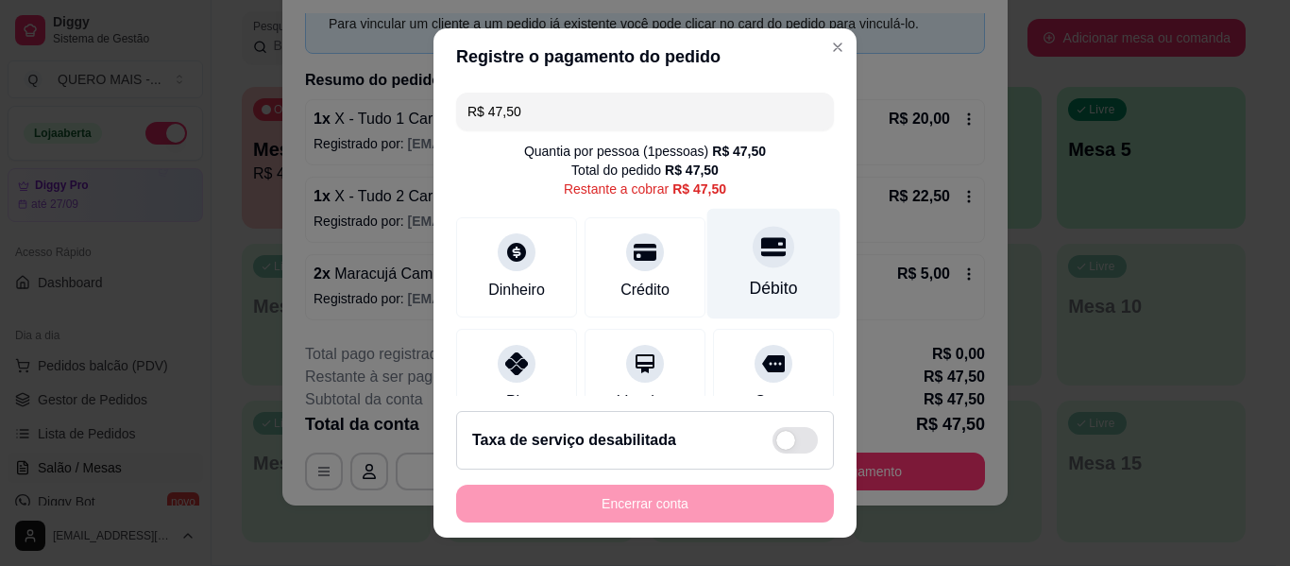
click at [753, 266] on div at bounding box center [774, 247] width 42 height 42
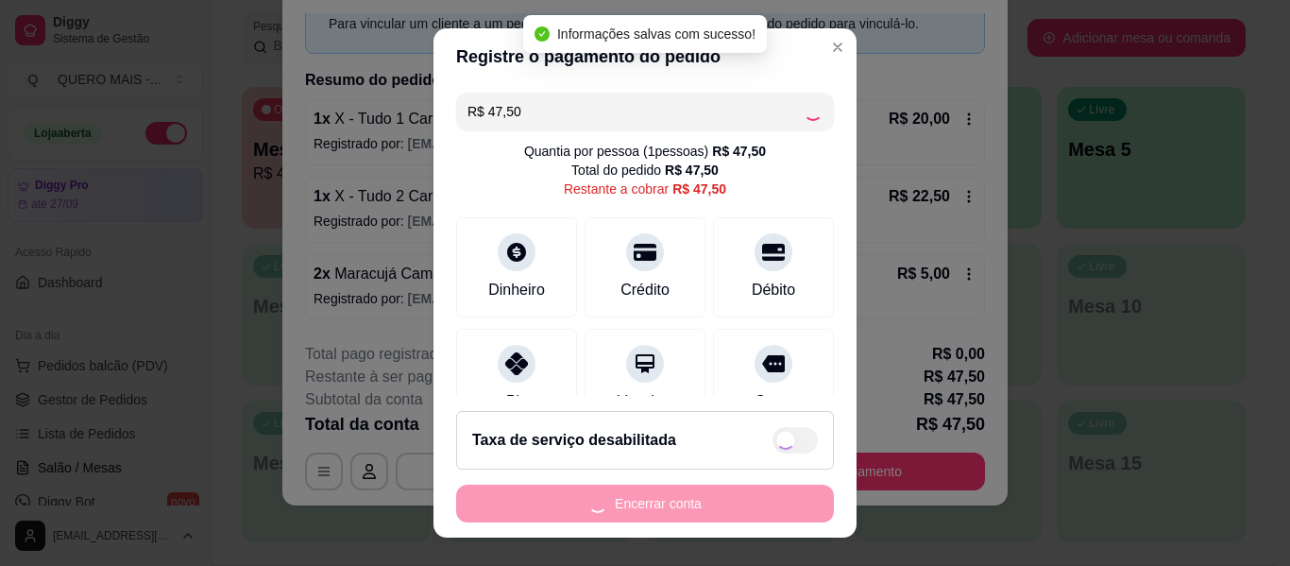
type input "R$ 0,00"
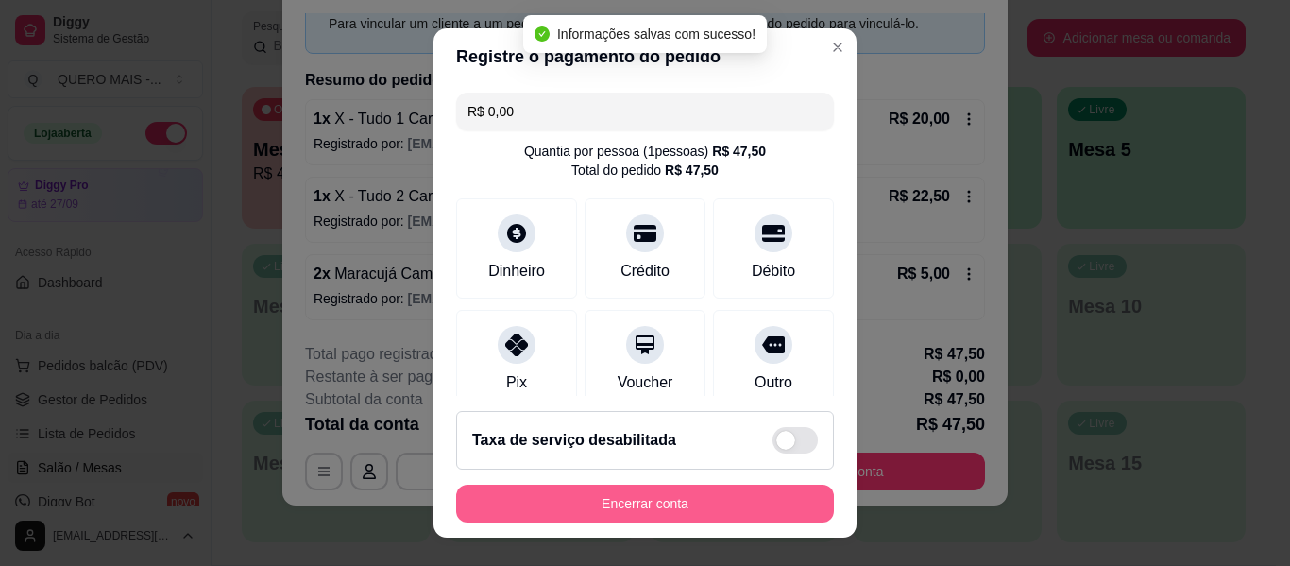
click at [631, 507] on button "Encerrar conta" at bounding box center [645, 504] width 378 height 38
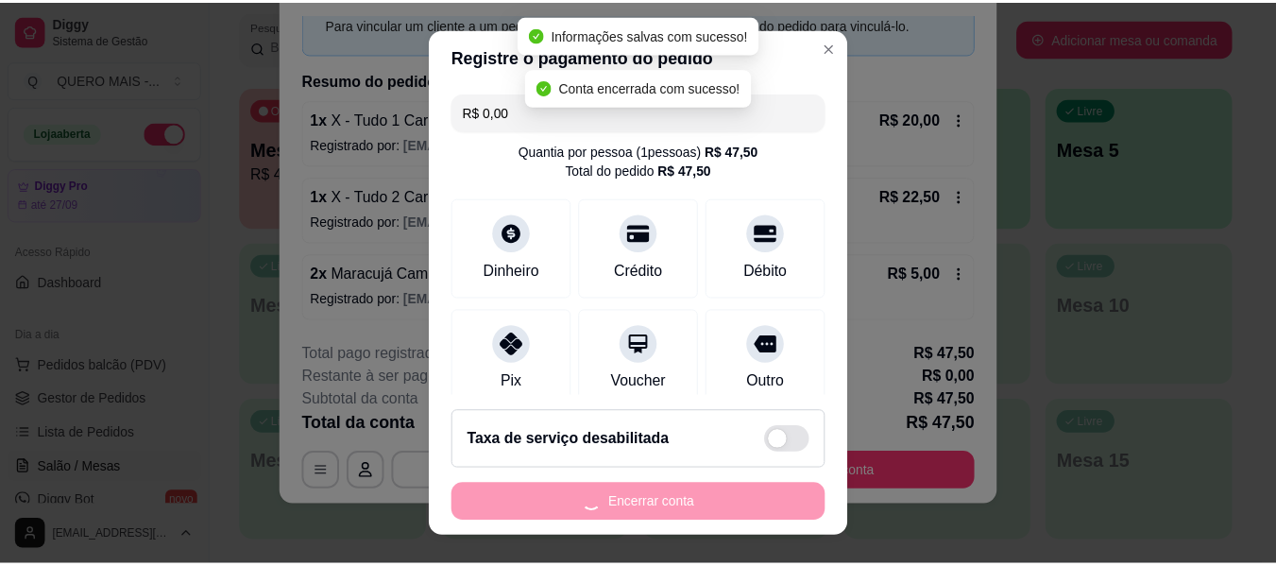
scroll to position [0, 0]
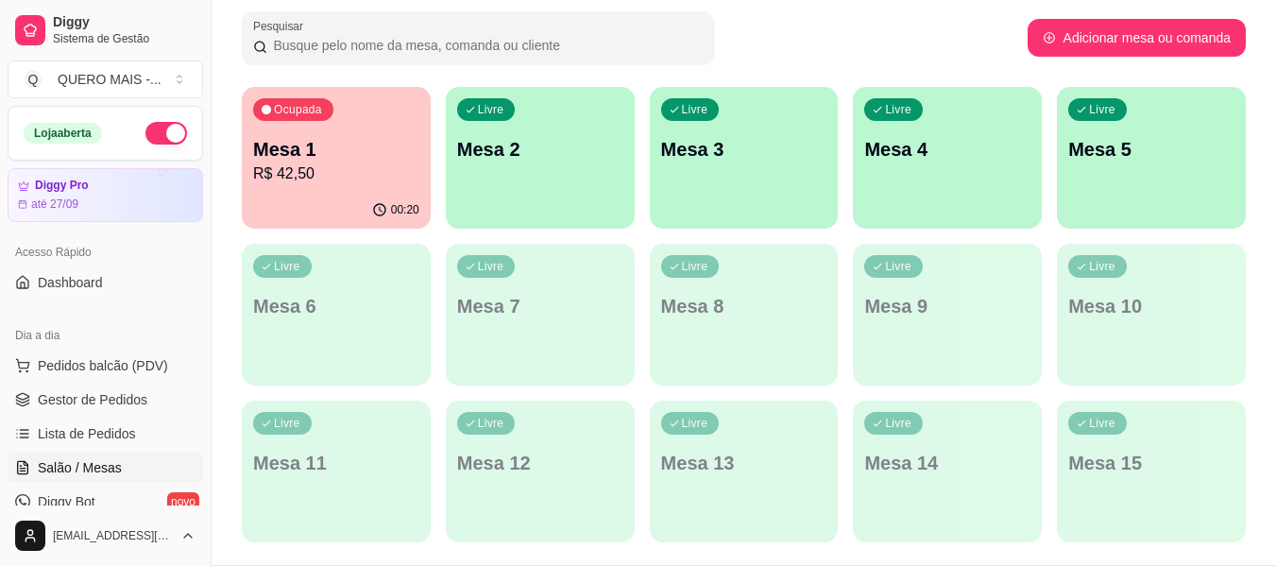
click at [942, 53] on div "Pesquisar" at bounding box center [635, 37] width 786 height 53
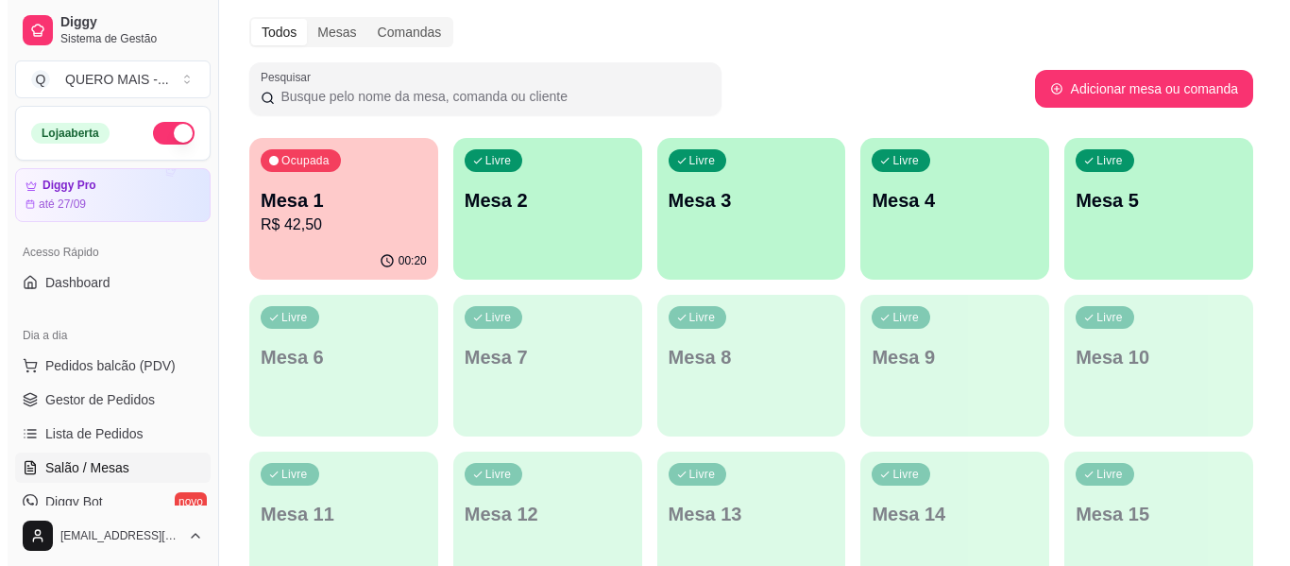
scroll to position [189, 0]
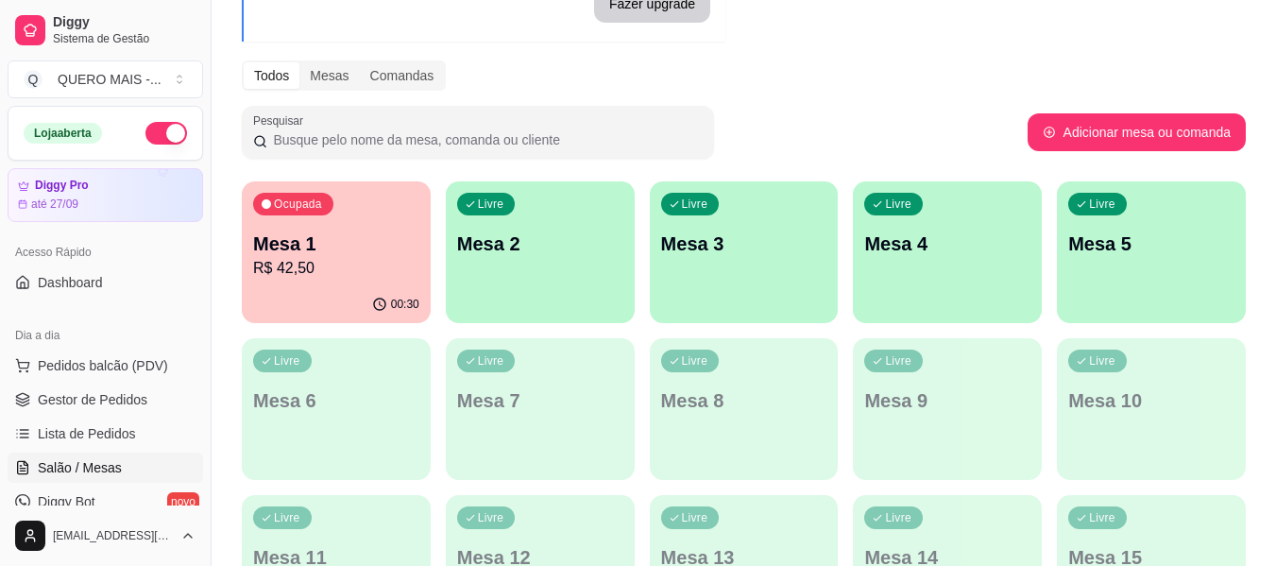
click at [298, 281] on div "Ocupada Mesa 1 R$ 42,50" at bounding box center [336, 233] width 189 height 105
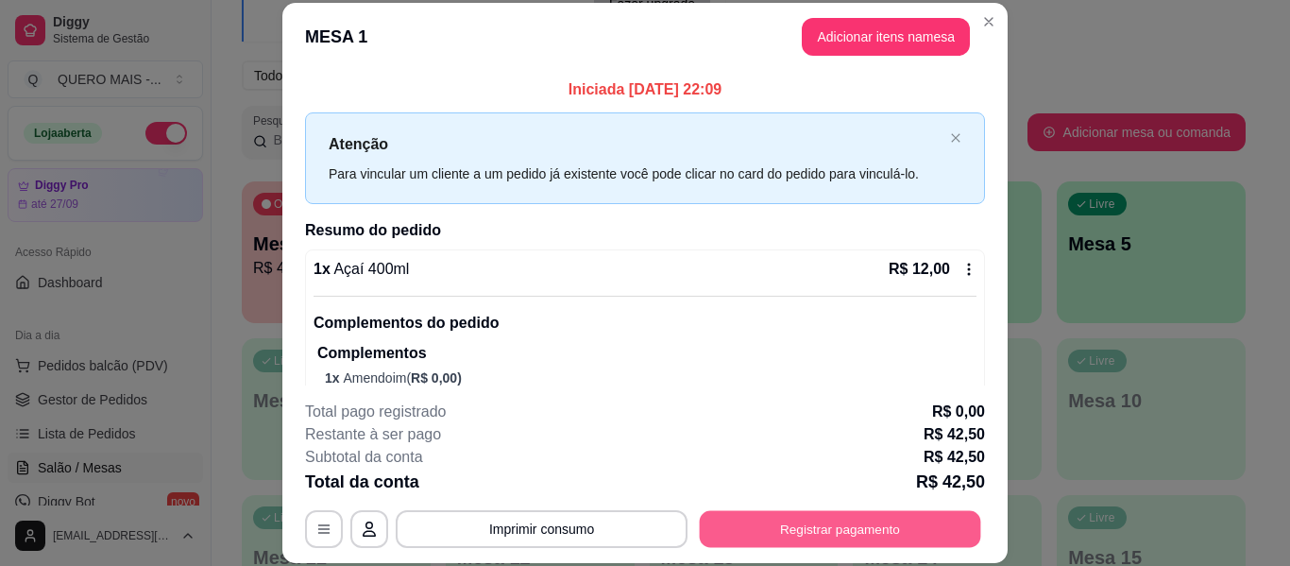
click at [820, 526] on button "Registrar pagamento" at bounding box center [841, 529] width 282 height 37
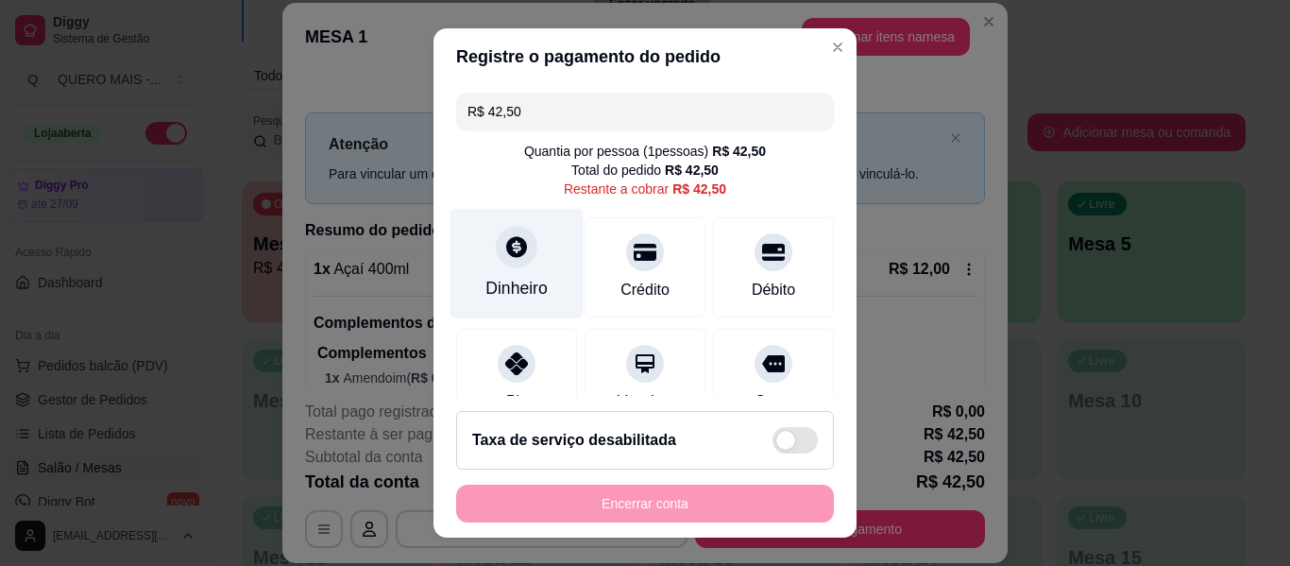
click at [510, 266] on div at bounding box center [517, 247] width 42 height 42
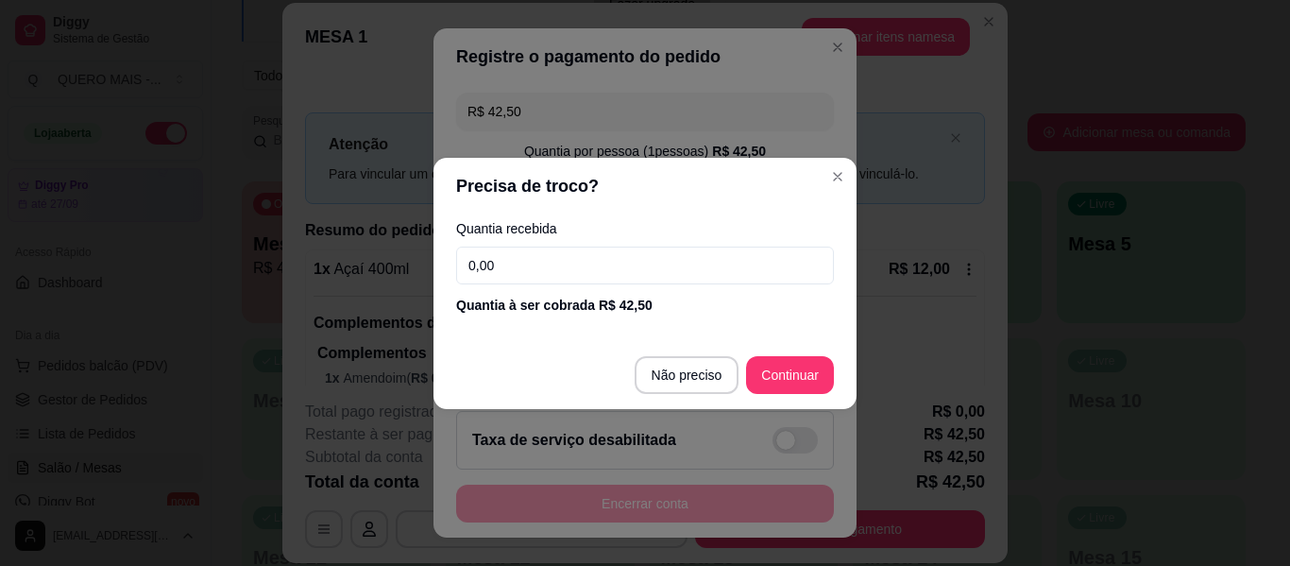
click at [533, 264] on input "0,00" at bounding box center [645, 266] width 378 height 38
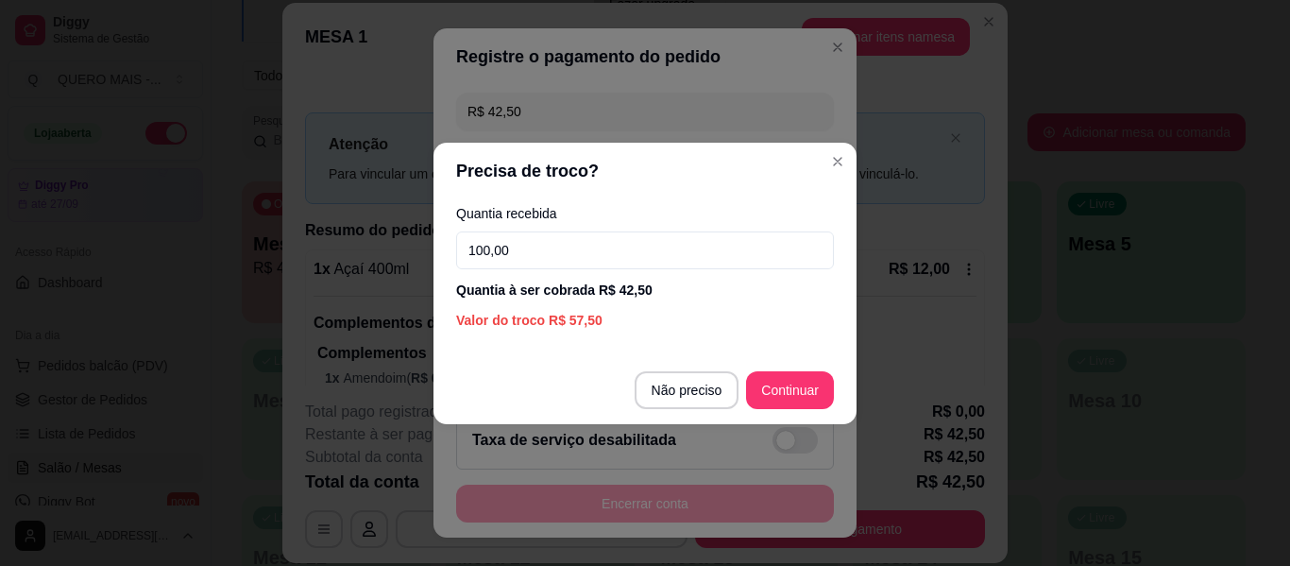
type input "100,00"
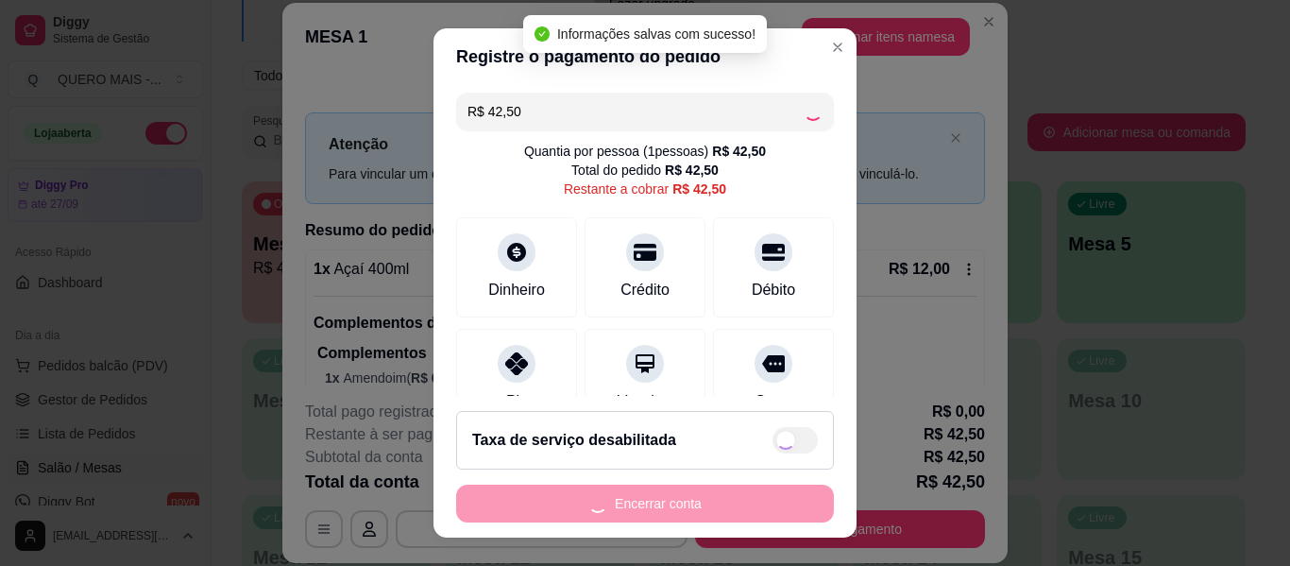
type input "R$ 0,00"
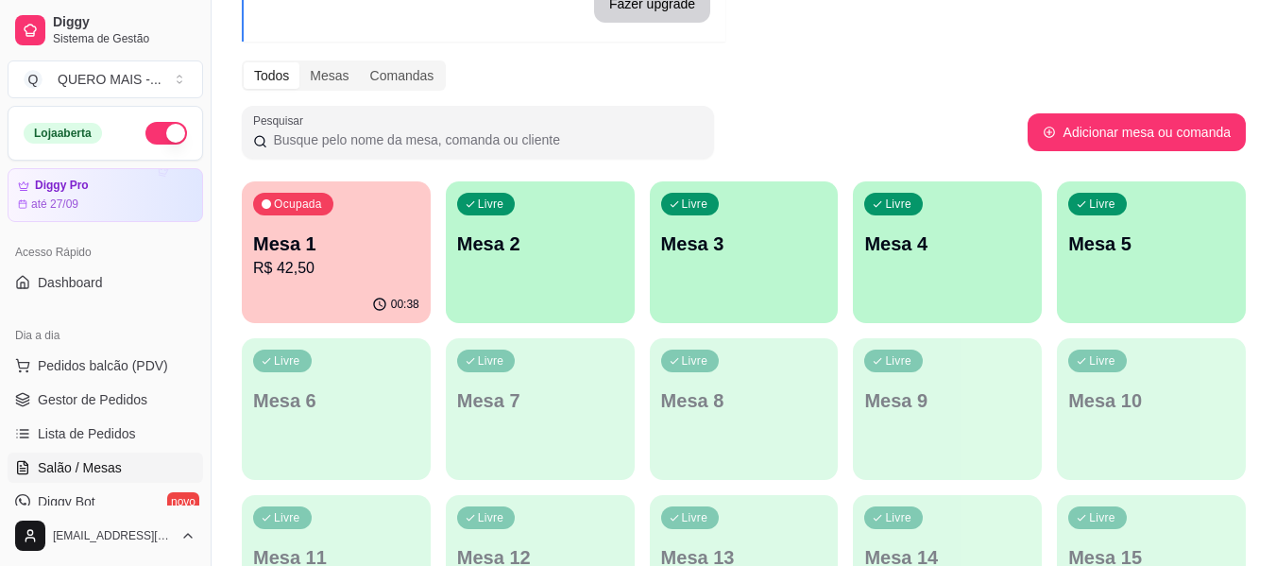
click at [605, 292] on div "Livre Mesa 2" at bounding box center [540, 240] width 189 height 119
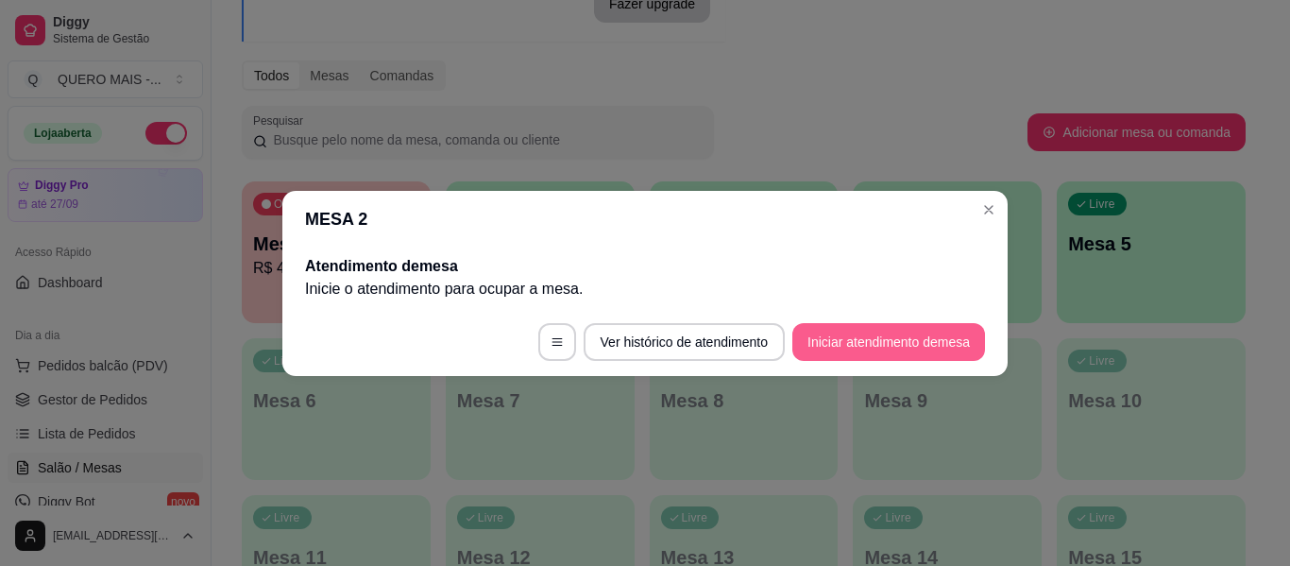
click at [847, 329] on button "Iniciar atendimento de mesa" at bounding box center [889, 342] width 193 height 38
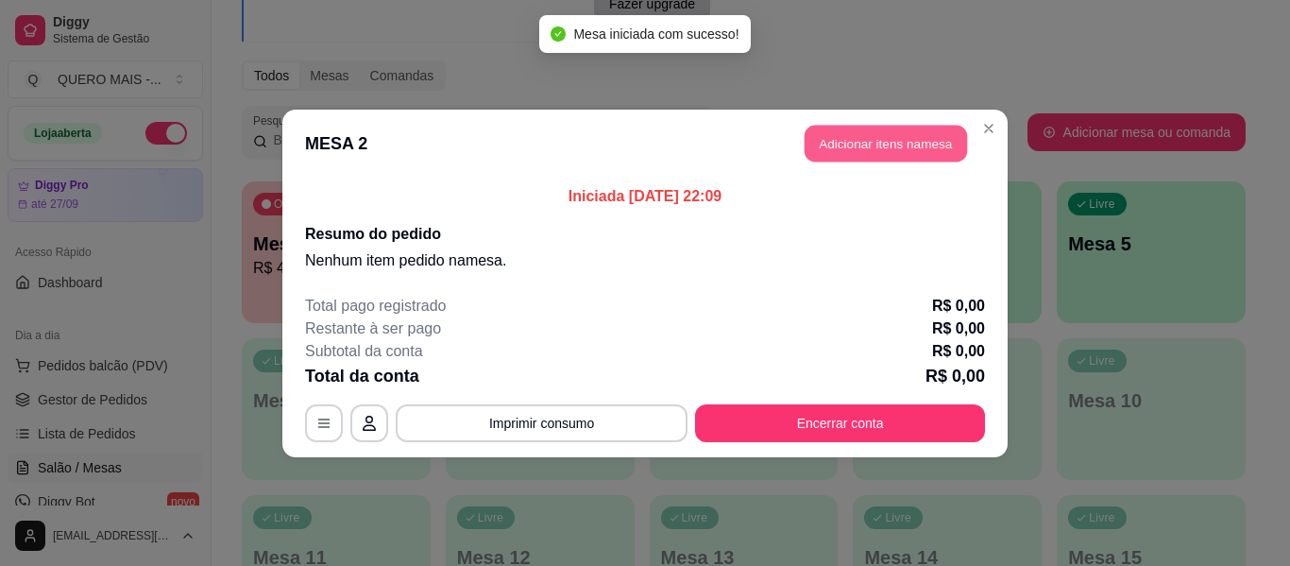
click at [857, 149] on button "Adicionar itens na mesa" at bounding box center [886, 143] width 162 height 37
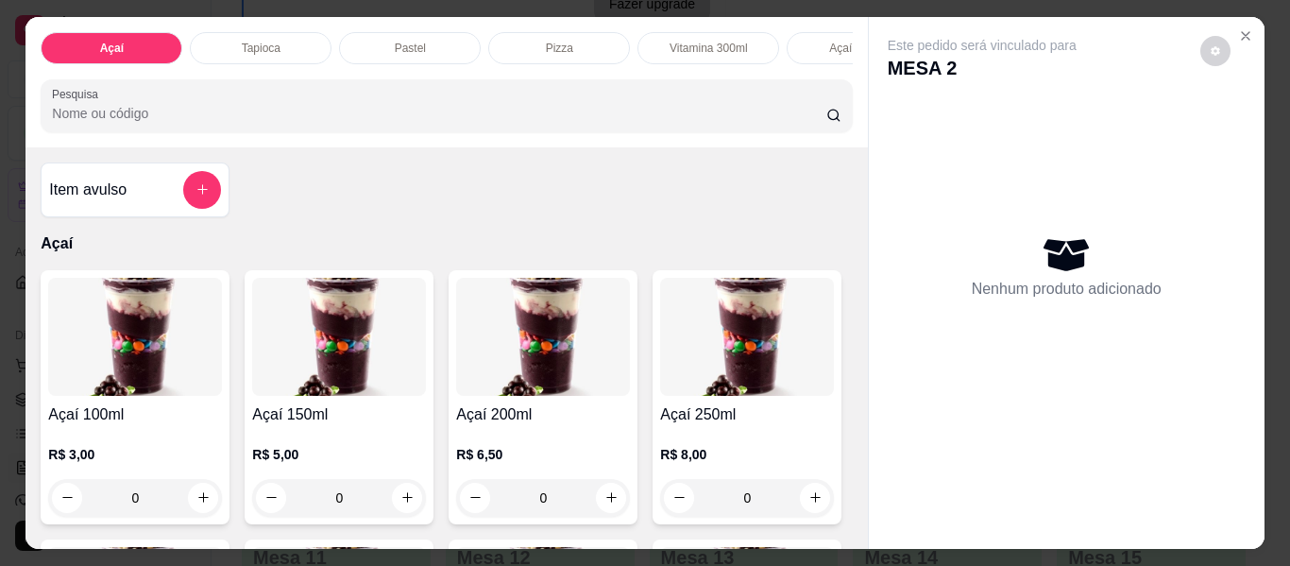
click at [369, 43] on div "Pastel" at bounding box center [410, 48] width 142 height 32
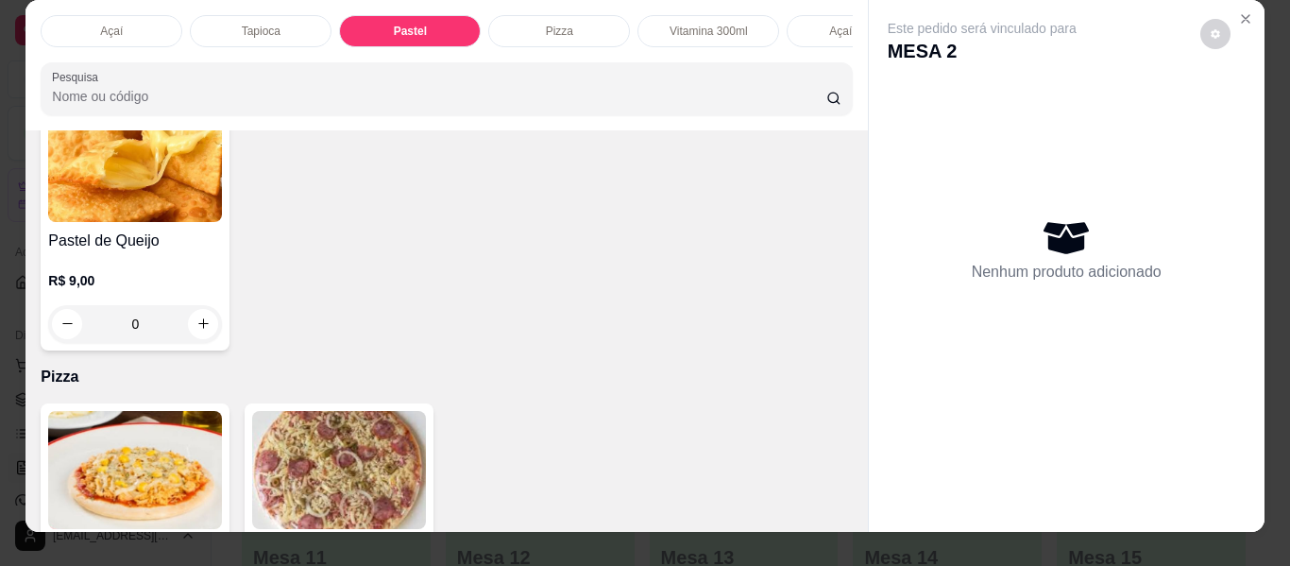
scroll to position [0, 0]
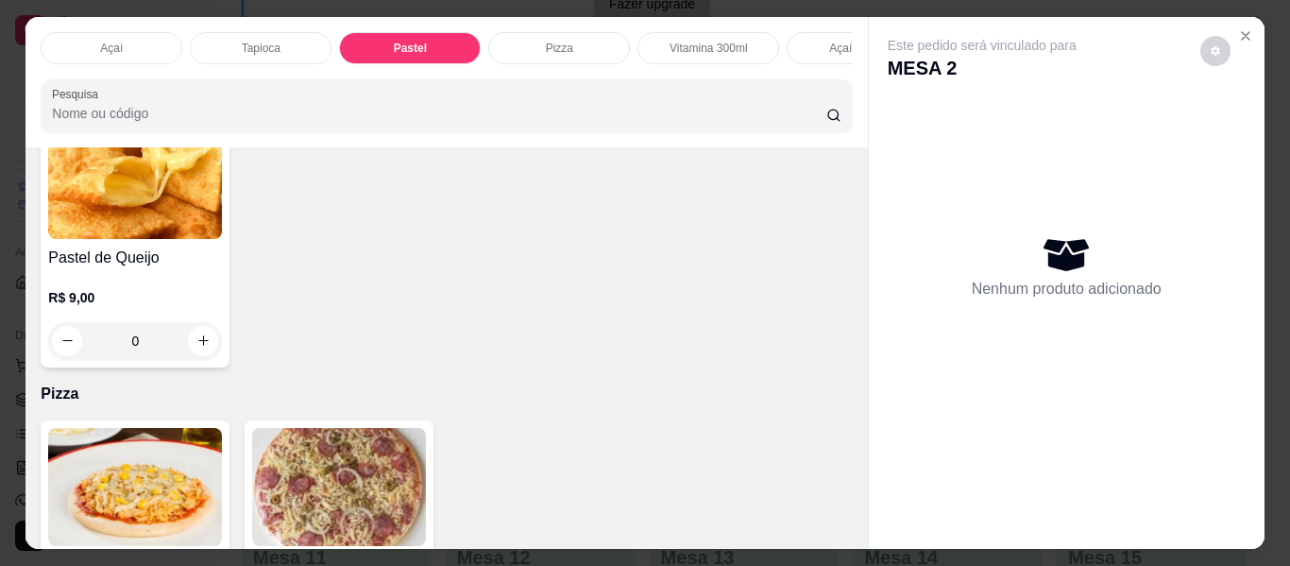
drag, startPoint x: 421, startPoint y: 72, endPoint x: 619, endPoint y: 35, distance: 200.9
click at [619, 35] on div "Açaí Tapioca Pastel Pizza Vitamina 300ml Açaí batido Lanches Porções de batata …" at bounding box center [447, 82] width 842 height 130
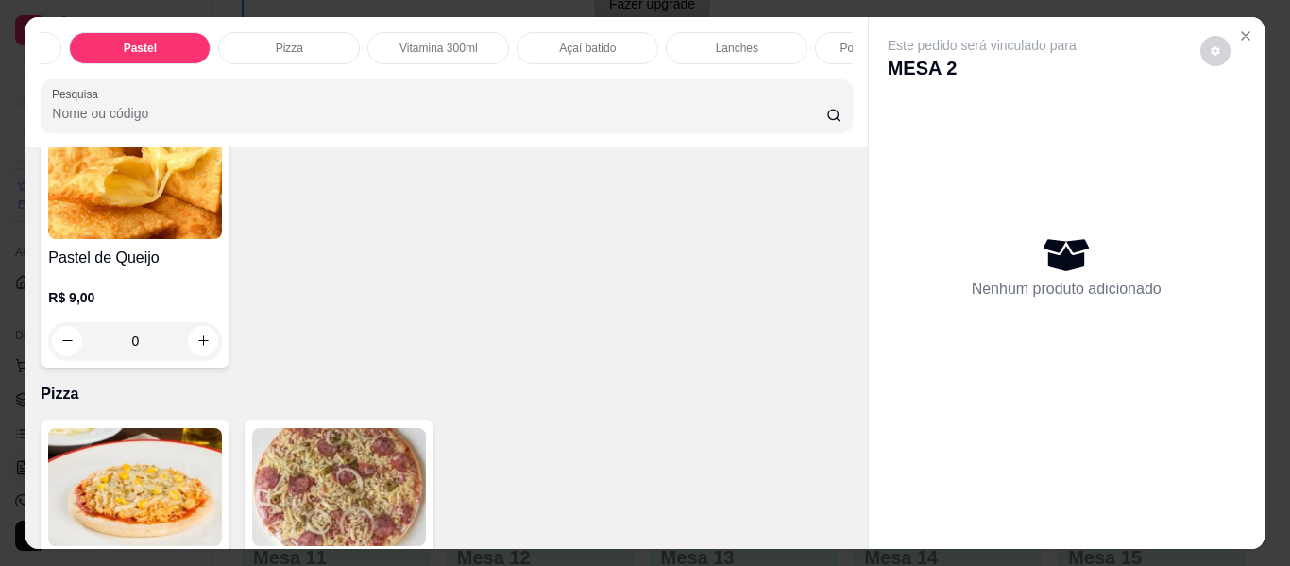
click at [709, 45] on div "Lanches" at bounding box center [737, 48] width 142 height 32
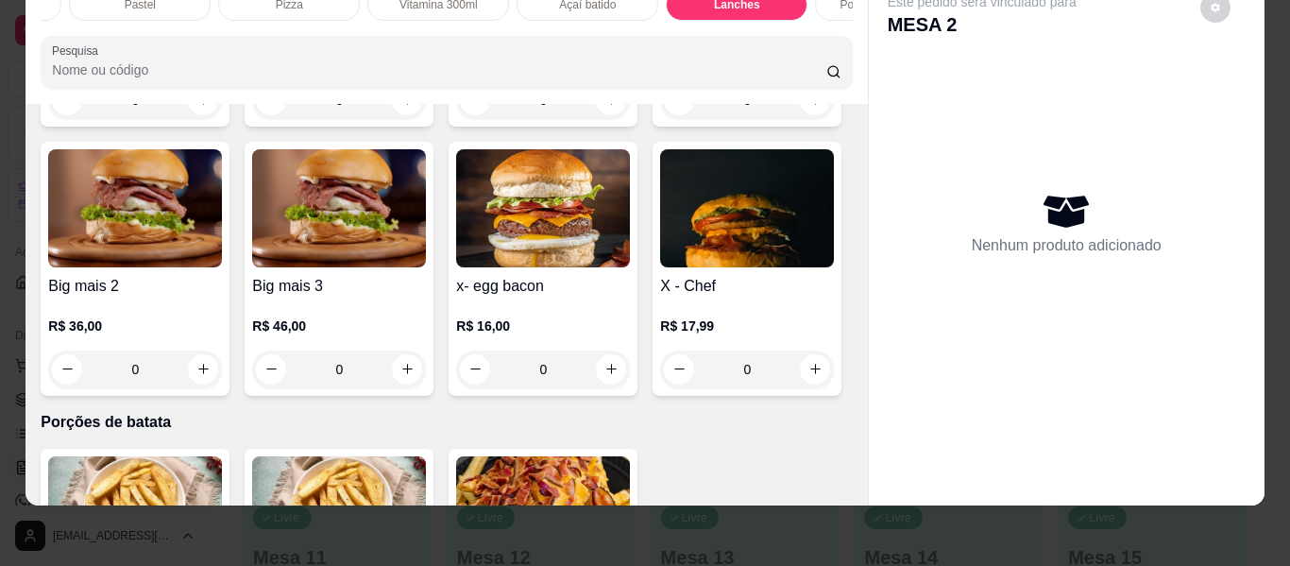
scroll to position [3719, 0]
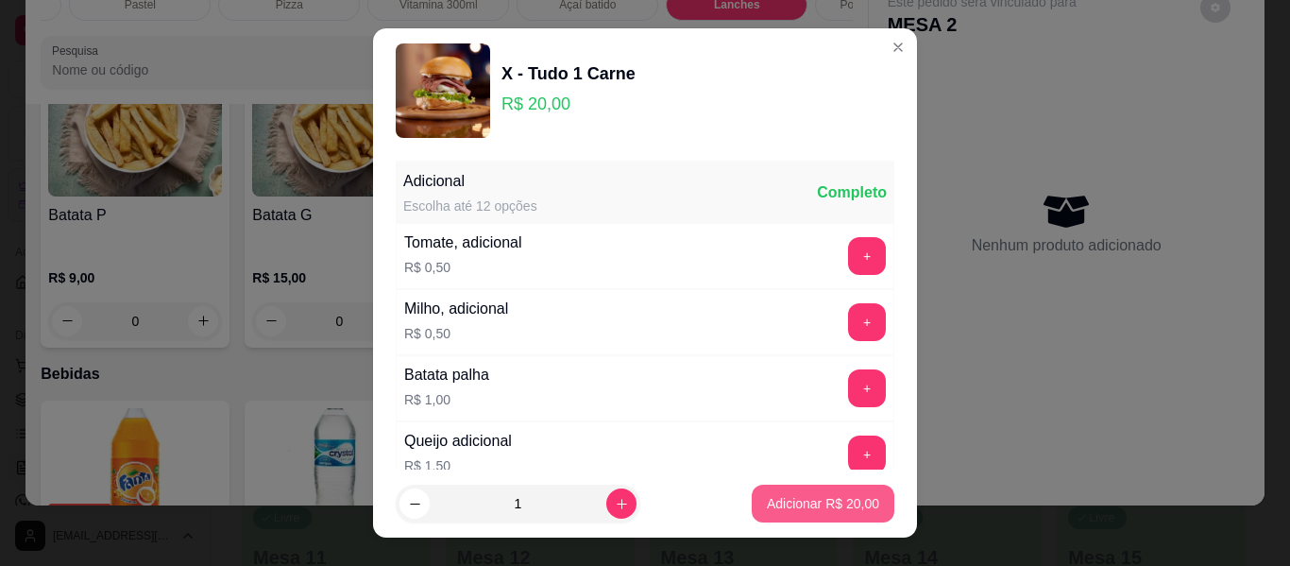
click at [792, 498] on p "Adicionar R$ 20,00" at bounding box center [823, 503] width 112 height 19
type input "1"
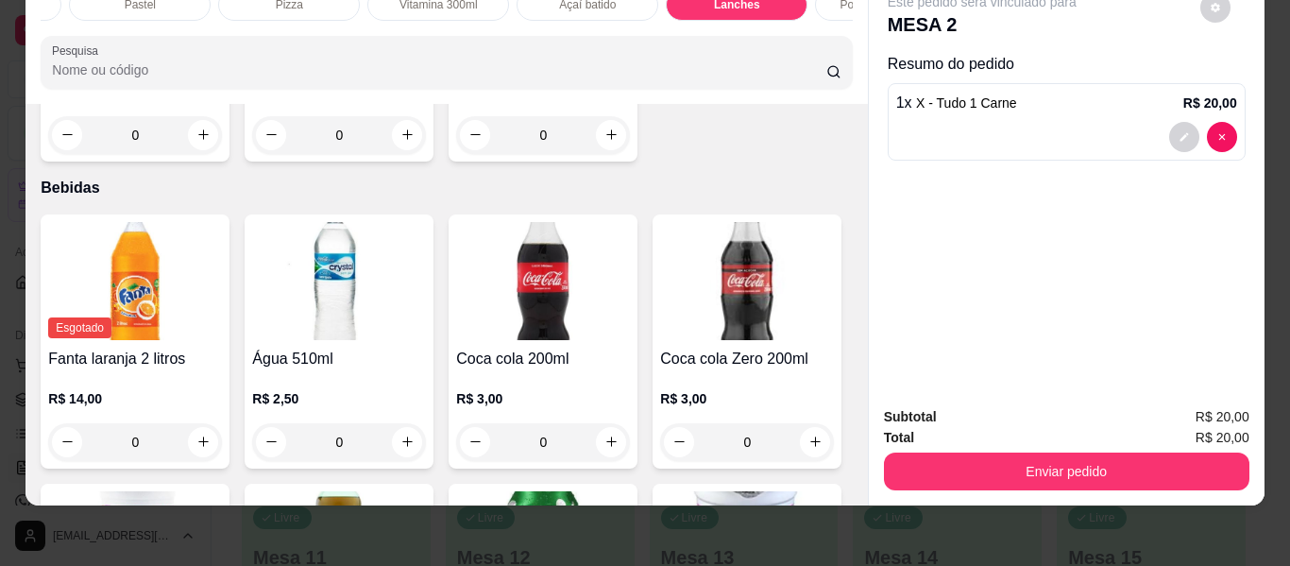
scroll to position [3908, 0]
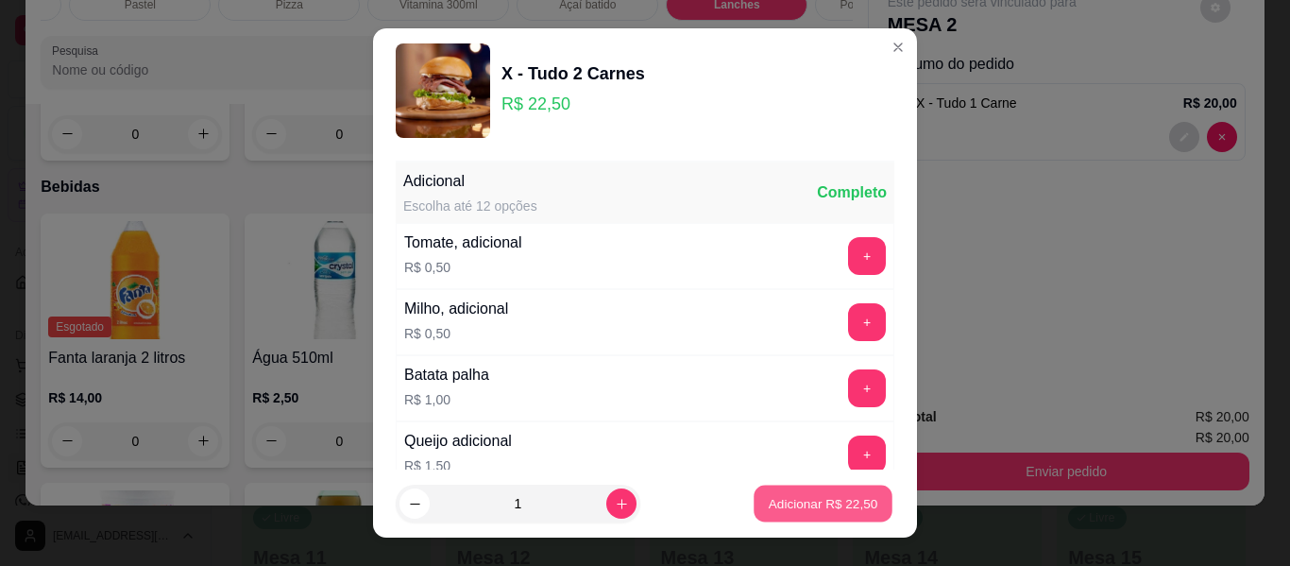
click at [779, 507] on p "Adicionar R$ 22,50" at bounding box center [824, 503] width 110 height 18
type input "1"
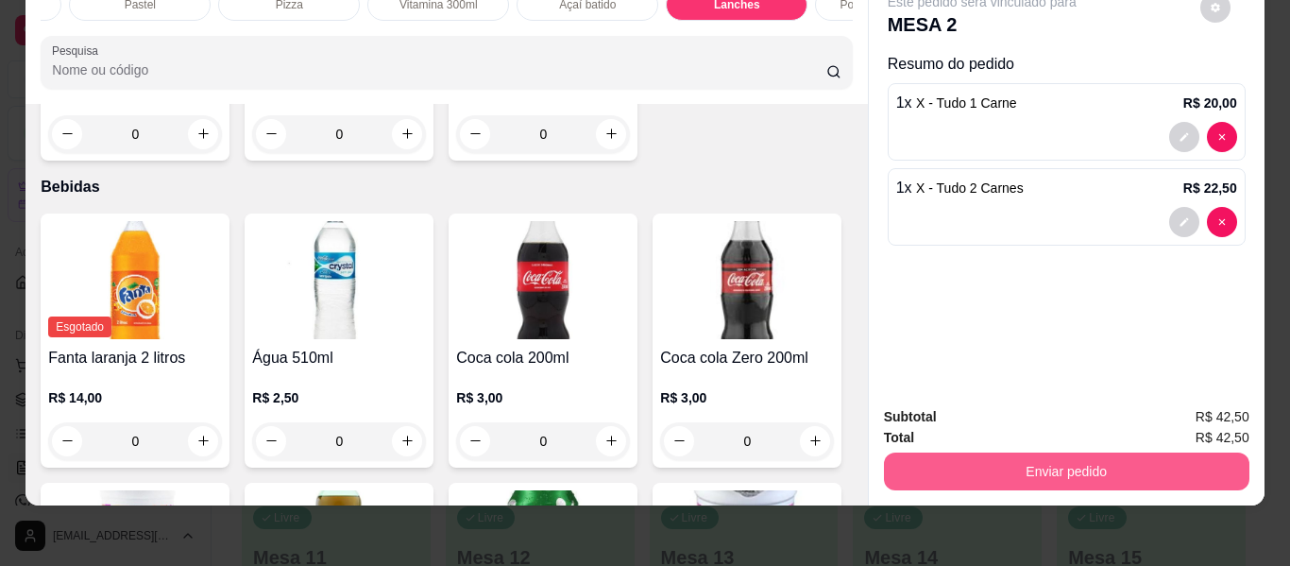
click at [1043, 453] on button "Enviar pedido" at bounding box center [1067, 472] width 366 height 38
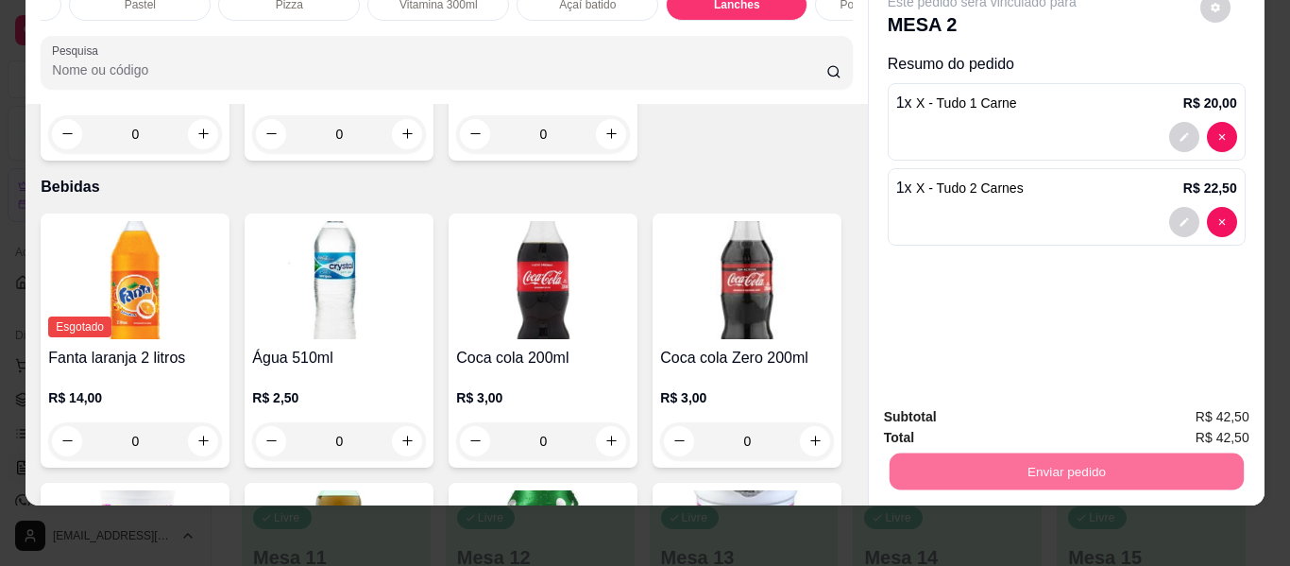
click at [1186, 400] on button "Enviar pedido" at bounding box center [1201, 410] width 104 height 35
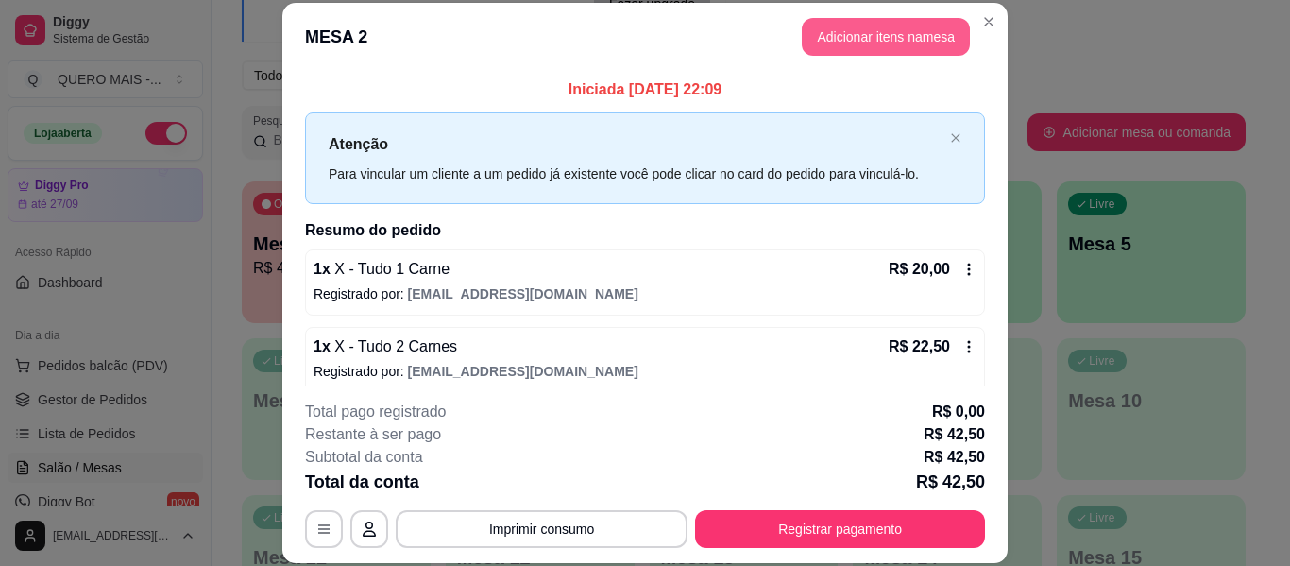
click at [840, 37] on button "Adicionar itens na mesa" at bounding box center [886, 37] width 168 height 38
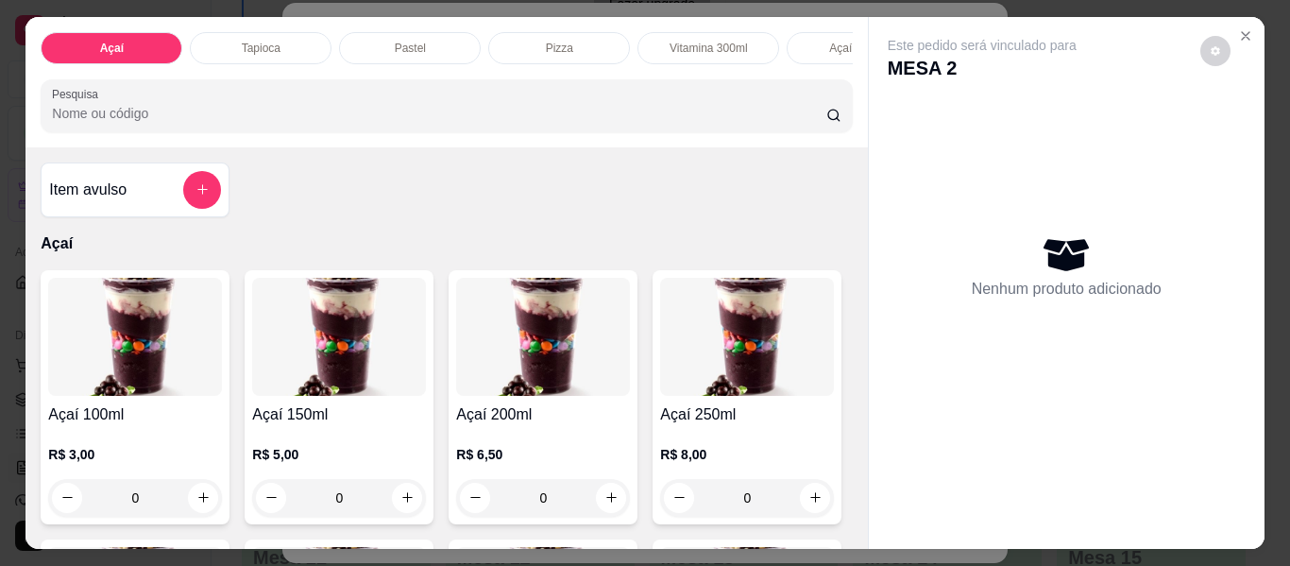
click at [446, 32] on div "Pastel" at bounding box center [410, 48] width 142 height 32
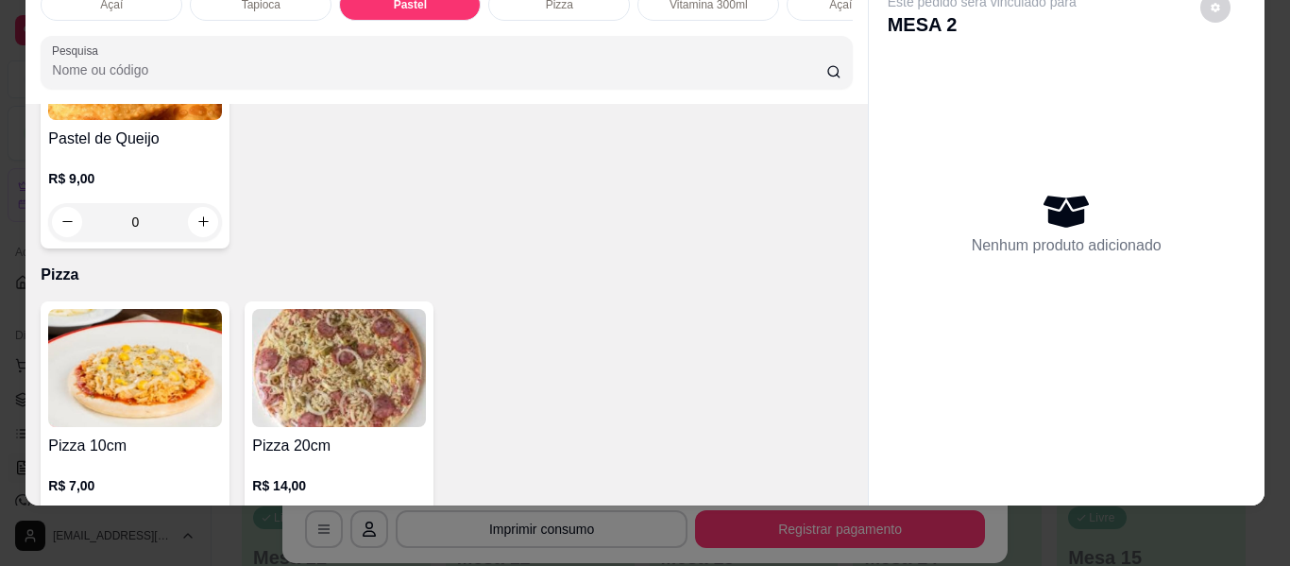
scroll to position [1741, 0]
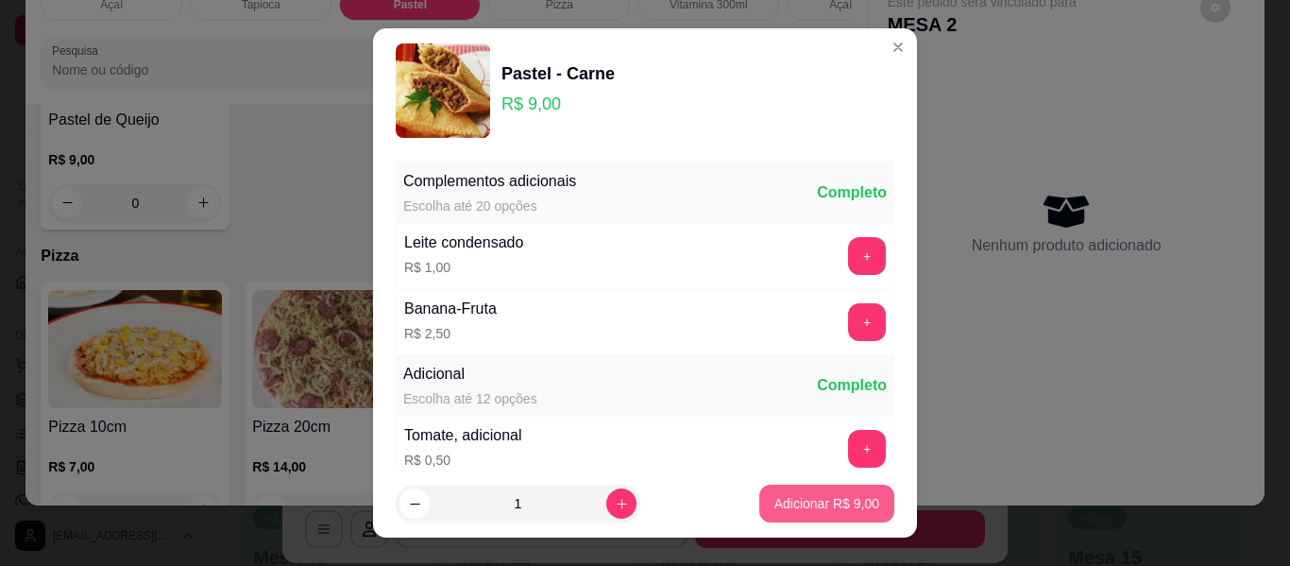
click at [838, 502] on p "Adicionar R$ 9,00" at bounding box center [827, 503] width 105 height 19
type input "1"
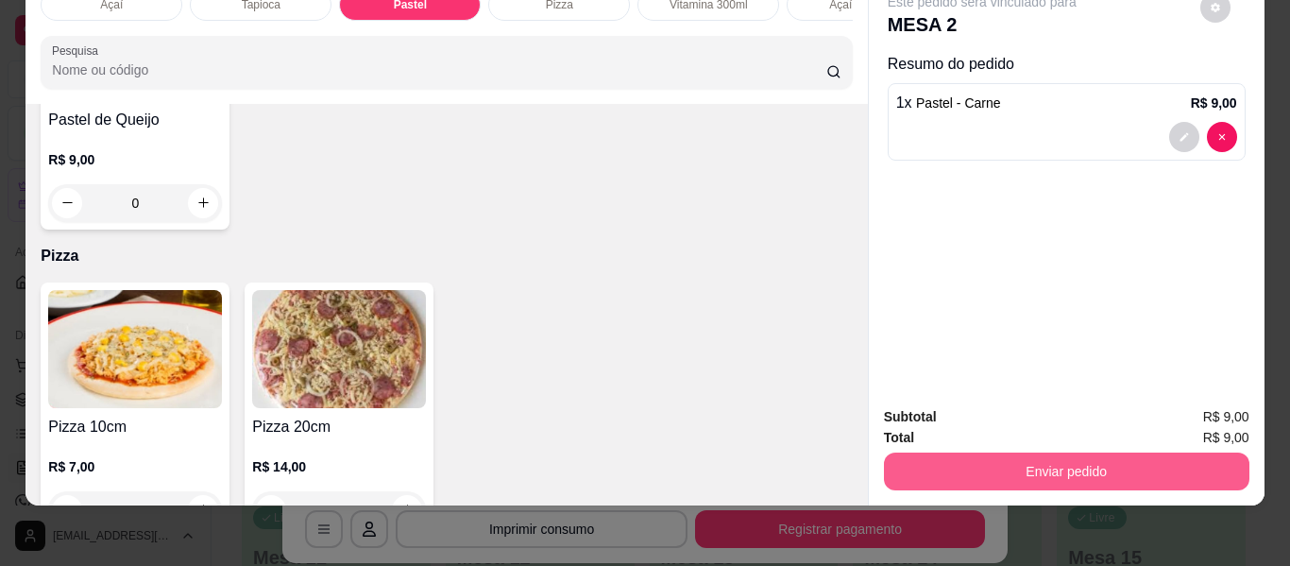
click at [1056, 453] on button "Enviar pedido" at bounding box center [1067, 472] width 366 height 38
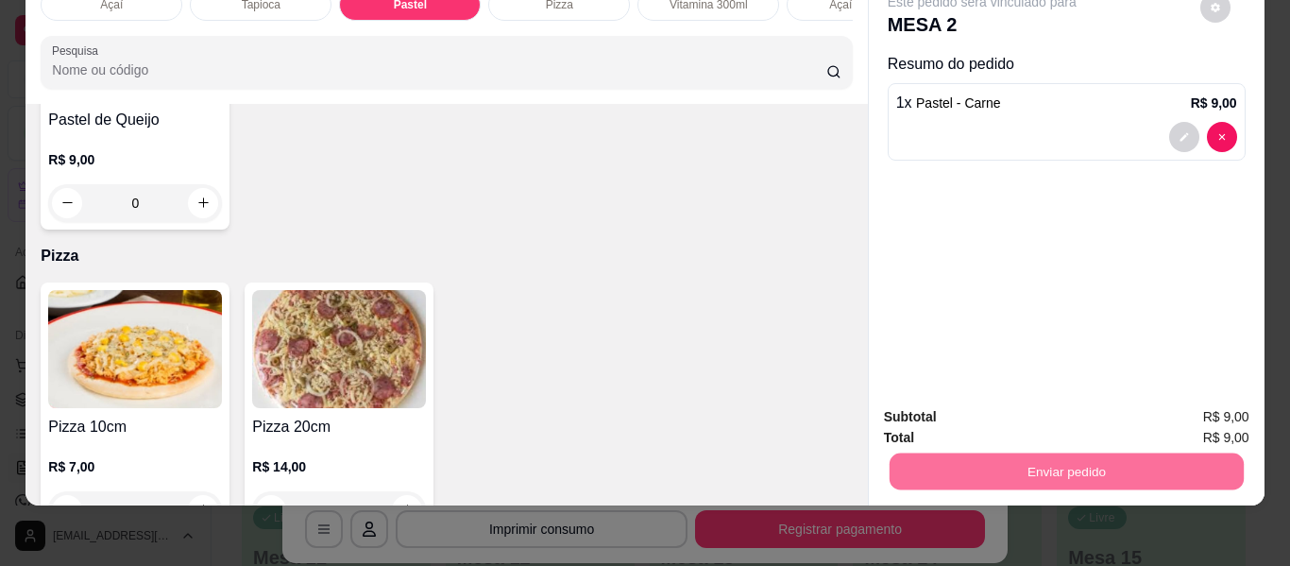
click at [1190, 395] on button "Enviar pedido" at bounding box center [1200, 410] width 107 height 36
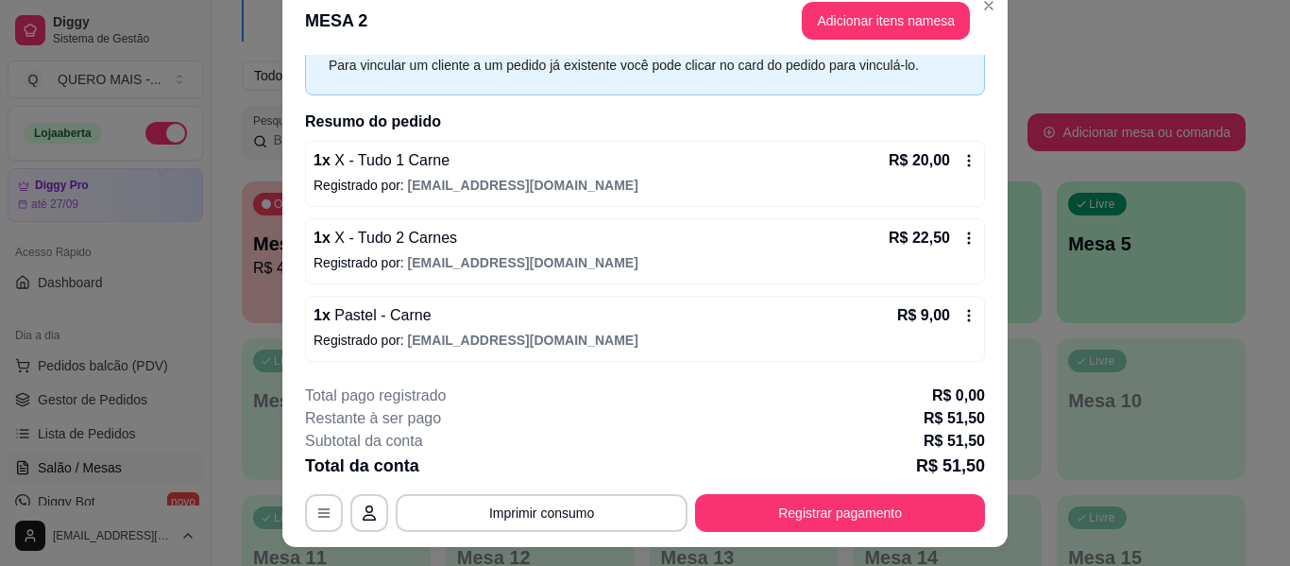
scroll to position [0, 0]
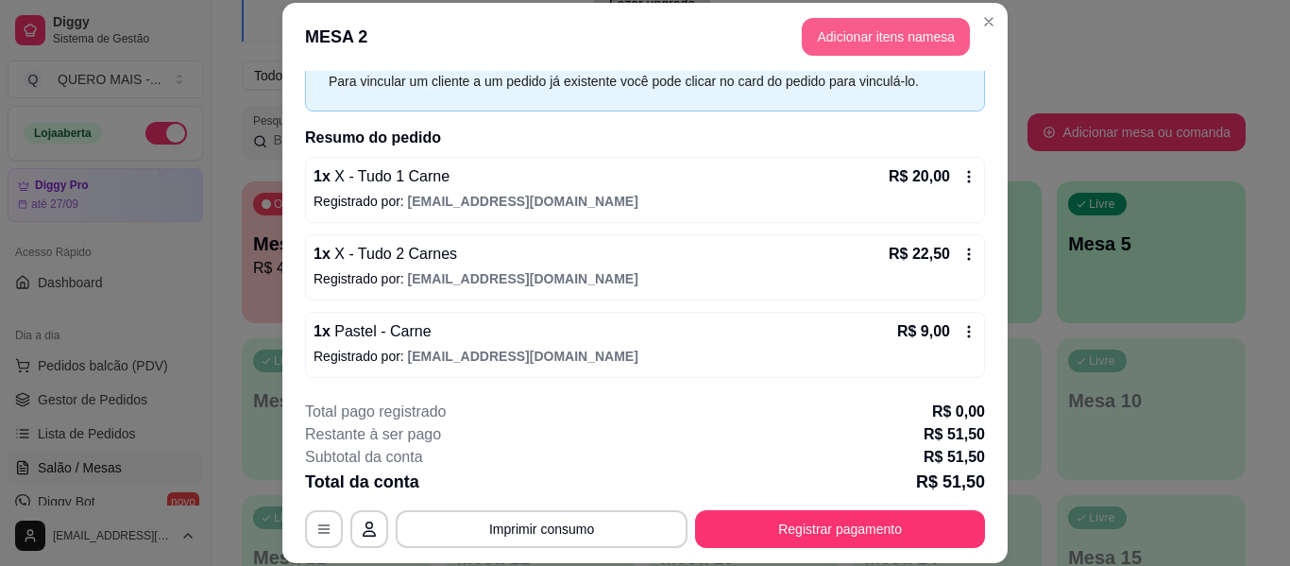
click at [923, 42] on button "Adicionar itens na mesa" at bounding box center [886, 37] width 168 height 38
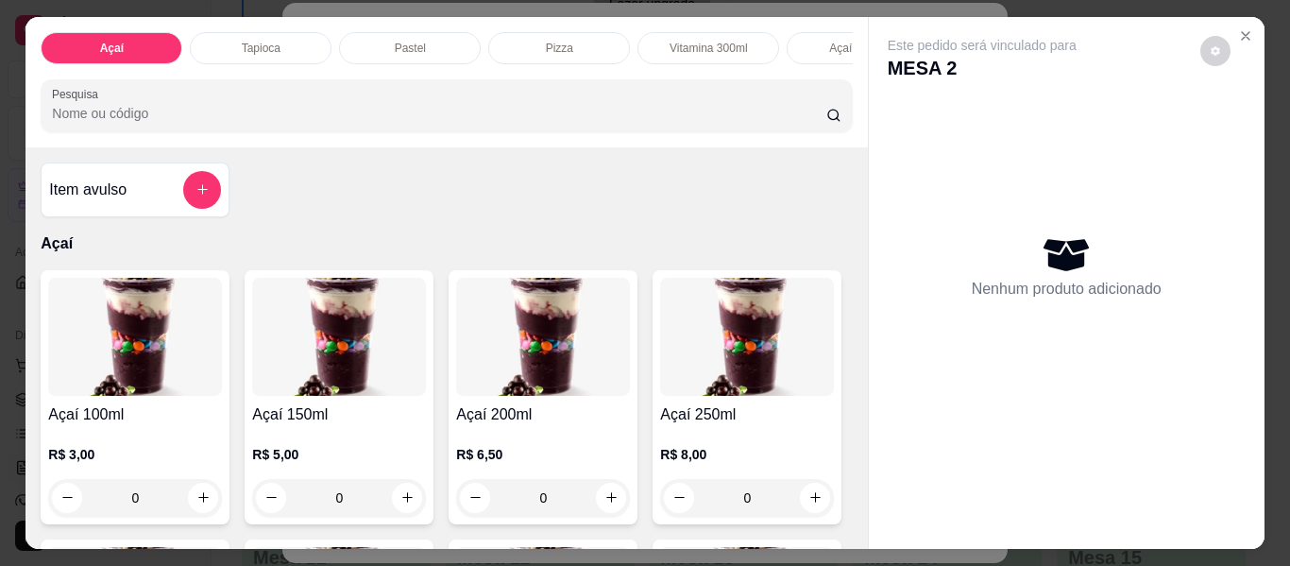
click at [423, 49] on div "Pastel" at bounding box center [410, 48] width 142 height 32
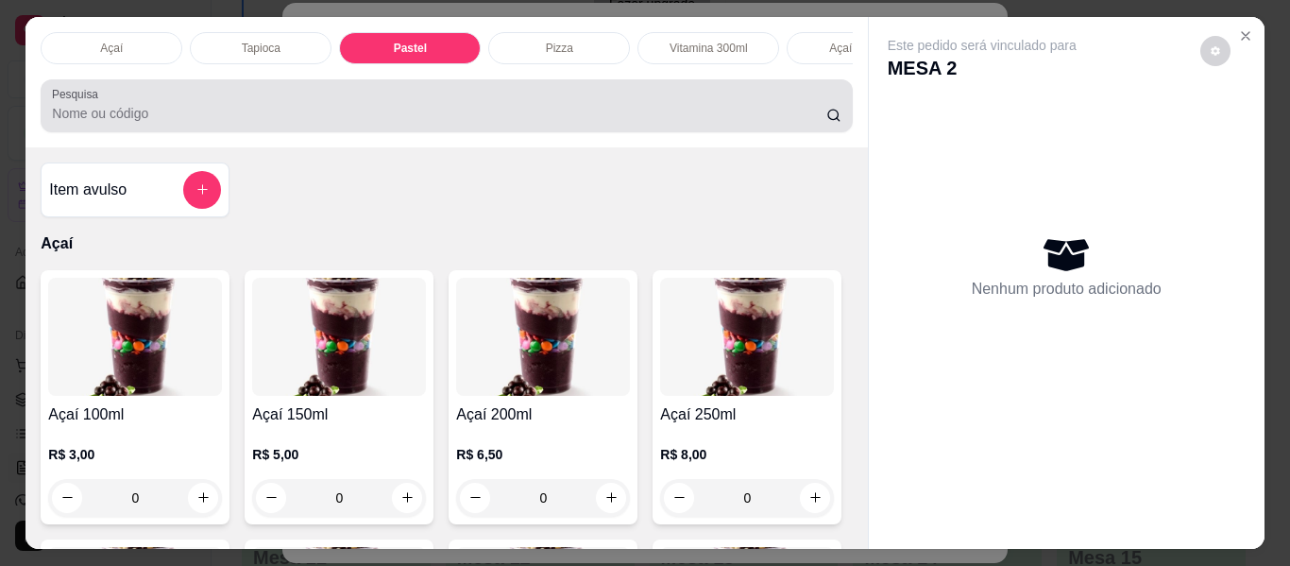
scroll to position [51, 0]
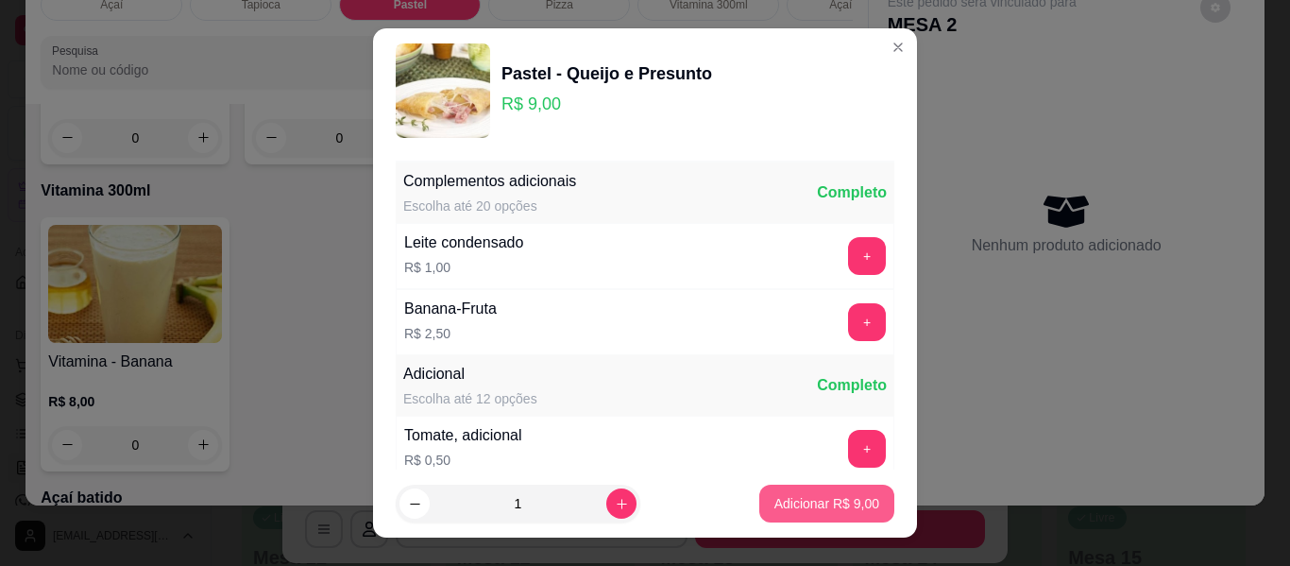
click at [798, 494] on p "Adicionar R$ 9,00" at bounding box center [827, 503] width 105 height 19
type input "1"
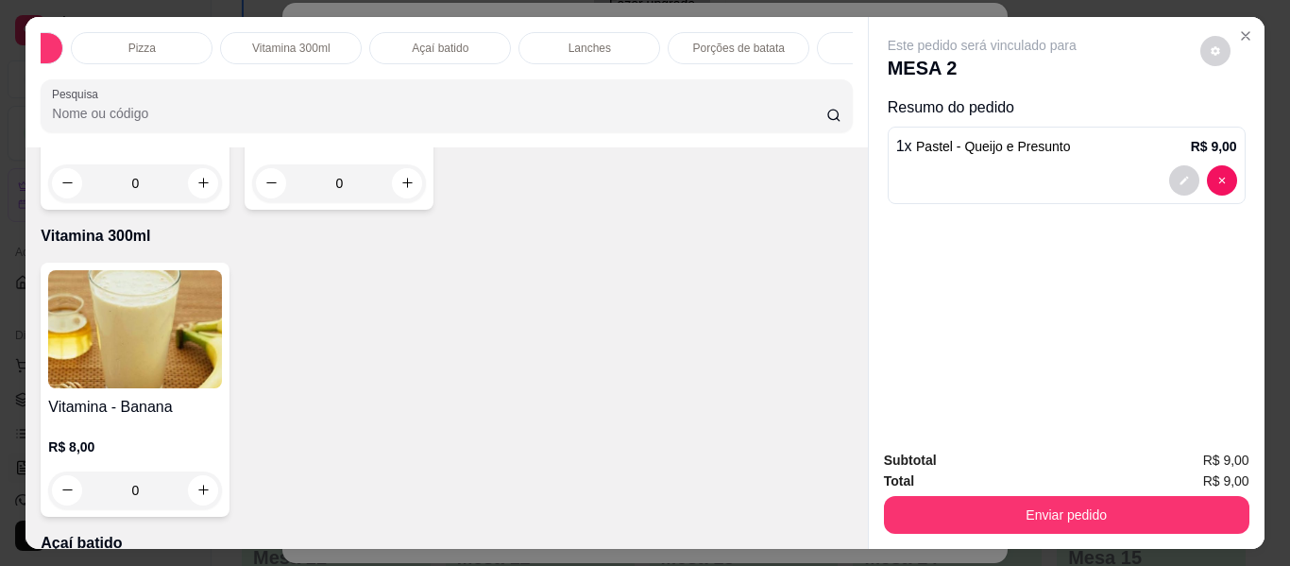
scroll to position [0, 596]
click at [695, 41] on p "Bebidas" at bounding box center [710, 48] width 41 height 15
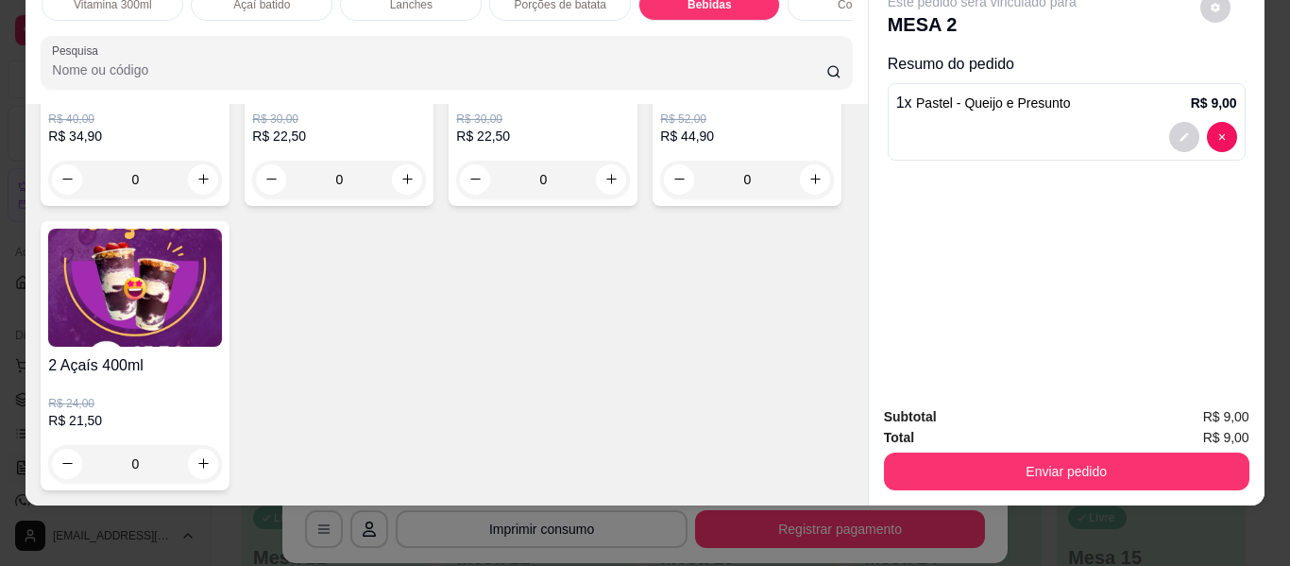
scroll to position [5638, 0]
type input "2"
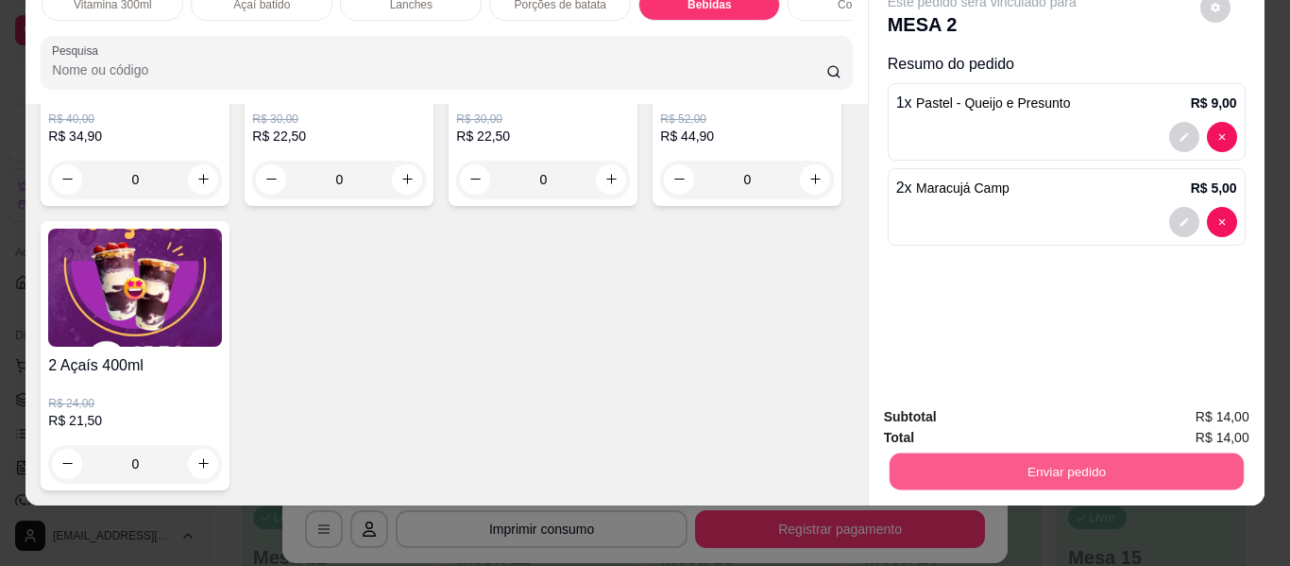
click at [1015, 453] on button "Enviar pedido" at bounding box center [1066, 471] width 354 height 37
click at [1172, 407] on button "Enviar pedido" at bounding box center [1200, 410] width 107 height 36
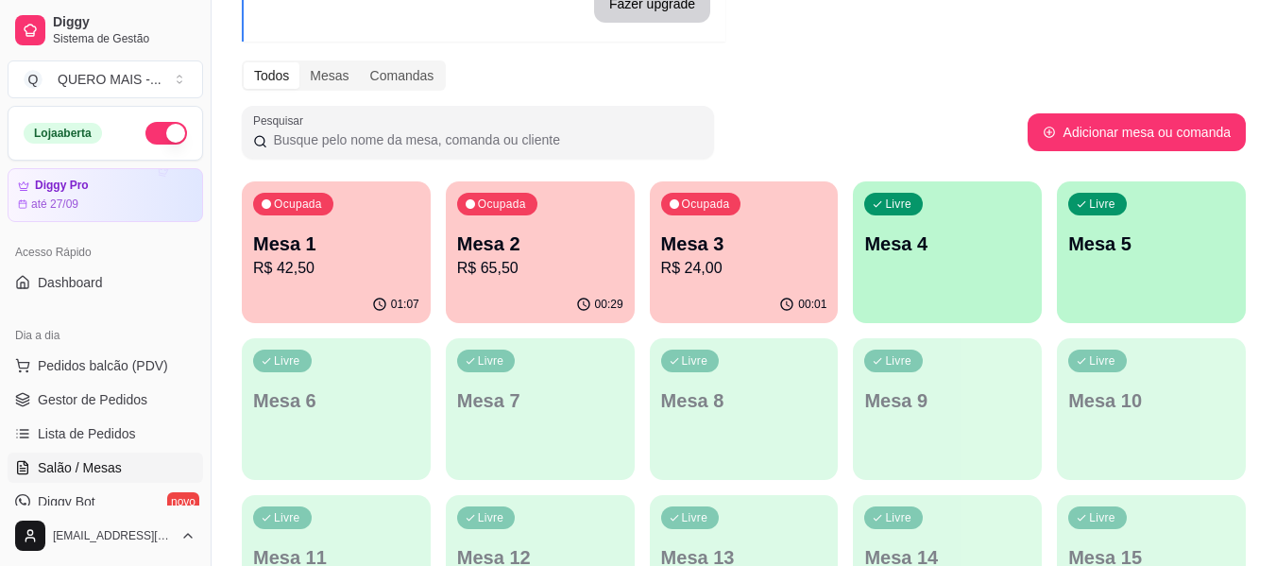
click at [721, 296] on div "00:01" at bounding box center [744, 304] width 189 height 37
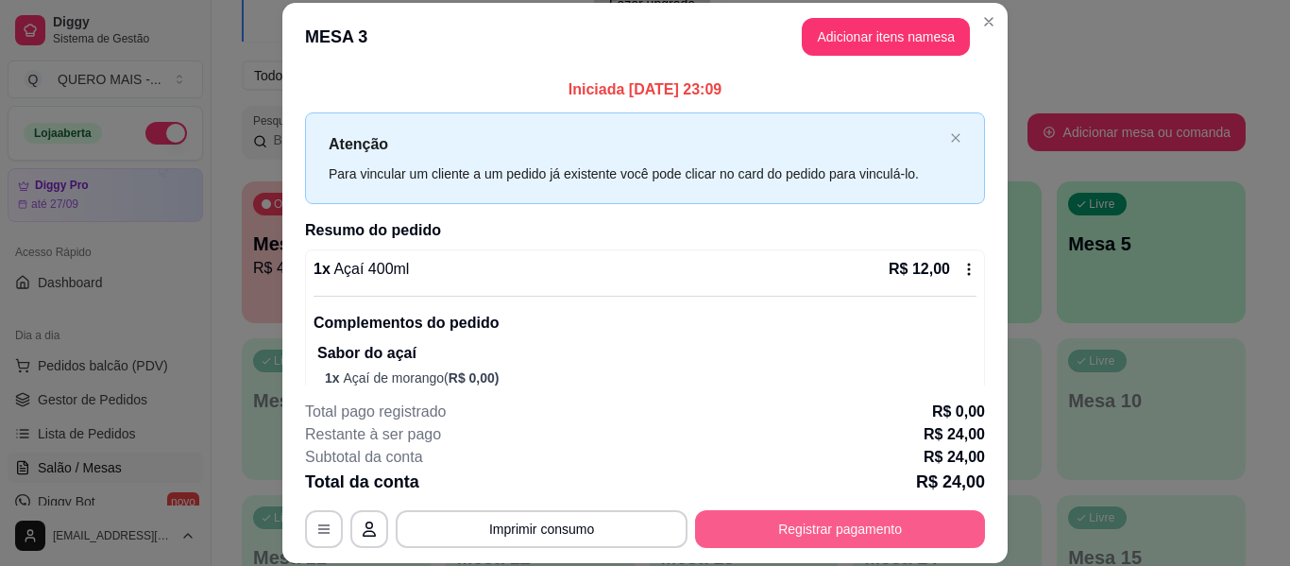
click at [831, 521] on button "Registrar pagamento" at bounding box center [840, 529] width 290 height 38
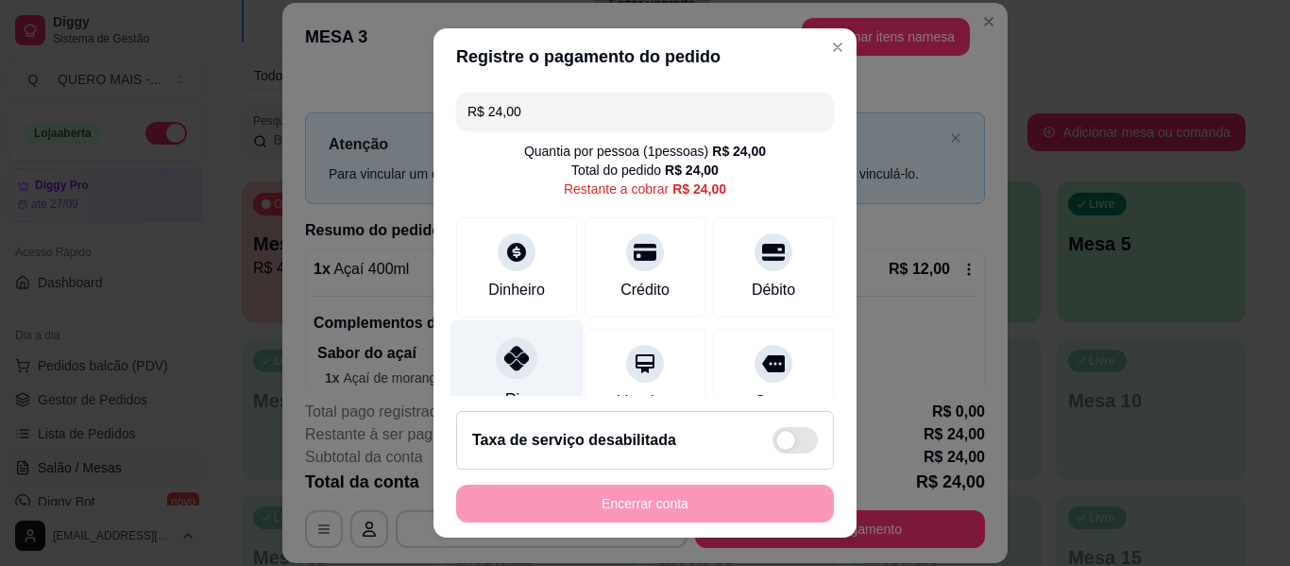
click at [504, 357] on icon at bounding box center [516, 358] width 25 height 25
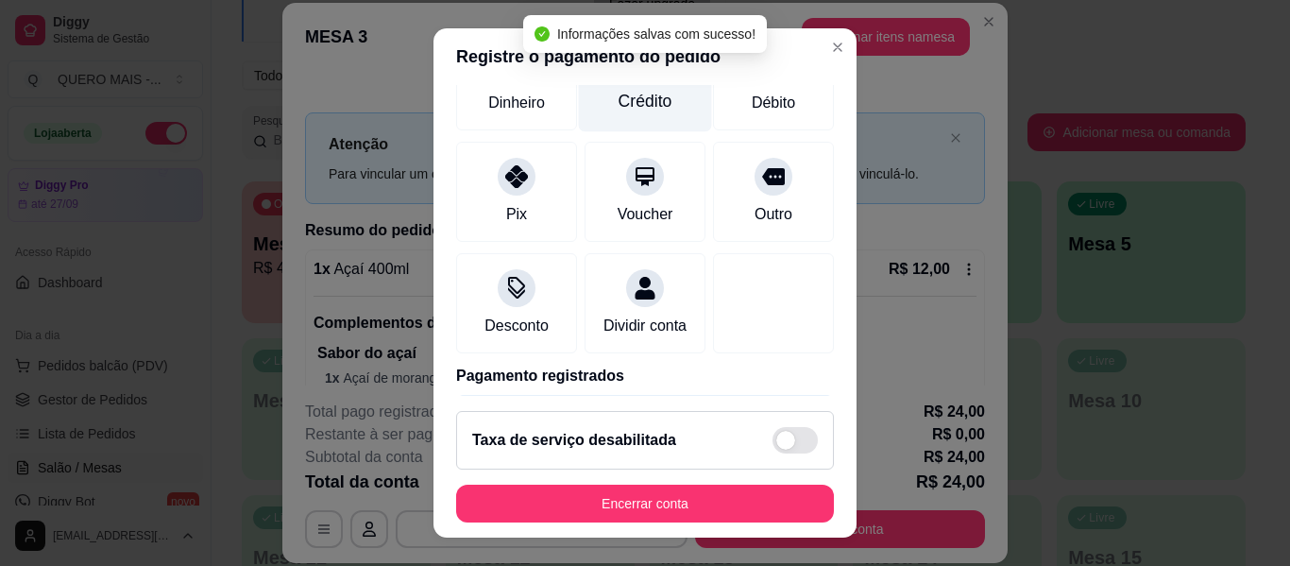
scroll to position [254, 0]
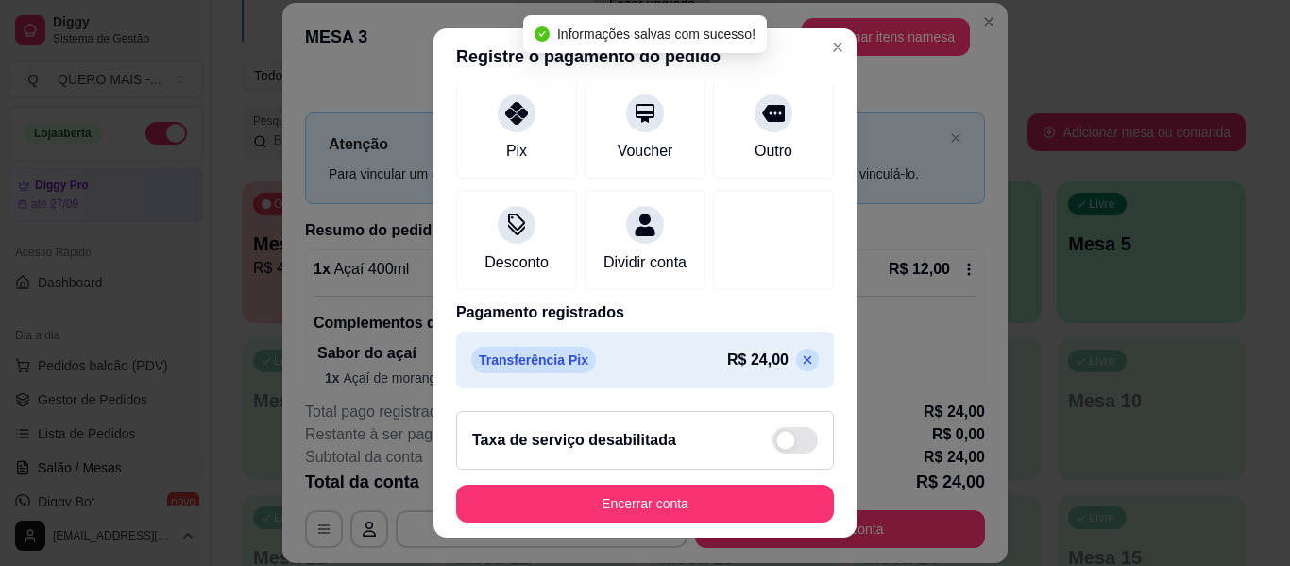
click at [800, 356] on icon at bounding box center [807, 359] width 15 height 15
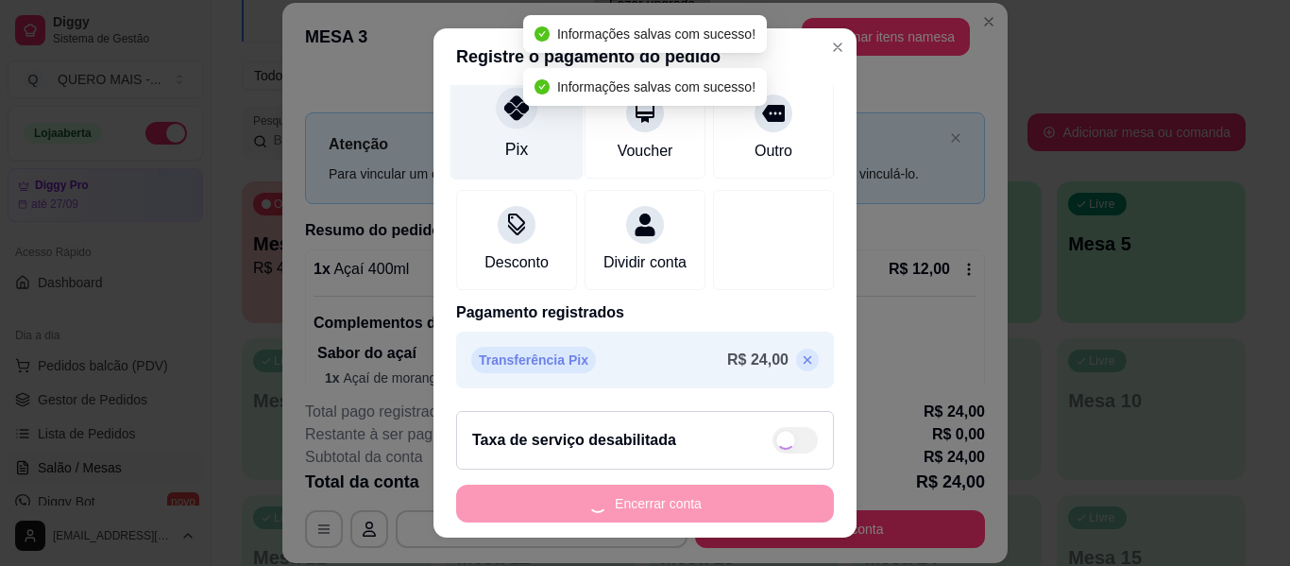
type input "R$ 24,00"
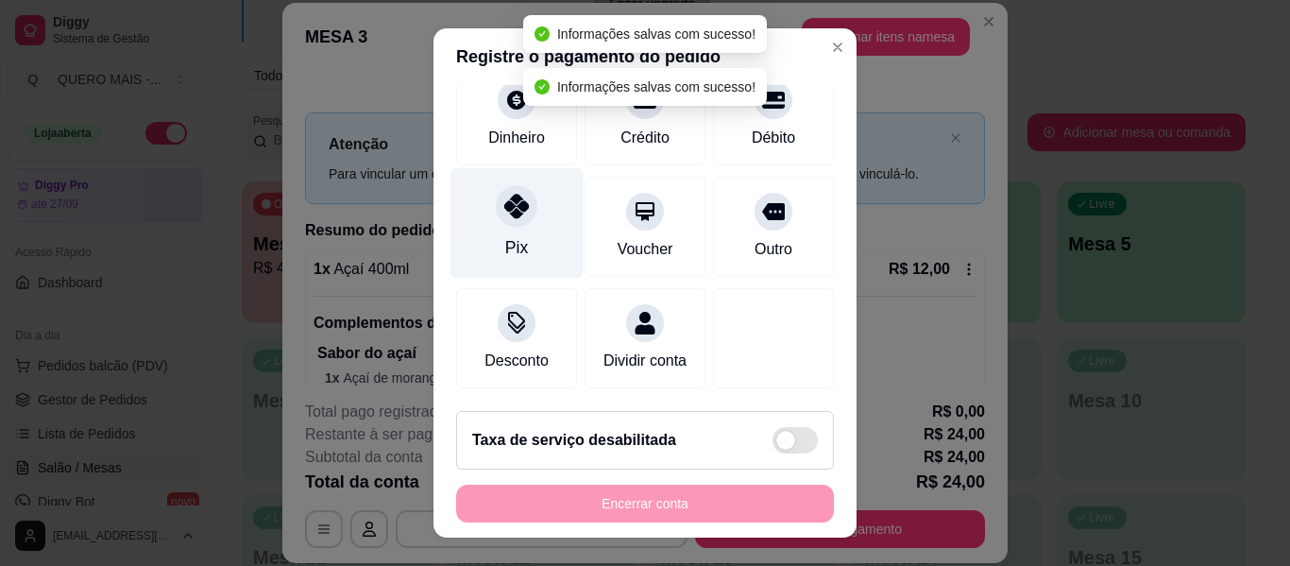
scroll to position [175, 0]
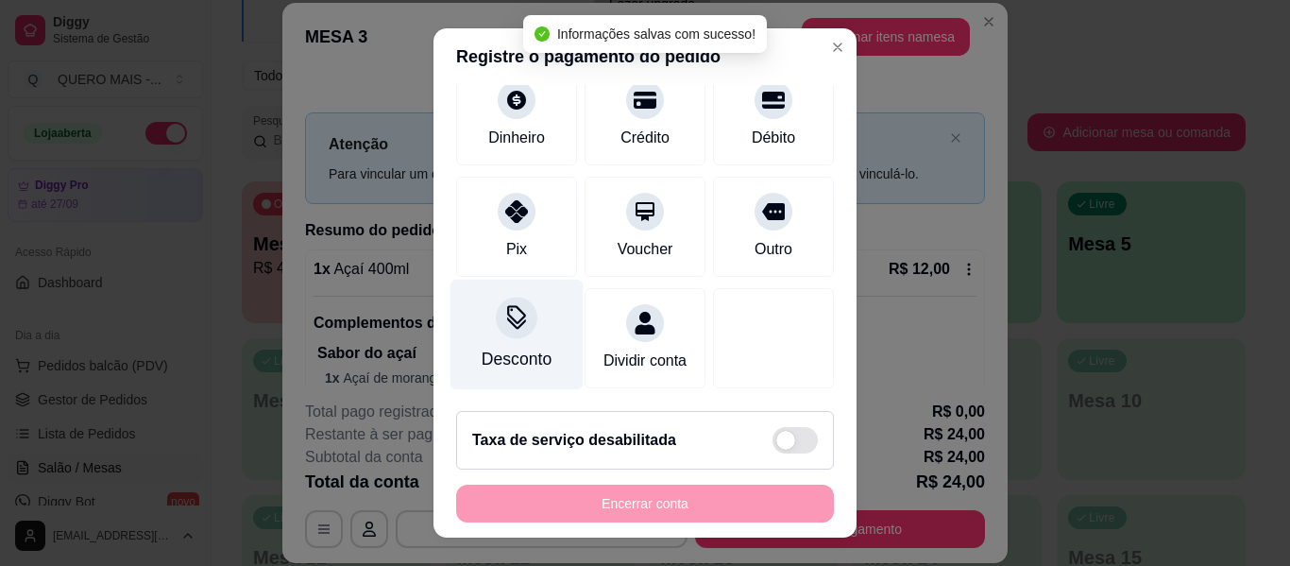
click at [514, 305] on icon at bounding box center [516, 317] width 25 height 25
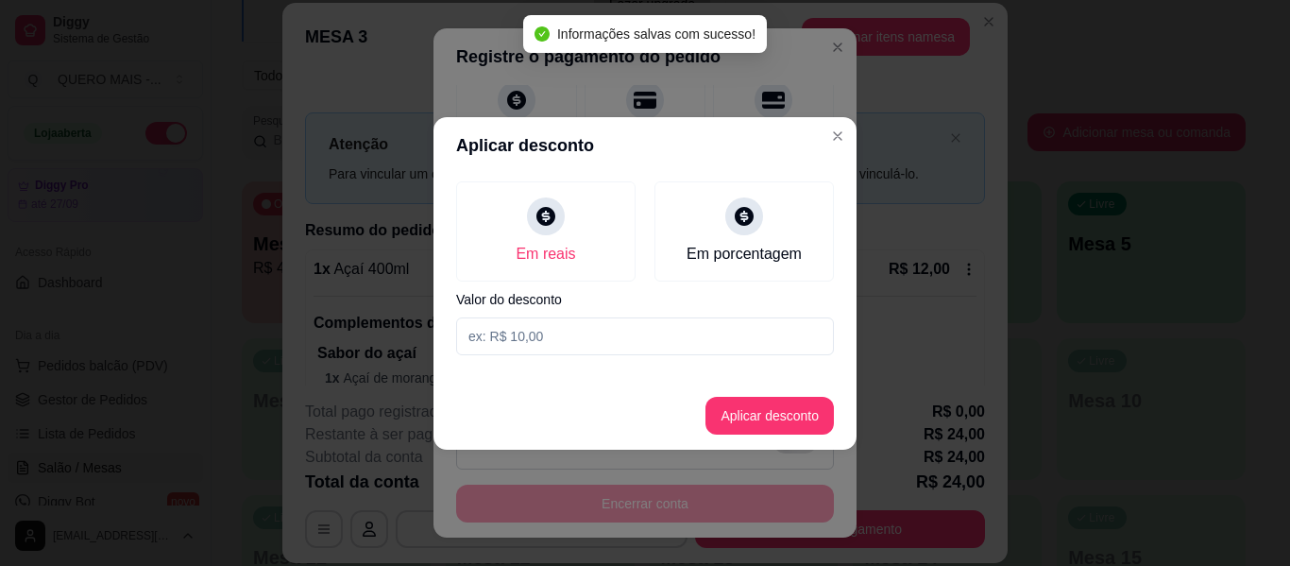
click at [546, 335] on input at bounding box center [645, 336] width 378 height 38
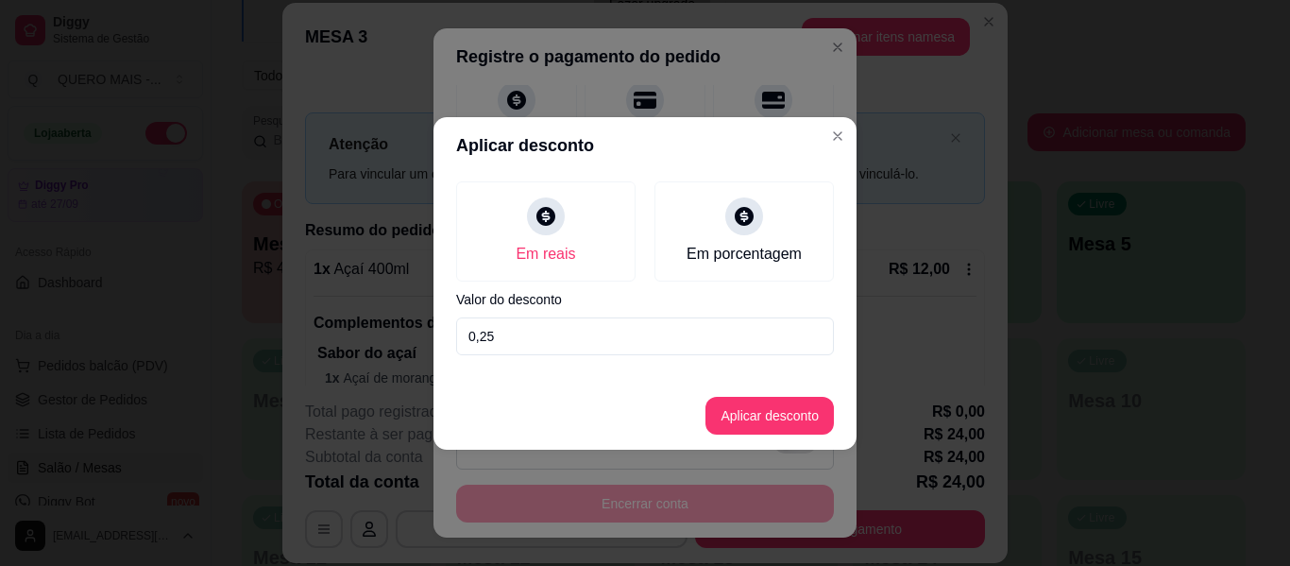
type input "2,50"
click at [714, 419] on button "Aplicar desconto" at bounding box center [770, 416] width 128 height 38
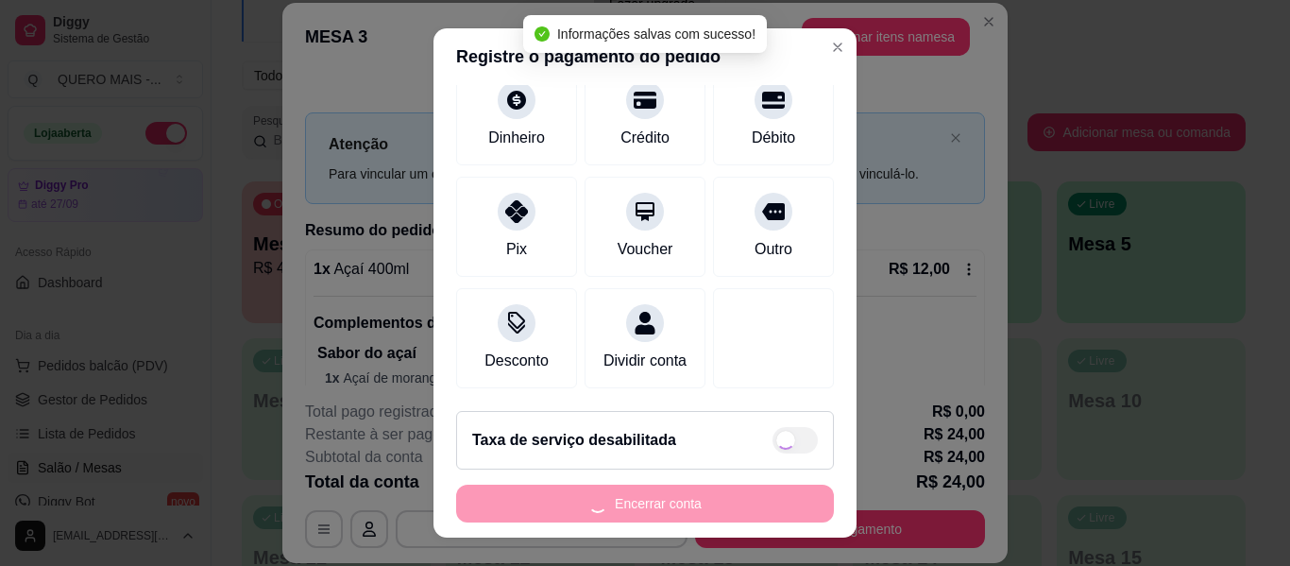
type input "R$ 21,50"
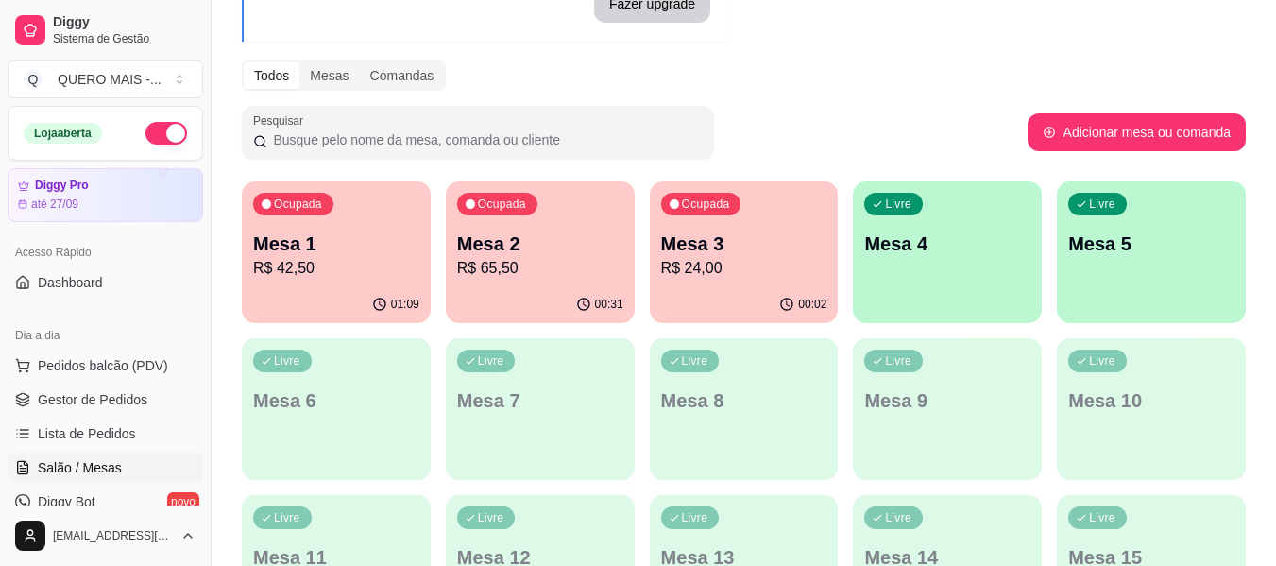
click at [160, 128] on button "button" at bounding box center [166, 133] width 42 height 23
click at [549, 277] on p "R$ 65,50" at bounding box center [540, 268] width 166 height 23
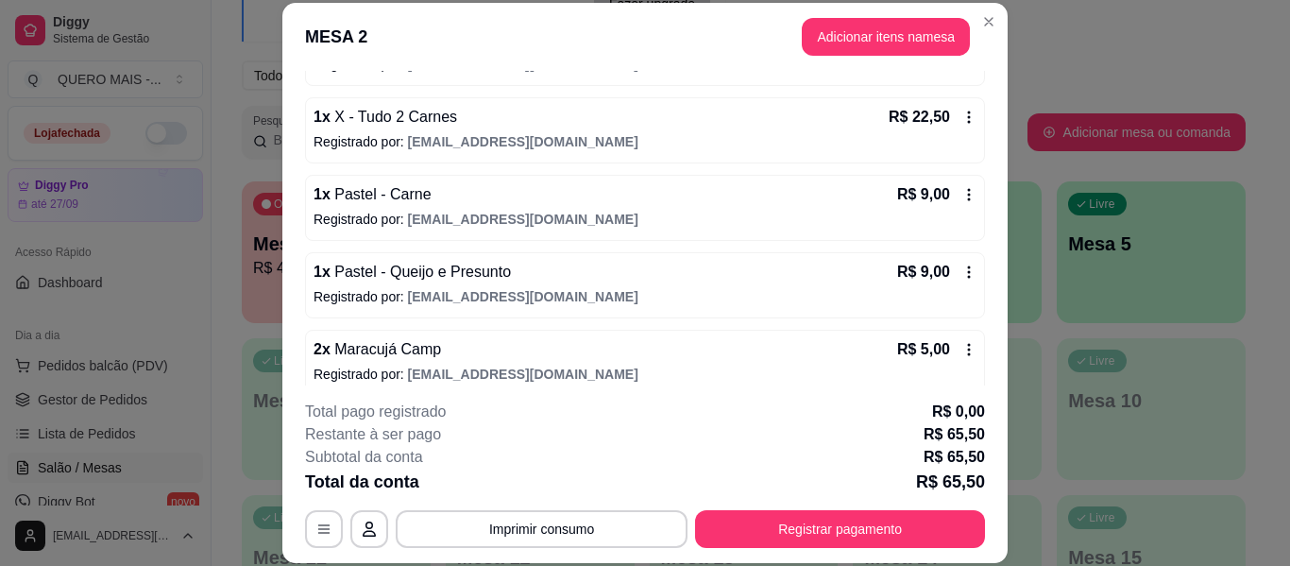
scroll to position [248, 0]
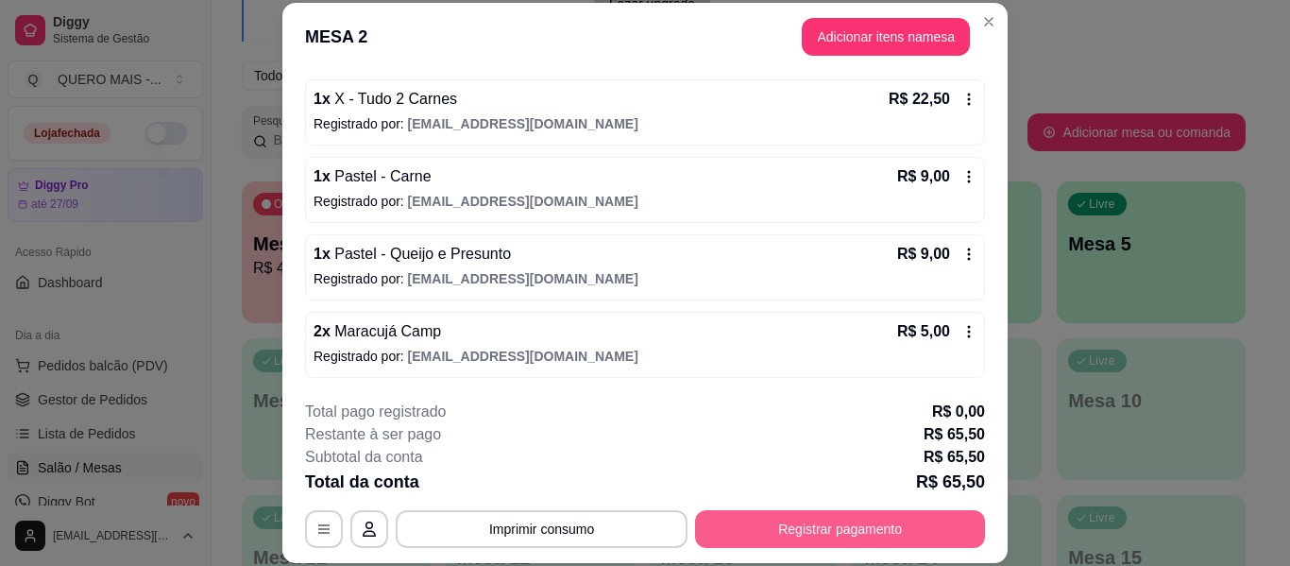
click at [801, 526] on button "Registrar pagamento" at bounding box center [840, 529] width 290 height 38
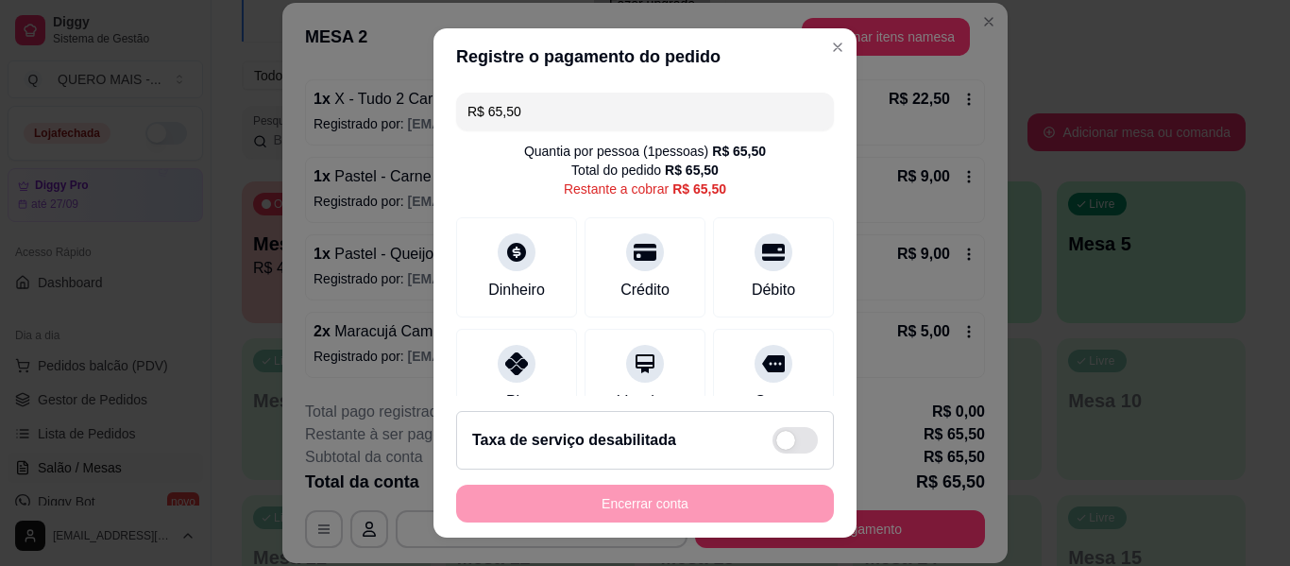
click at [560, 105] on input "R$ 65,50" at bounding box center [645, 112] width 355 height 38
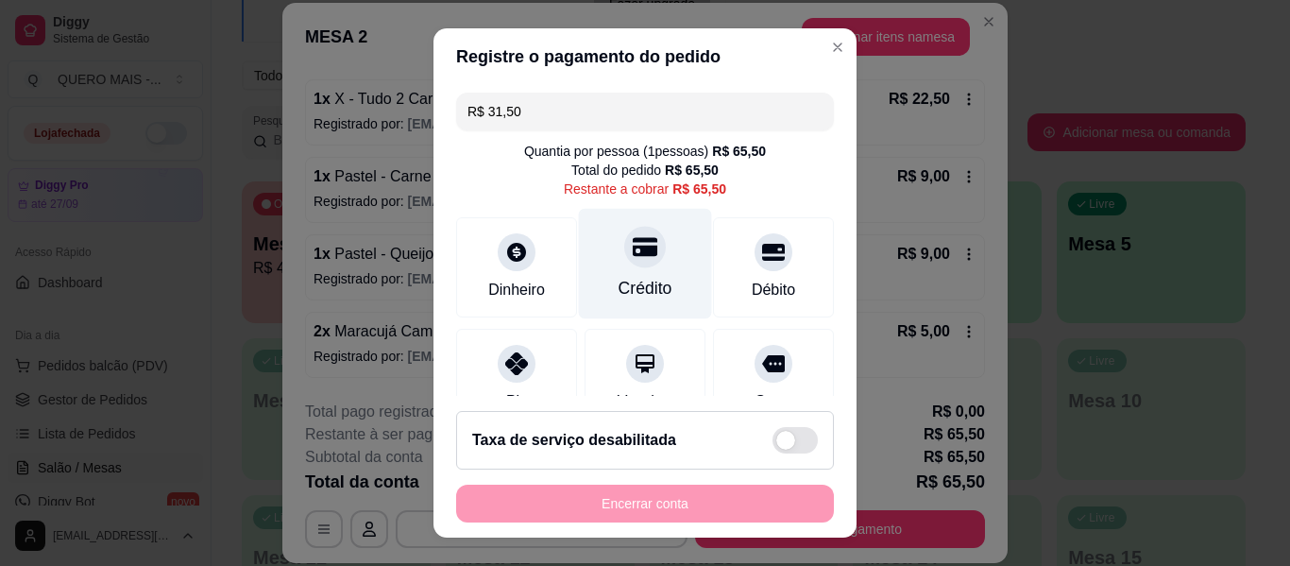
click at [623, 282] on div "Crédito" at bounding box center [646, 288] width 54 height 25
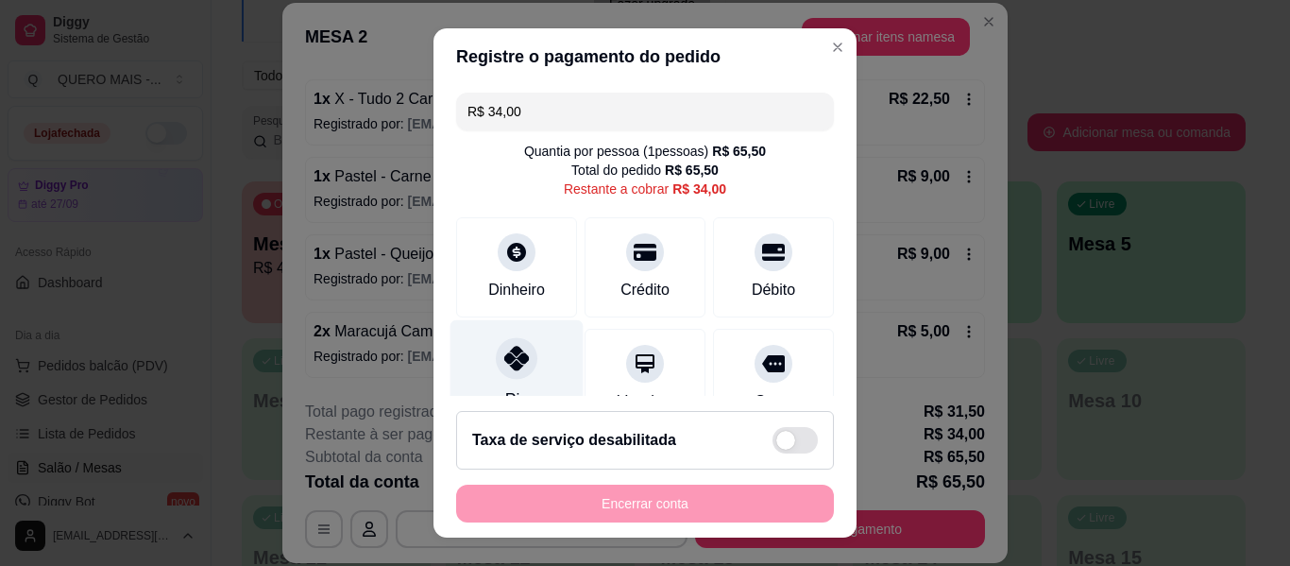
click at [490, 384] on div "Pix" at bounding box center [517, 375] width 133 height 111
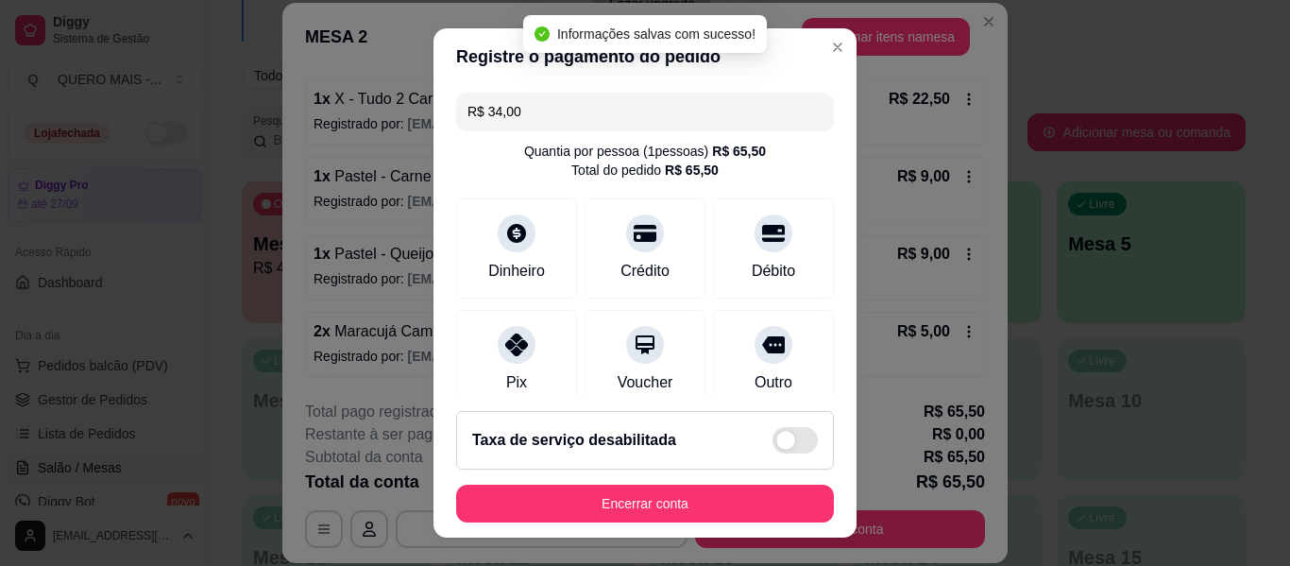
type input "R$ 0,00"
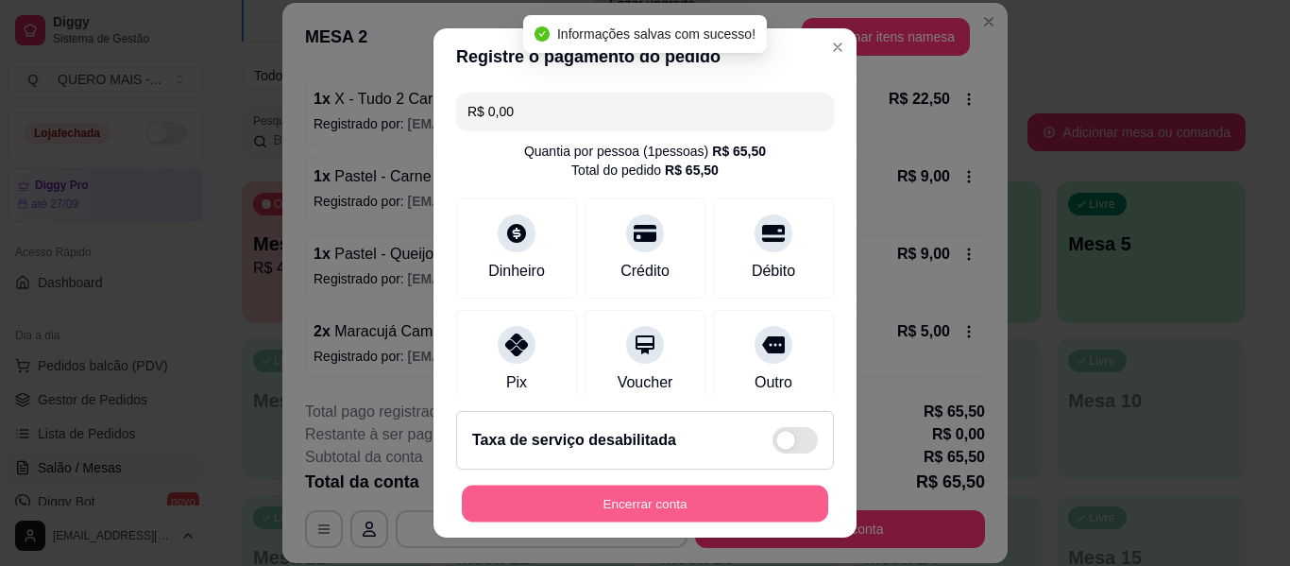
click at [598, 500] on button "Encerrar conta" at bounding box center [645, 504] width 367 height 37
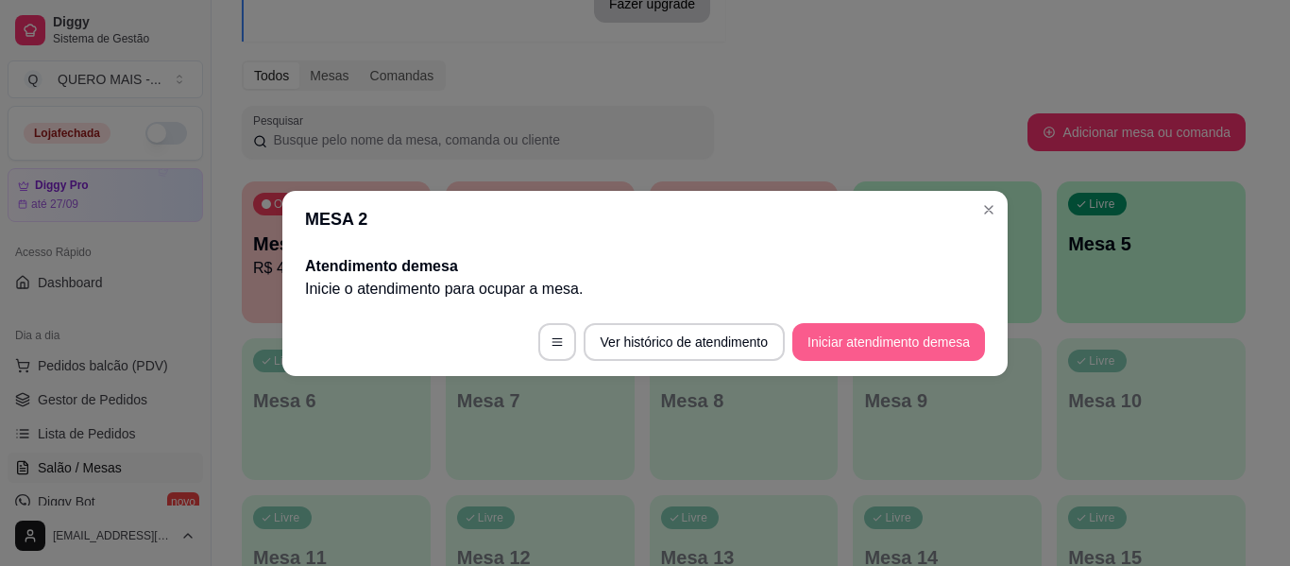
scroll to position [0, 0]
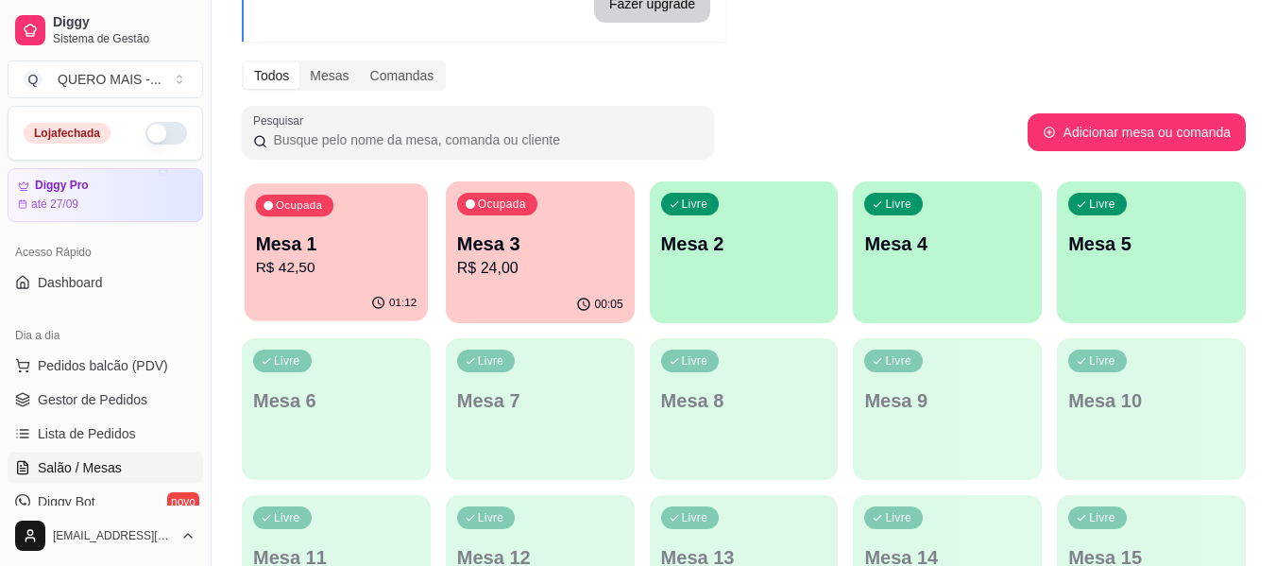
click at [334, 257] on p "R$ 42,50" at bounding box center [337, 268] width 162 height 22
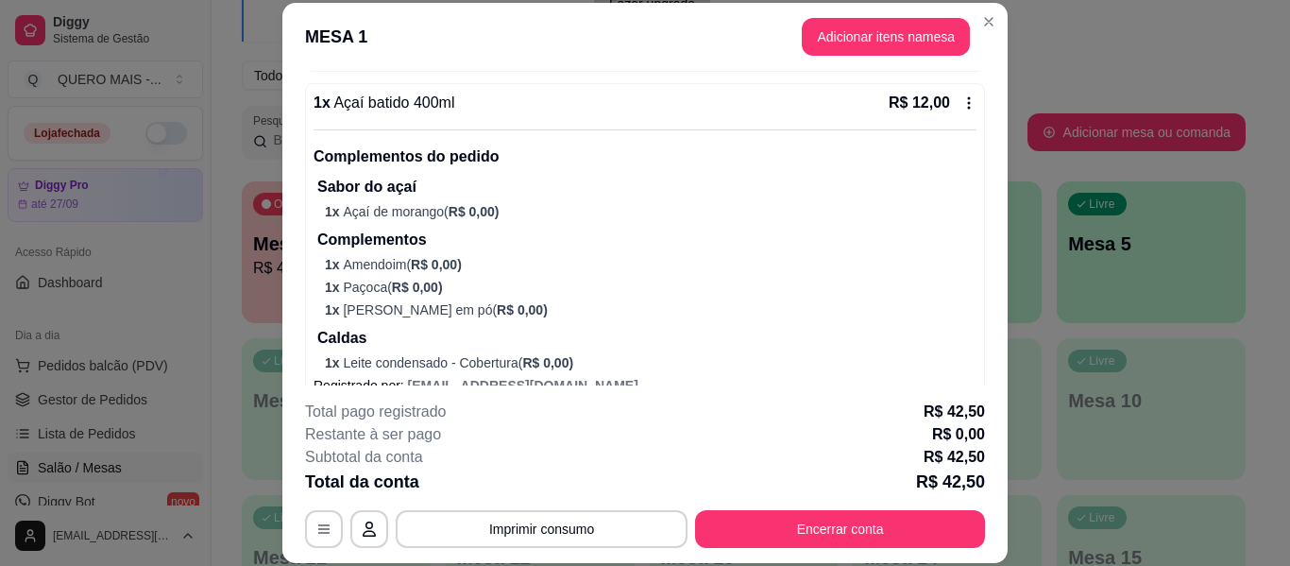
scroll to position [661, 0]
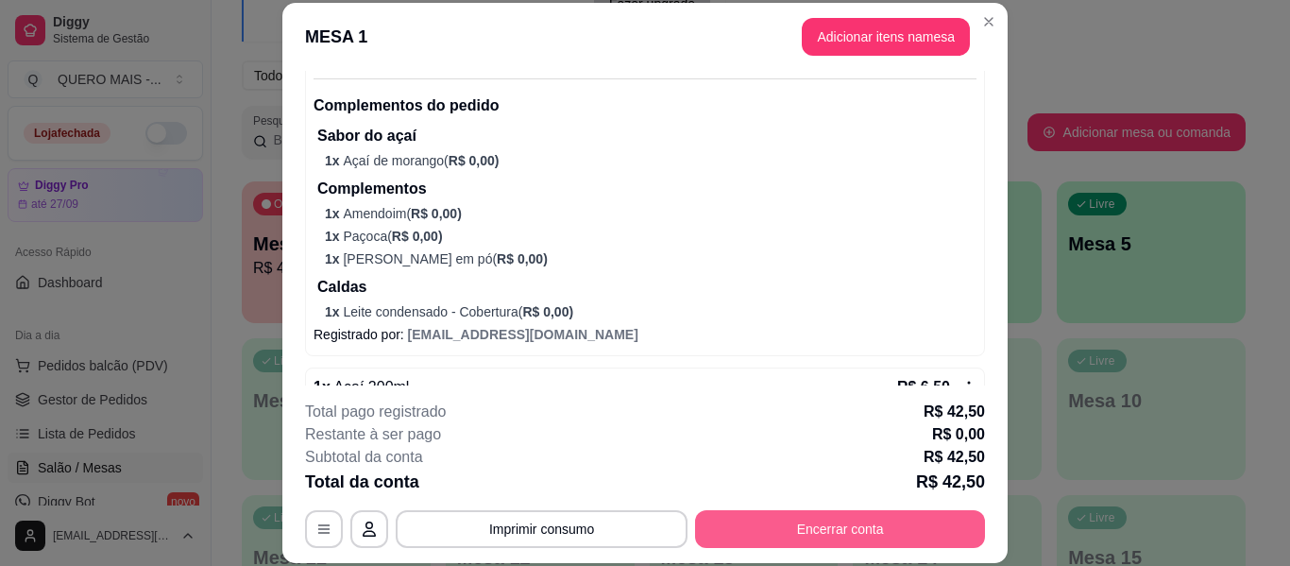
click at [878, 533] on button "Encerrar conta" at bounding box center [840, 529] width 290 height 38
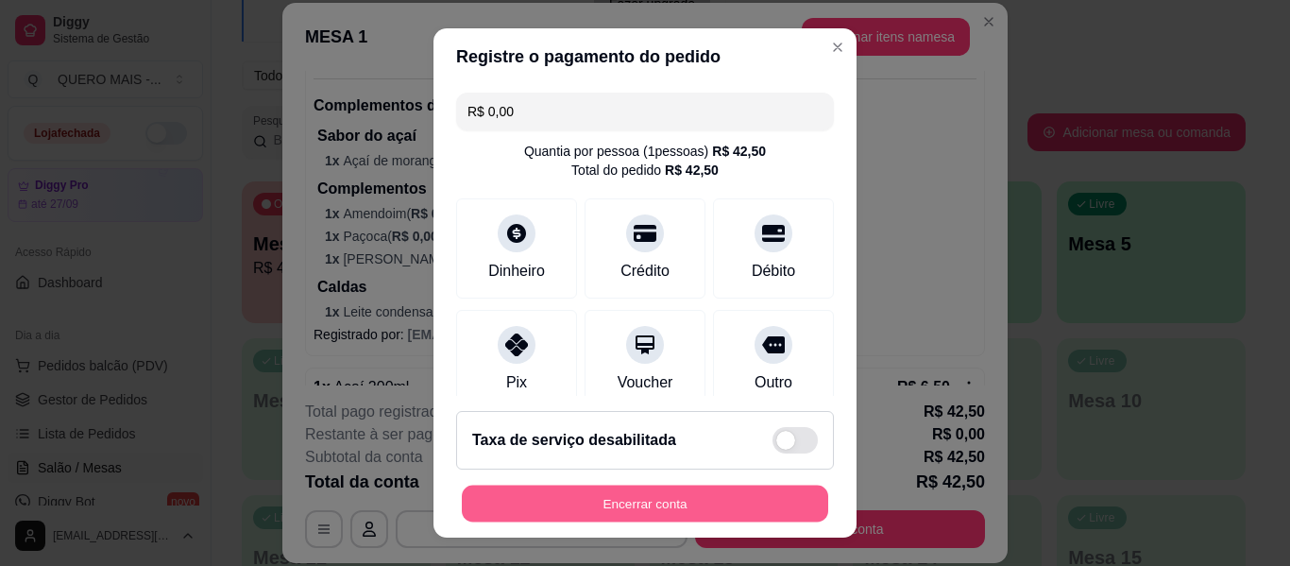
click at [673, 494] on button "Encerrar conta" at bounding box center [645, 504] width 367 height 37
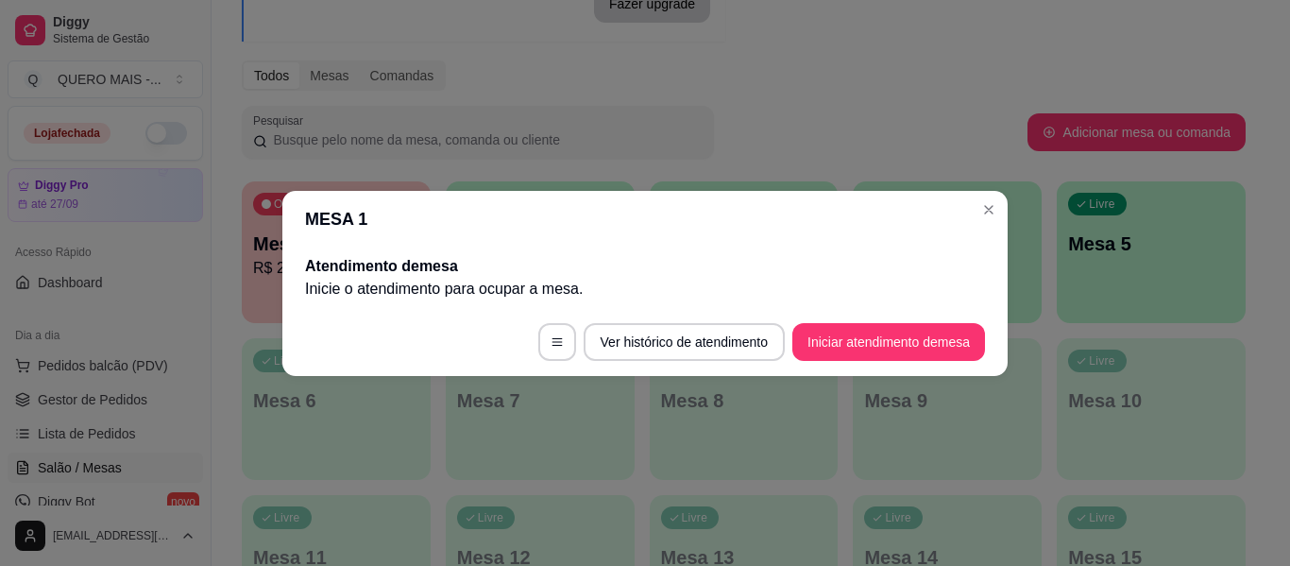
scroll to position [0, 0]
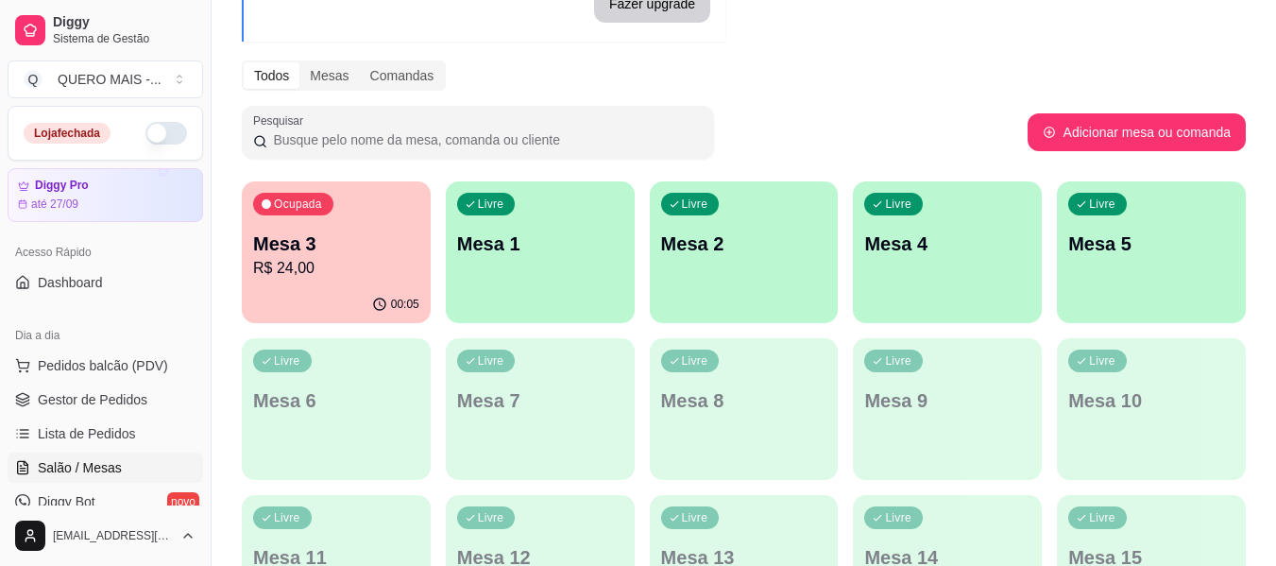
click at [366, 259] on p "R$ 24,00" at bounding box center [336, 268] width 166 height 23
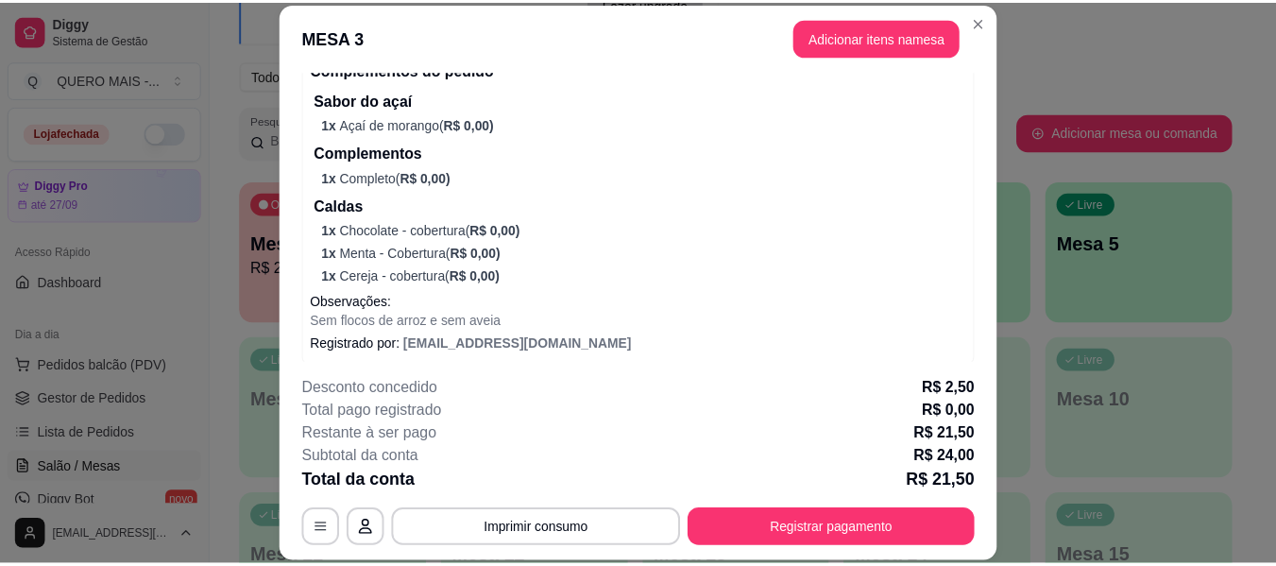
scroll to position [599, 0]
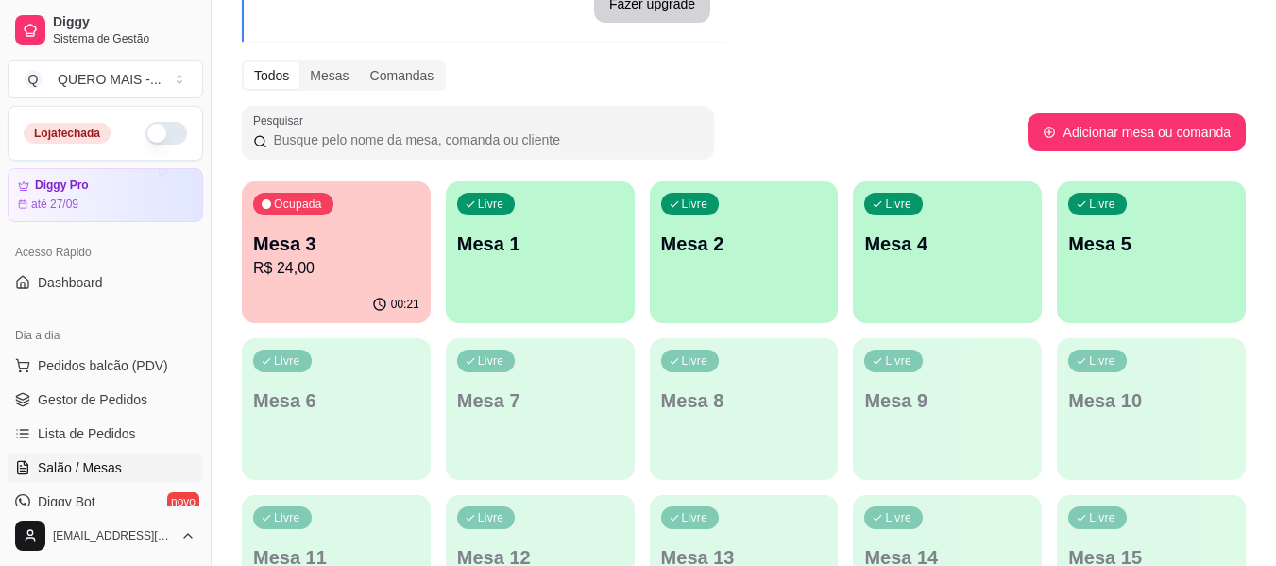
click at [295, 305] on div "00:21" at bounding box center [336, 304] width 189 height 37
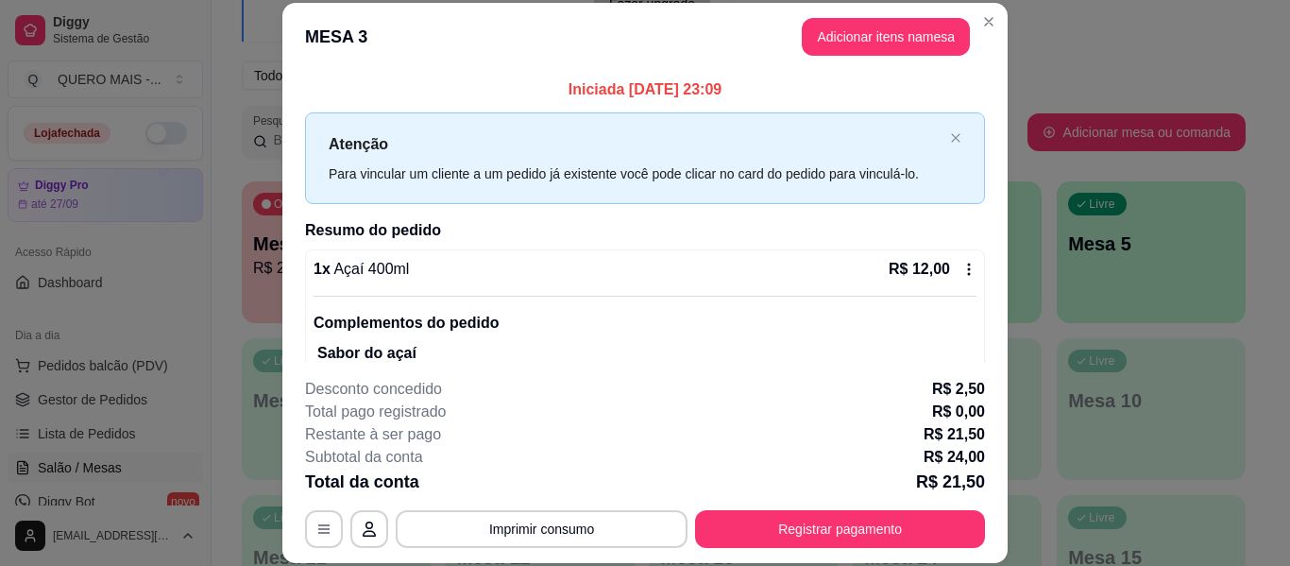
click at [818, 533] on button "Registrar pagamento" at bounding box center [840, 529] width 290 height 38
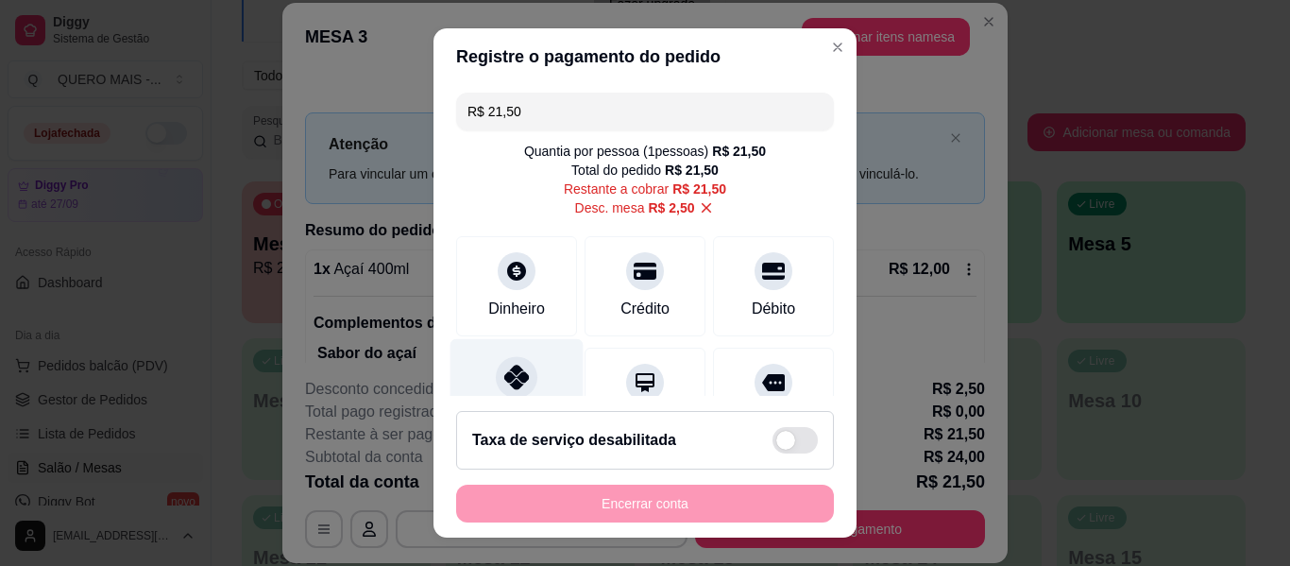
click at [518, 365] on icon at bounding box center [516, 377] width 25 height 25
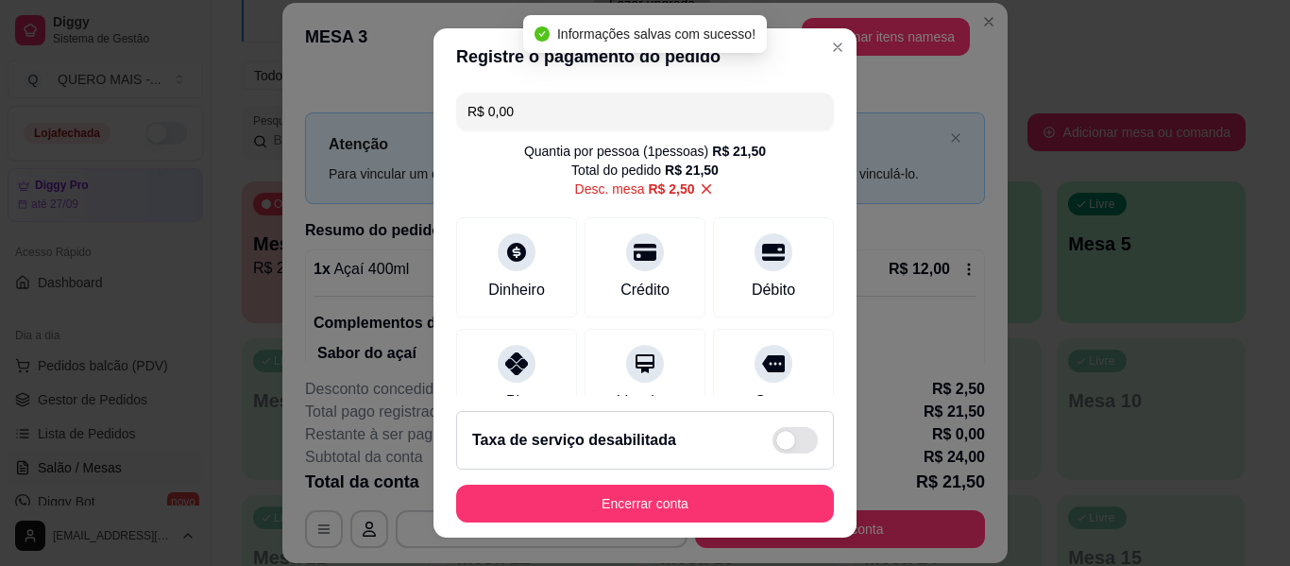
type input "R$ 0,00"
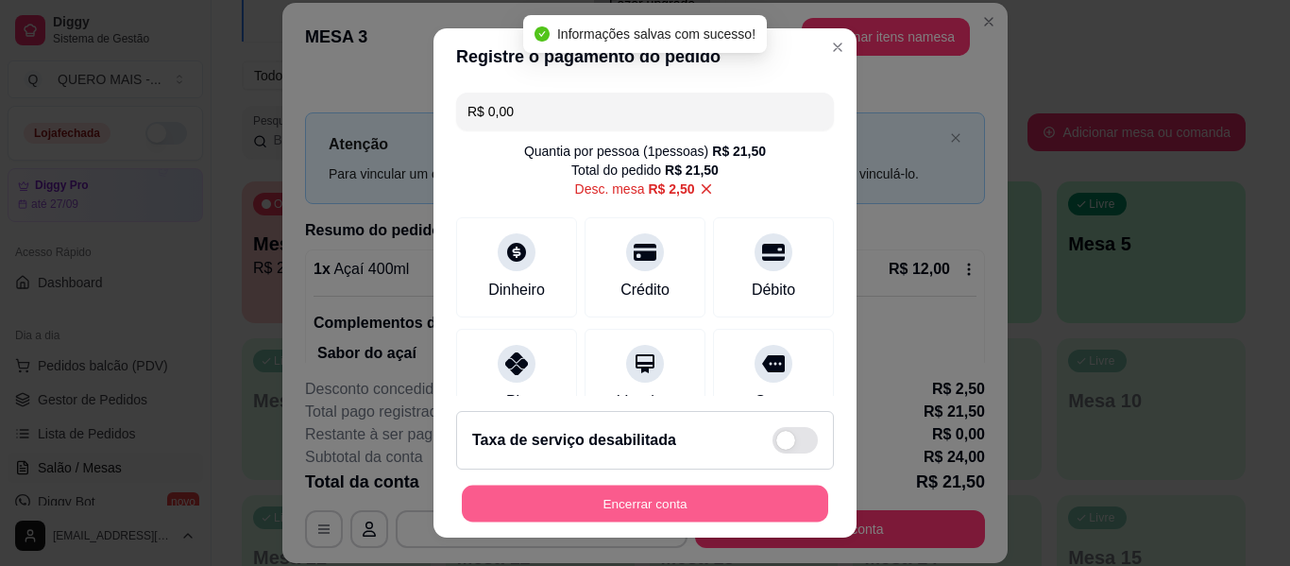
click at [606, 500] on button "Encerrar conta" at bounding box center [645, 504] width 367 height 37
